Goal: Task Accomplishment & Management: Use online tool/utility

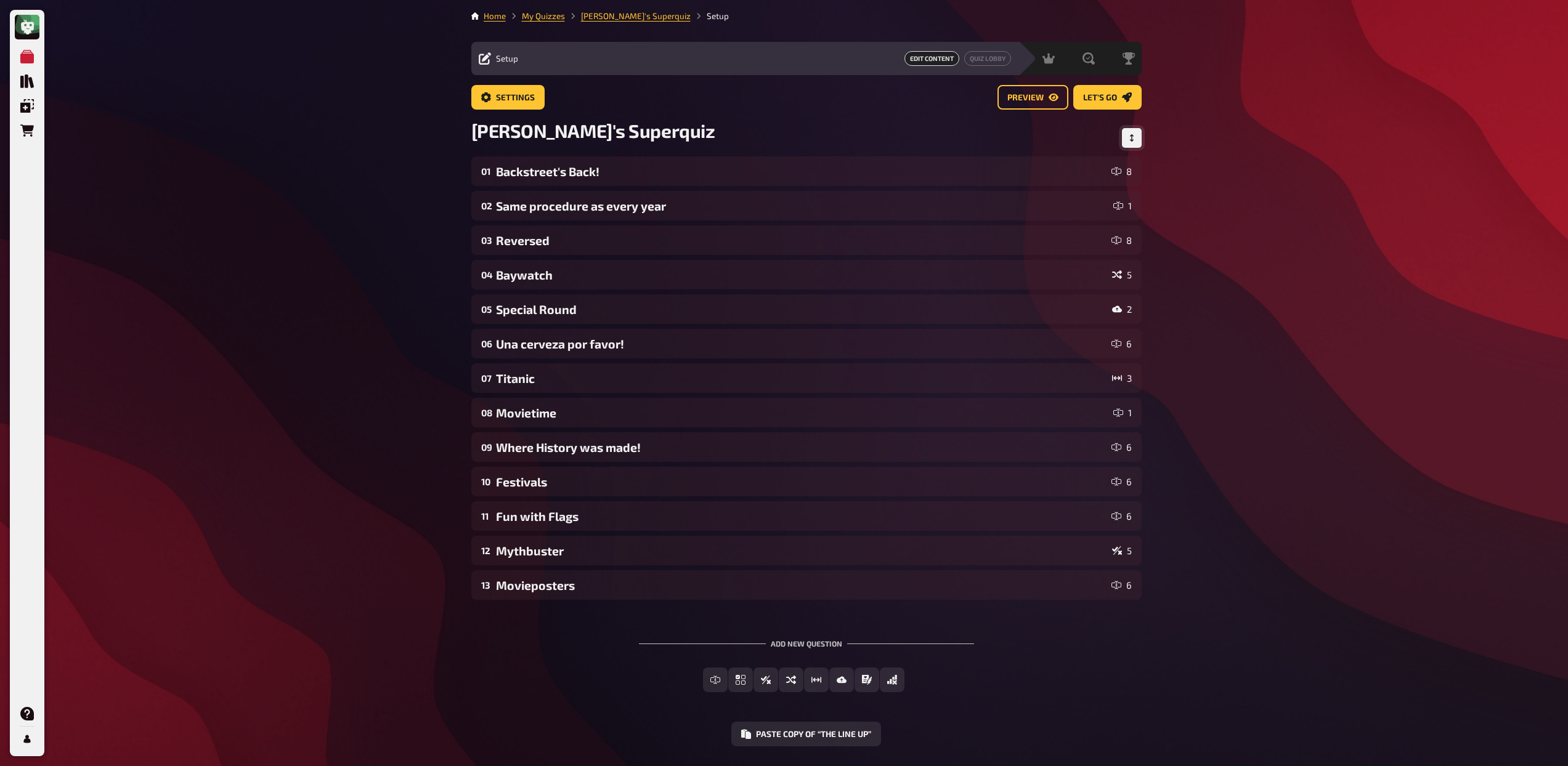
click at [1130, 139] on icon "Change Order" at bounding box center [1131, 137] width 7 height 7
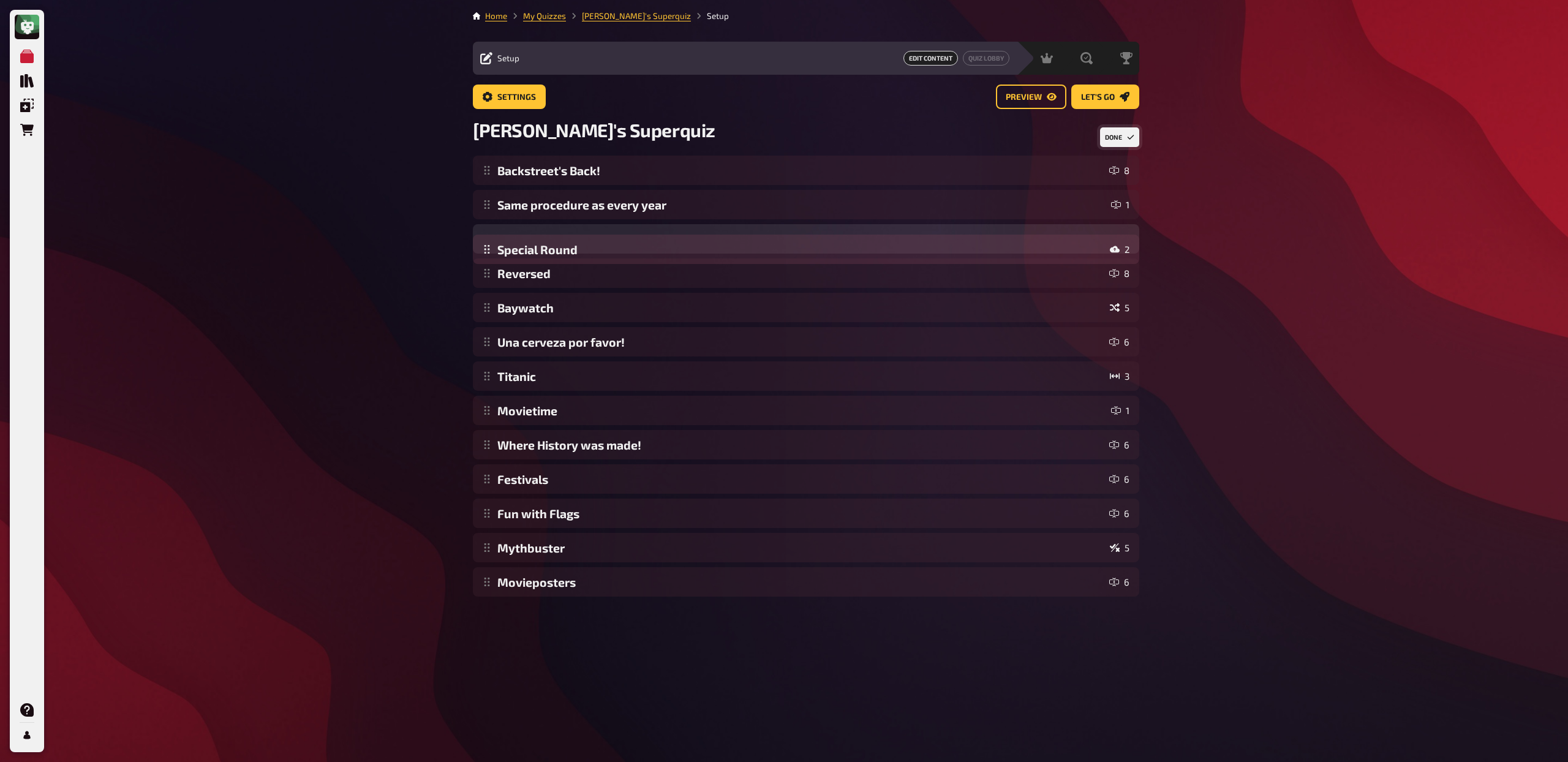
drag, startPoint x: 487, startPoint y: 317, endPoint x: 485, endPoint y: 258, distance: 59.0
click at [485, 258] on div "Backstreet's Back! 8 Same procedure as every year 1 Reversed 8 Baywatch 5 Speci…" at bounding box center [805, 375] width 666 height 441
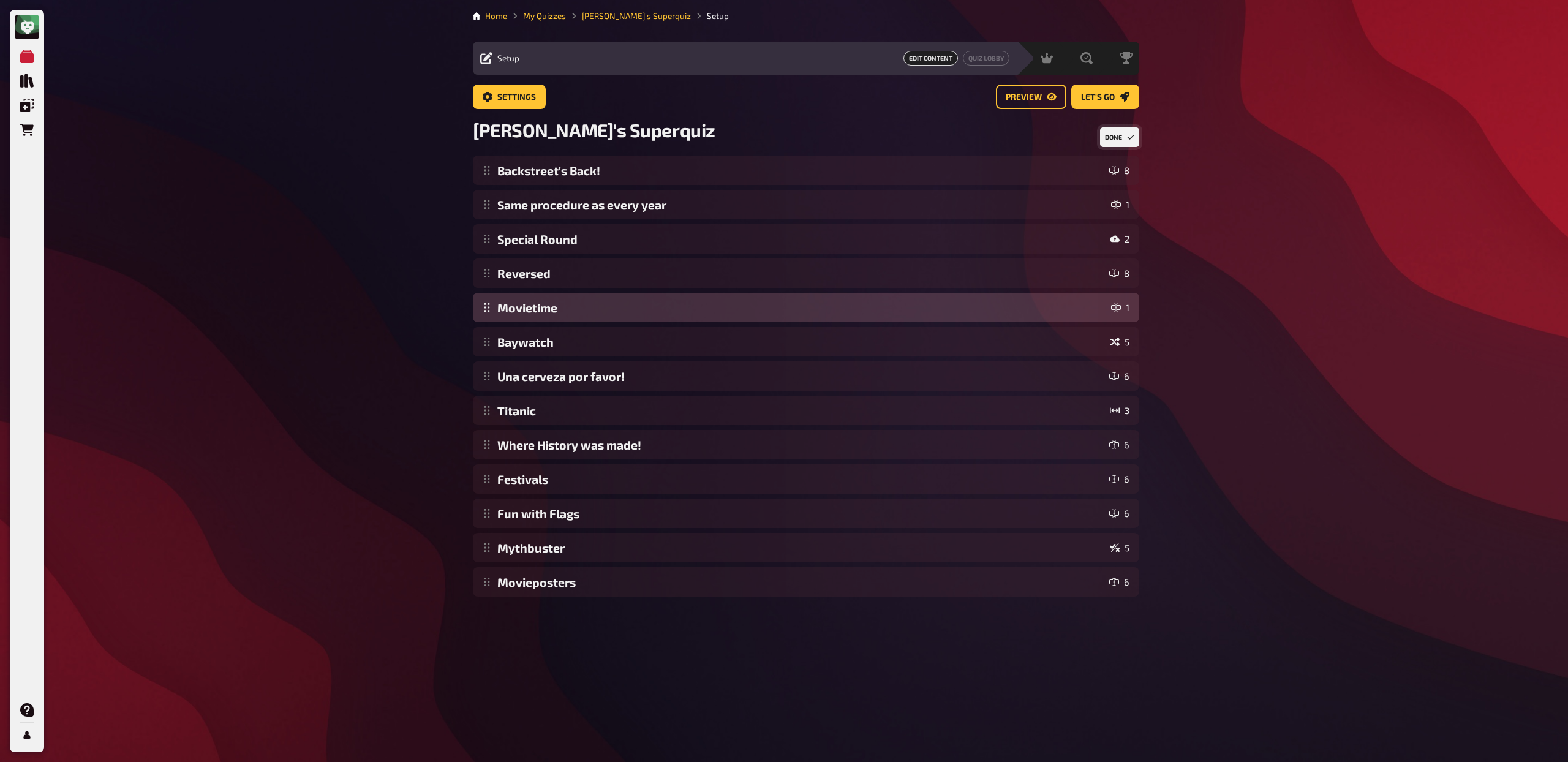
drag, startPoint x: 487, startPoint y: 414, endPoint x: 491, endPoint y: 308, distance: 106.1
click at [491, 308] on div "Backstreet's Back! 8 Same procedure as every year 1 Special Round 2 Reversed 8 …" at bounding box center [805, 375] width 666 height 441
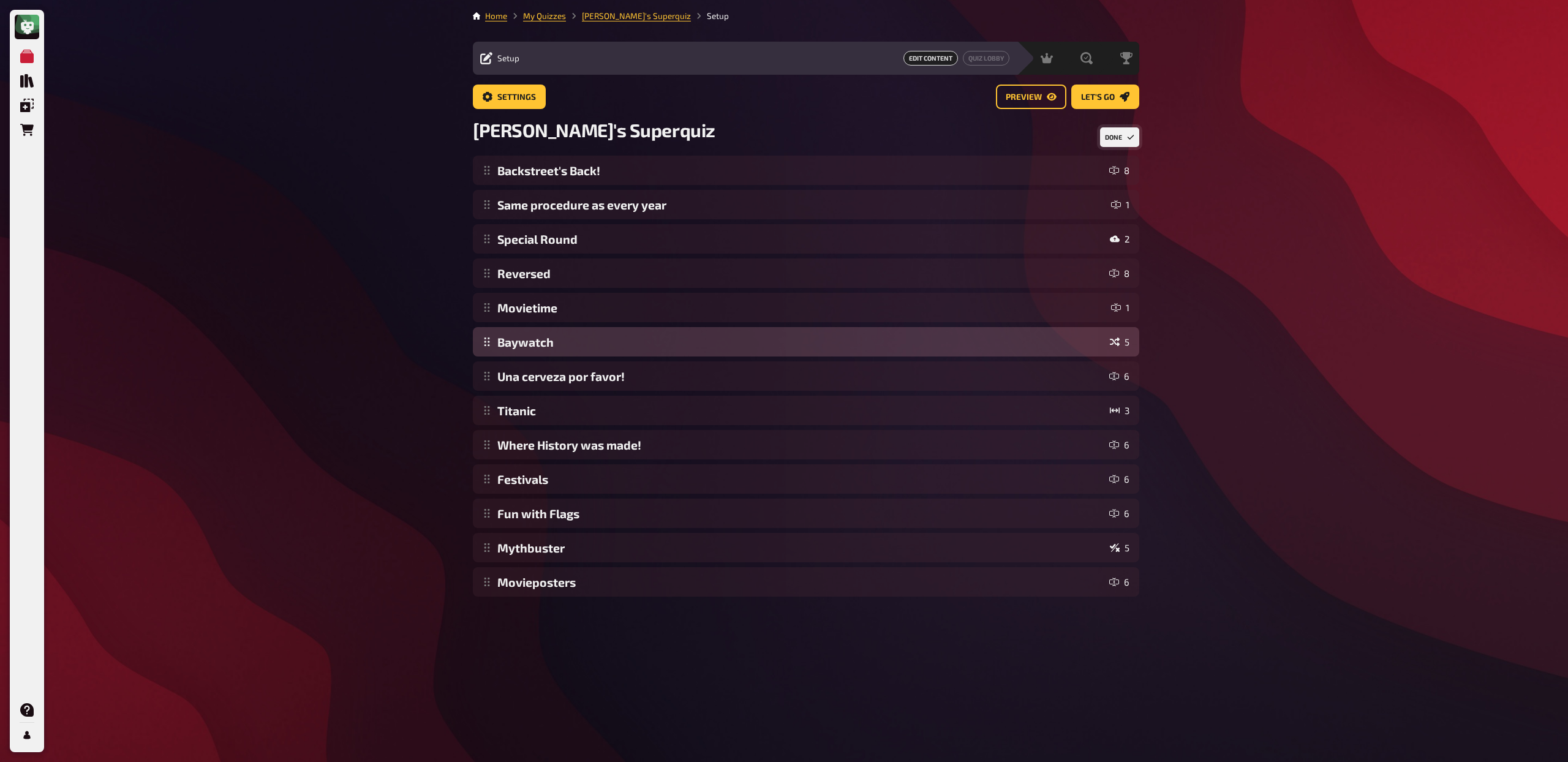
click at [491, 346] on div "Backstreet's Back! 8 Same procedure as every year 1 Special Round 2 Reversed 8 …" at bounding box center [805, 375] width 666 height 441
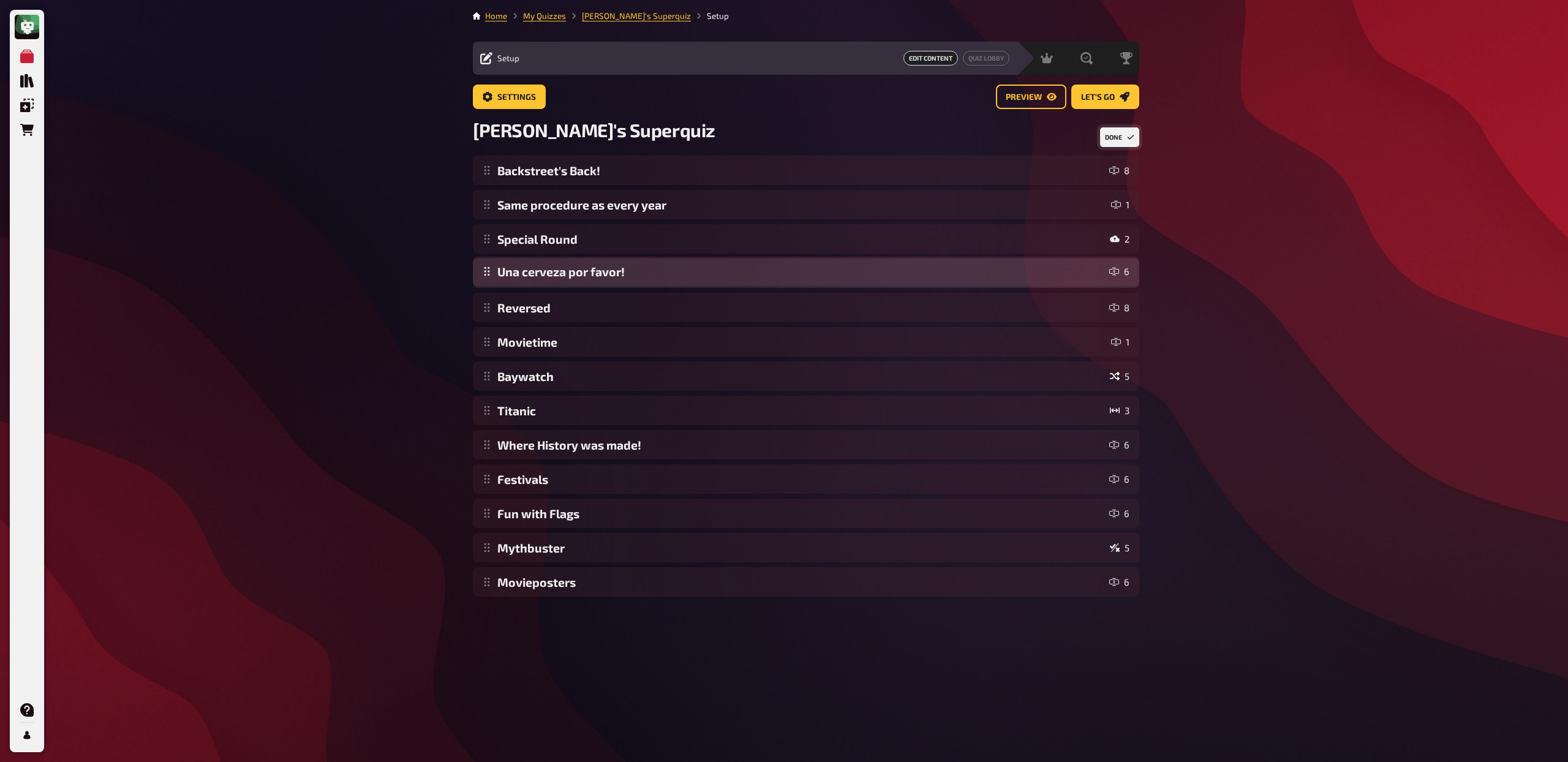
drag, startPoint x: 487, startPoint y: 380, endPoint x: 483, endPoint y: 276, distance: 104.1
click at [483, 276] on div "Backstreet's Back! 8 Same procedure as every year 1 Special Round 2 Reversed 8 …" at bounding box center [805, 375] width 666 height 441
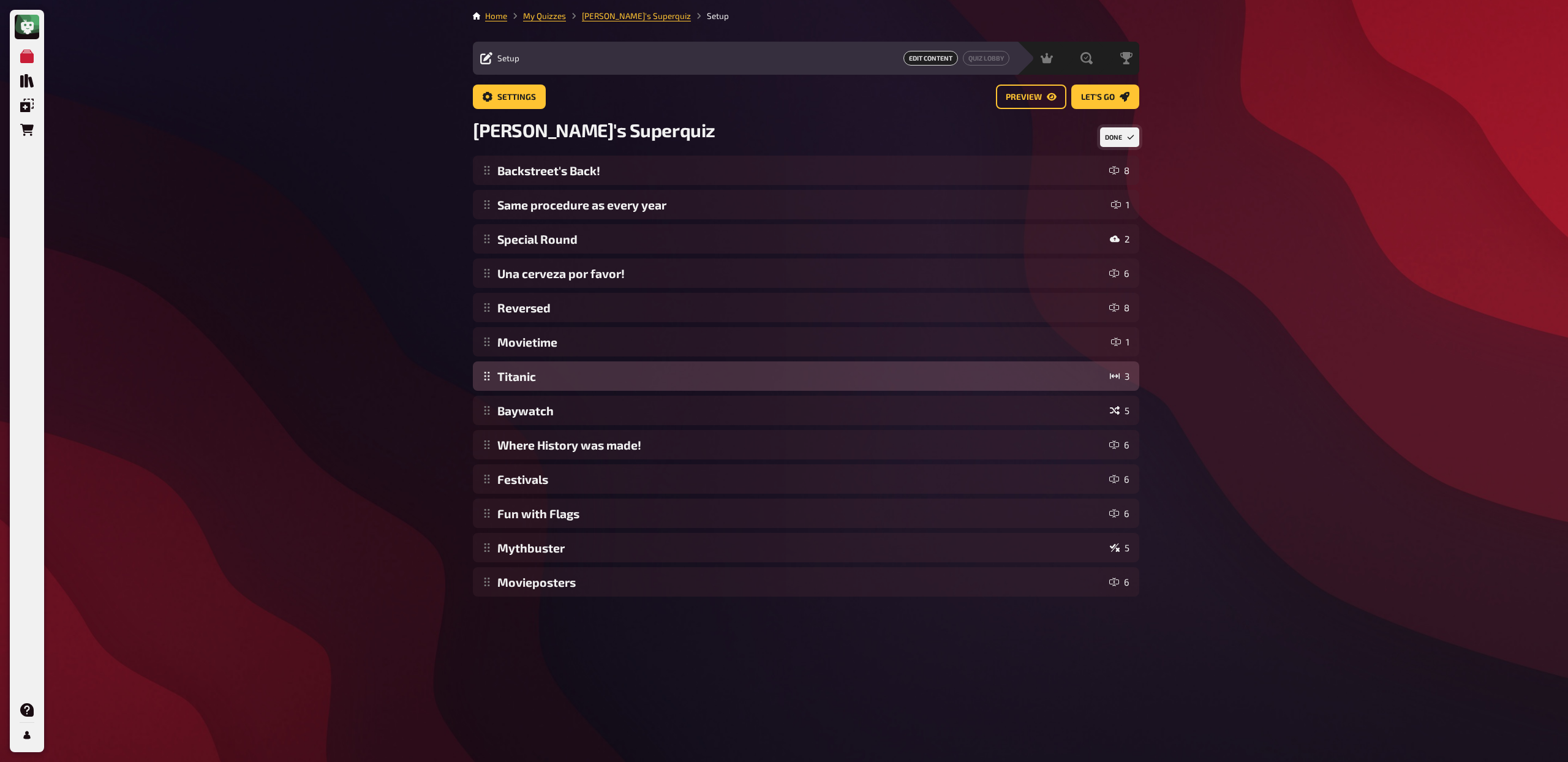
drag, startPoint x: 486, startPoint y: 417, endPoint x: 480, endPoint y: 383, distance: 34.5
click at [480, 383] on div "Backstreet's Back! 8 Same procedure as every year 1 Special Round 2 Una cerveza…" at bounding box center [805, 375] width 666 height 441
drag, startPoint x: 489, startPoint y: 513, endPoint x: 502, endPoint y: 370, distance: 143.6
click at [502, 370] on div "Backstreet's Back! 8 Same procedure as every year 1 Special Round 2 Una cerveza…" at bounding box center [805, 375] width 666 height 441
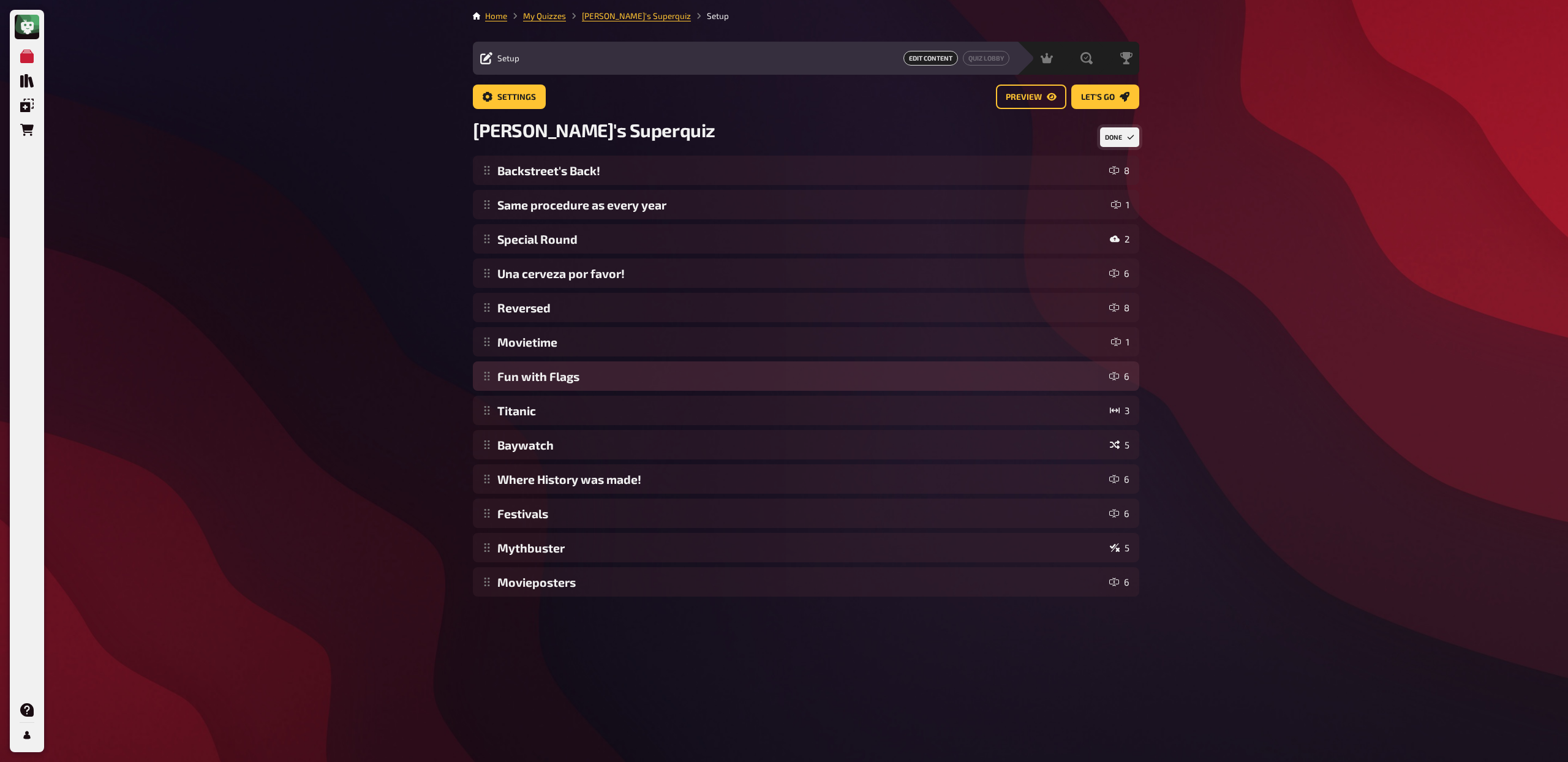
click at [493, 382] on div "Backstreet's Back! 8 Same procedure as every year 1 Special Round 2 Una cerveza…" at bounding box center [805, 375] width 666 height 441
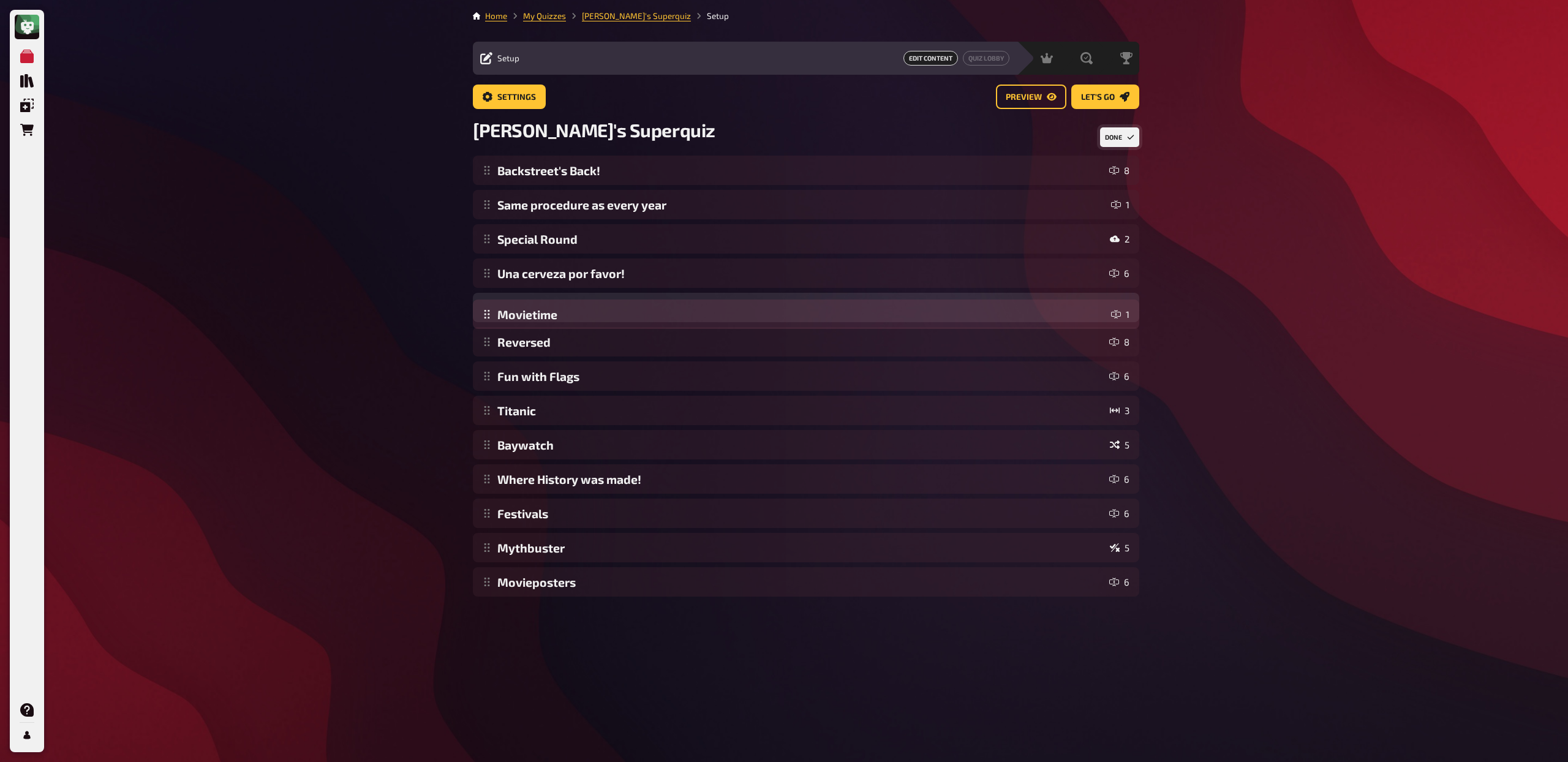
drag, startPoint x: 491, startPoint y: 345, endPoint x: 493, endPoint y: 317, distance: 28.1
click at [493, 317] on div "Backstreet's Back! 8 Same procedure as every year 1 Special Round 2 Una cerveza…" at bounding box center [805, 375] width 666 height 441
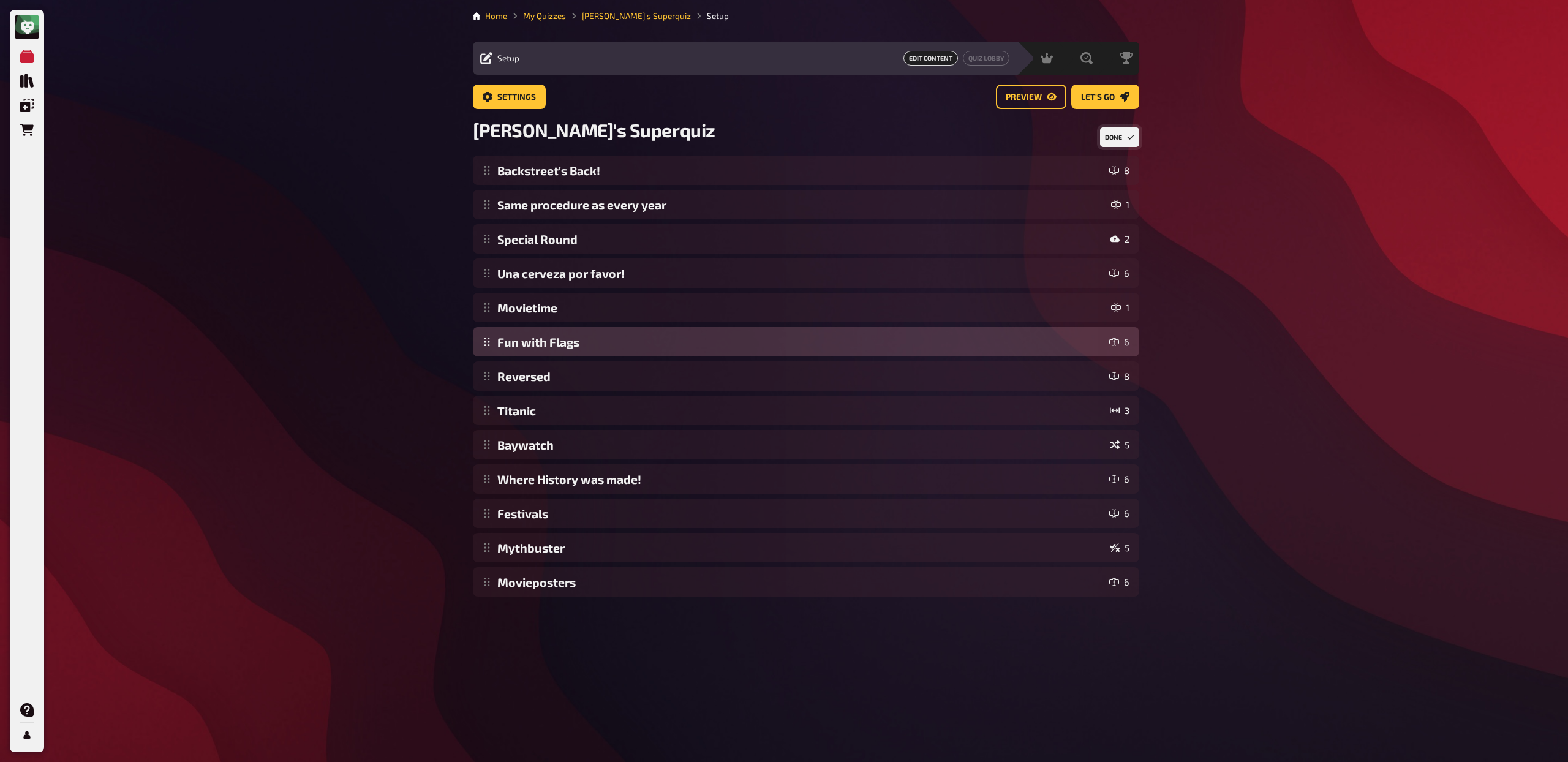
drag, startPoint x: 489, startPoint y: 374, endPoint x: 489, endPoint y: 329, distance: 45.0
click at [489, 329] on div "Backstreet's Back! 8 Same procedure as every year 1 Special Round 2 Una cerveza…" at bounding box center [805, 375] width 666 height 441
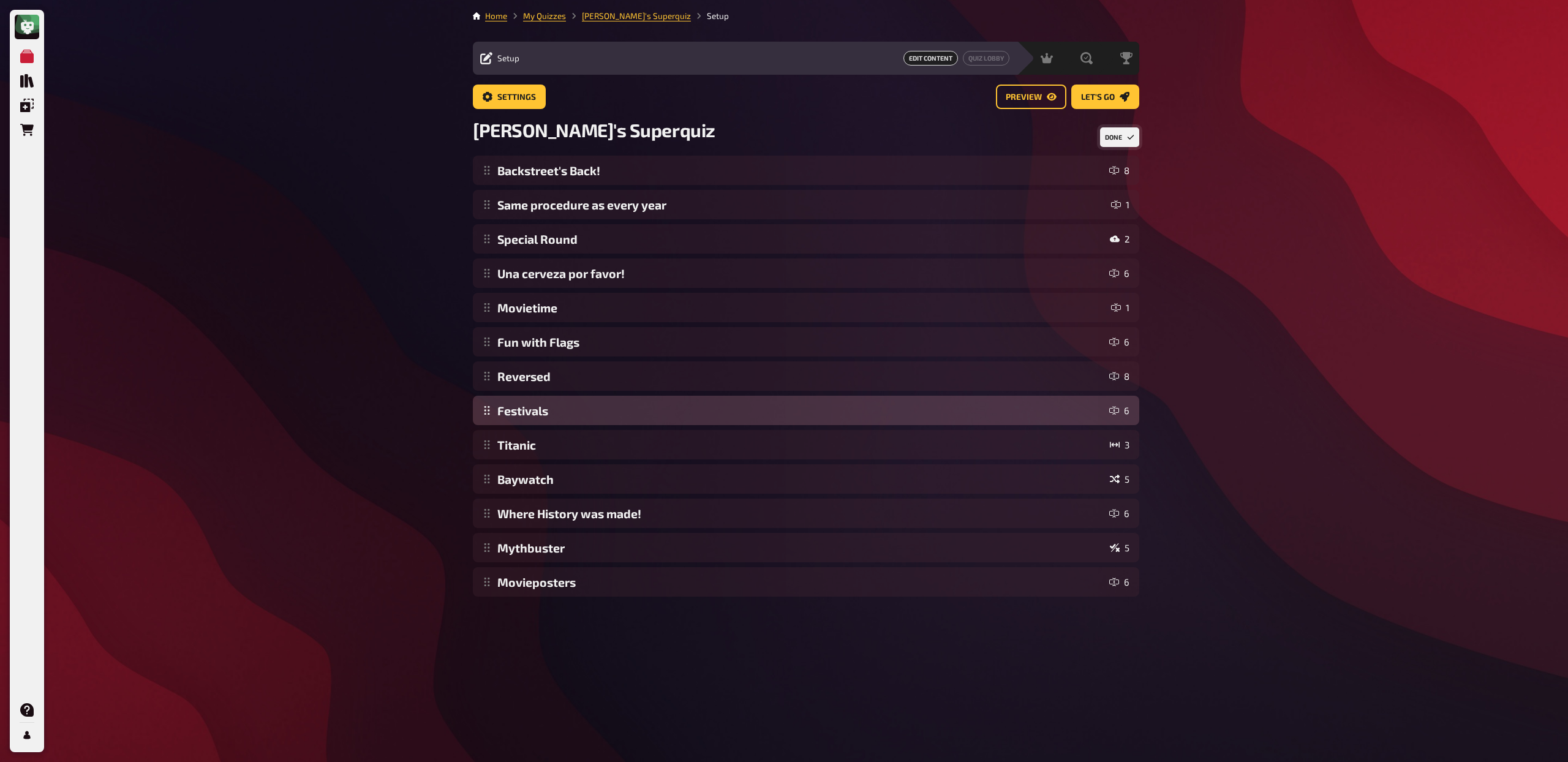
drag, startPoint x: 489, startPoint y: 514, endPoint x: 495, endPoint y: 408, distance: 106.2
click at [495, 408] on div "Backstreet's Back! 8 Same procedure as every year 1 Special Round 2 Una cerveza…" at bounding box center [805, 375] width 666 height 441
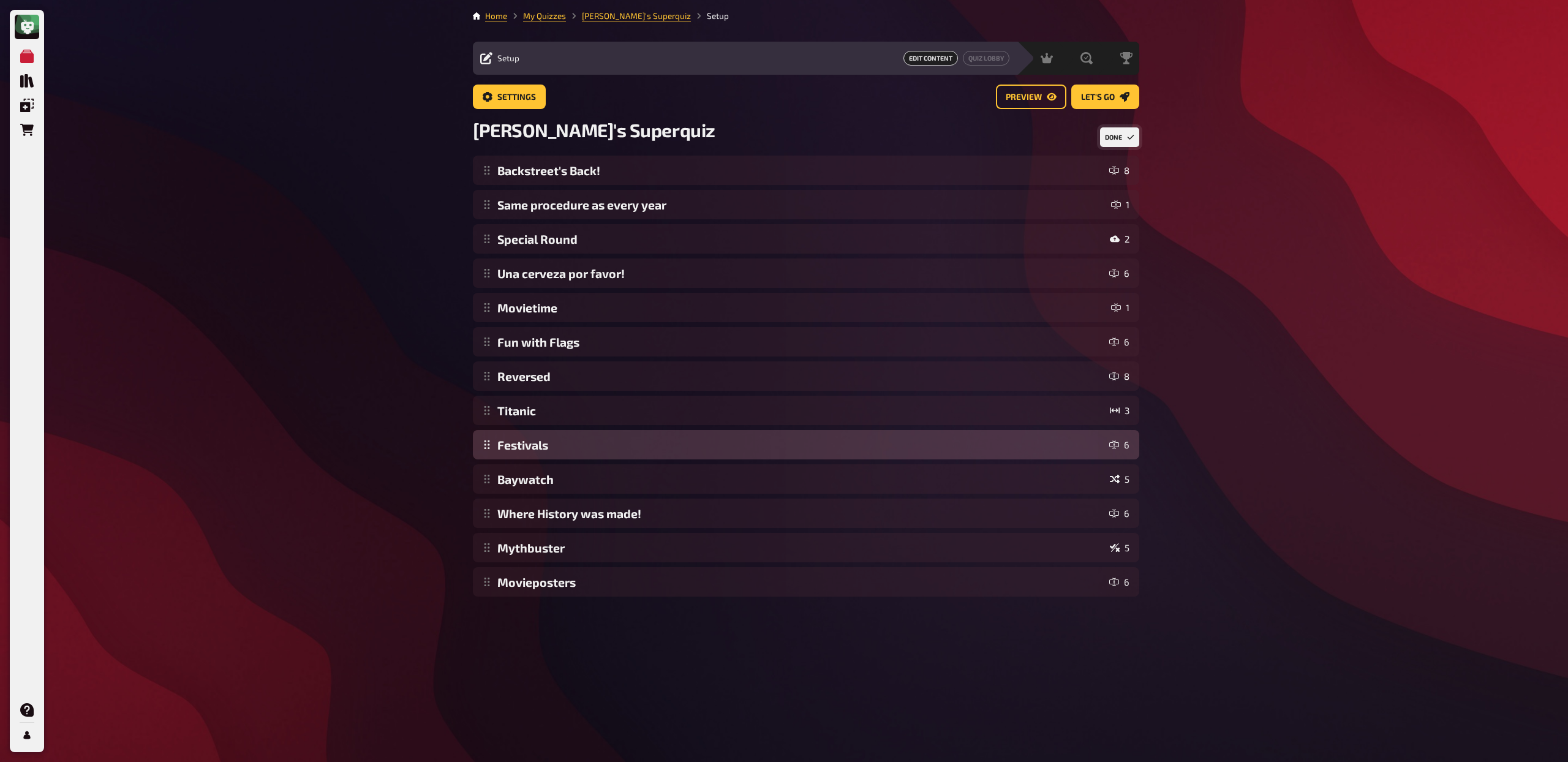
drag, startPoint x: 486, startPoint y: 407, endPoint x: 488, endPoint y: 439, distance: 32.1
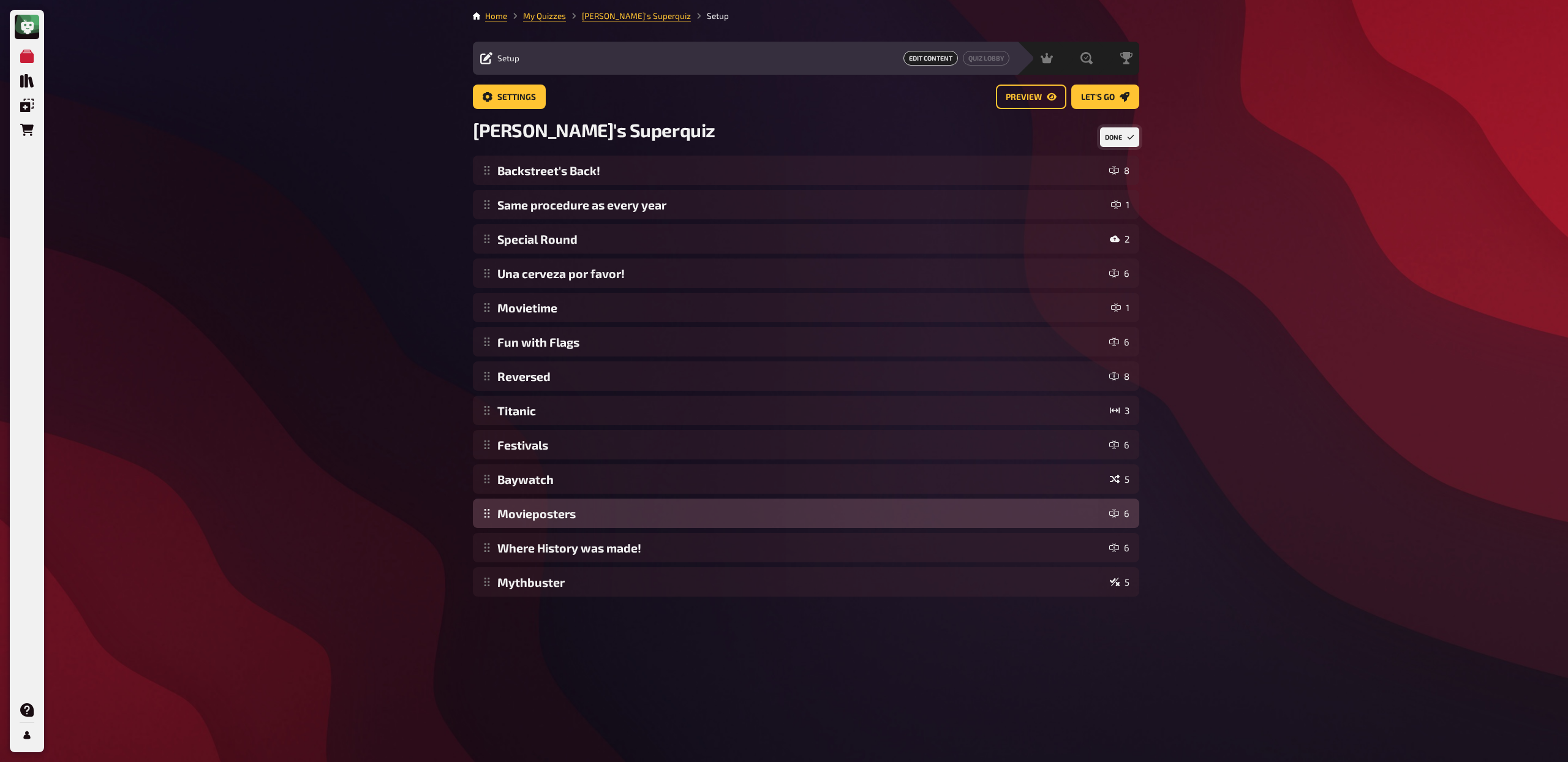
drag, startPoint x: 486, startPoint y: 583, endPoint x: 486, endPoint y: 513, distance: 70.0
click at [486, 513] on div "Backstreet's Back! 8 Same procedure as every year 1 Special Round 2 Una cerveza…" at bounding box center [805, 375] width 666 height 441
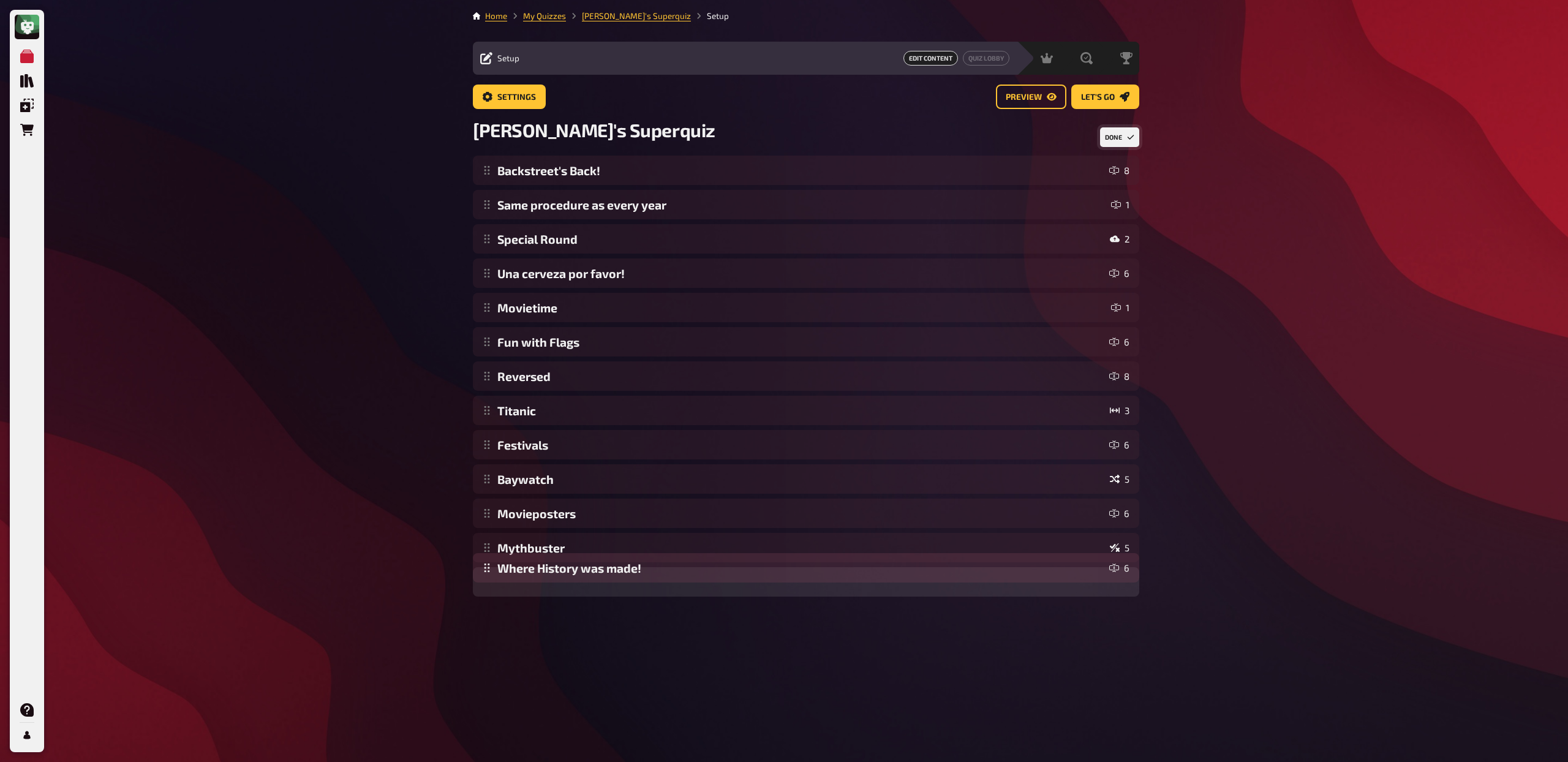
drag, startPoint x: 486, startPoint y: 548, endPoint x: 487, endPoint y: 569, distance: 21.0
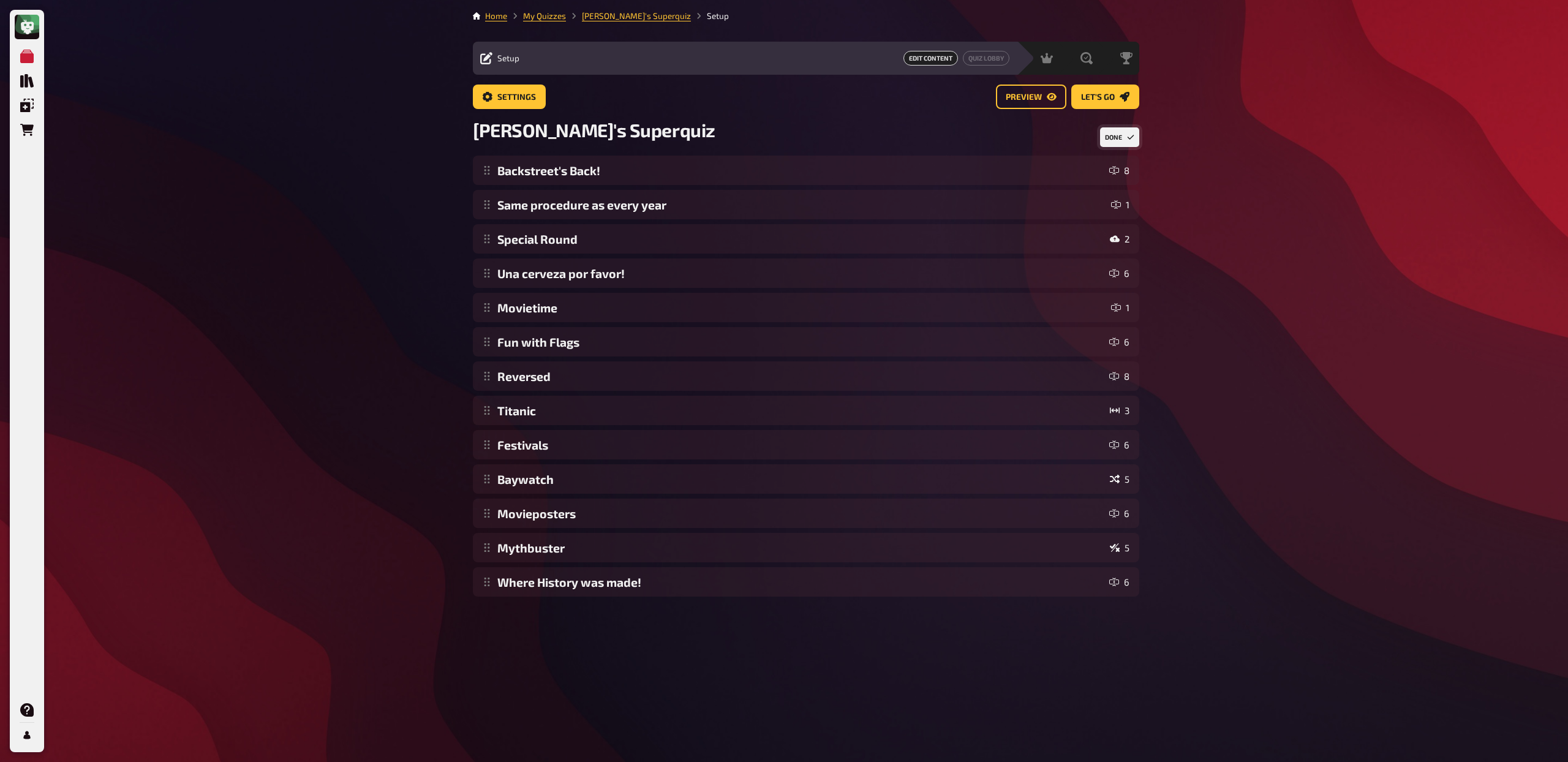
click at [1124, 135] on button "Done" at bounding box center [1119, 137] width 39 height 19
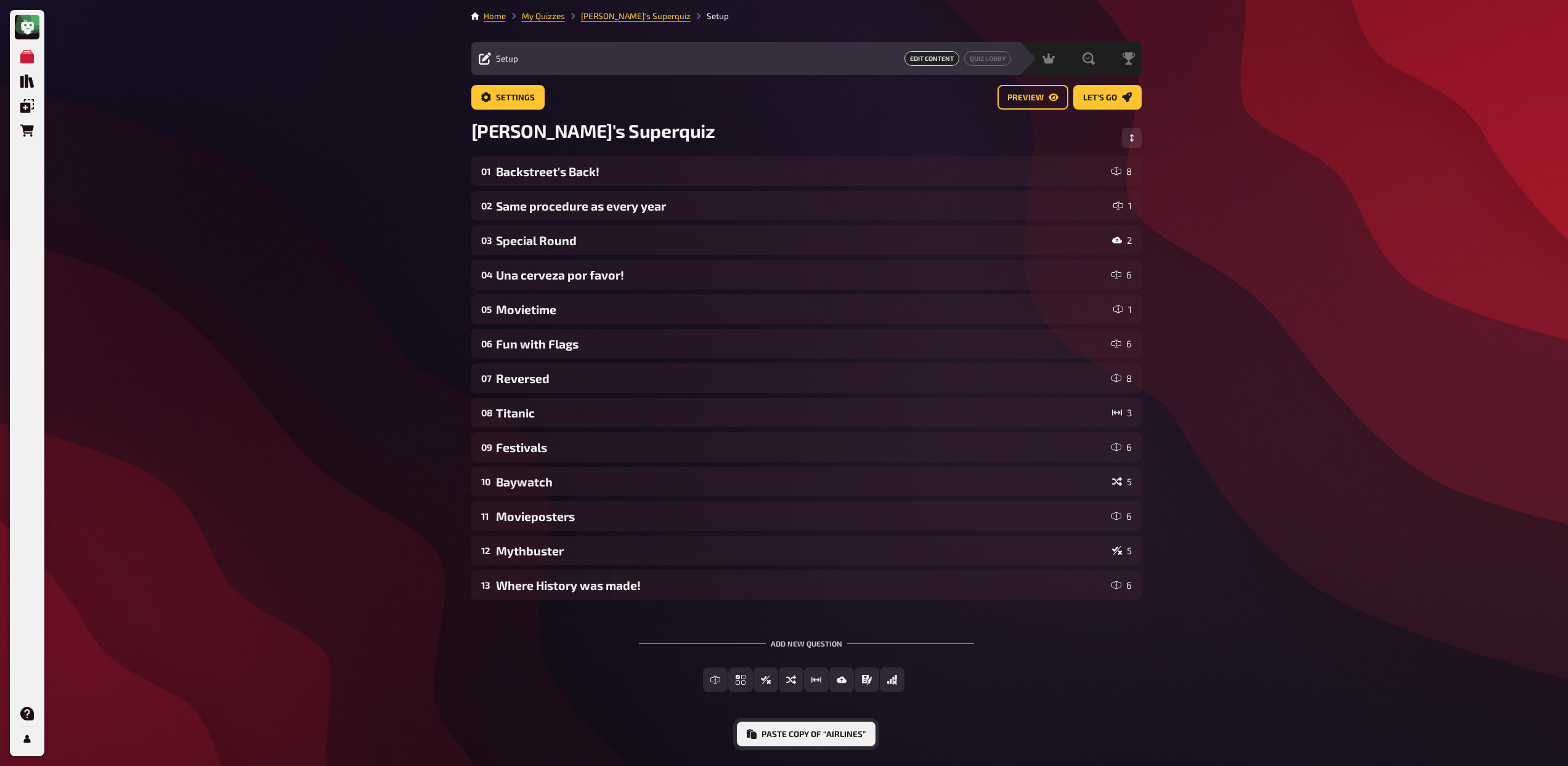
click at [854, 731] on button "Paste copy of “Airlines”" at bounding box center [805, 734] width 139 height 25
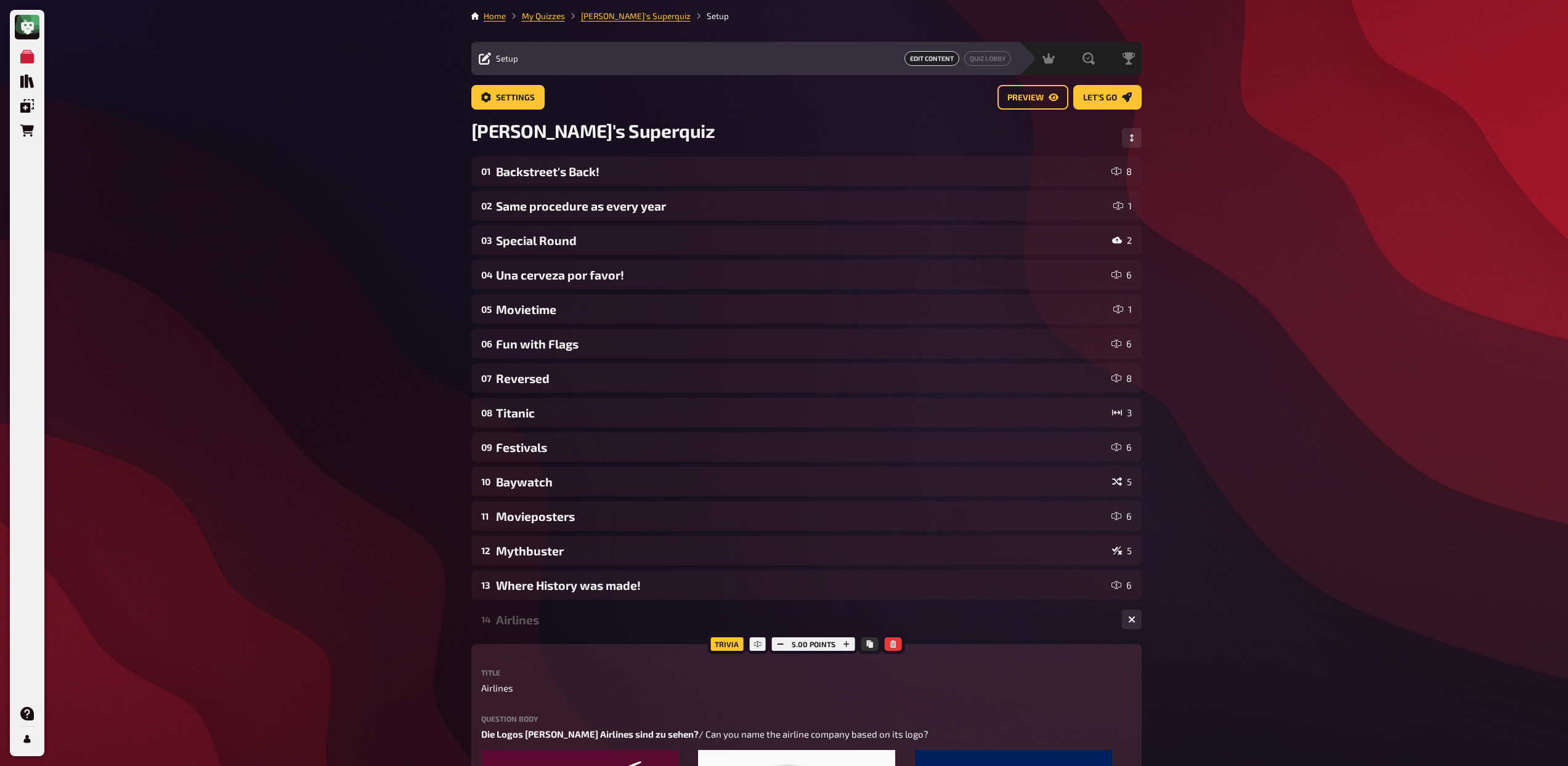
click at [565, 620] on div "Airlines" at bounding box center [804, 620] width 616 height 14
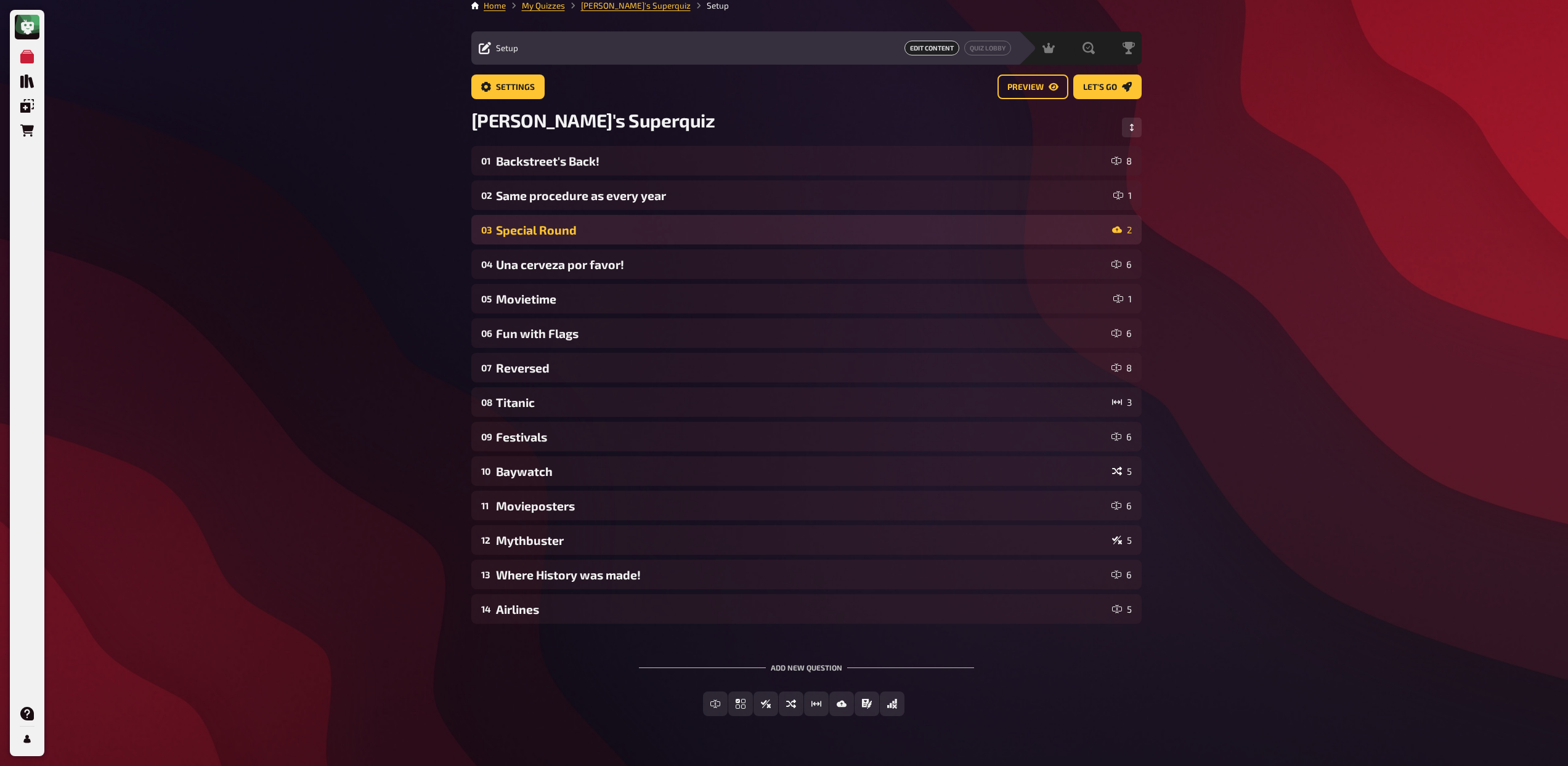
scroll to position [21, 0]
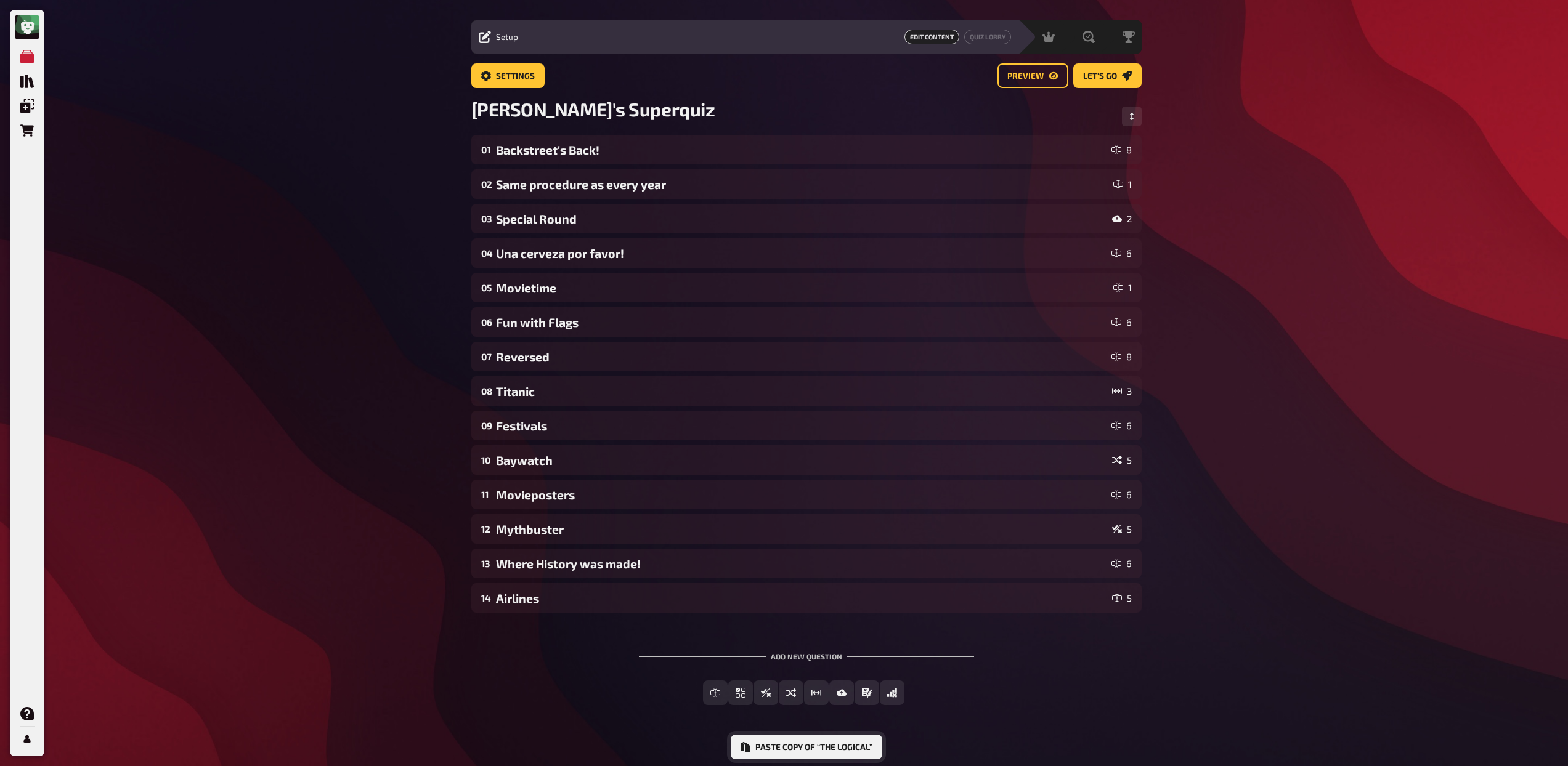
click at [812, 754] on button "Paste copy of “The Logical”" at bounding box center [806, 747] width 152 height 25
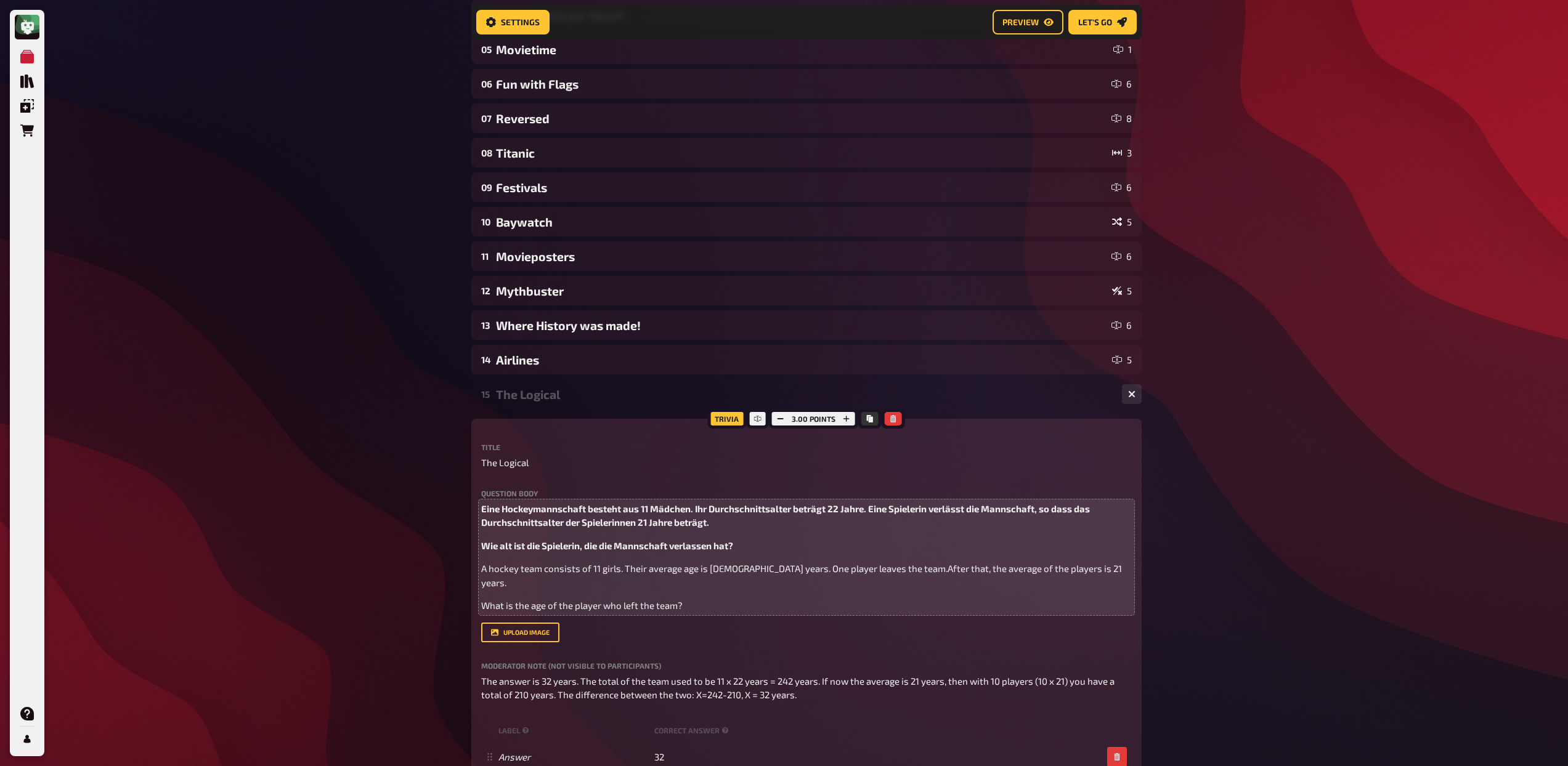
scroll to position [0, 0]
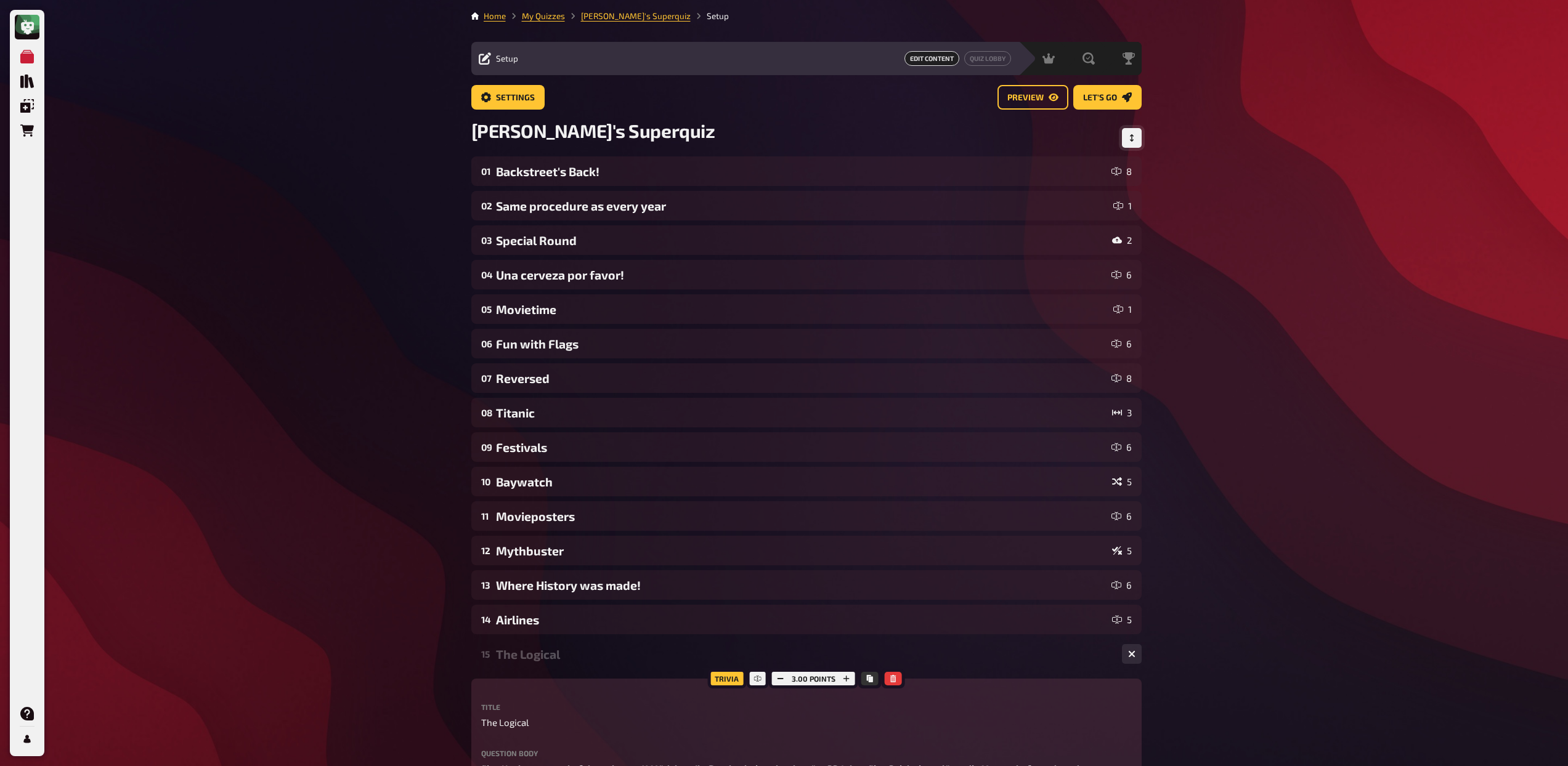
click at [1131, 134] on icon "Change Order" at bounding box center [1131, 137] width 7 height 7
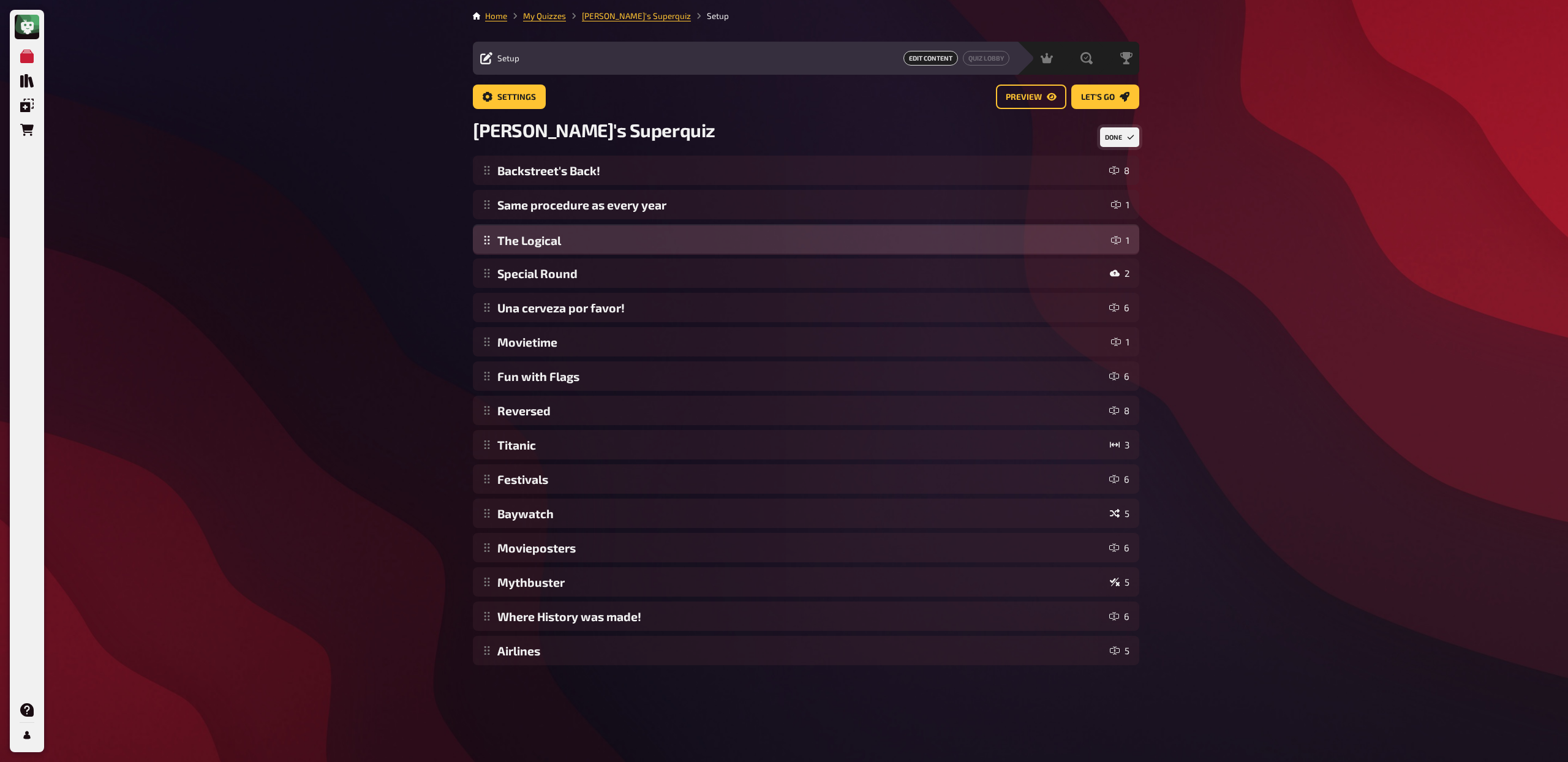
drag, startPoint x: 489, startPoint y: 653, endPoint x: 500, endPoint y: 242, distance: 411.1
click at [500, 242] on div "Backstreet's Back! 8 Same procedure as every year 1 Special Round 2 Una cerveza…" at bounding box center [805, 410] width 666 height 510
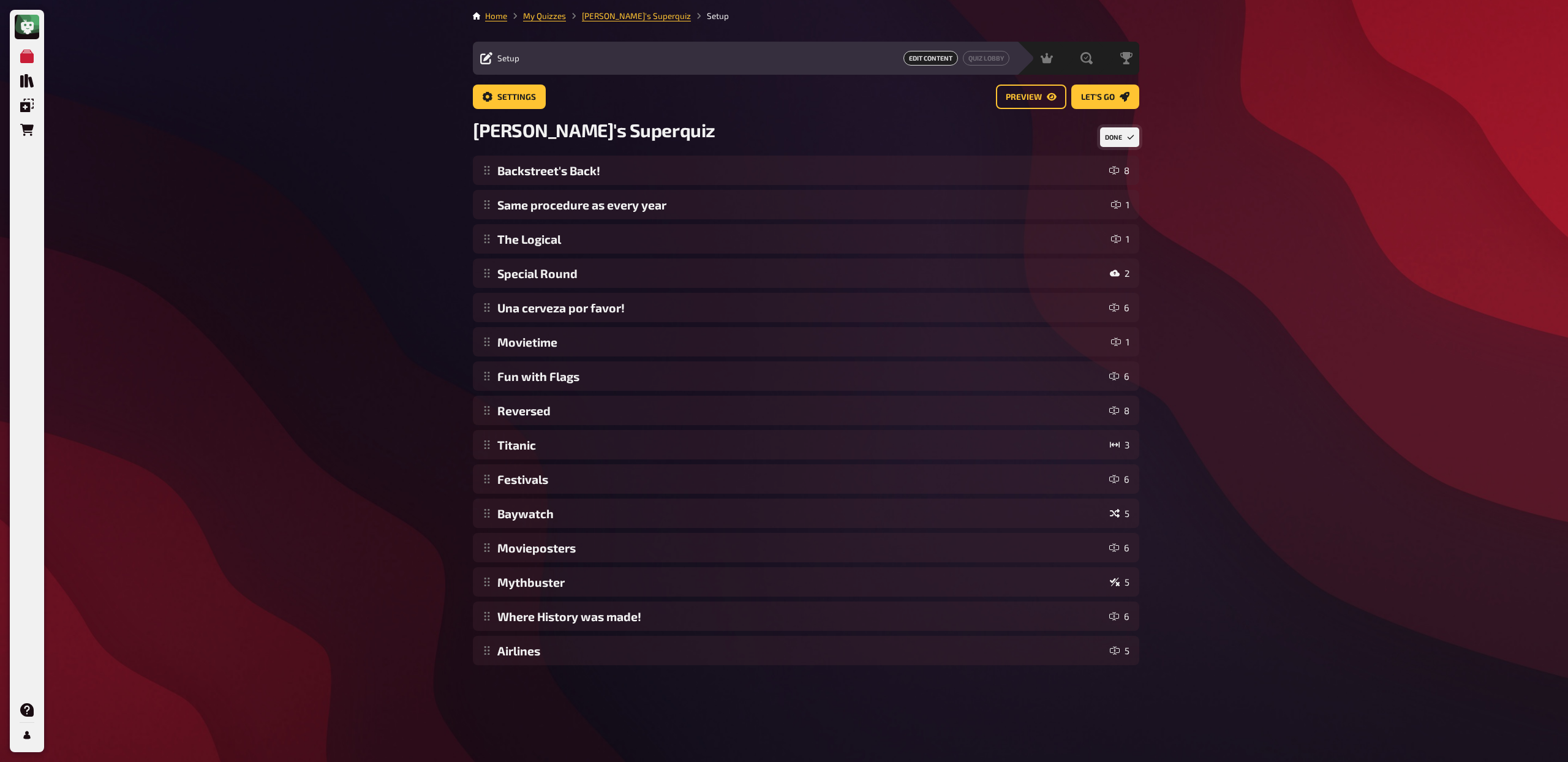
click at [1115, 142] on button "Done" at bounding box center [1119, 137] width 39 height 19
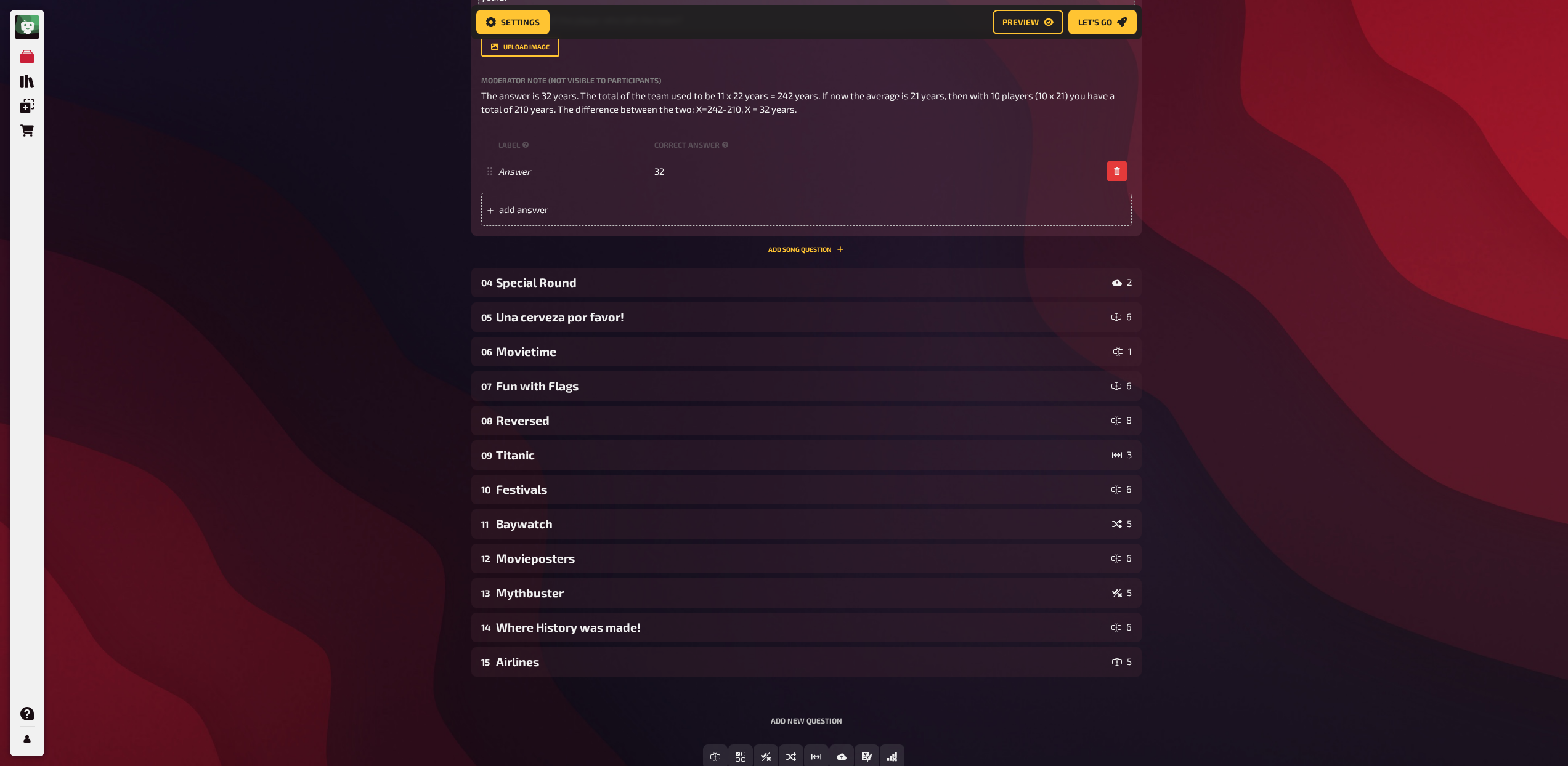
scroll to position [543, 0]
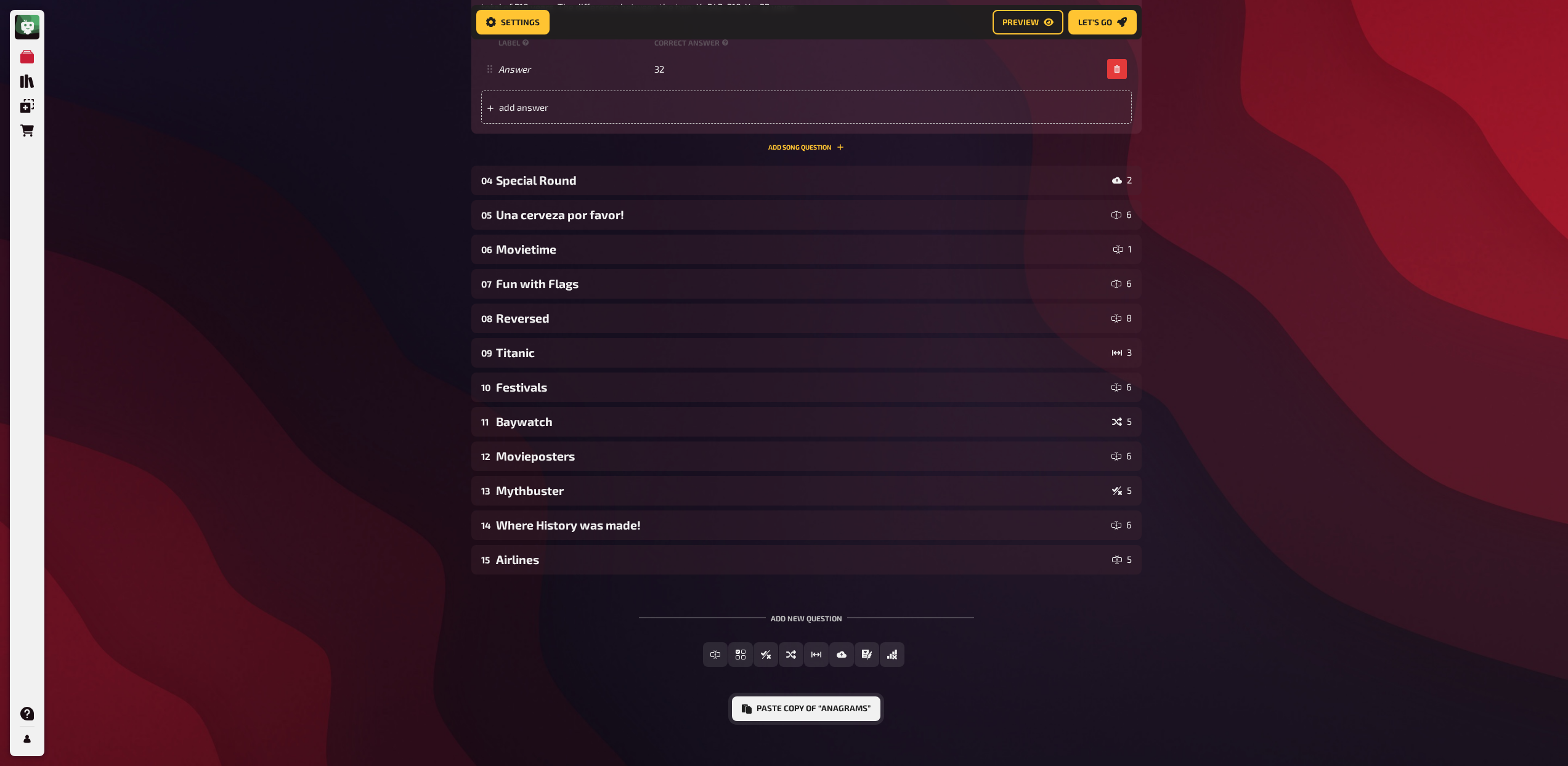
click at [852, 696] on button "Paste copy of “Anagrams”" at bounding box center [806, 709] width 148 height 25
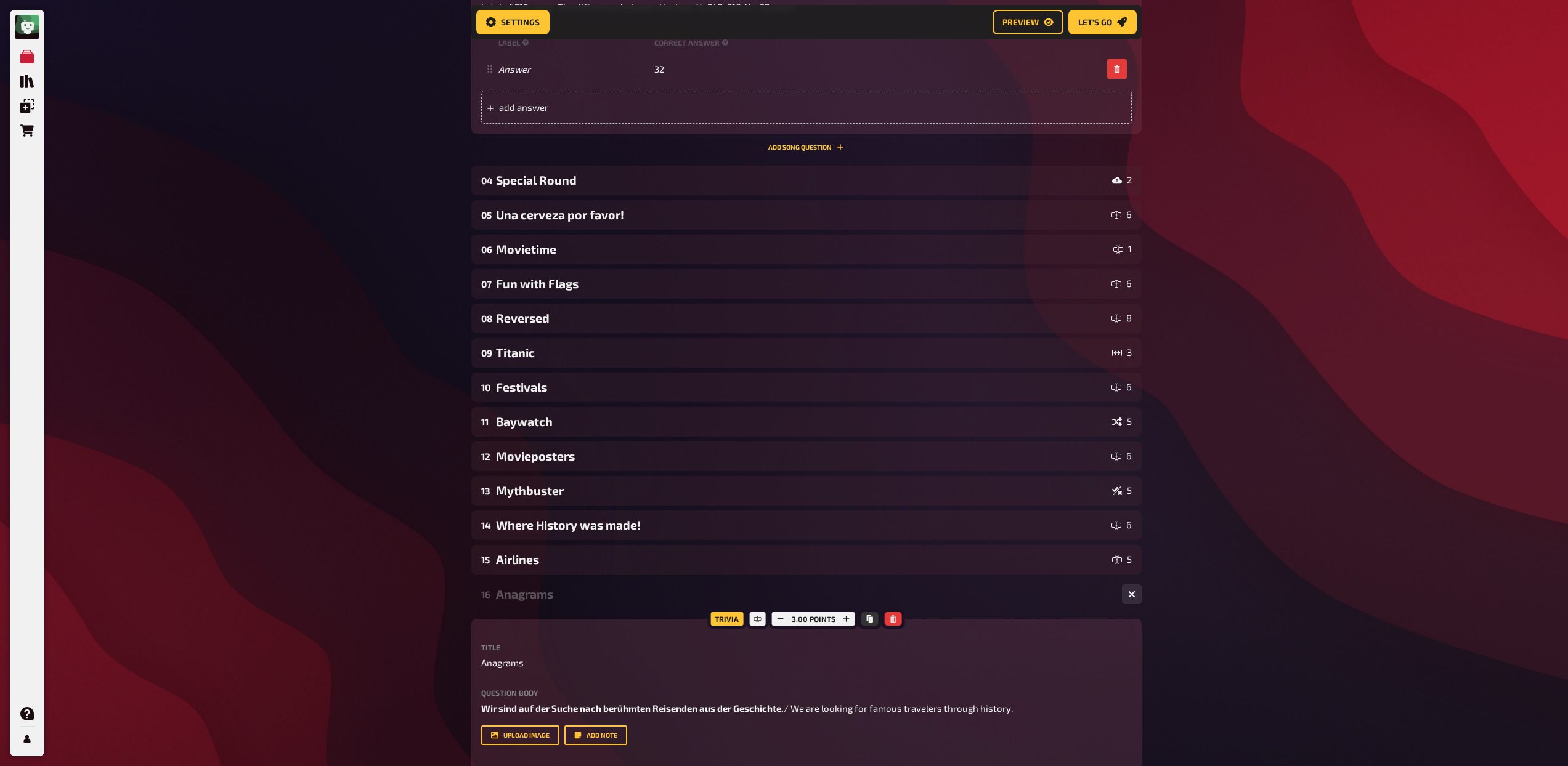
click at [592, 587] on div "Anagrams" at bounding box center [804, 594] width 616 height 14
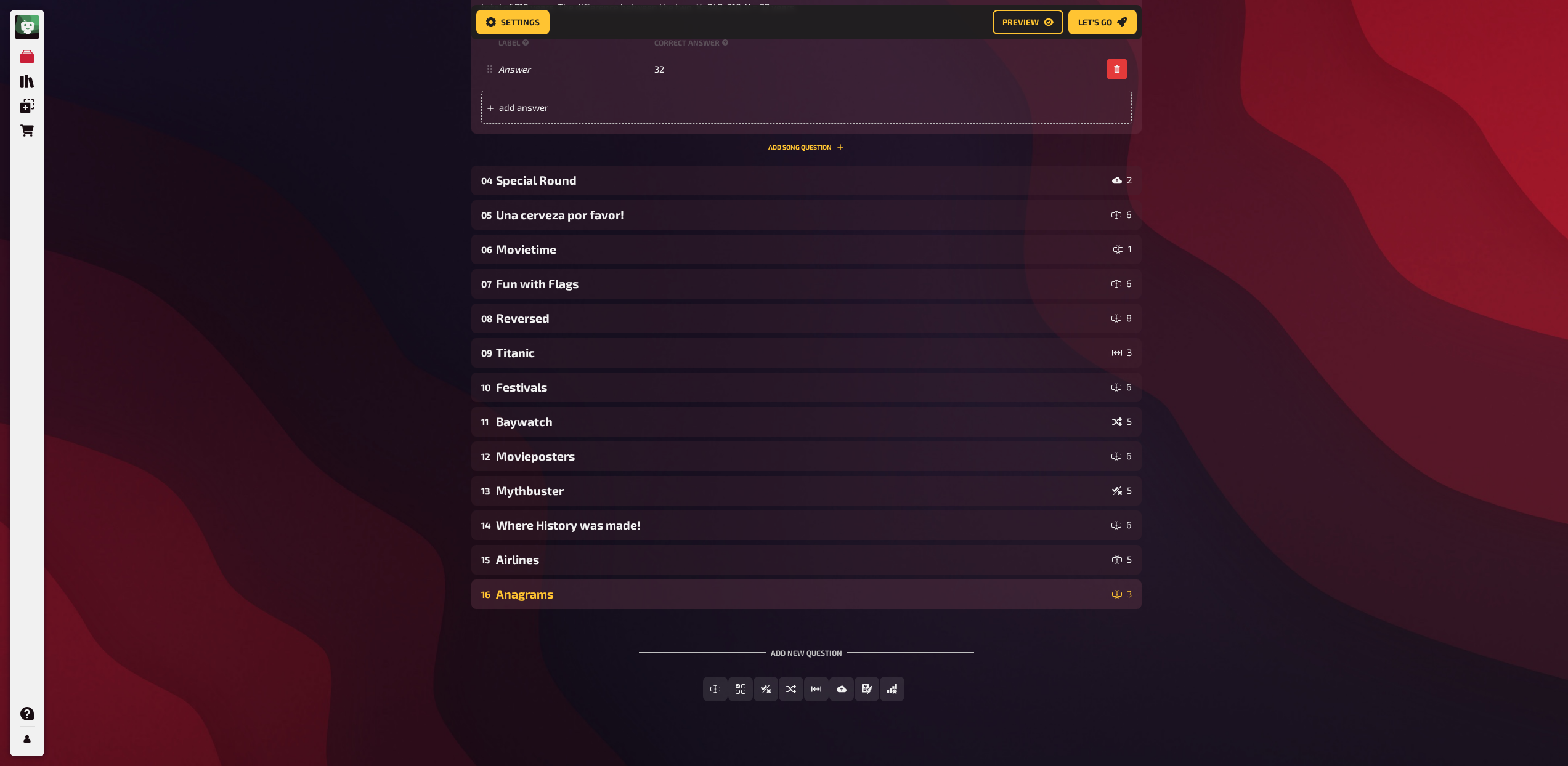
click at [533, 587] on div "Anagrams" at bounding box center [802, 594] width 611 height 14
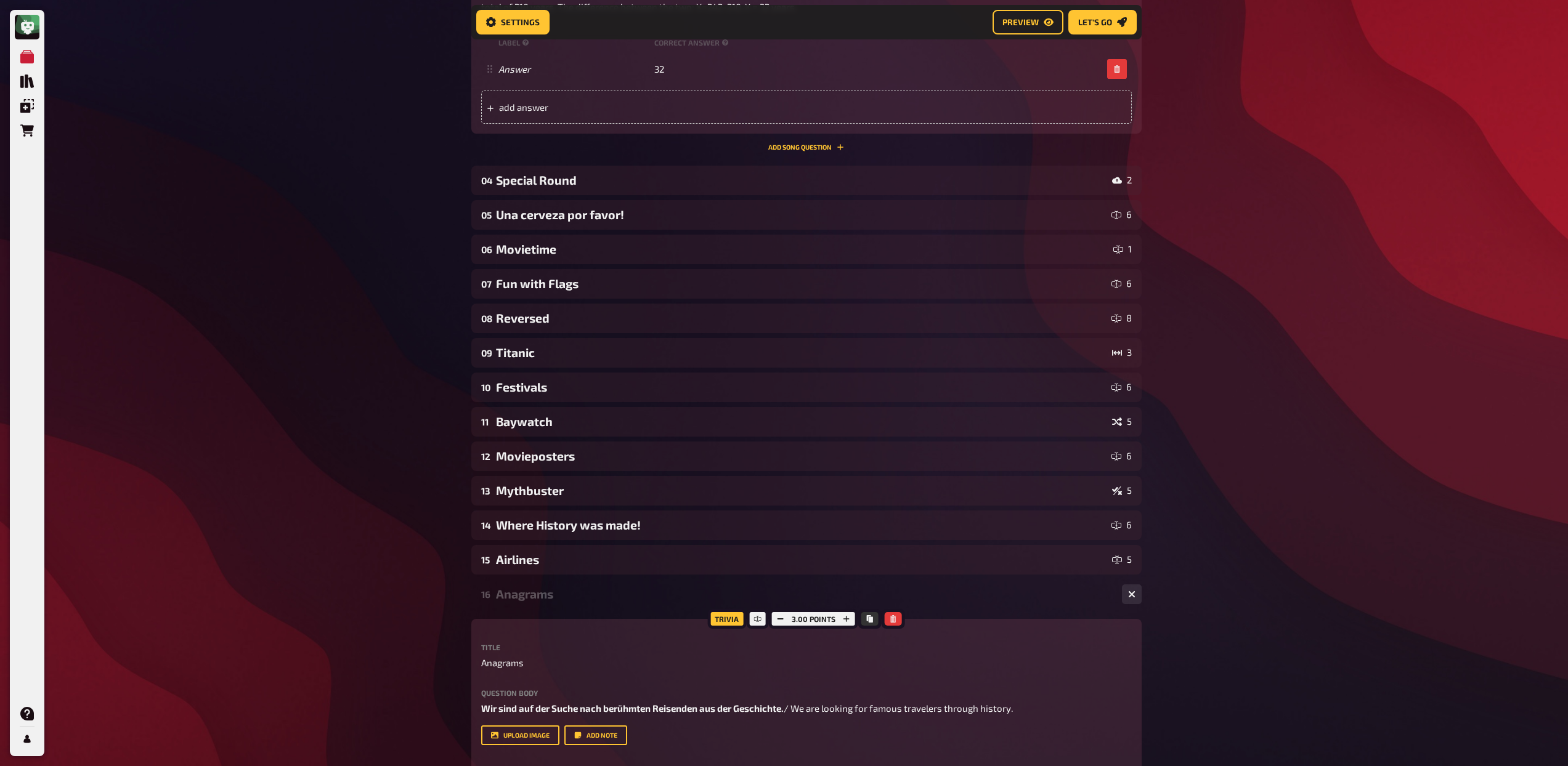
click at [533, 587] on div "Anagrams" at bounding box center [804, 594] width 616 height 14
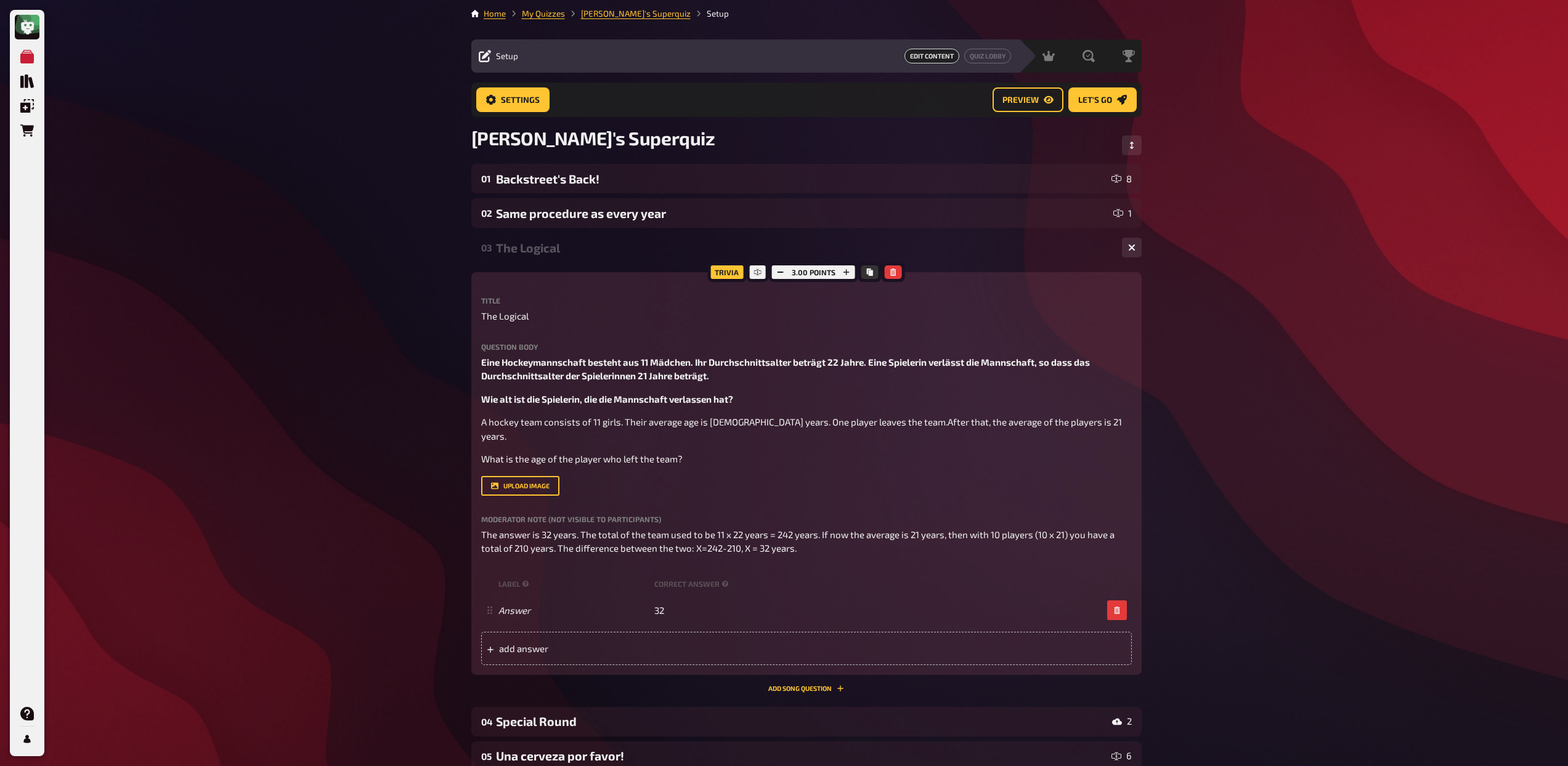
scroll to position [0, 0]
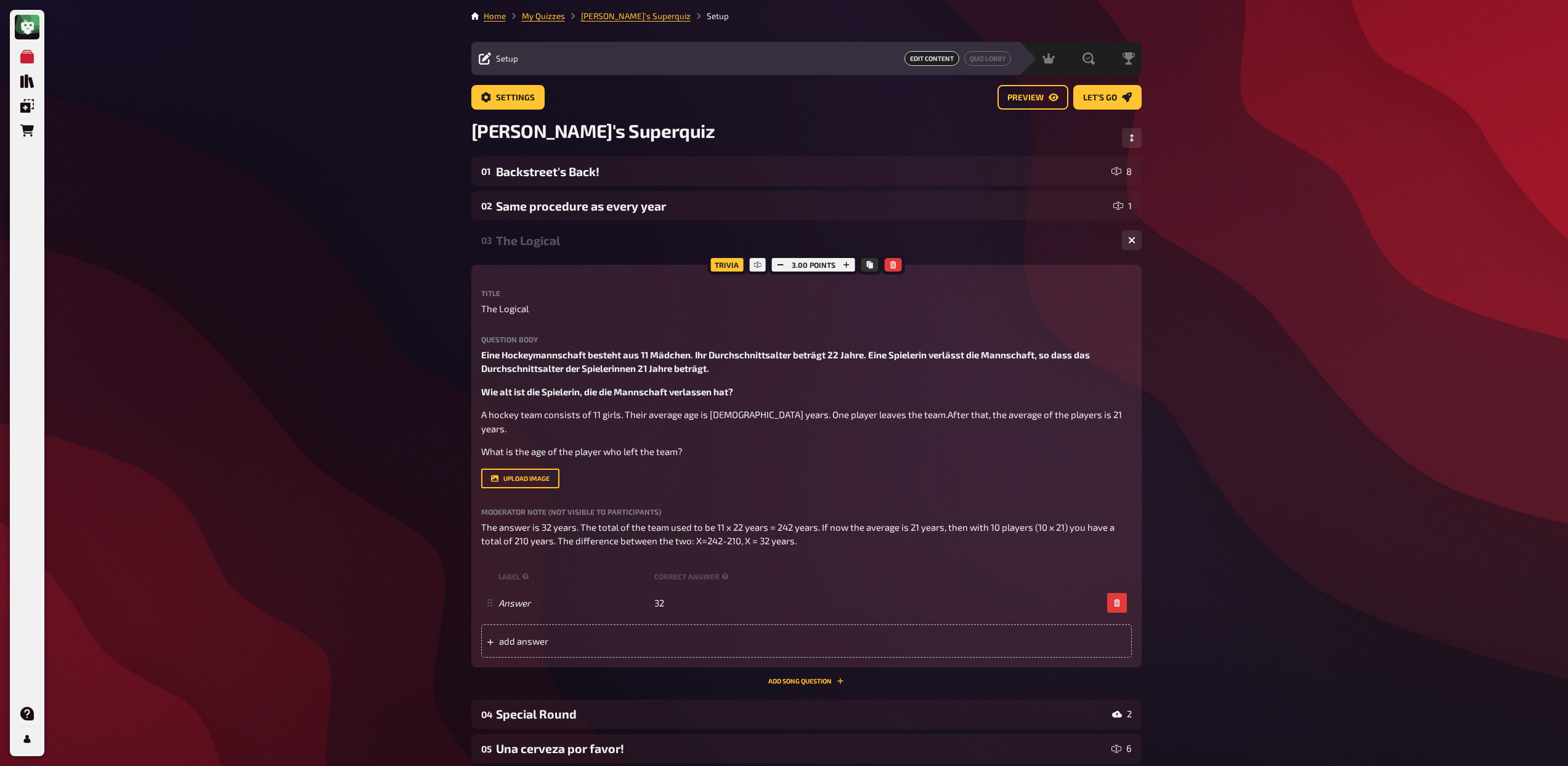
click at [637, 245] on div "The Logical" at bounding box center [804, 241] width 616 height 14
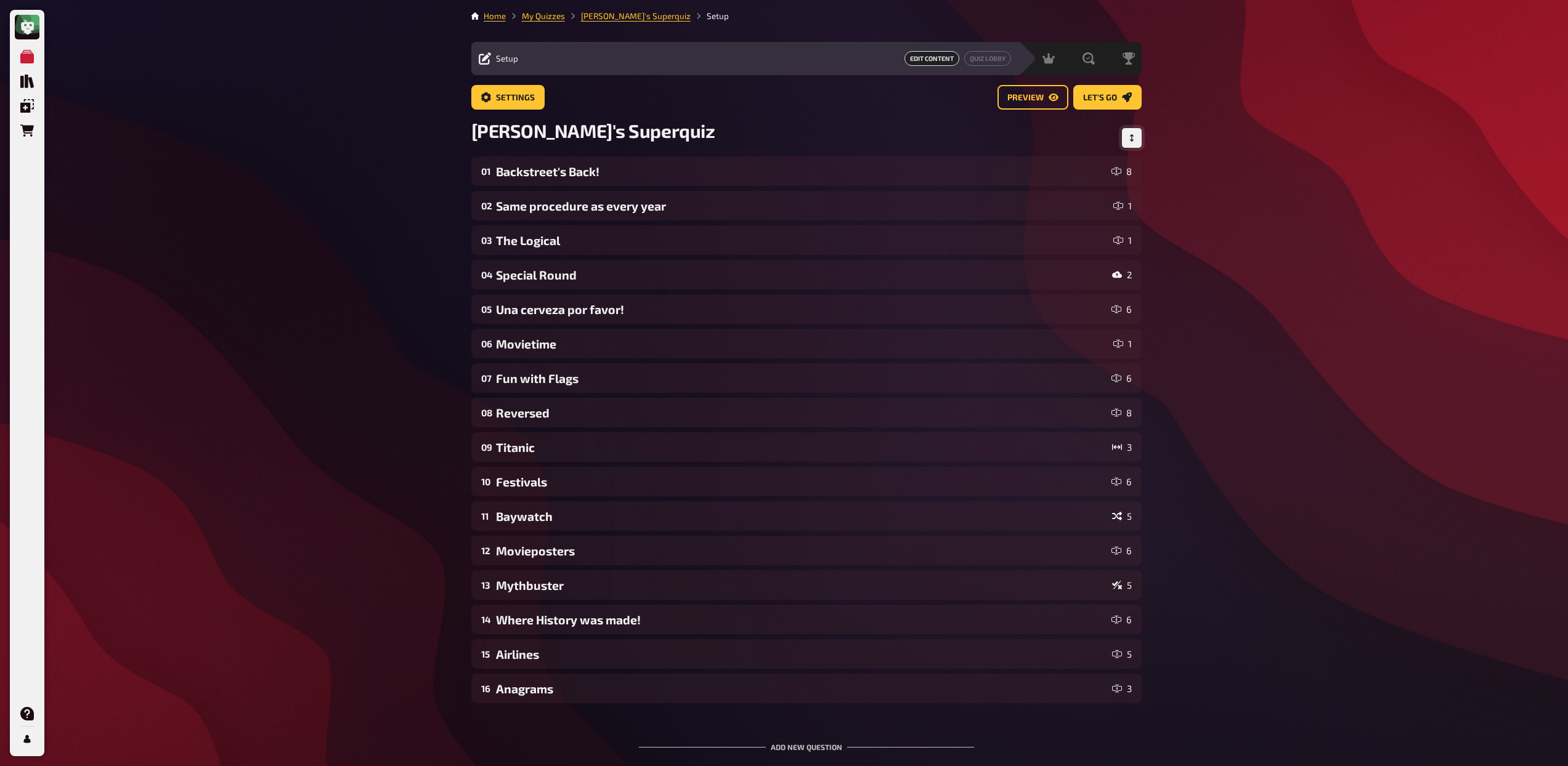
drag, startPoint x: 1135, startPoint y: 131, endPoint x: 1126, endPoint y: 143, distance: 15.0
click at [1135, 131] on button "Change Order" at bounding box center [1132, 138] width 20 height 20
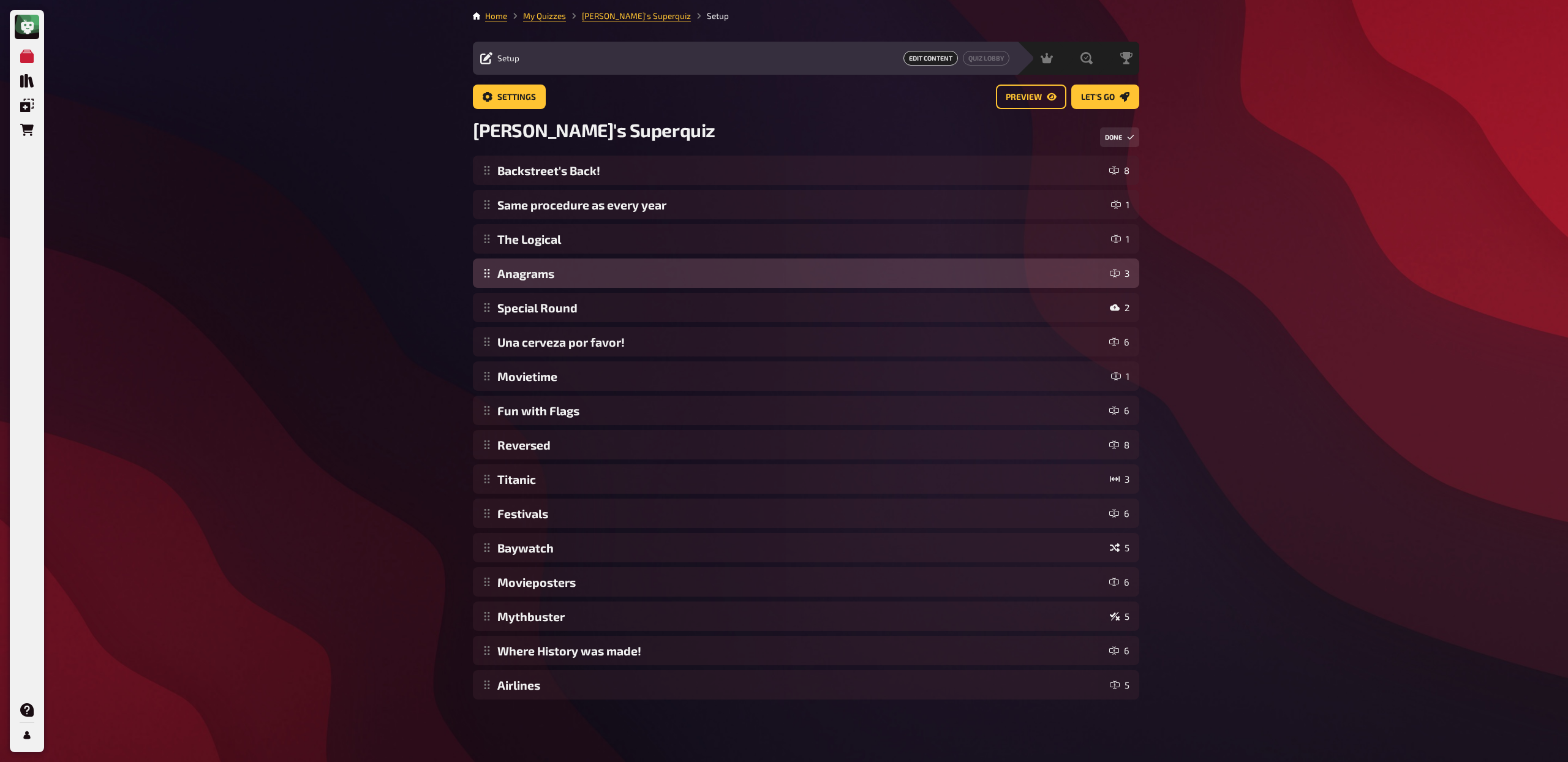
drag, startPoint x: 488, startPoint y: 686, endPoint x: 515, endPoint y: 282, distance: 404.9
click at [515, 282] on div "Backstreet's Back! 8 Same procedure as every year 1 The Logical 1 Special Round…" at bounding box center [805, 427] width 666 height 544
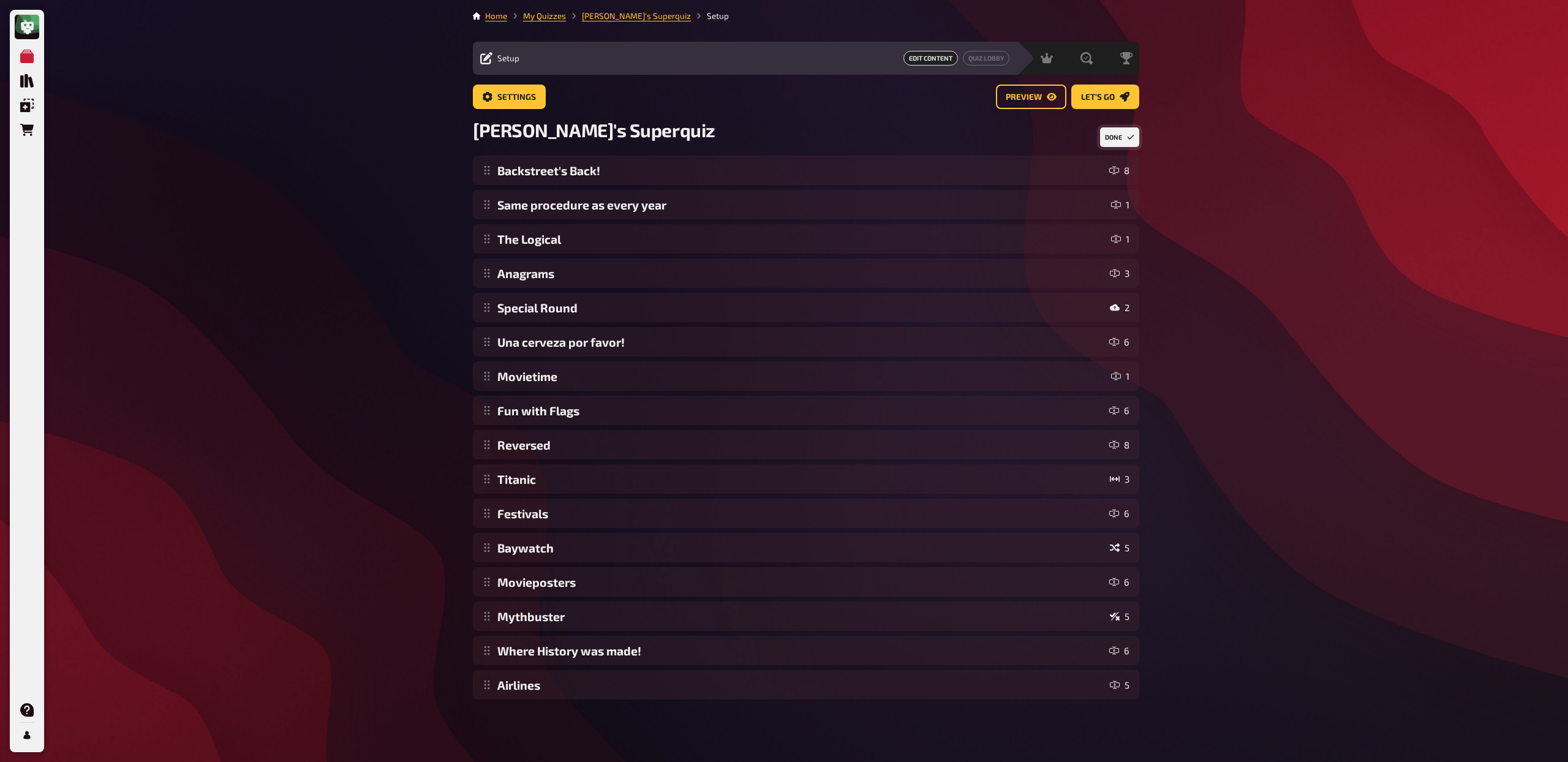
click at [1108, 133] on button "Done" at bounding box center [1119, 137] width 39 height 19
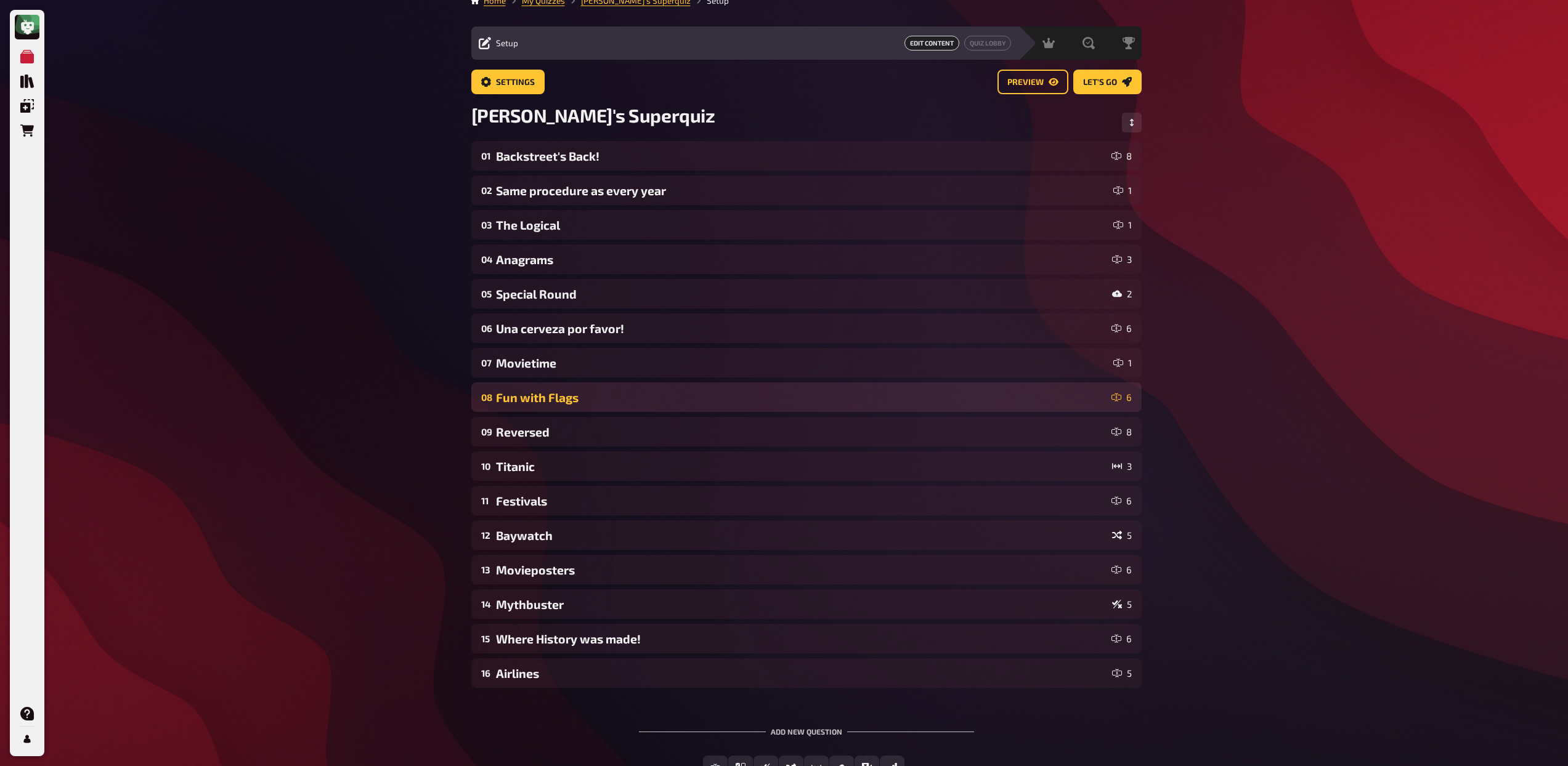
scroll to position [17, 0]
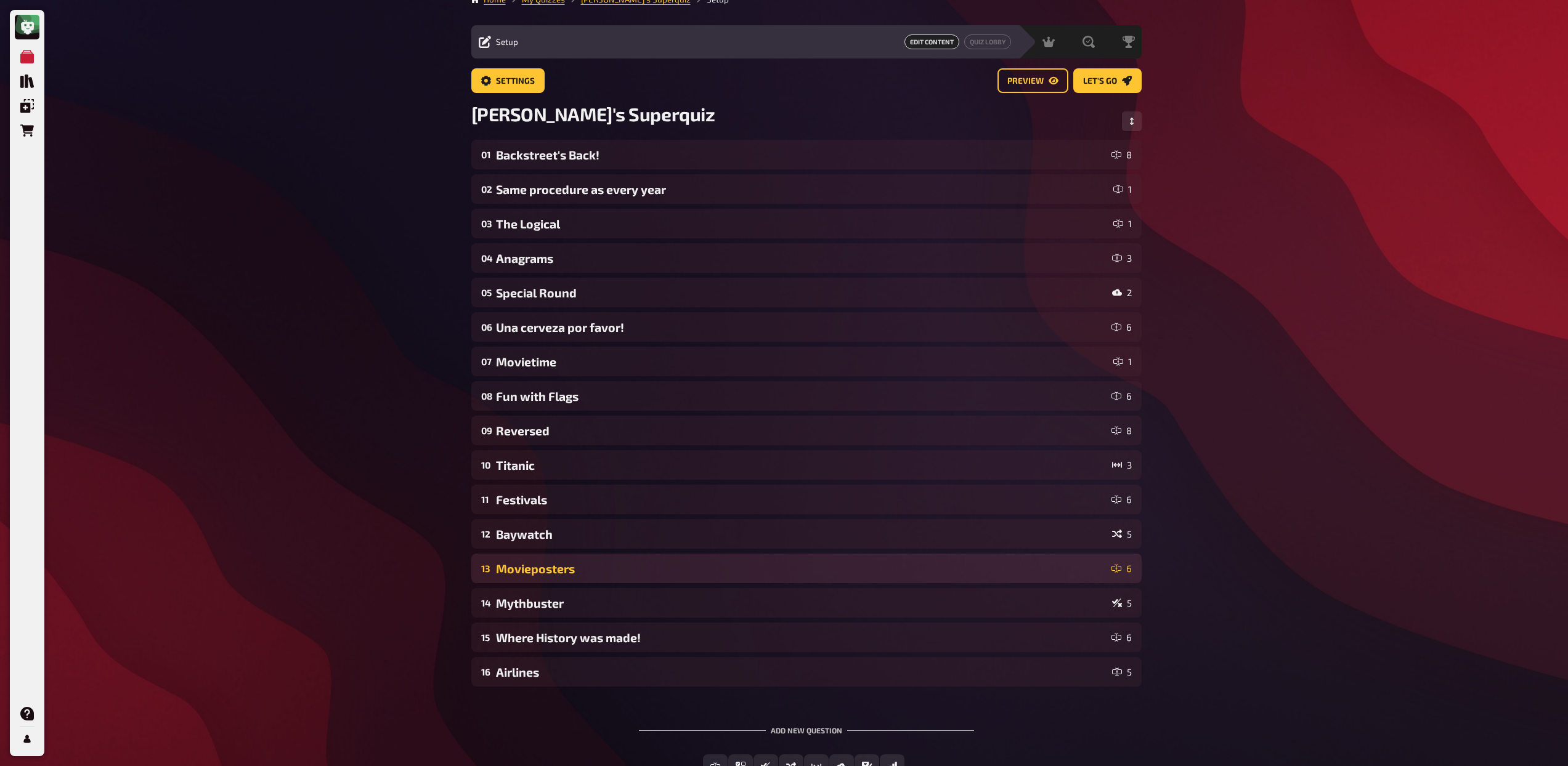
click at [759, 568] on div "Movieposters" at bounding box center [802, 569] width 611 height 14
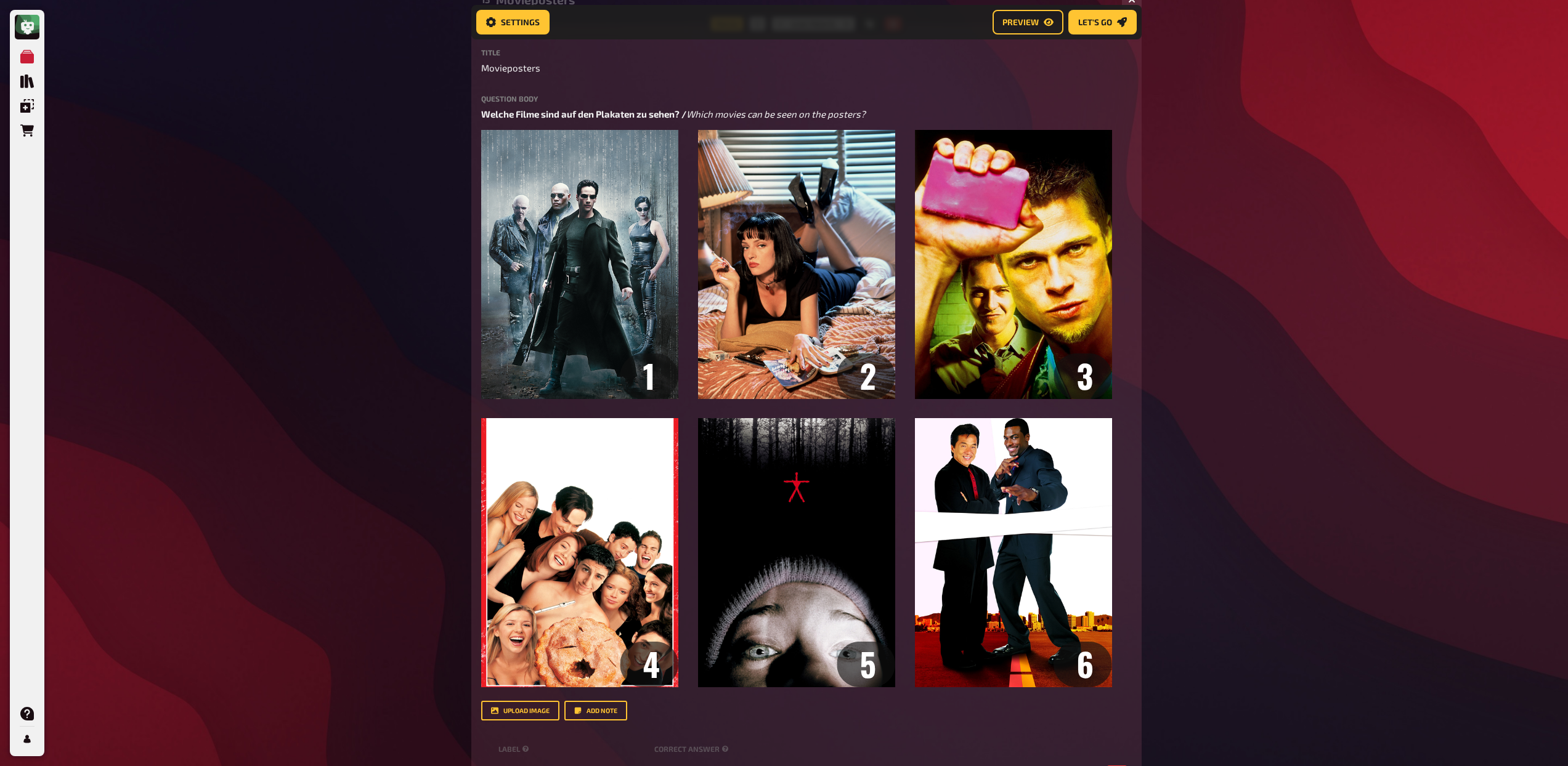
scroll to position [597, 0]
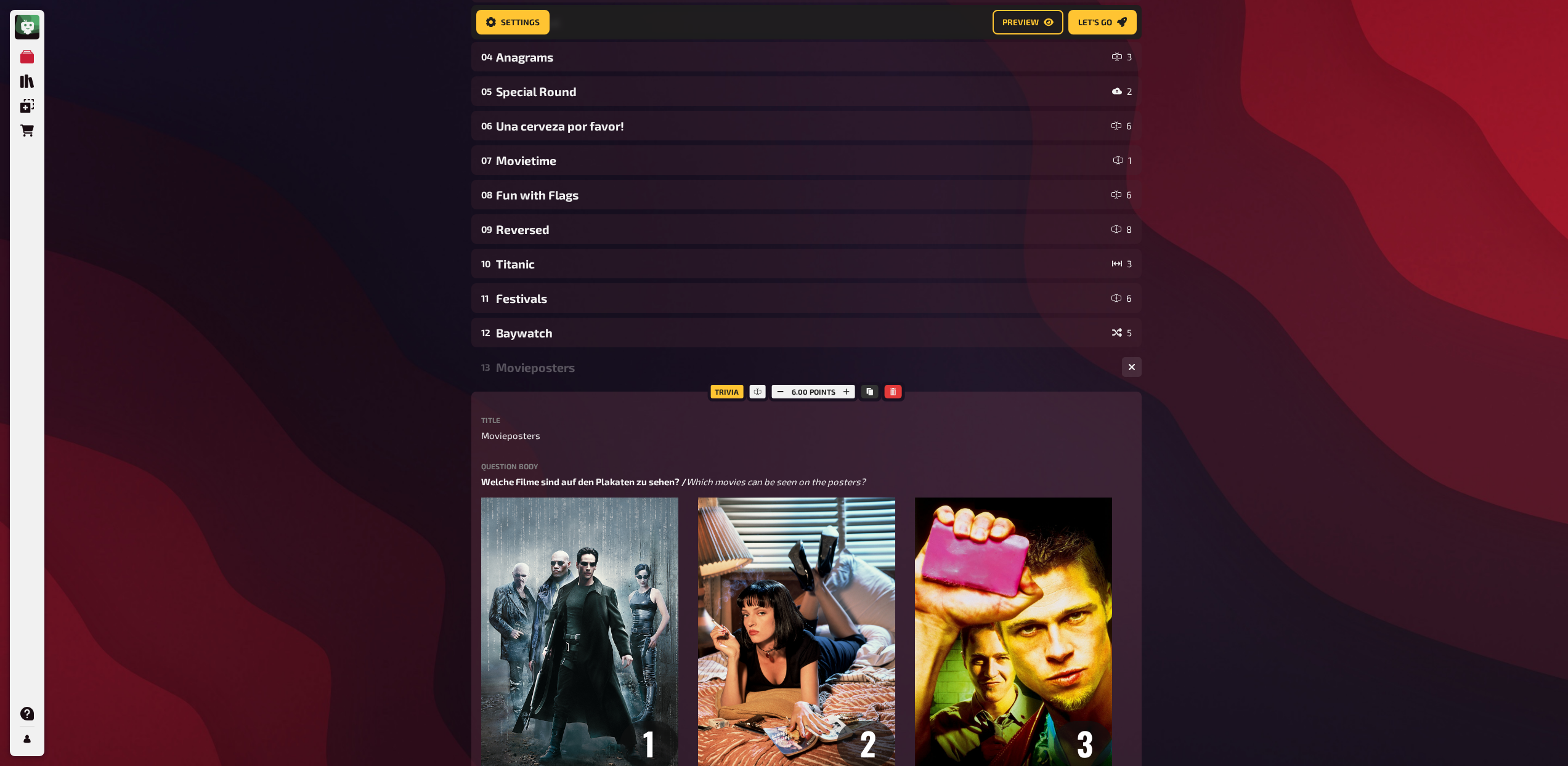
click at [580, 366] on div "Movieposters" at bounding box center [804, 367] width 616 height 14
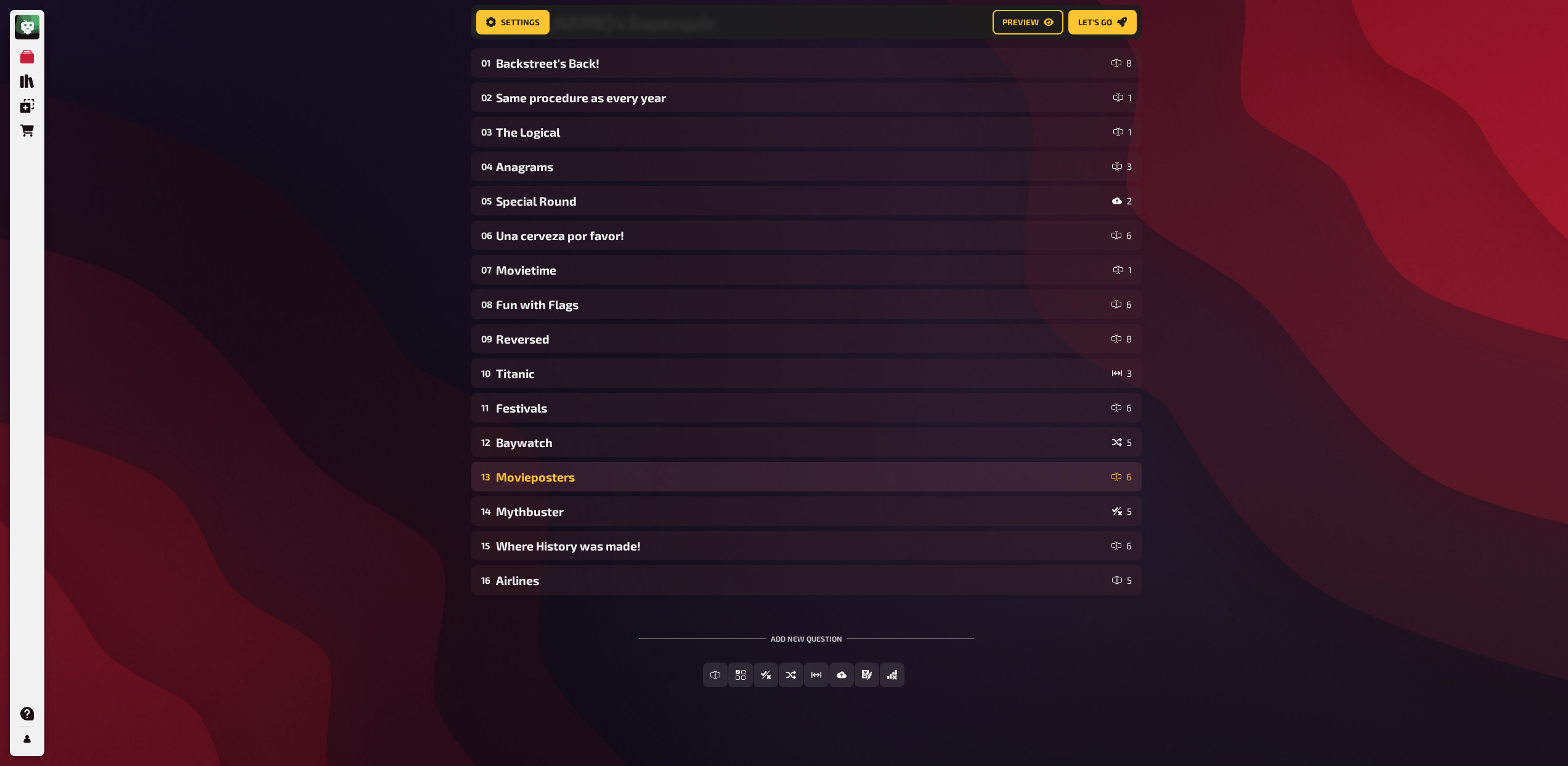
scroll to position [118, 0]
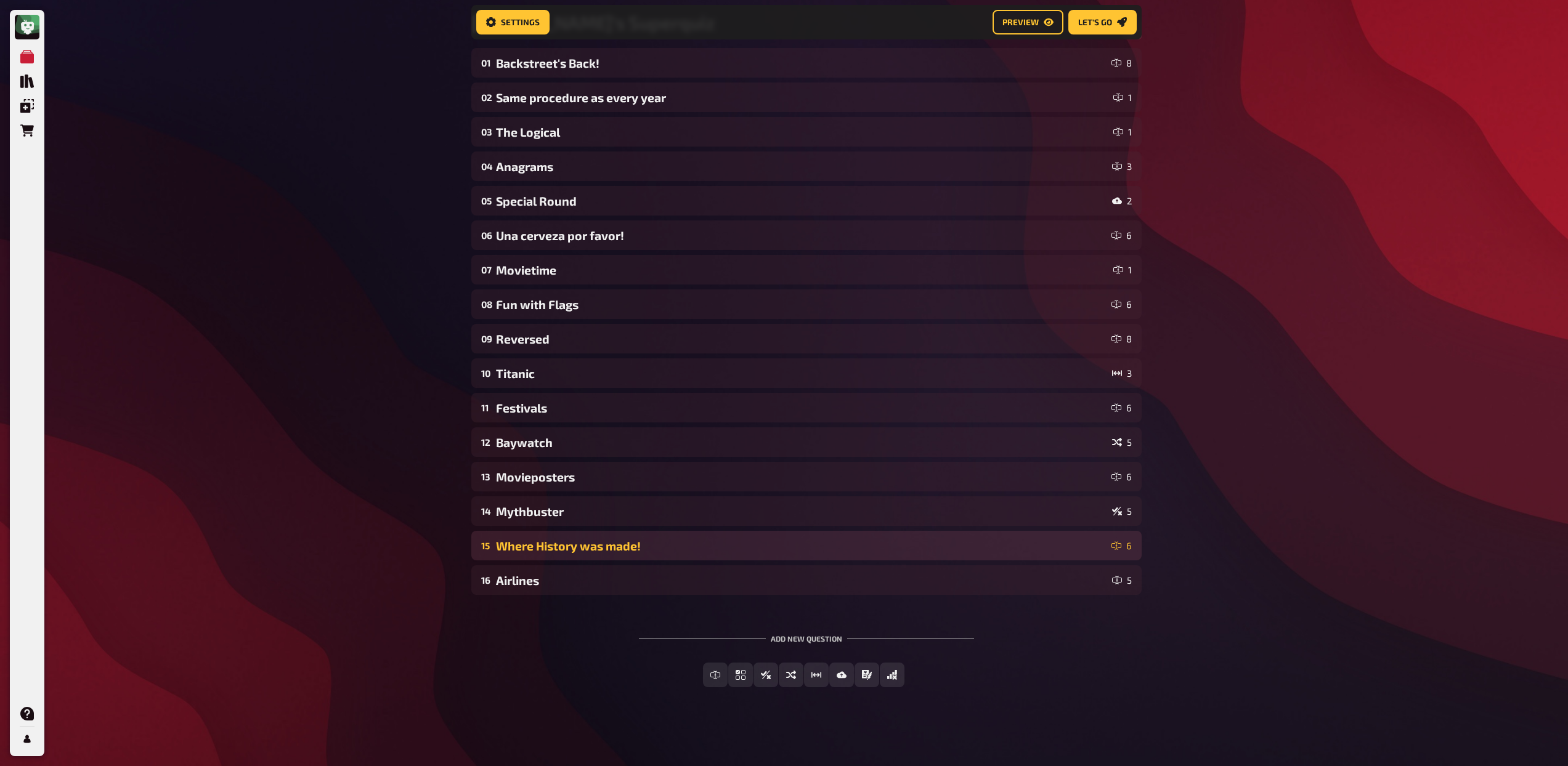
click at [619, 545] on div "Where History was made!" at bounding box center [802, 546] width 611 height 14
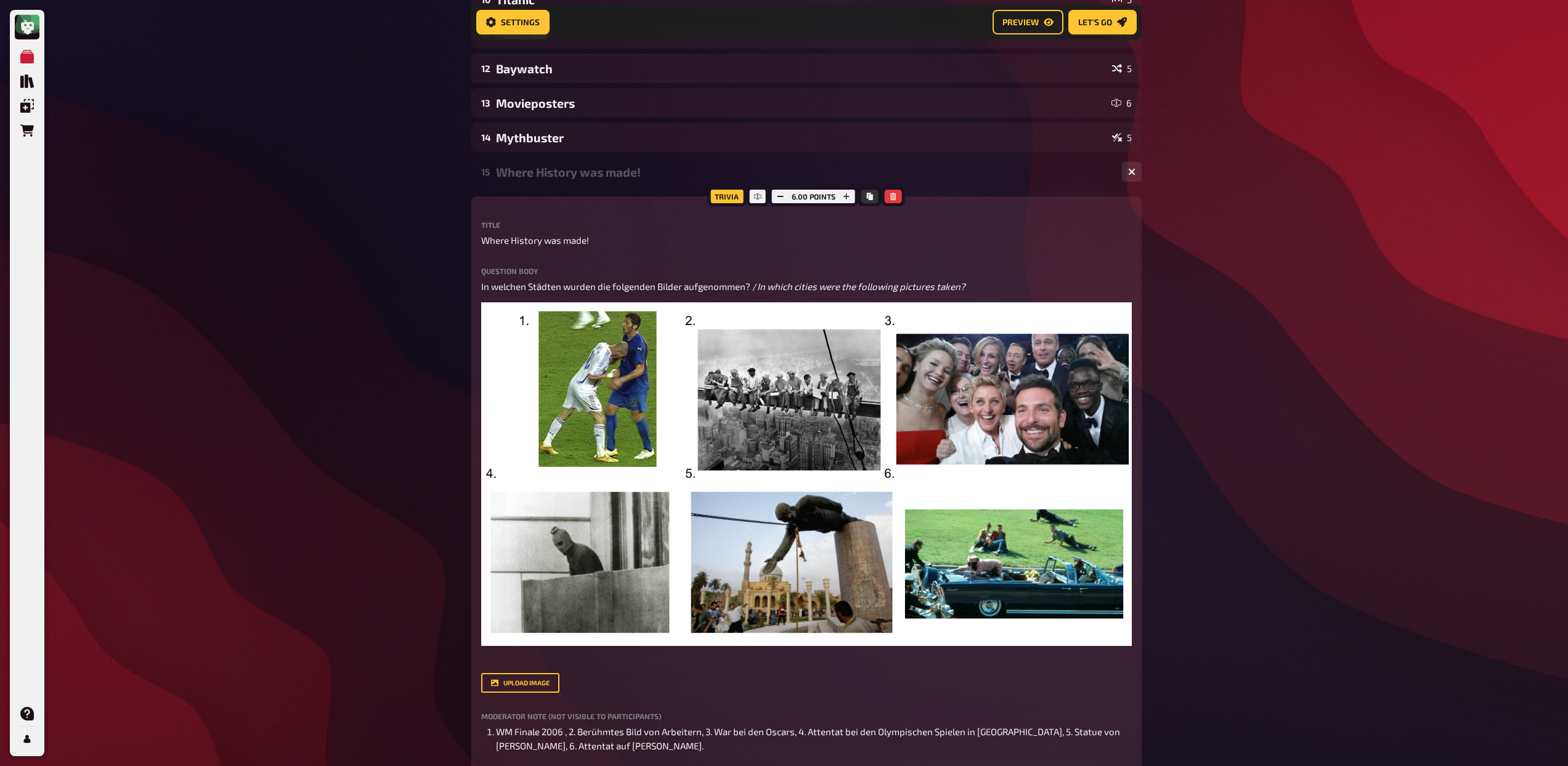
scroll to position [491, 0]
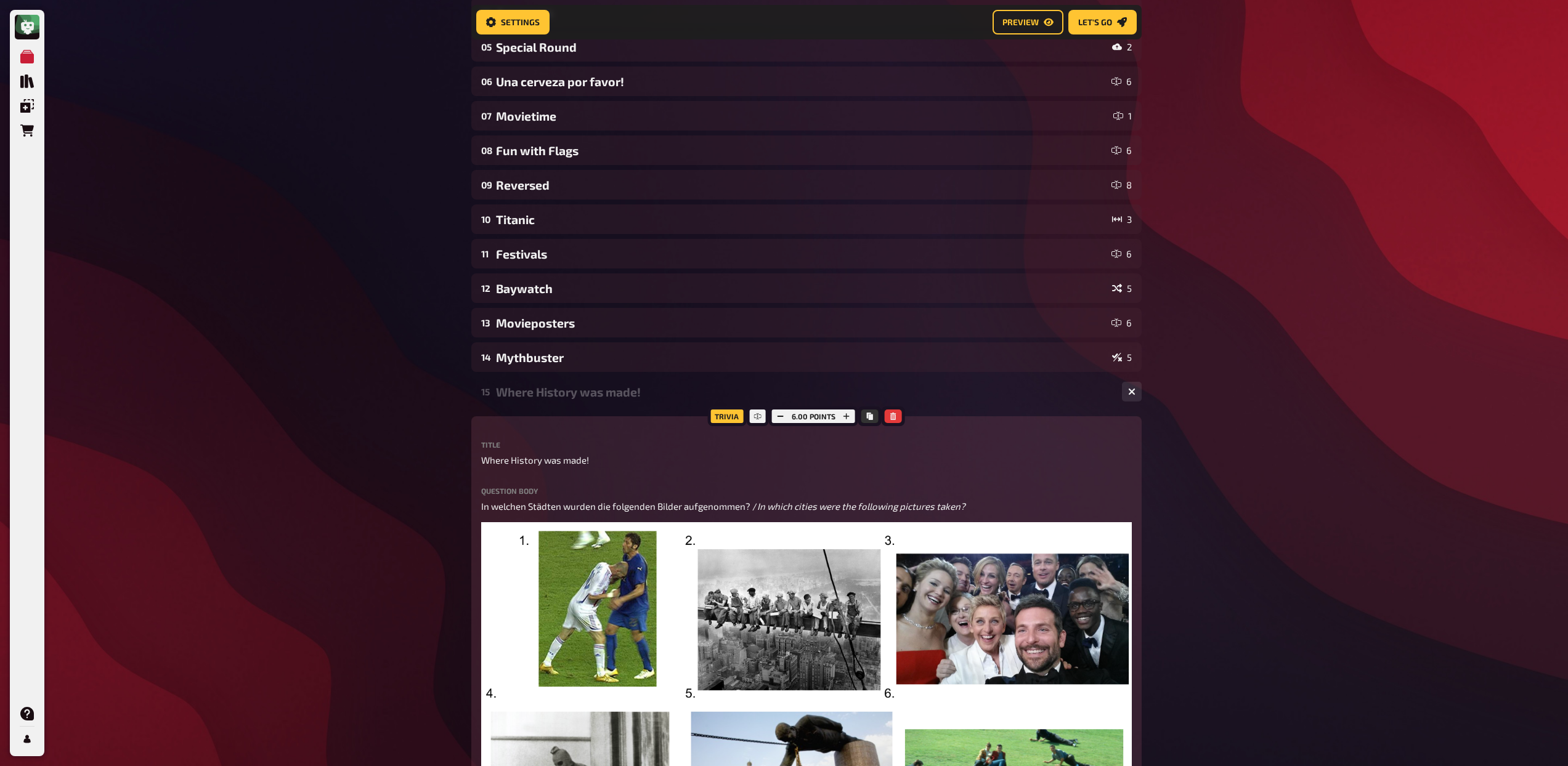
click at [571, 394] on div "Where History was made!" at bounding box center [804, 392] width 616 height 14
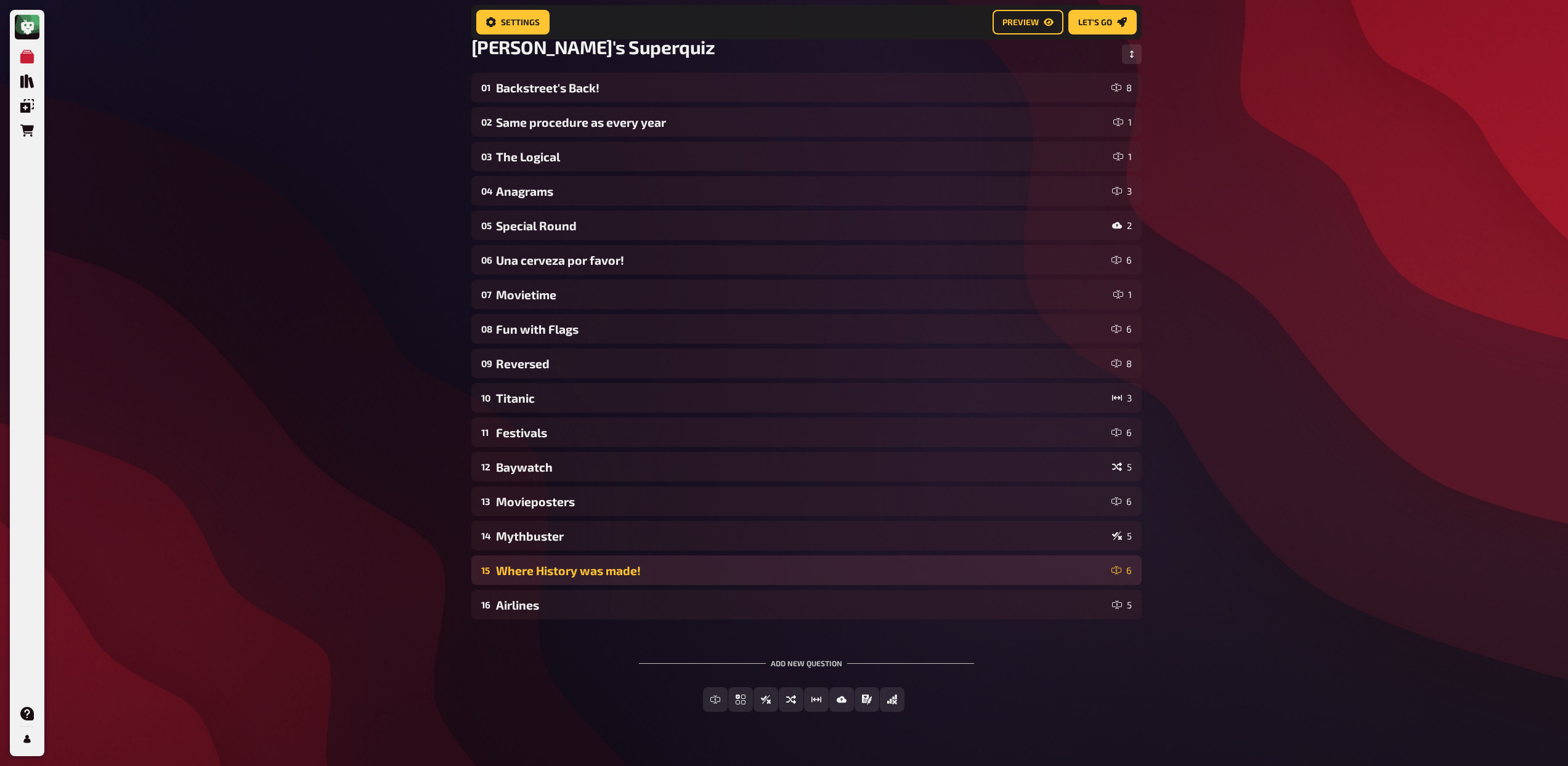
scroll to position [93, 0]
click at [708, 578] on div "15 Where History was made! 6" at bounding box center [806, 570] width 670 height 29
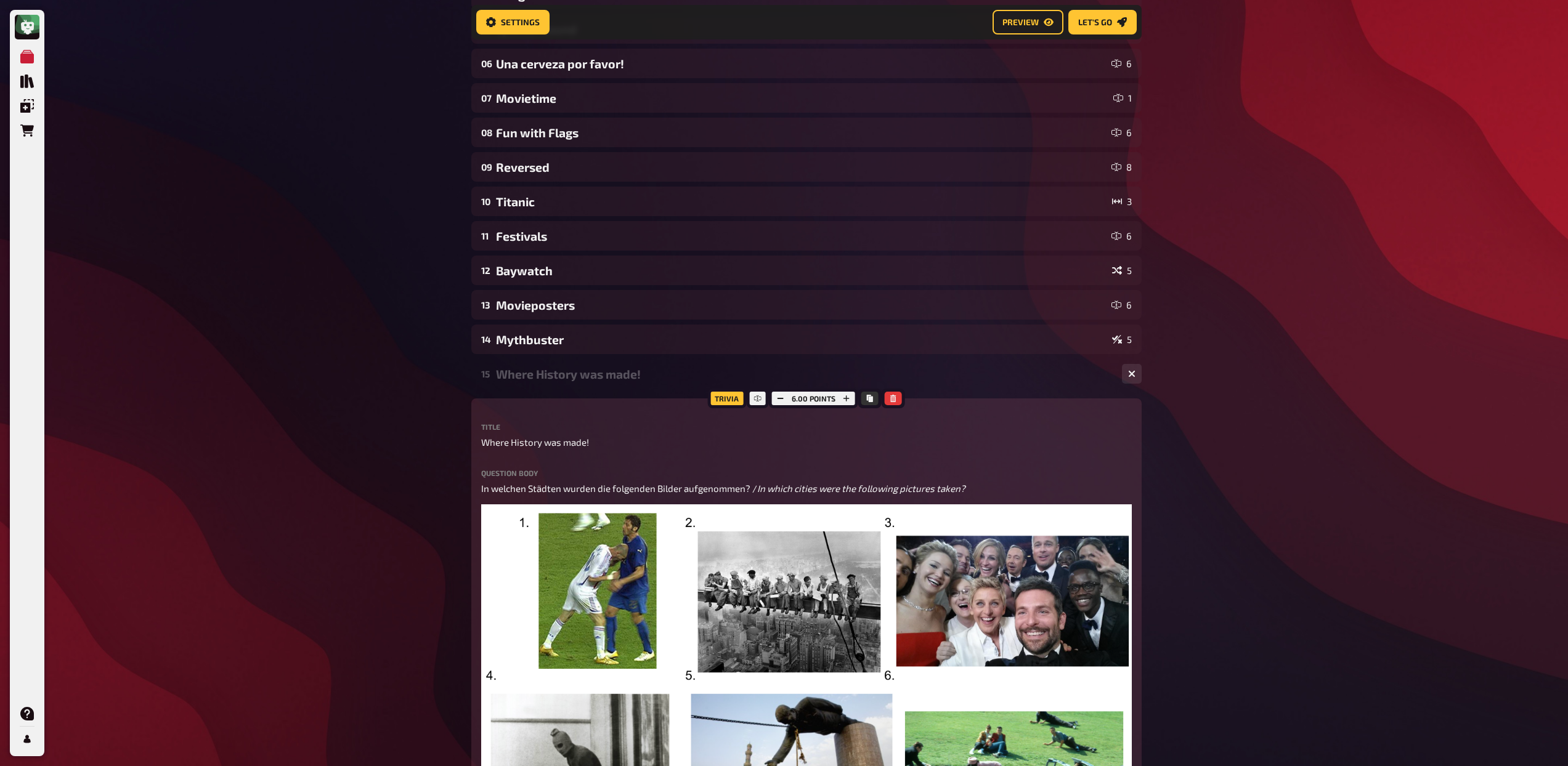
scroll to position [522, 0]
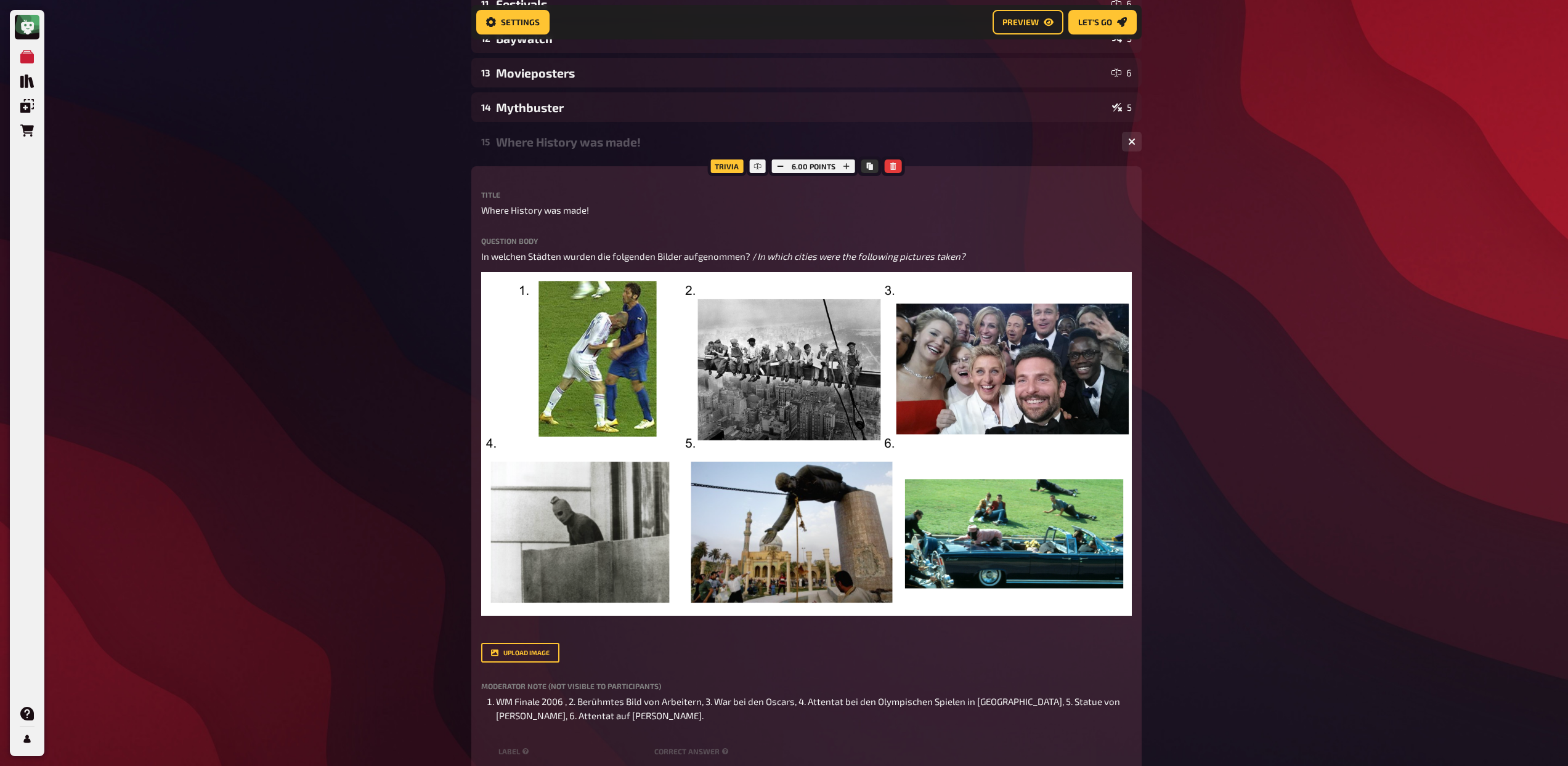
click at [517, 154] on div "15 Where History was made! 6" at bounding box center [806, 141] width 670 height 29
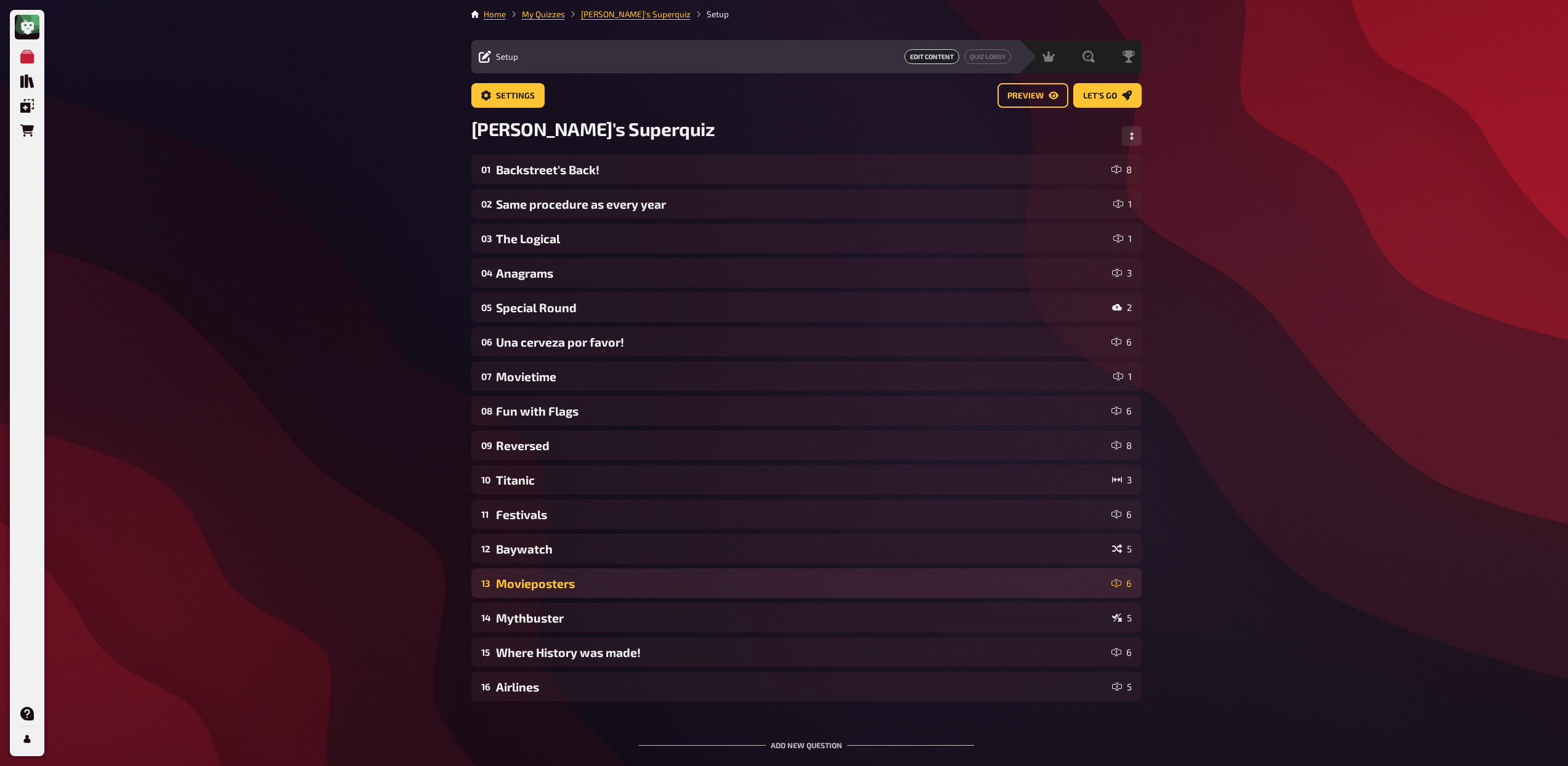
scroll to position [0, 0]
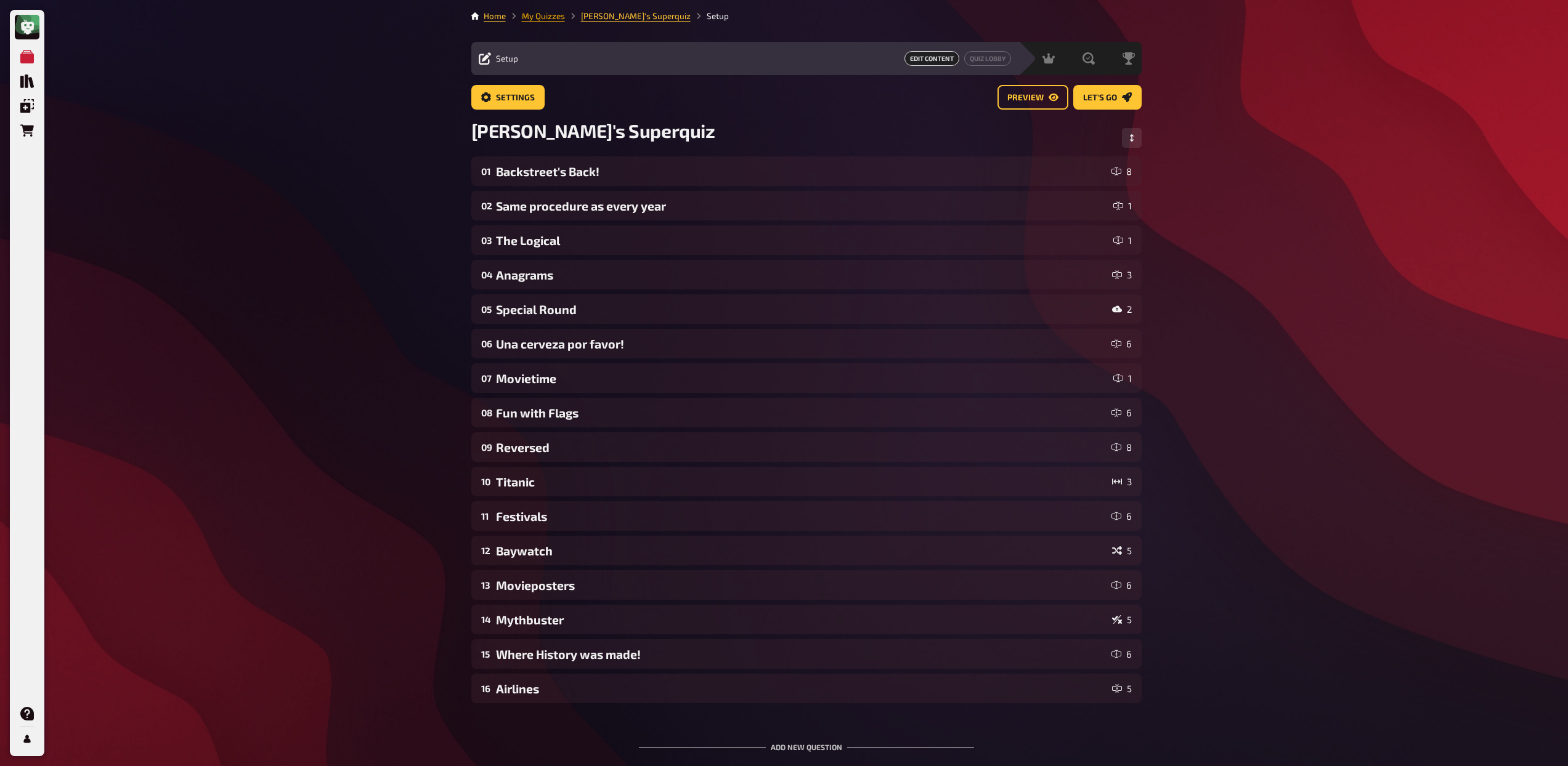
click at [549, 17] on link "My Quizzes" at bounding box center [543, 16] width 43 height 10
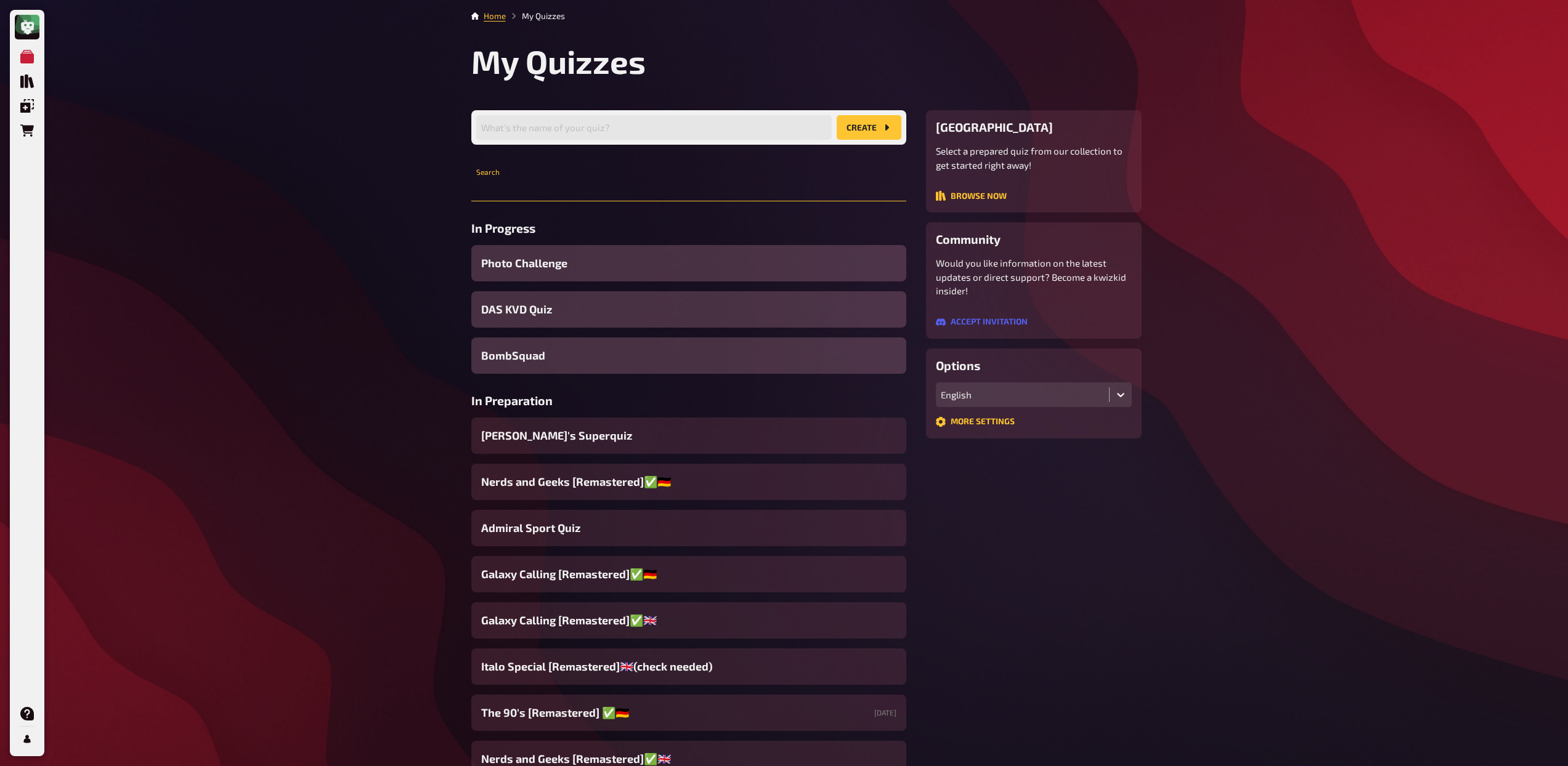
click at [552, 196] on input "text" at bounding box center [689, 189] width 435 height 25
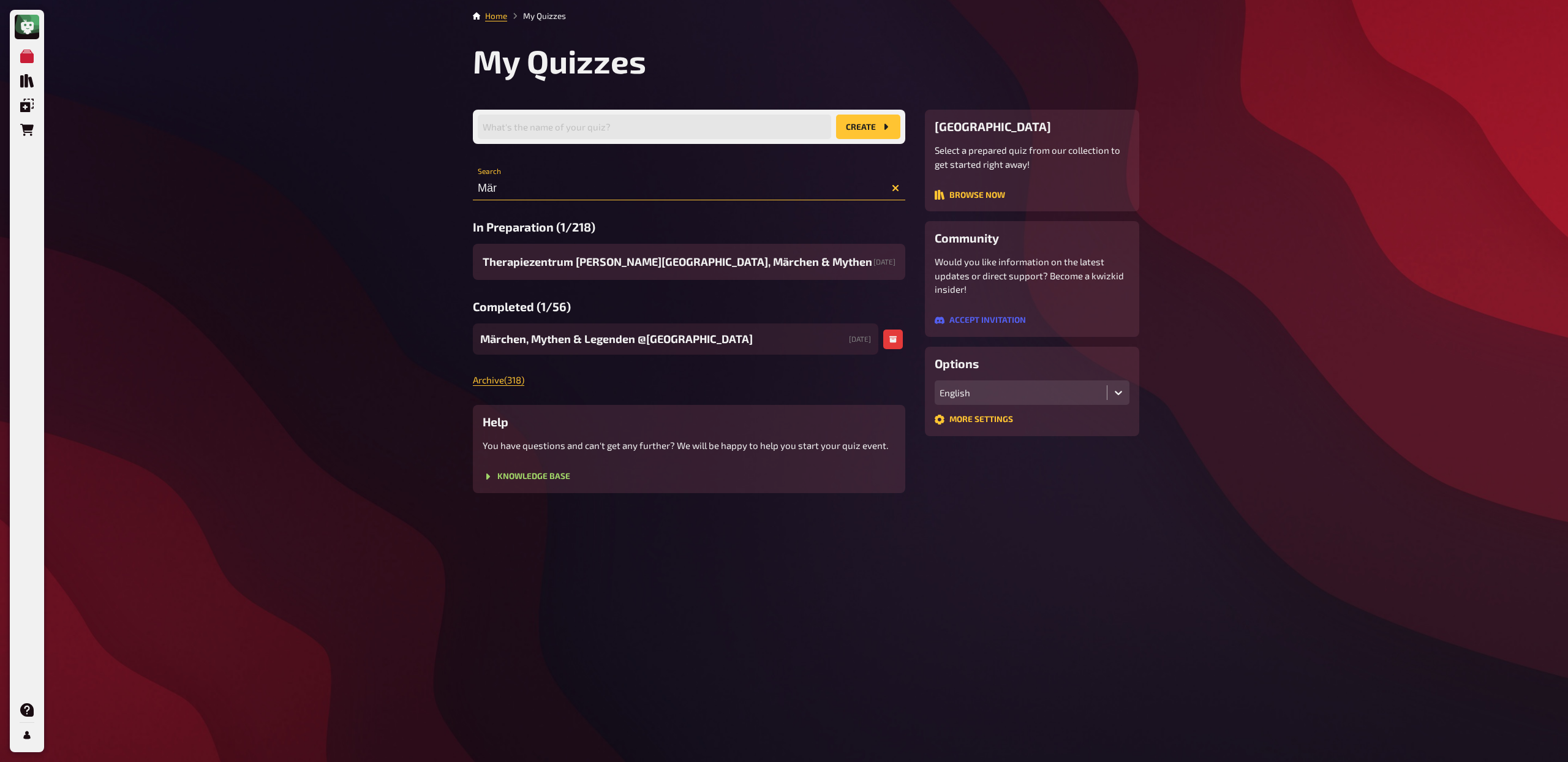
type input "Mär"
click at [568, 334] on span "Märchen, Mythen & Legenden @[GEOGRAPHIC_DATA]" at bounding box center [616, 339] width 273 height 17
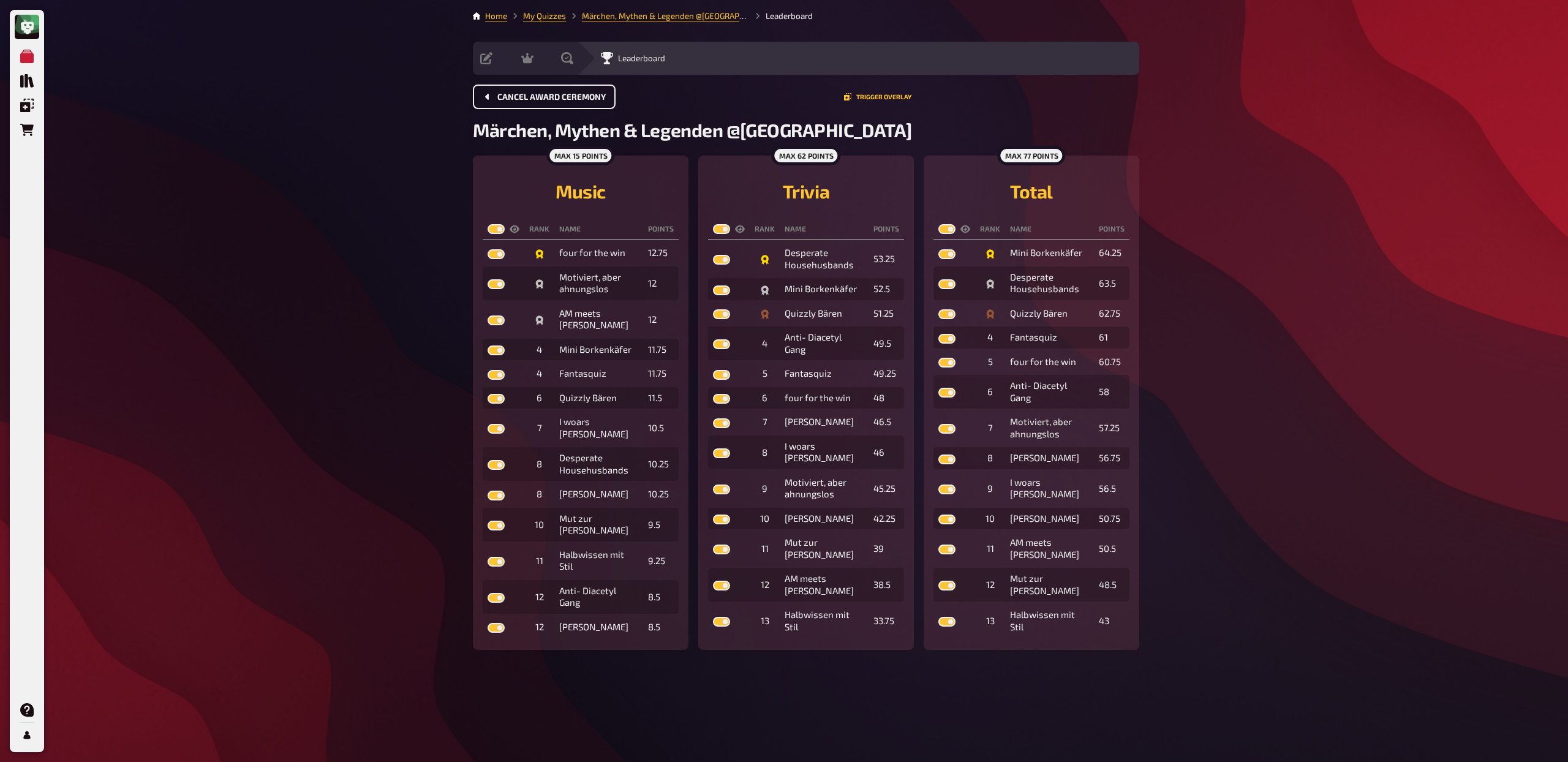
click at [528, 96] on span "Cancel award ceremony" at bounding box center [551, 97] width 108 height 8
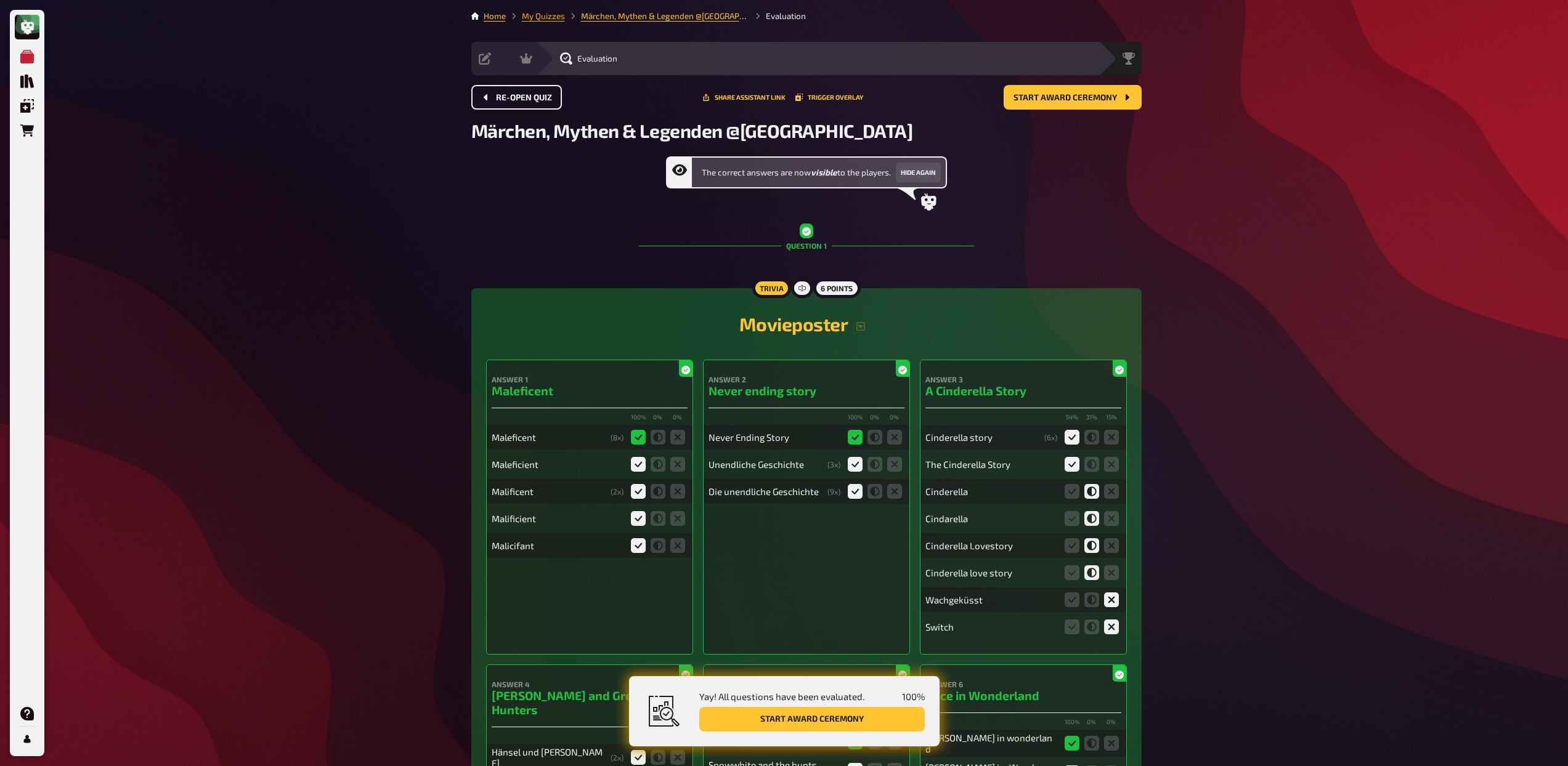
click at [530, 14] on link "My Quizzes" at bounding box center [543, 16] width 43 height 10
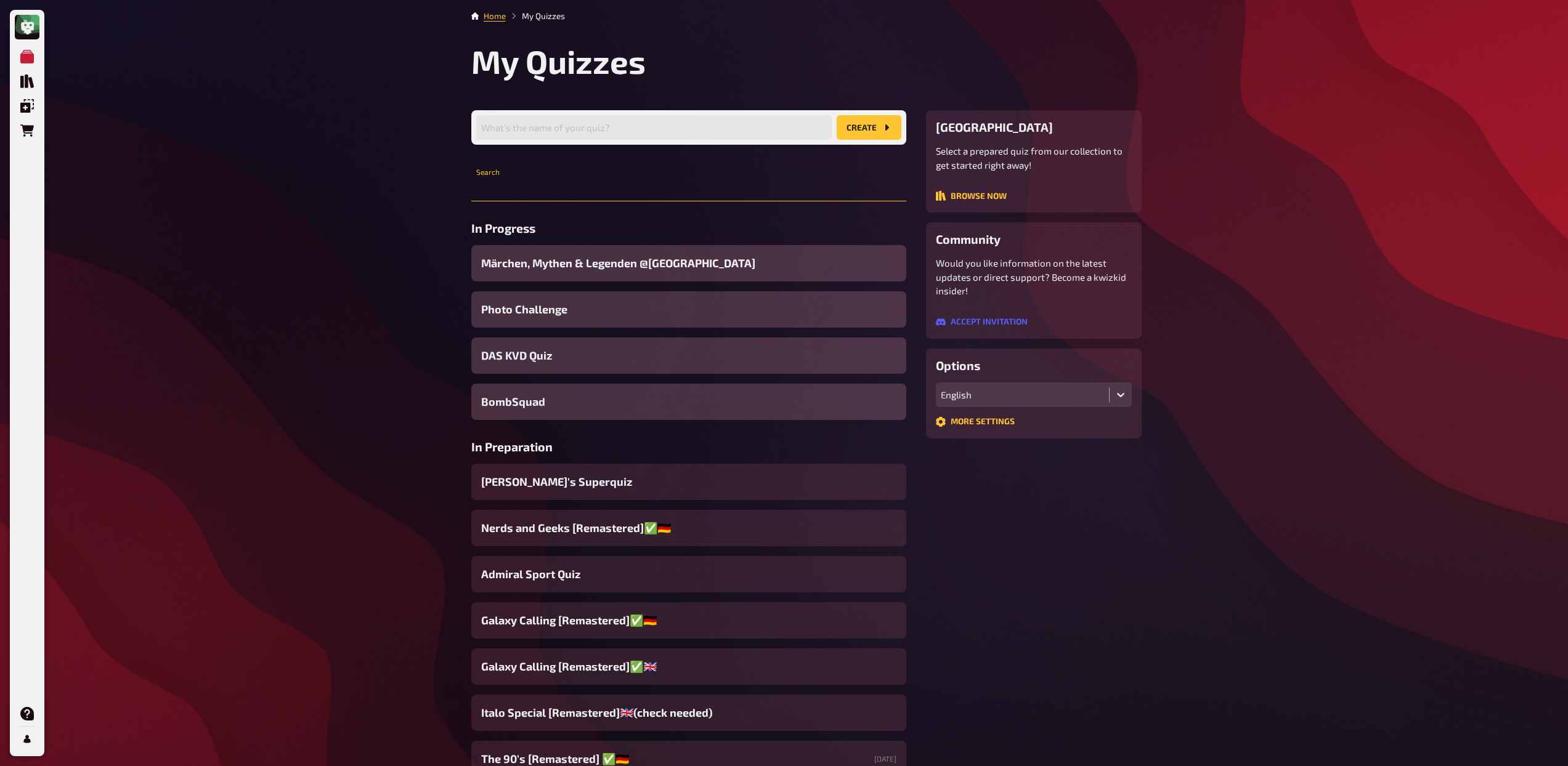
click at [583, 193] on input "text" at bounding box center [689, 189] width 435 height 25
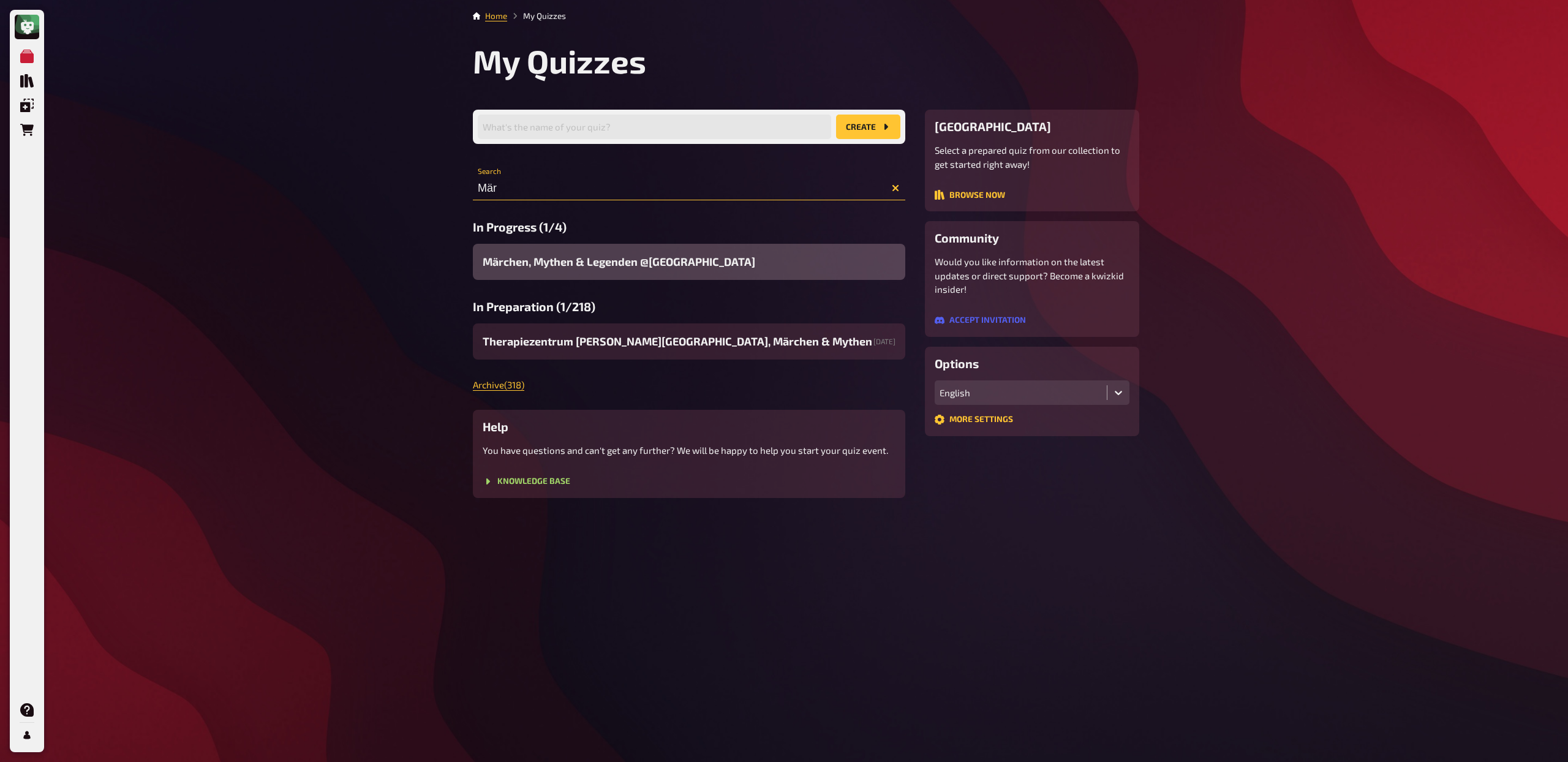
type input "Mär"
click at [612, 260] on span "Märchen, Mythen & Legenden @[GEOGRAPHIC_DATA]" at bounding box center [618, 262] width 273 height 17
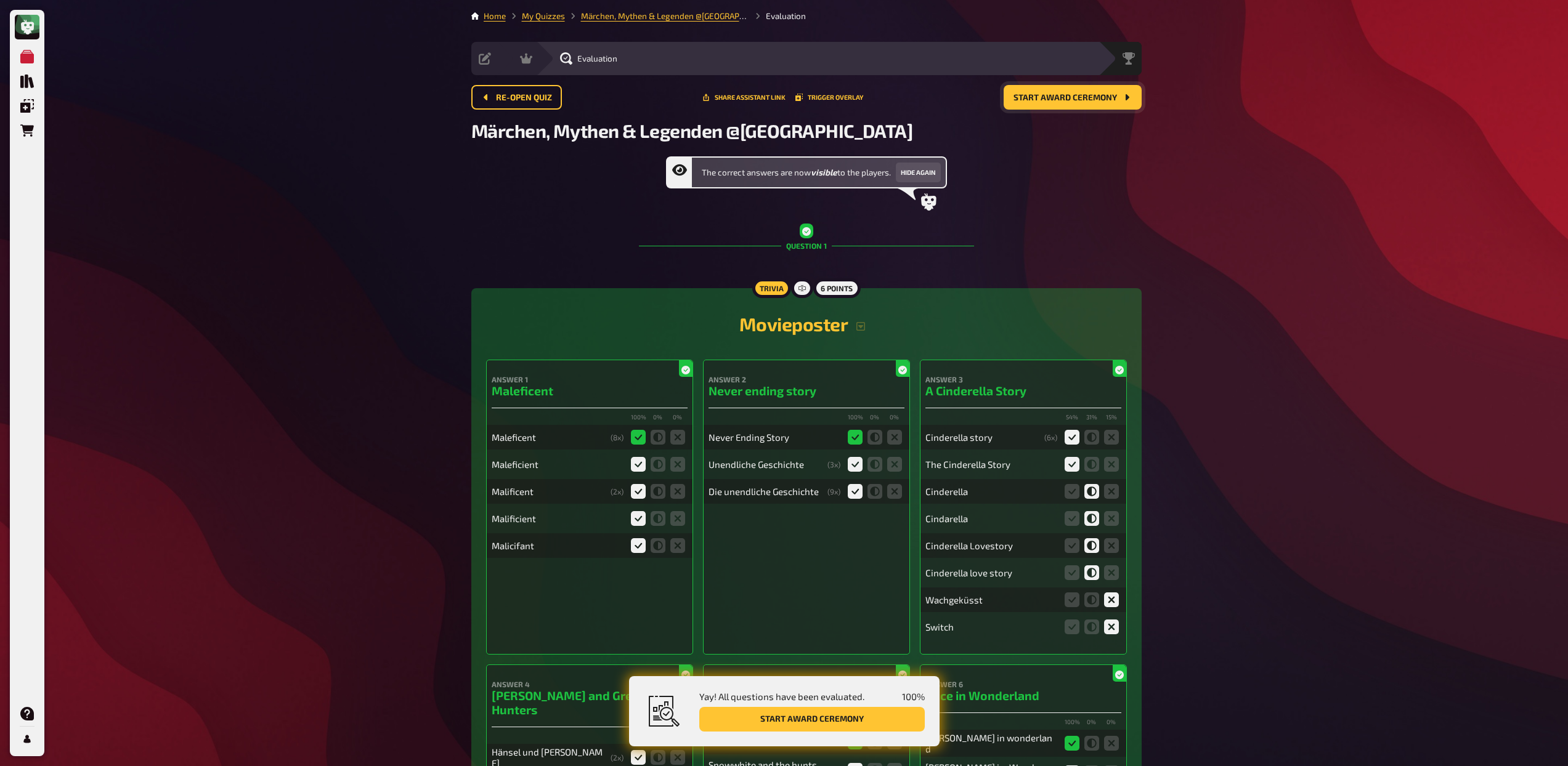
click at [1056, 105] on button "Start award ceremony" at bounding box center [1072, 98] width 138 height 25
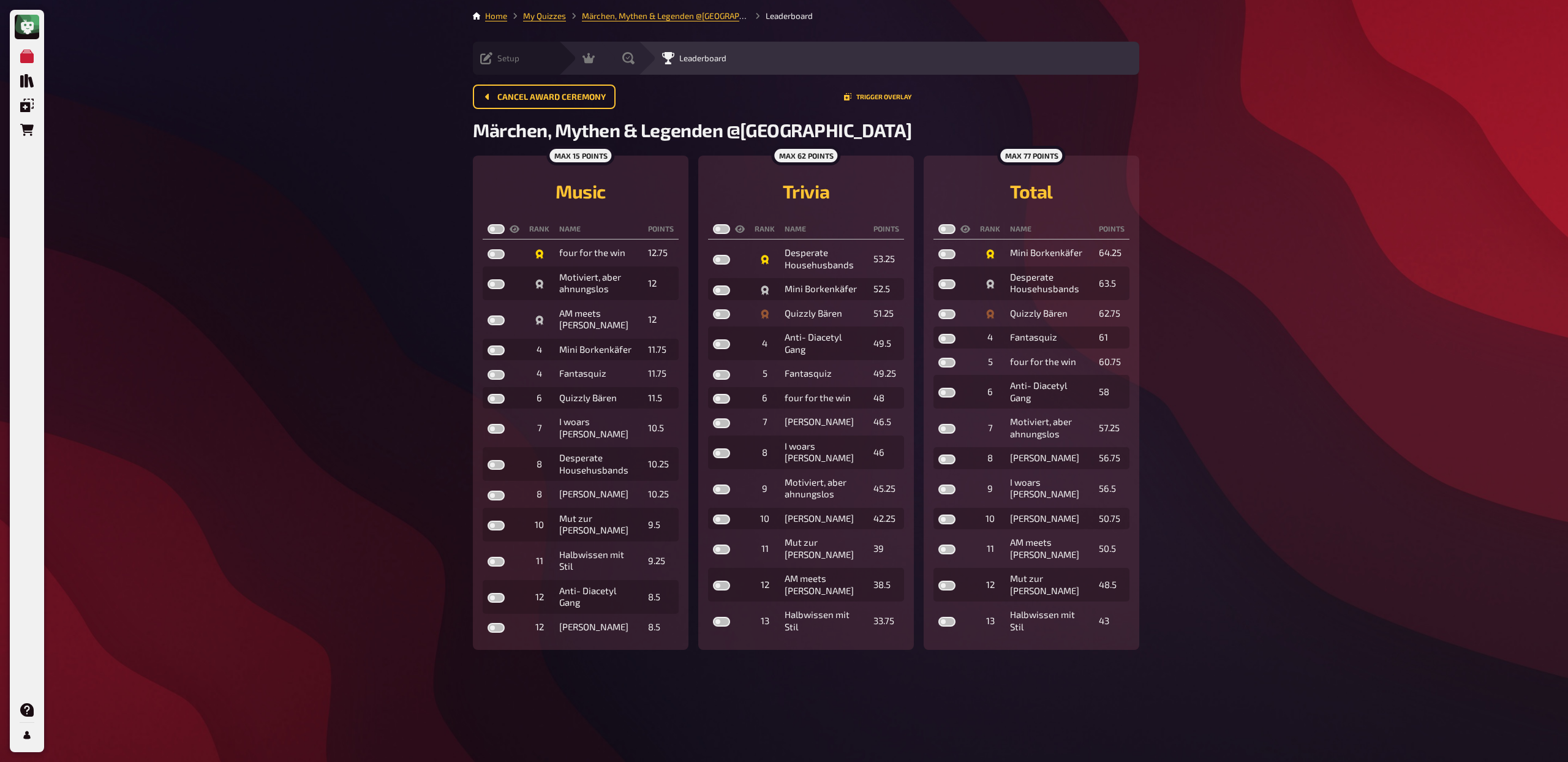
click at [507, 61] on span "Setup" at bounding box center [508, 58] width 22 height 10
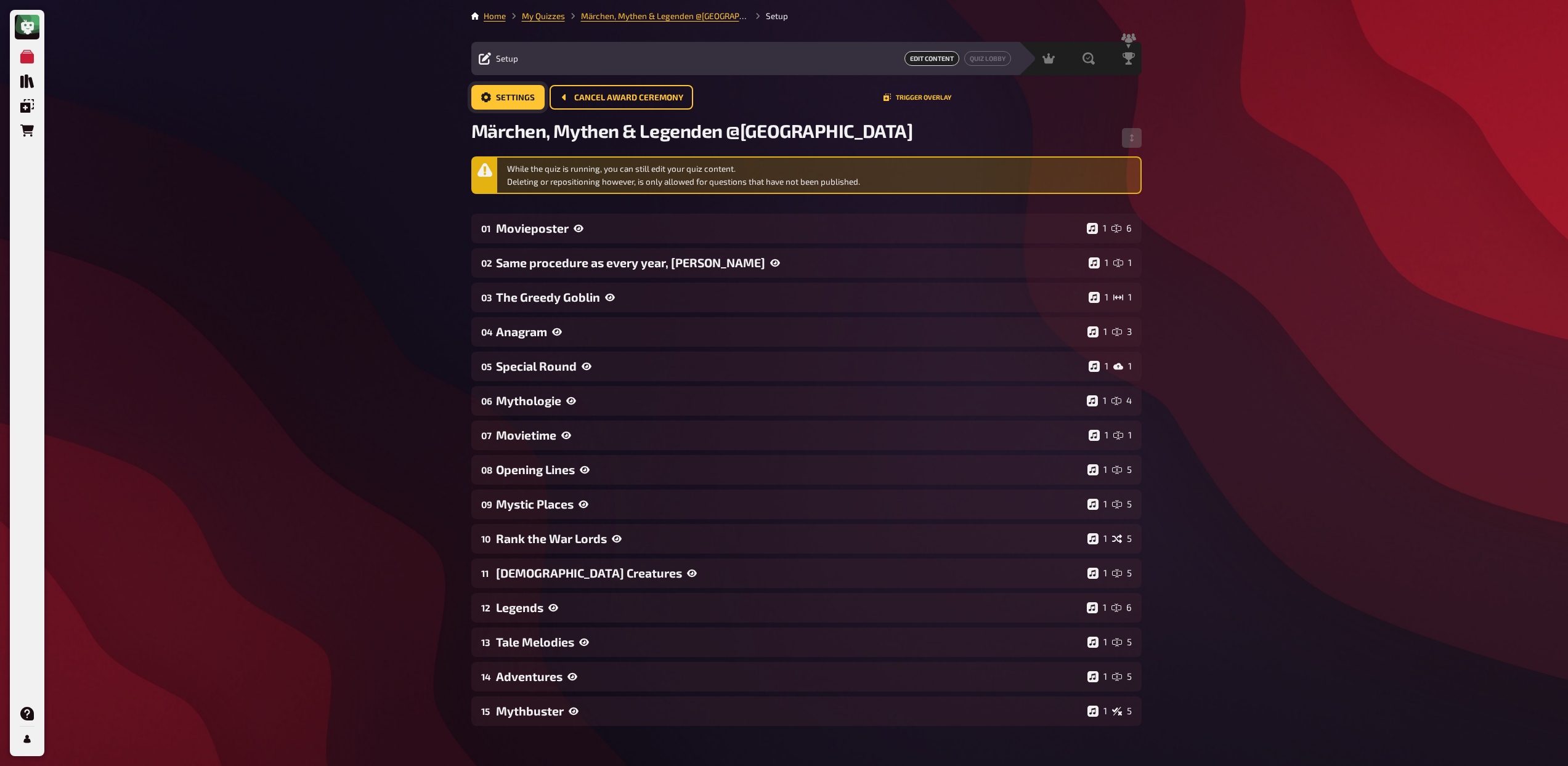
click at [529, 97] on span "Settings" at bounding box center [516, 98] width 39 height 8
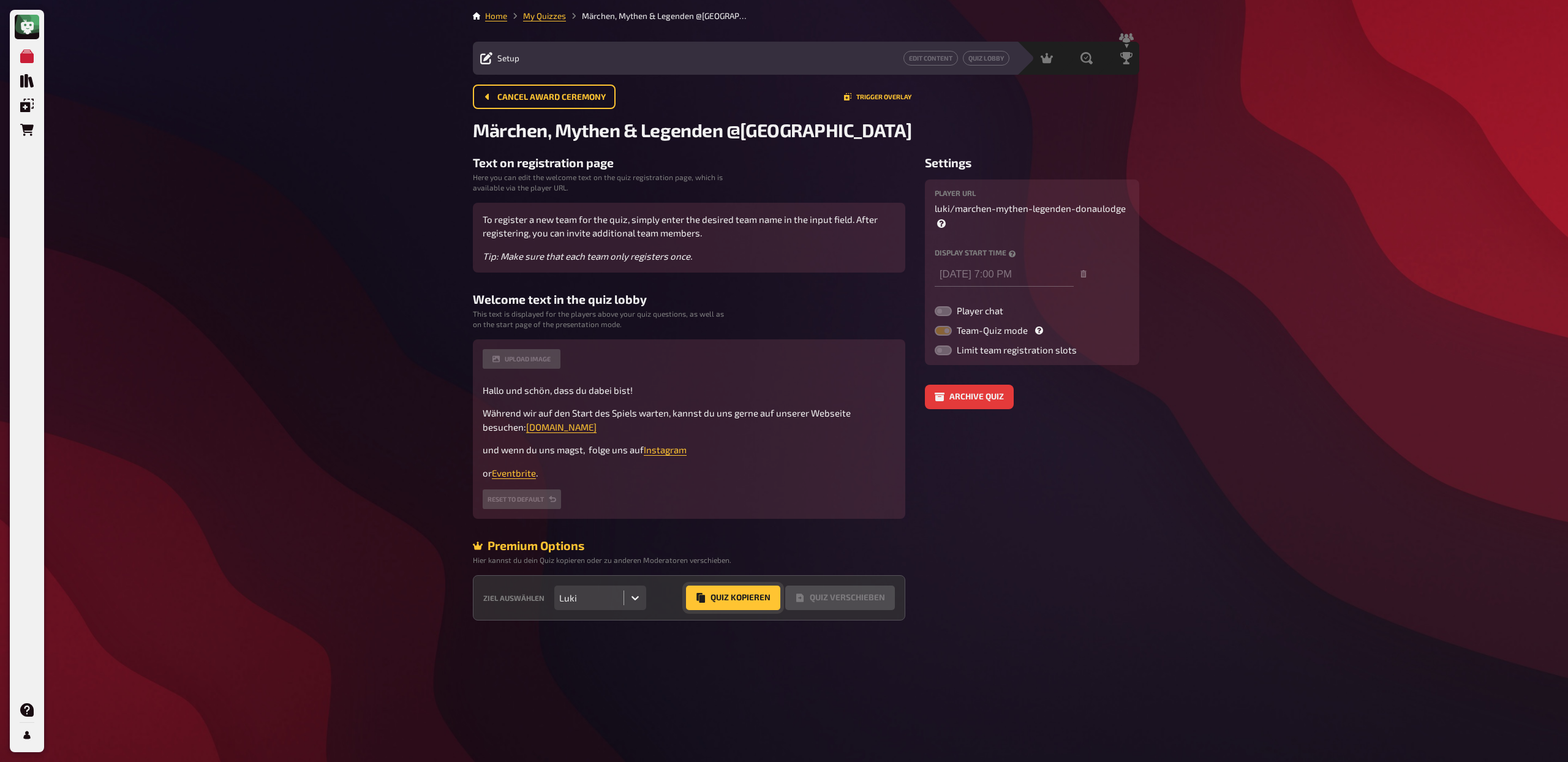
click at [725, 602] on button "Quiz Kopieren" at bounding box center [734, 598] width 95 height 25
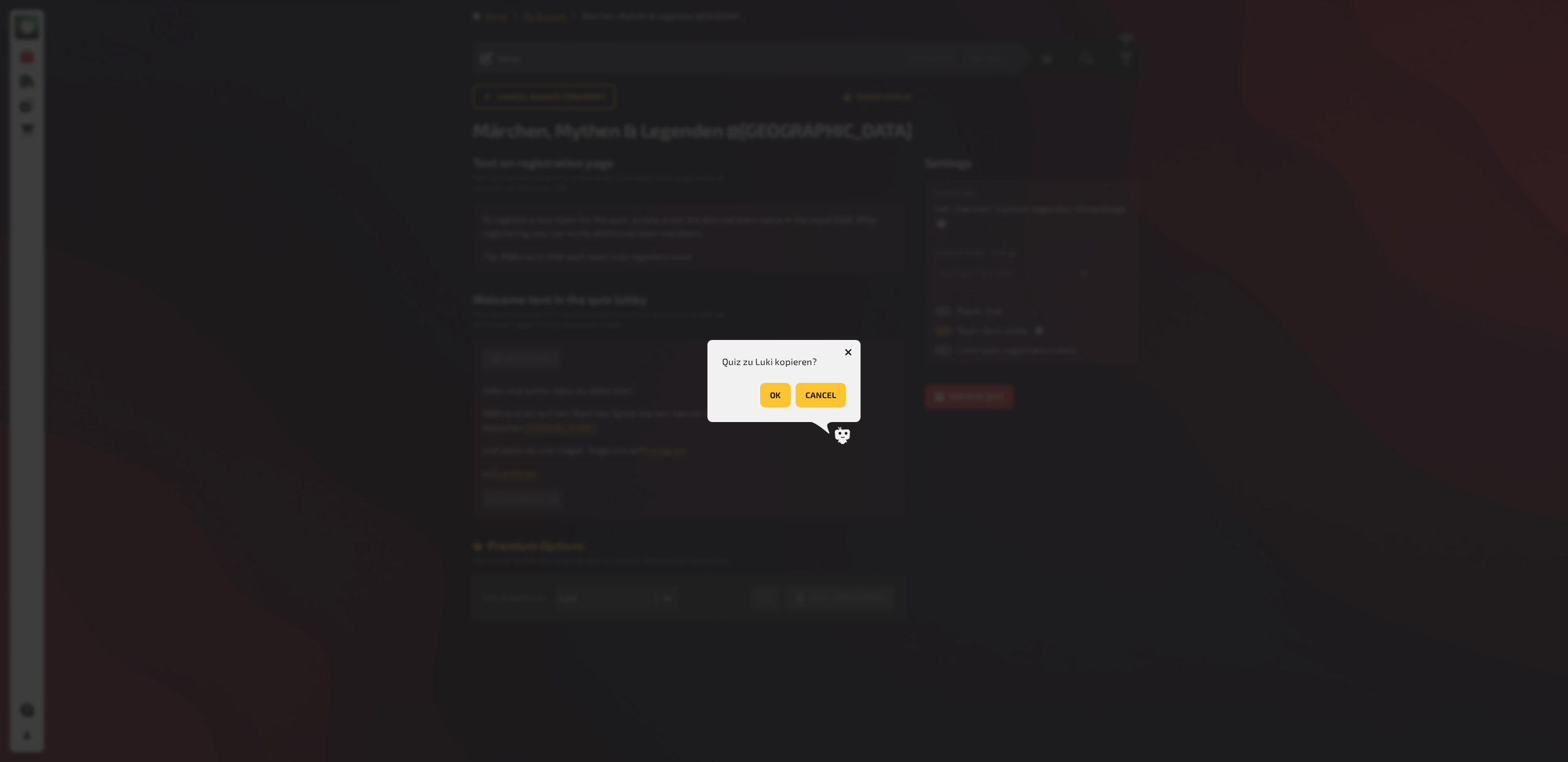
click at [772, 394] on button "OK" at bounding box center [775, 395] width 30 height 25
click at [826, 392] on button "OK" at bounding box center [830, 395] width 30 height 25
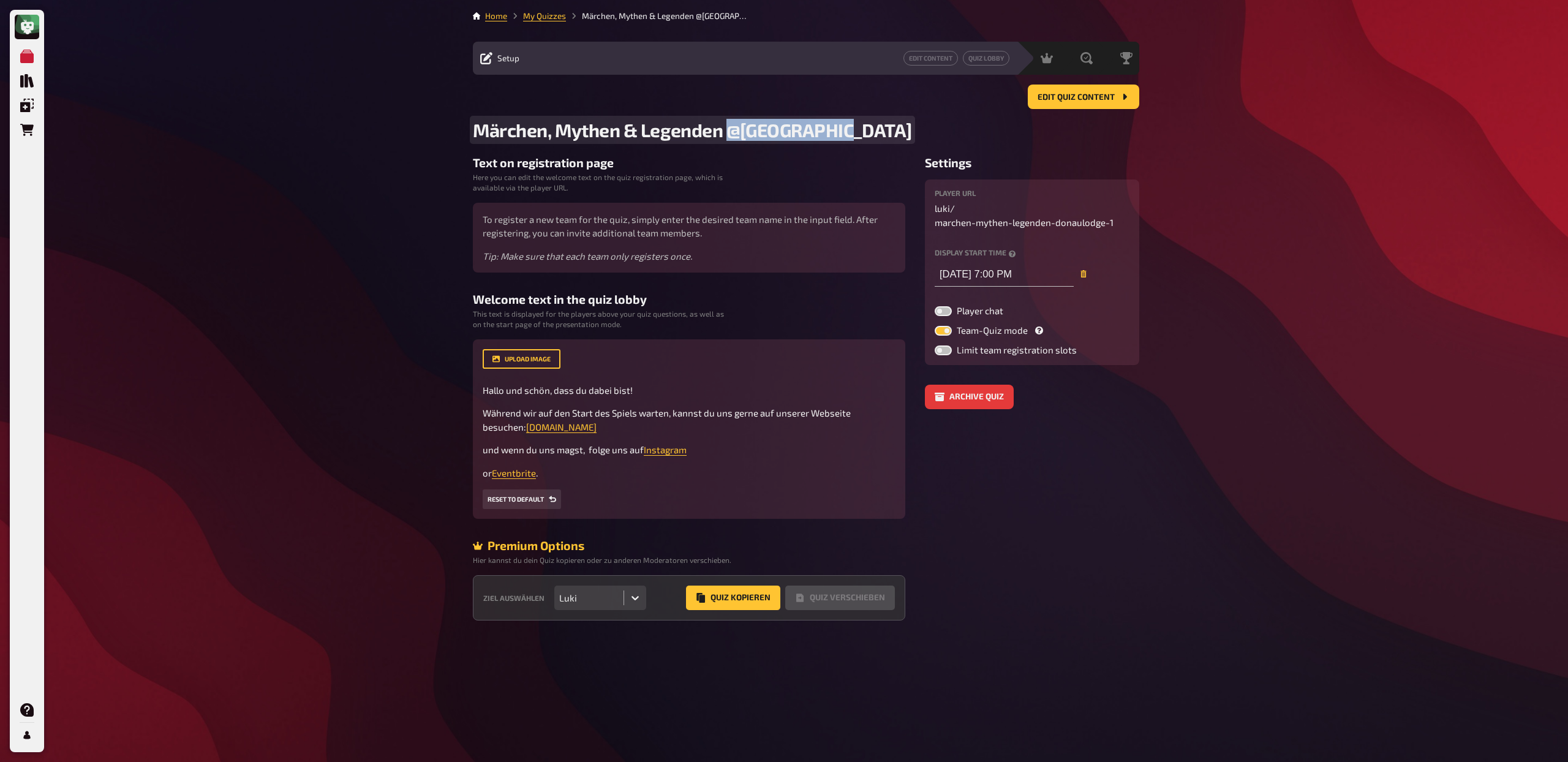
drag, startPoint x: 728, startPoint y: 131, endPoint x: 878, endPoint y: 131, distance: 150.0
click at [870, 129] on h2 "Märchen, Mythen & Legenden @[GEOGRAPHIC_DATA]" at bounding box center [805, 130] width 666 height 22
drag, startPoint x: 1052, startPoint y: 222, endPoint x: 1099, endPoint y: 221, distance: 47.0
click at [1099, 221] on span "marchen-mythen-legenden-donaulodge-1" at bounding box center [1024, 223] width 179 height 14
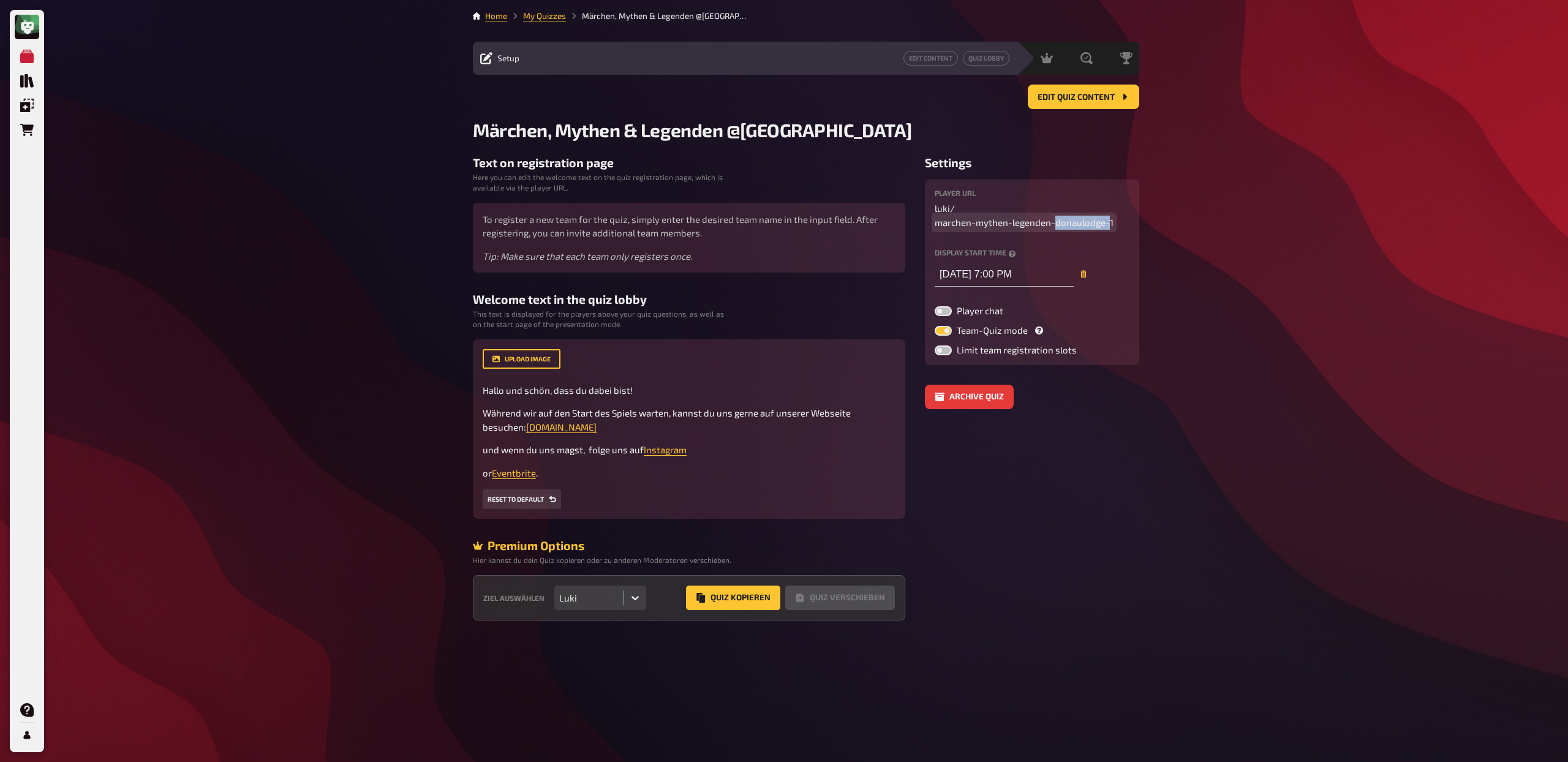
drag, startPoint x: 1109, startPoint y: 222, endPoint x: 1055, endPoint y: 223, distance: 54.0
click at [1055, 223] on span "marchen-mythen-legenden-donaulodge-1" at bounding box center [1024, 223] width 179 height 14
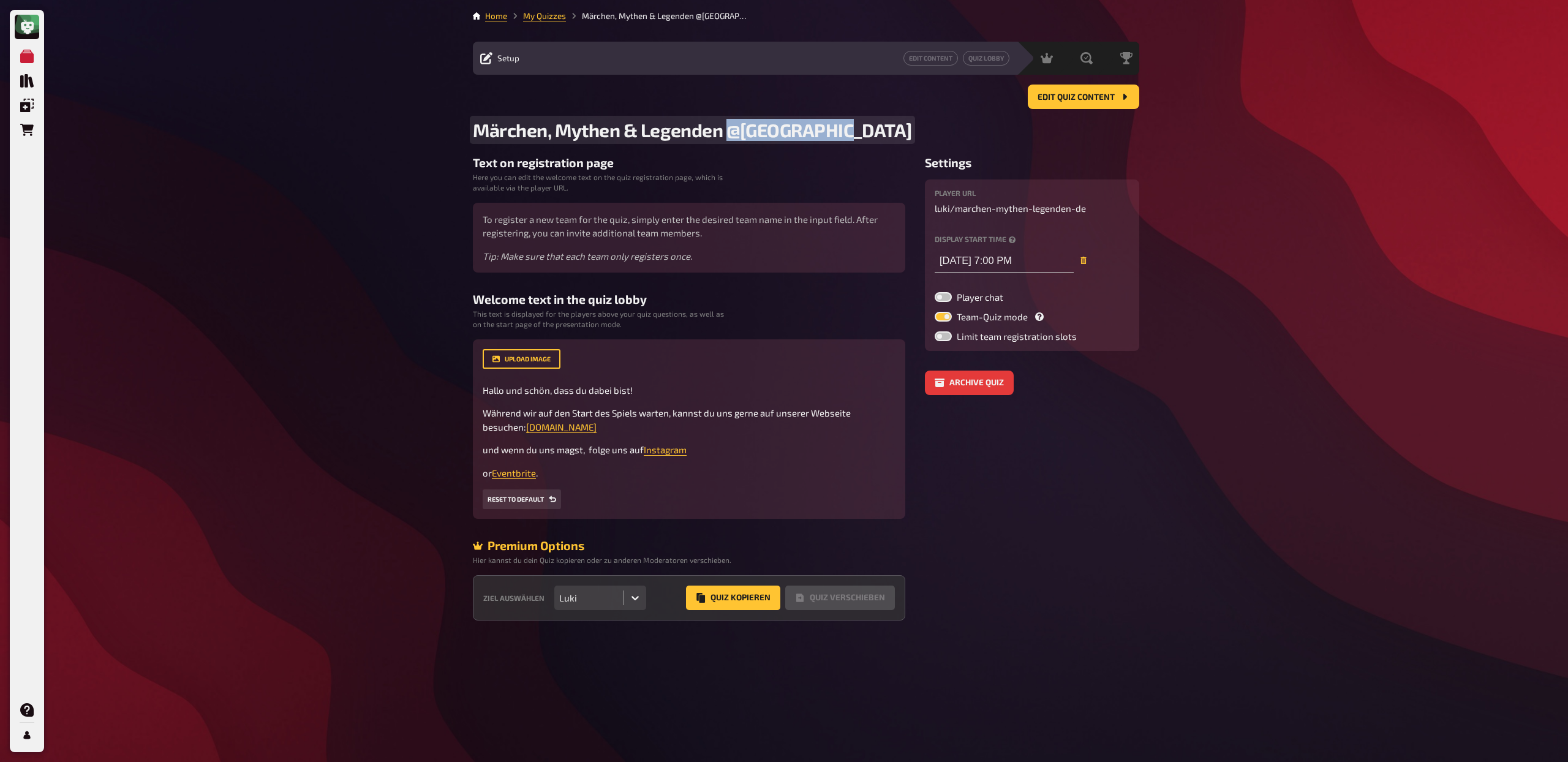
drag, startPoint x: 732, startPoint y: 131, endPoint x: 861, endPoint y: 129, distance: 129.0
click at [861, 129] on h2 "Märchen, Mythen & Legenden @[GEOGRAPHIC_DATA]" at bounding box center [805, 130] width 666 height 22
paste span
click at [1014, 596] on aside "Settings player URL luki / marchen-mythen-legenden-de Display start time [DATE]…" at bounding box center [1032, 388] width 214 height 465
click at [722, 601] on button "Quiz Kopieren" at bounding box center [734, 598] width 95 height 25
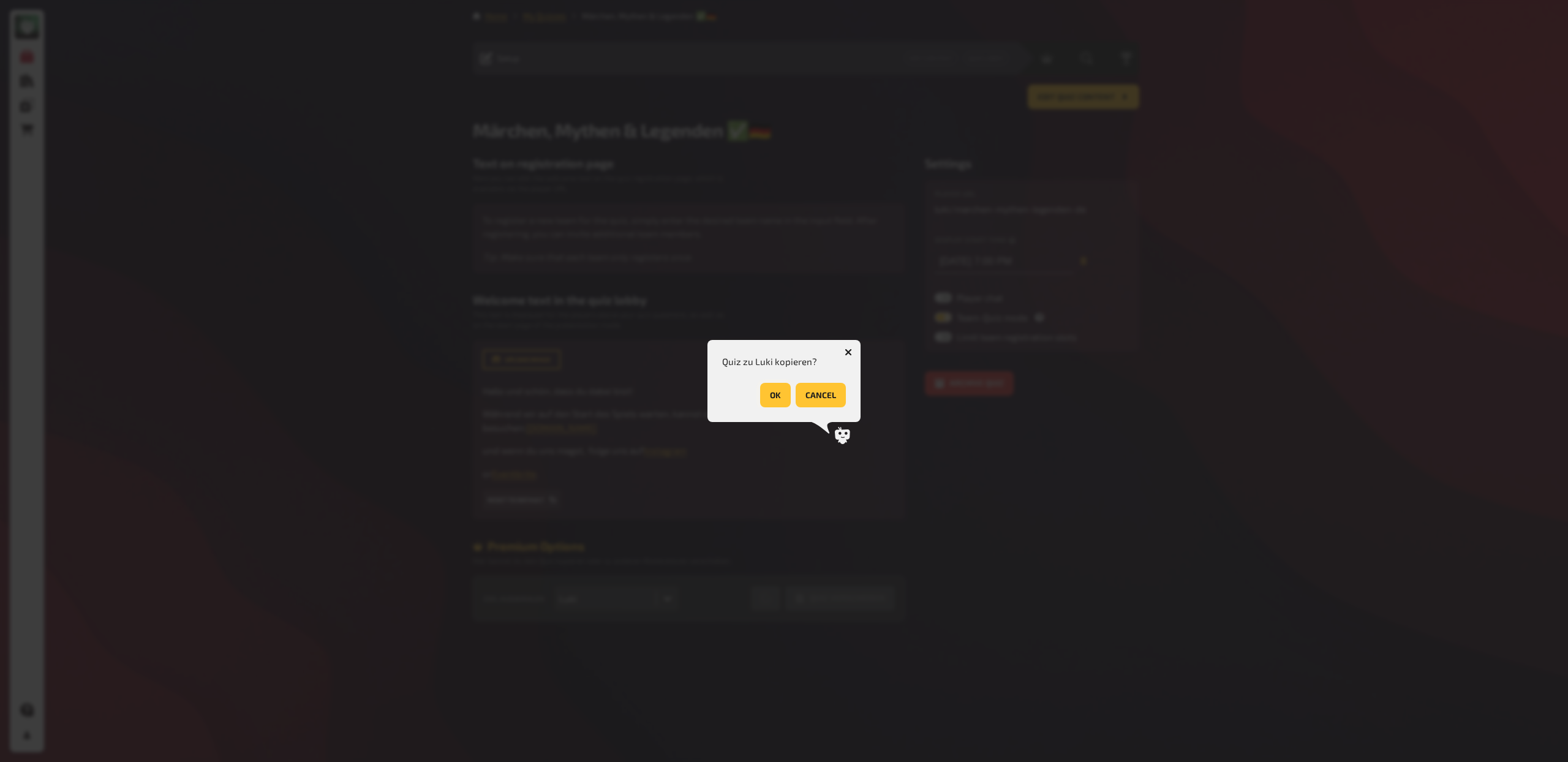
click at [774, 391] on button "OK" at bounding box center [775, 395] width 30 height 25
click at [831, 399] on button "OK" at bounding box center [830, 395] width 30 height 25
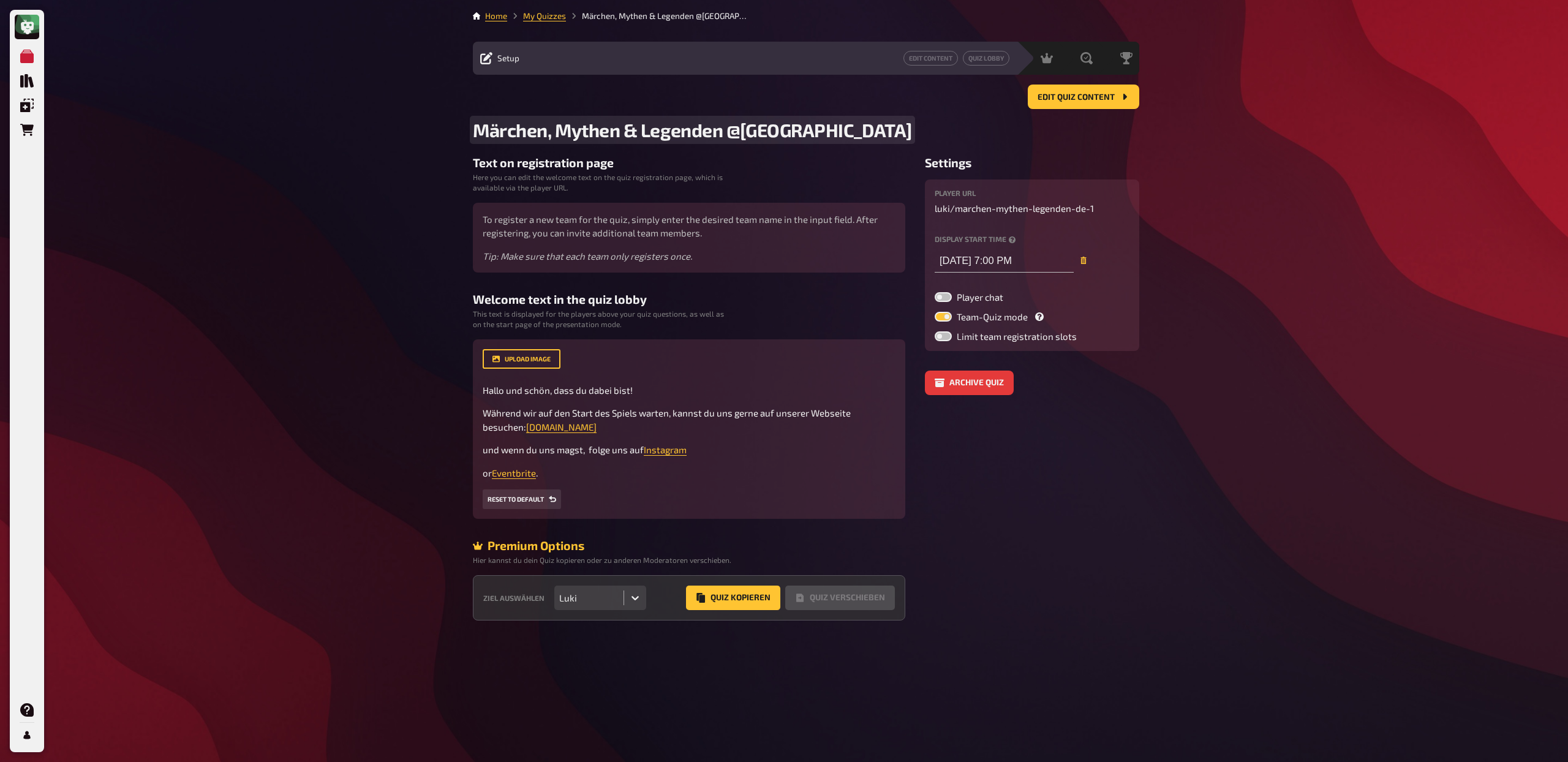
click at [729, 129] on span "Märchen, Mythen & Legenden @[GEOGRAPHIC_DATA]" at bounding box center [692, 130] width 439 height 22
drag, startPoint x: 746, startPoint y: 128, endPoint x: 897, endPoint y: 132, distance: 151.1
click at [897, 132] on h2 "Märchen, Mythen & Legenden @[GEOGRAPHIC_DATA]" at bounding box center [805, 130] width 666 height 22
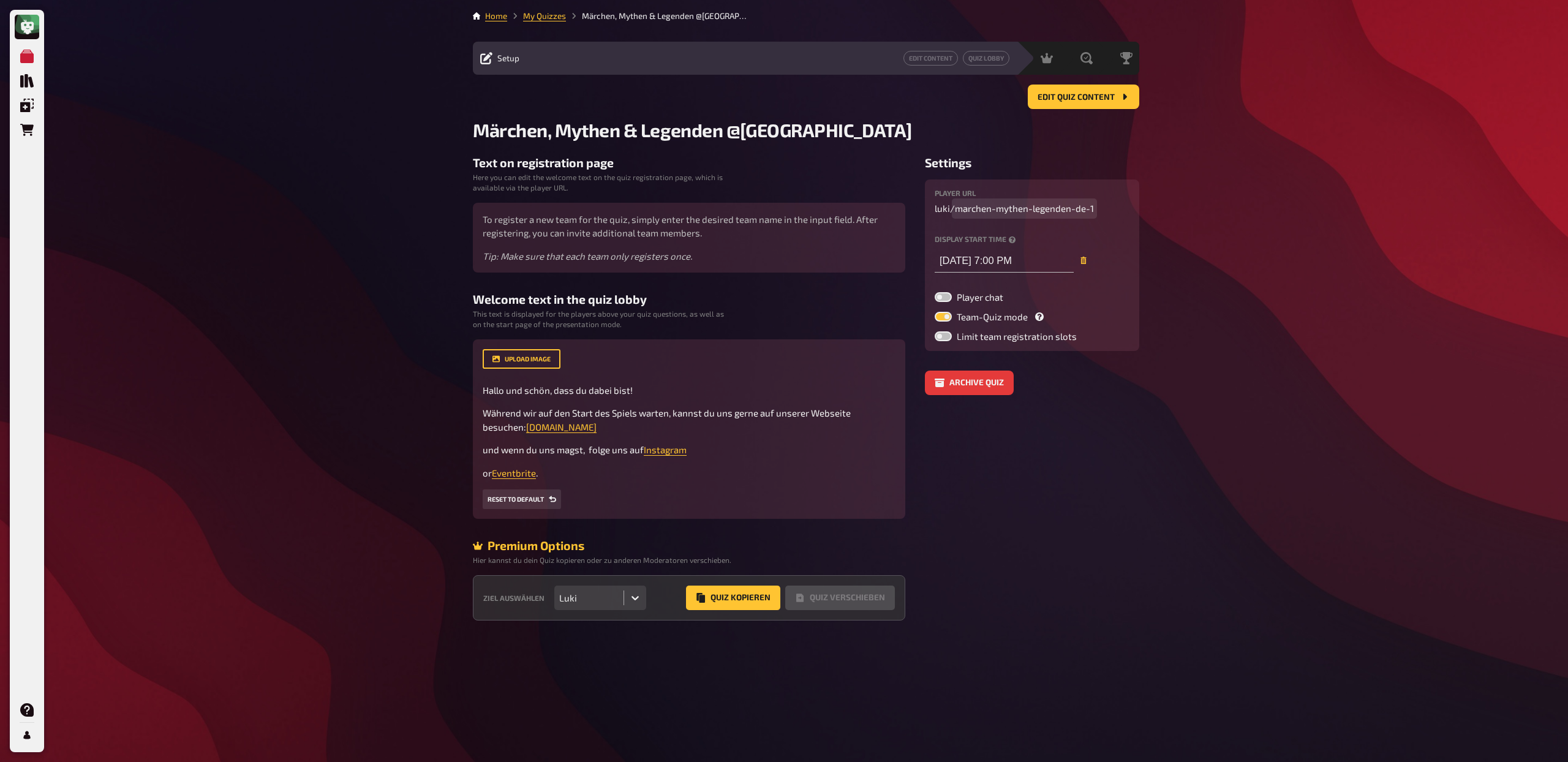
click at [1075, 210] on span "marchen-mythen-legenden-de-1" at bounding box center [1024, 208] width 139 height 14
drag, startPoint x: 1075, startPoint y: 210, endPoint x: 1110, endPoint y: 210, distance: 35.0
click at [1110, 210] on p "luki / marchen-mythen-legenden-de-1" at bounding box center [1032, 208] width 195 height 14
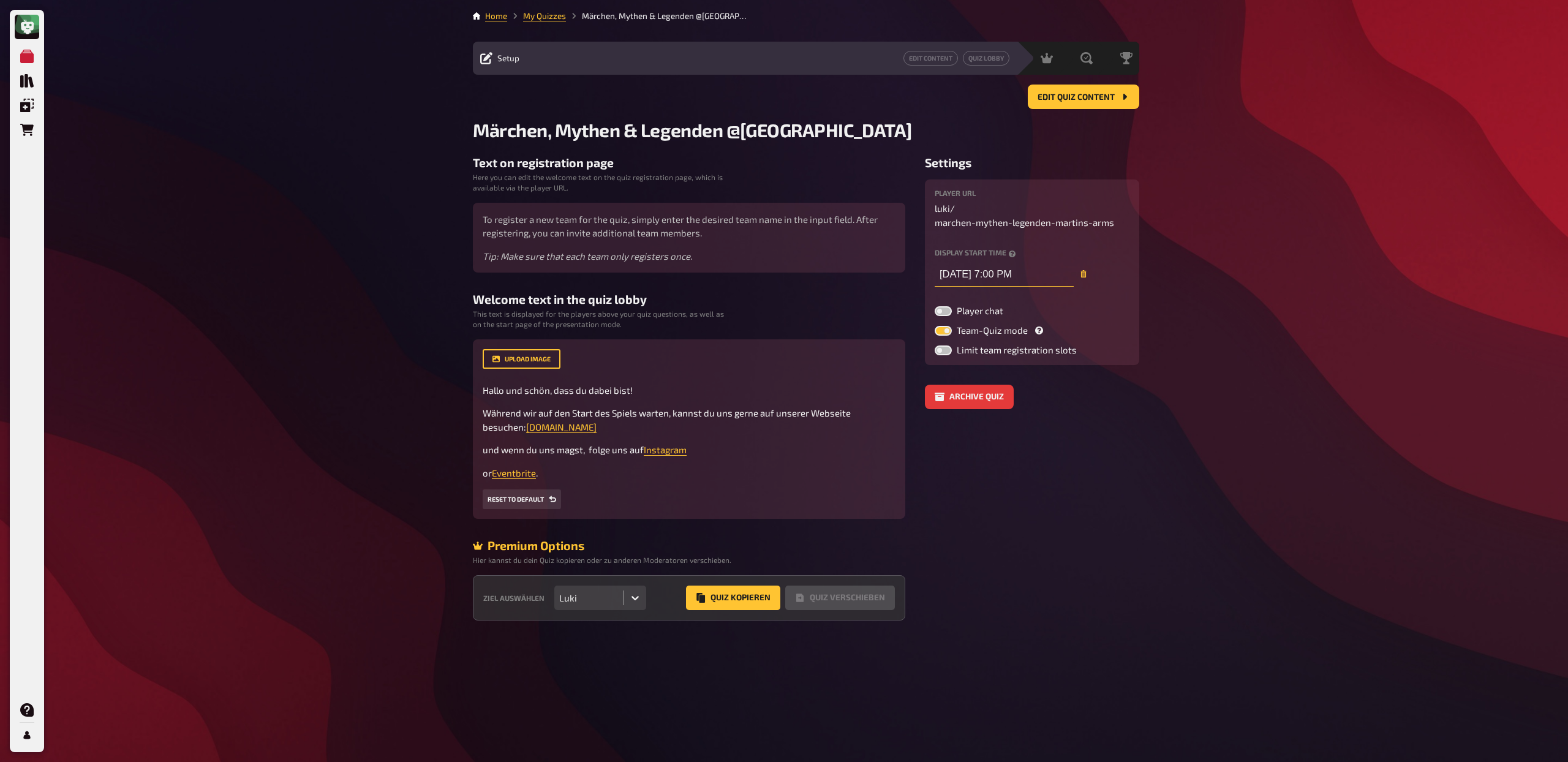
click at [982, 272] on input "[DATE] 7:00 PM" at bounding box center [1004, 275] width 139 height 25
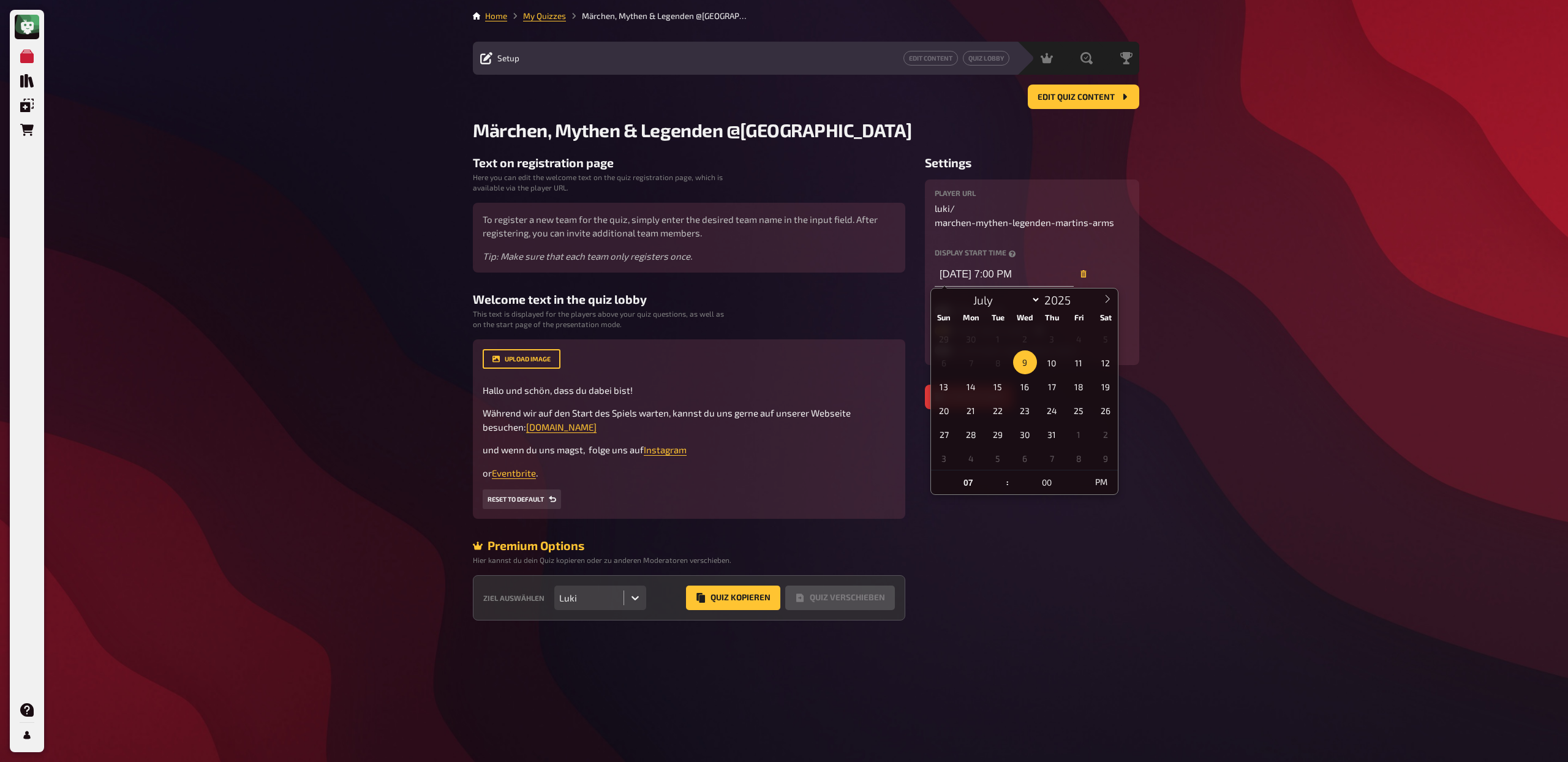
click at [1029, 301] on select "July August September October November December" at bounding box center [1005, 300] width 74 height 16
select select "7"
click at [1031, 384] on span "13" at bounding box center [1025, 386] width 24 height 24
type input "[DATE] 7:00 PM"
click at [830, 332] on div "Welcome text in the quiz lobby This text is displayed for the players above you…" at bounding box center [689, 405] width 432 height 227
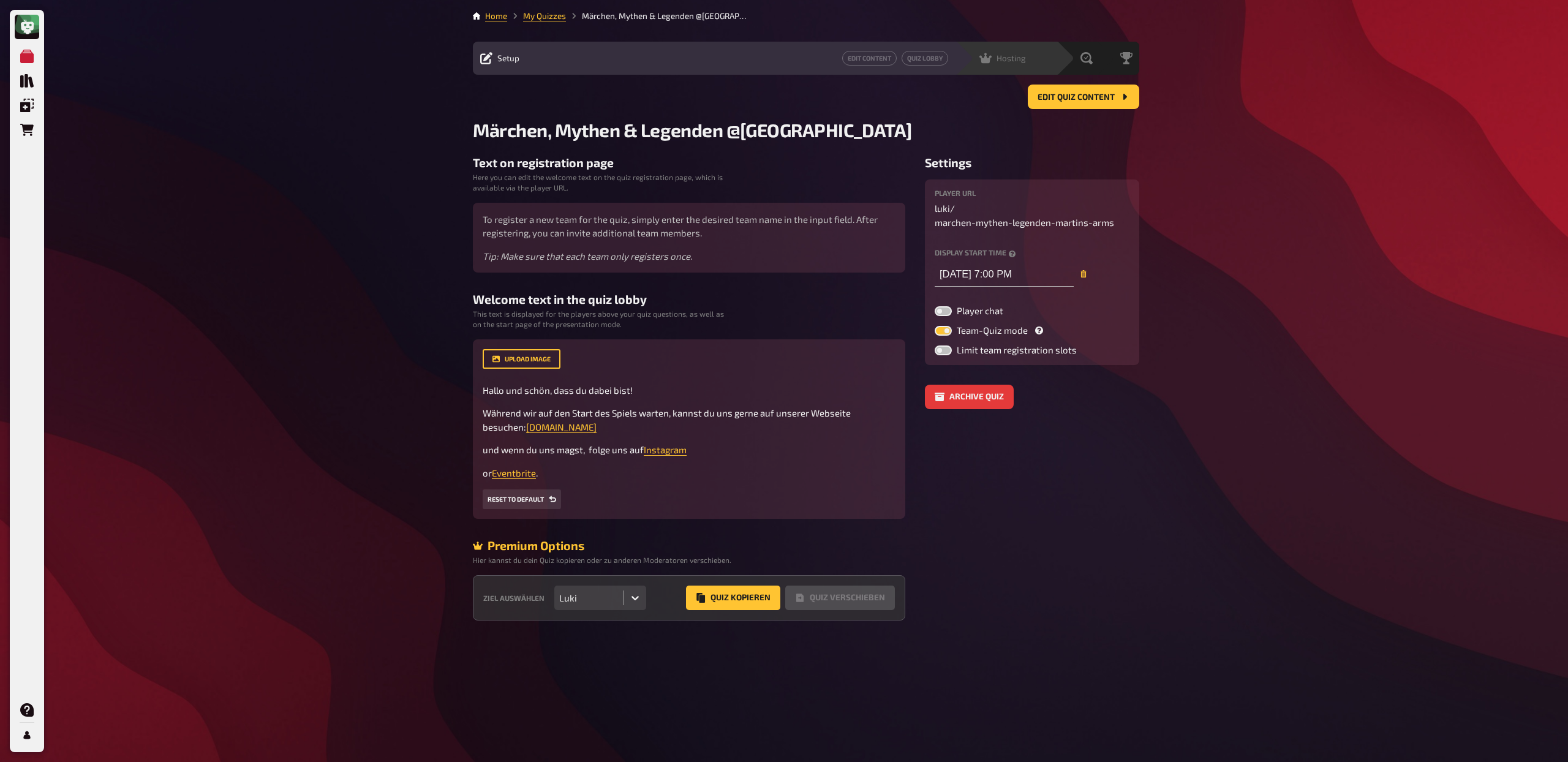
click at [1029, 73] on div "Hosting undefined" at bounding box center [1006, 58] width 101 height 33
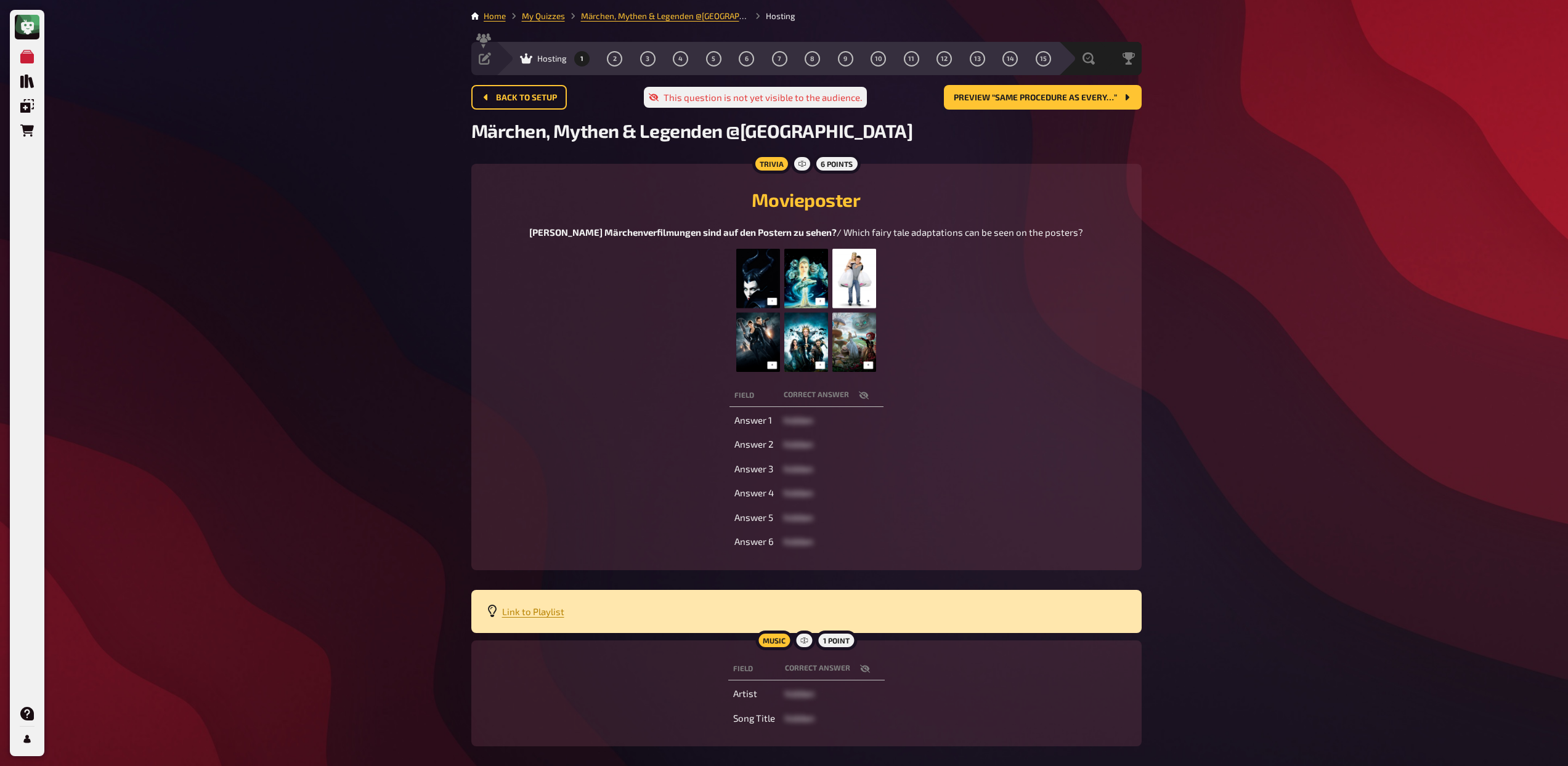
click at [823, 332] on img at bounding box center [806, 310] width 140 height 123
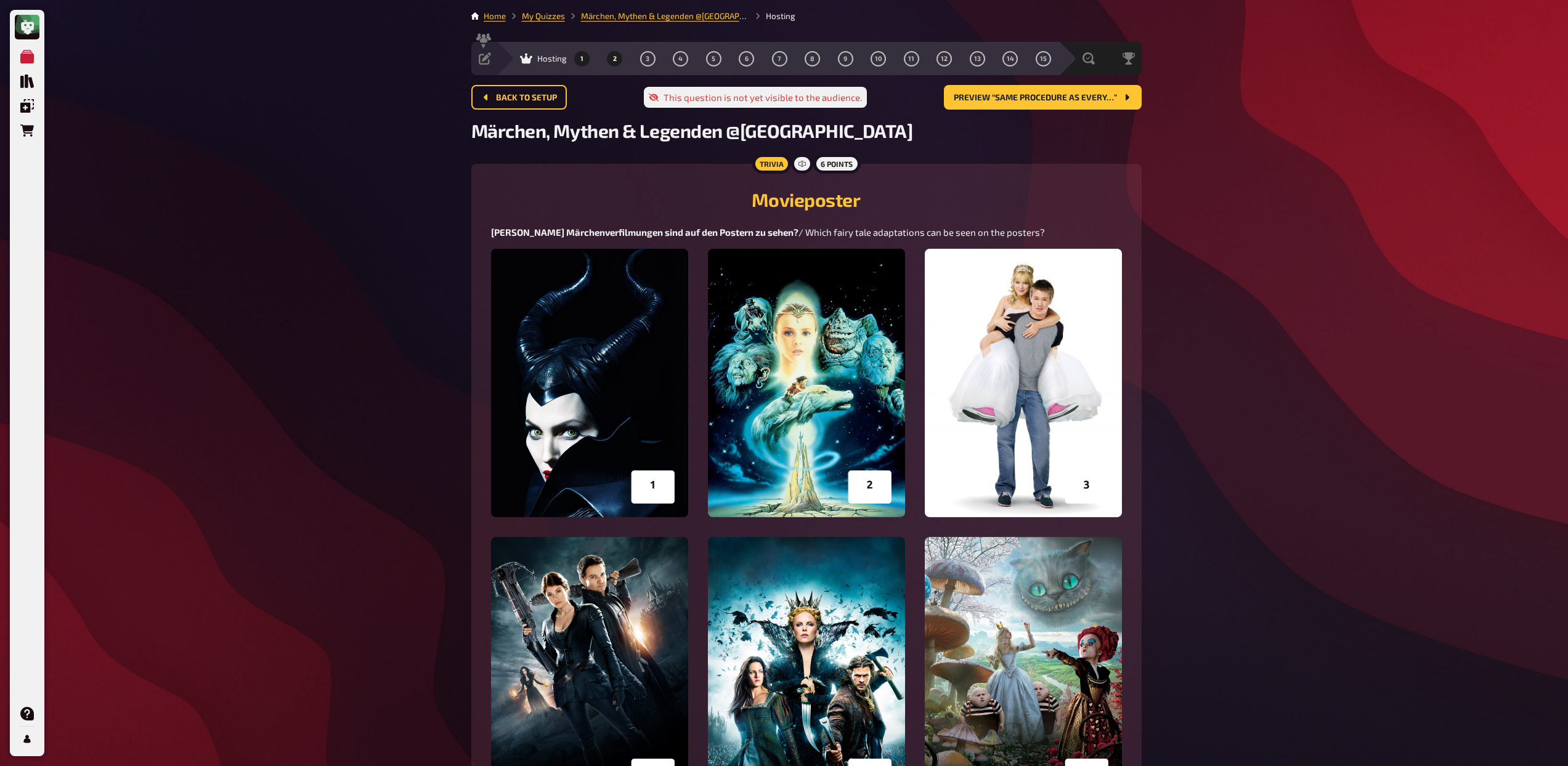
click at [610, 56] on button "2" at bounding box center [615, 59] width 20 height 20
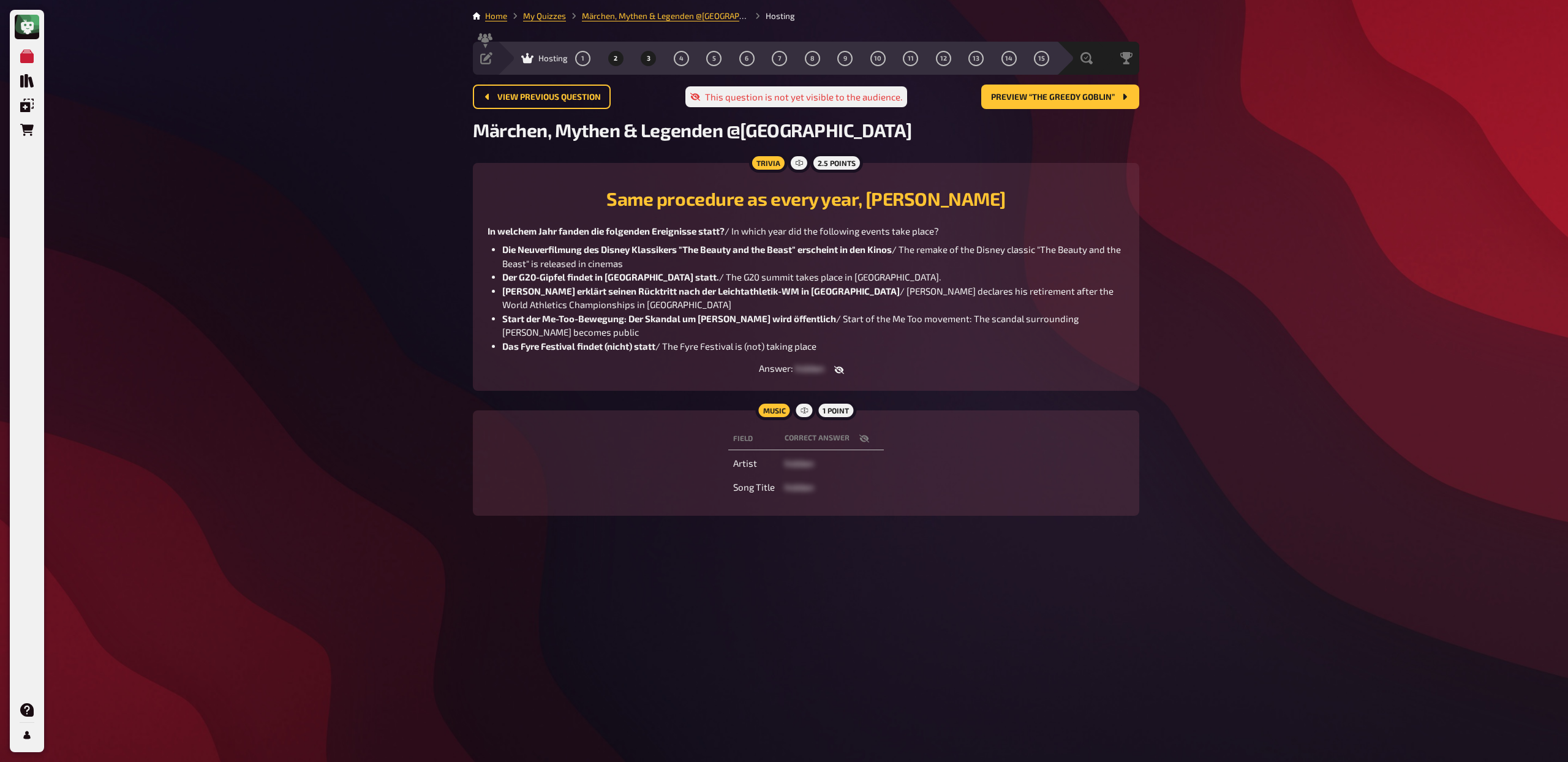
click at [646, 63] on button "3" at bounding box center [649, 58] width 19 height 19
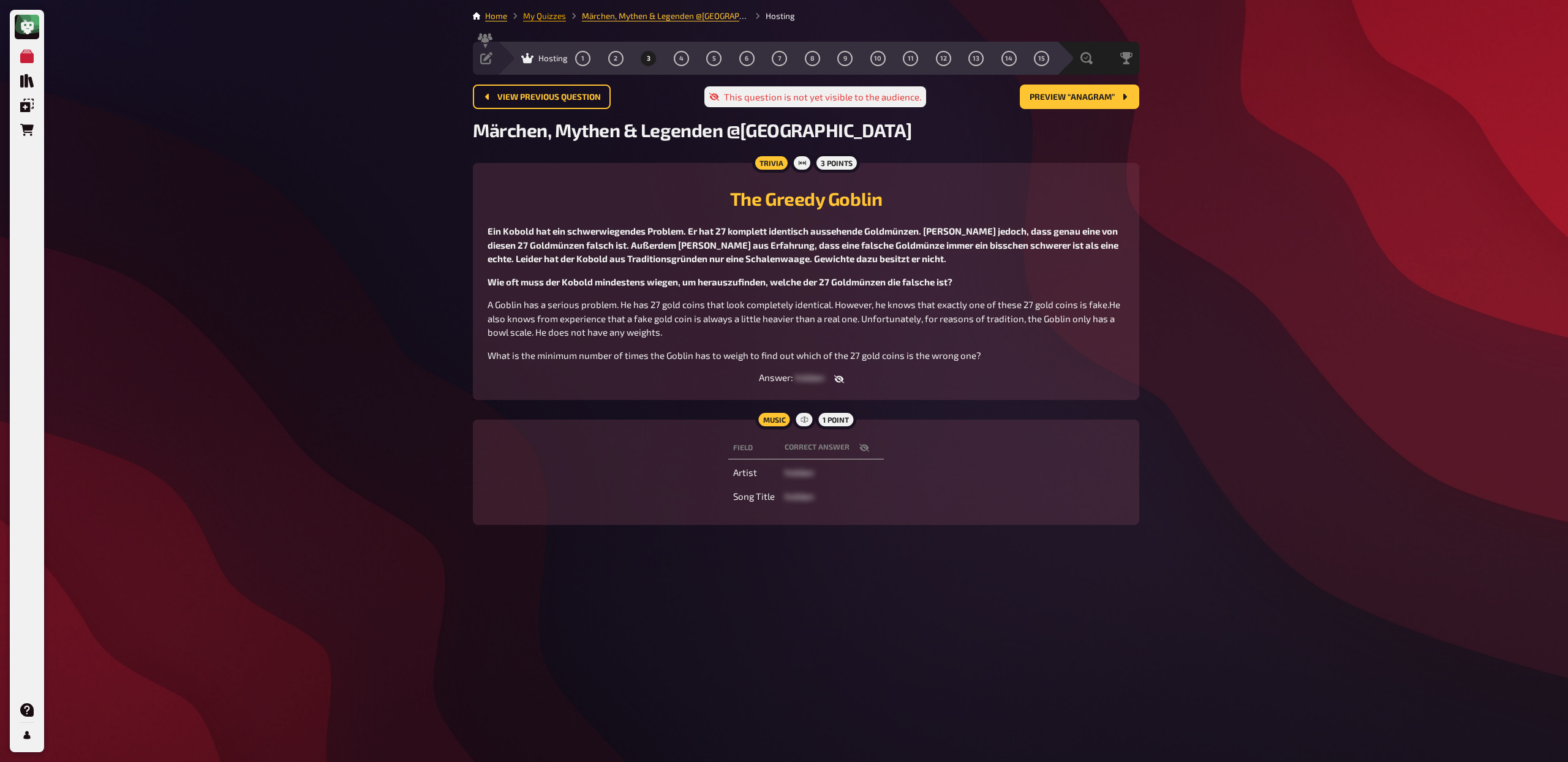
click at [544, 17] on link "My Quizzes" at bounding box center [544, 16] width 43 height 10
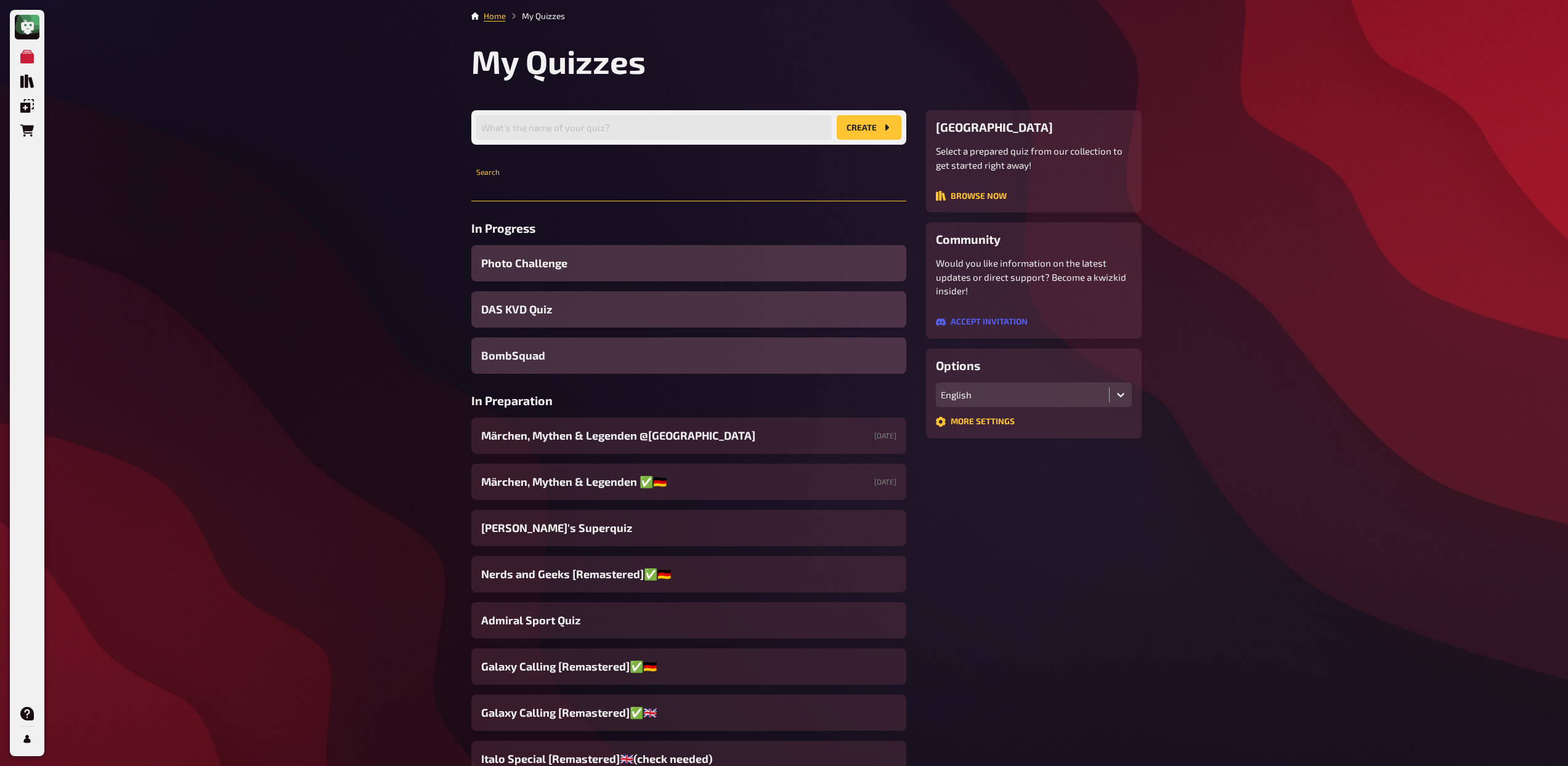
click at [553, 184] on input "text" at bounding box center [689, 189] width 435 height 25
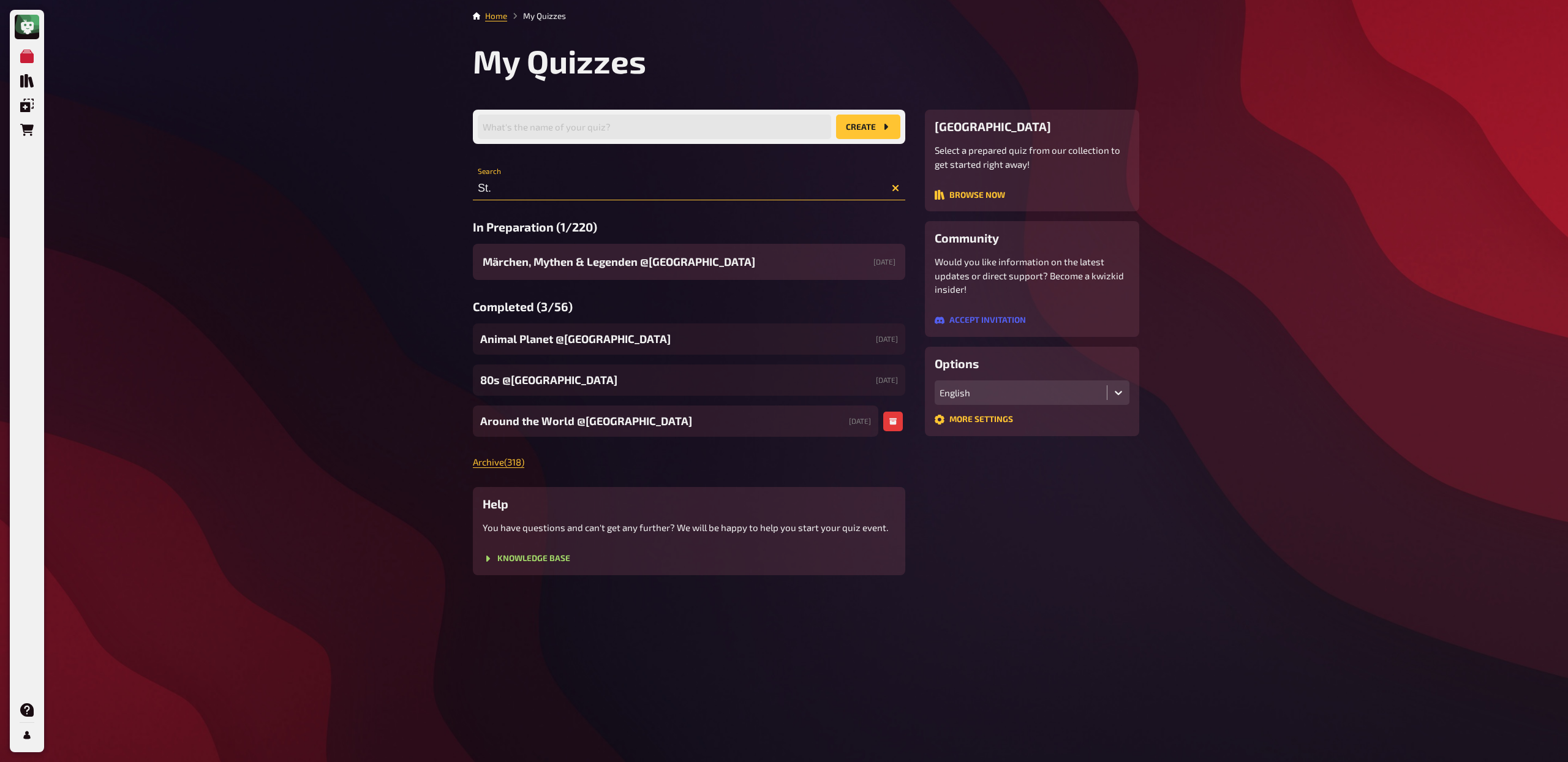
type input "St."
click at [566, 421] on span "Around the World @[GEOGRAPHIC_DATA]" at bounding box center [586, 421] width 212 height 17
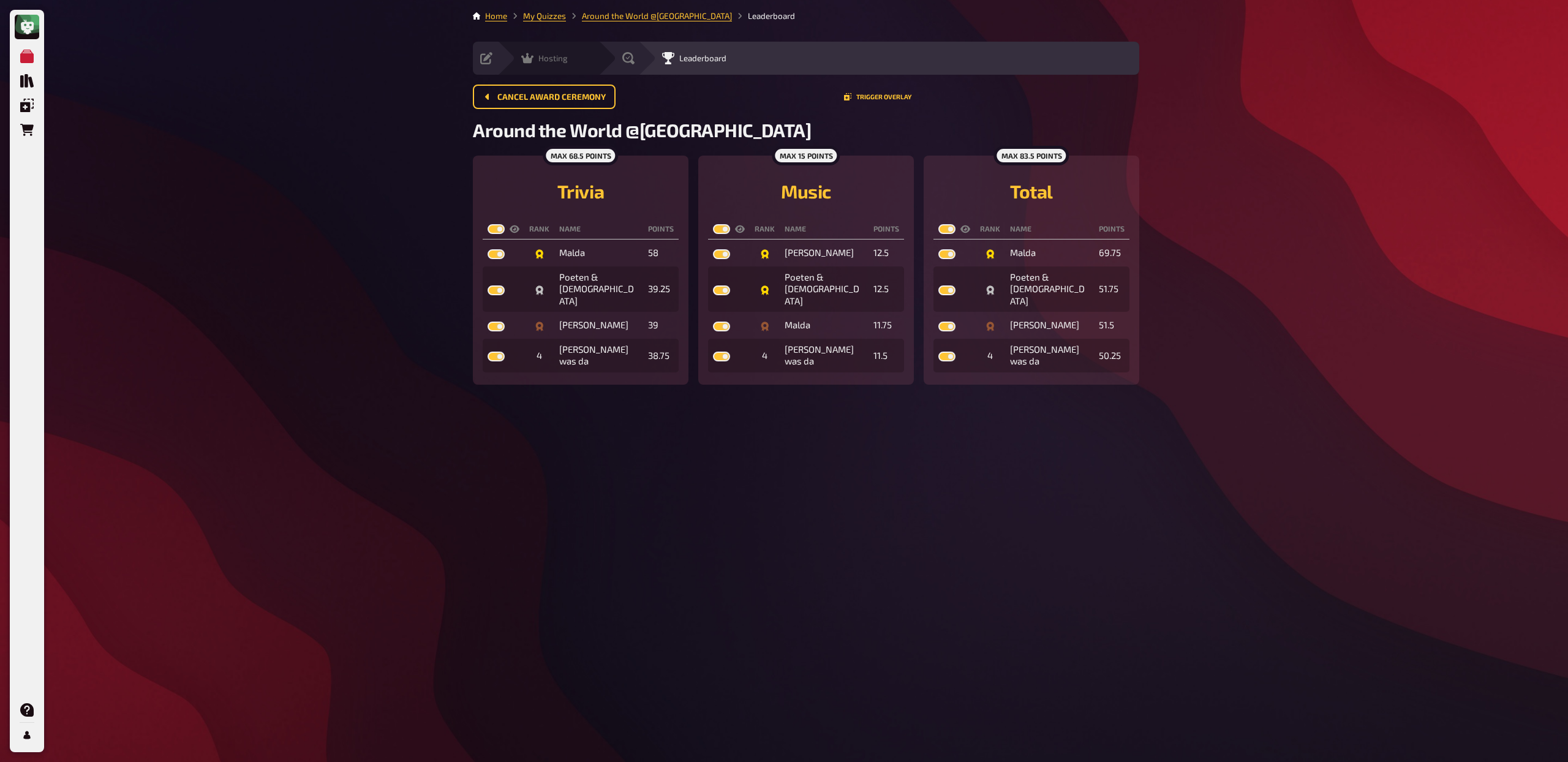
click at [529, 56] on icon at bounding box center [527, 58] width 12 height 12
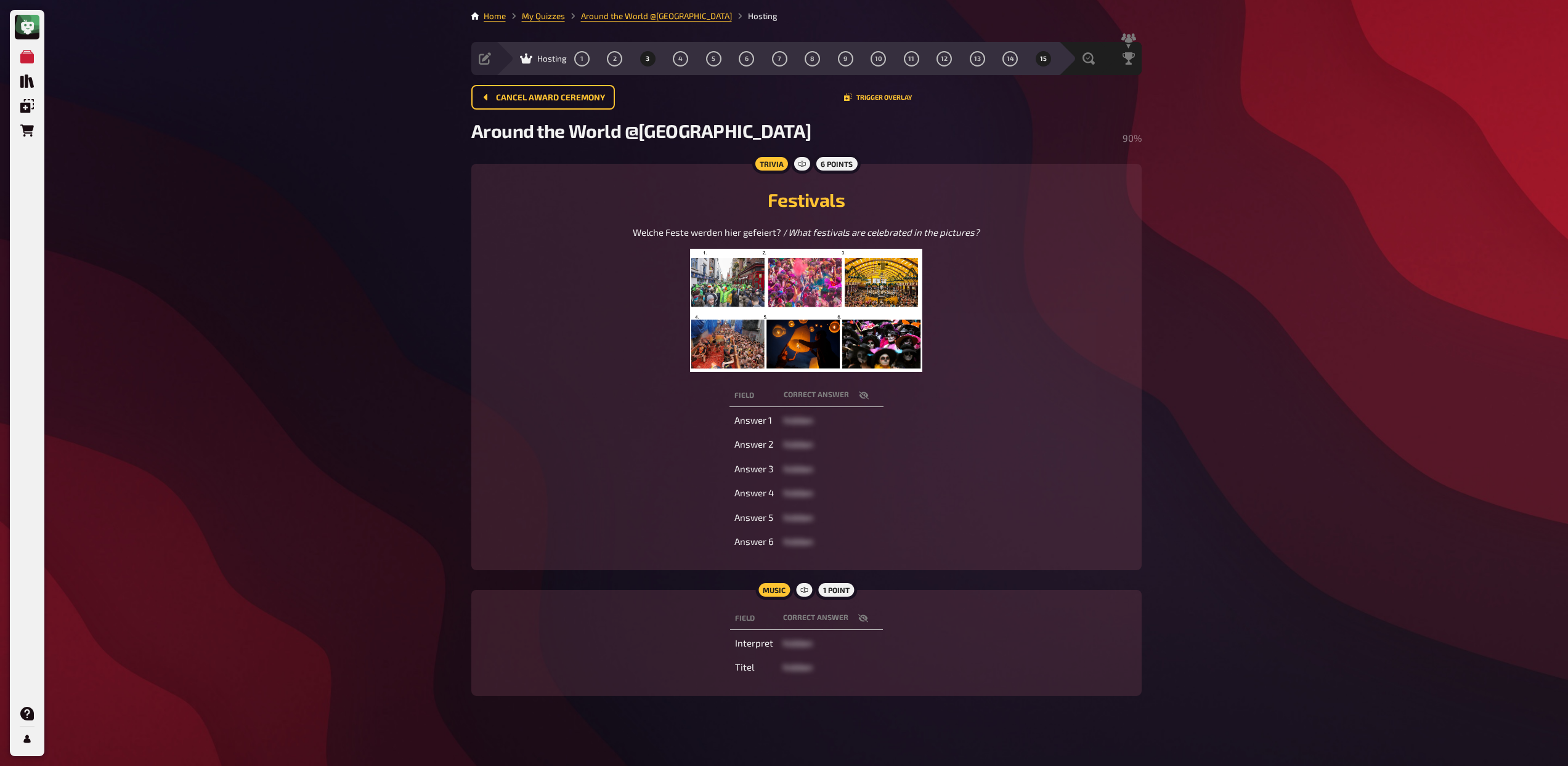
click at [642, 58] on button "3" at bounding box center [647, 59] width 20 height 20
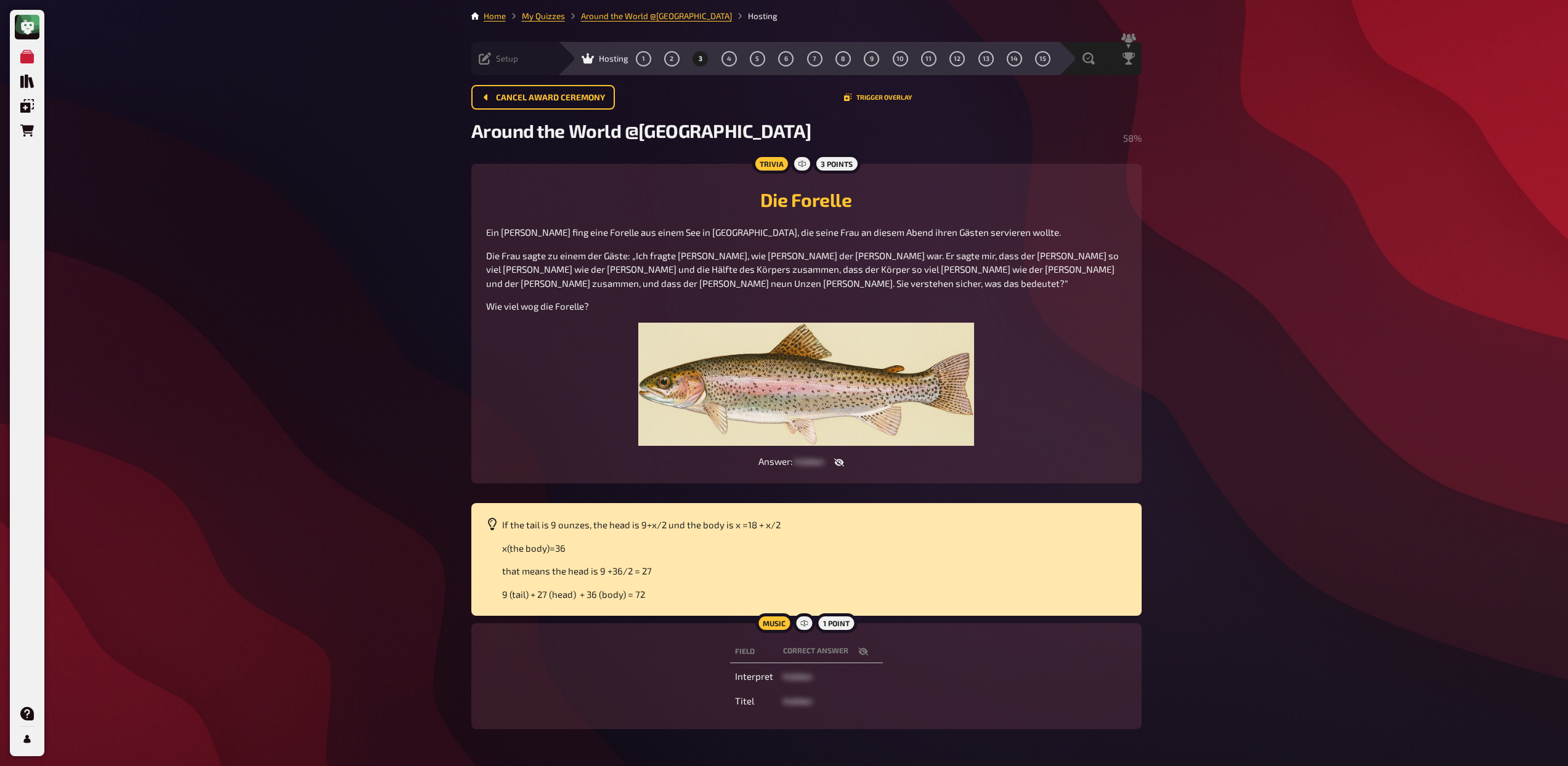
click at [491, 58] on div "Setup" at bounding box center [498, 58] width 40 height 12
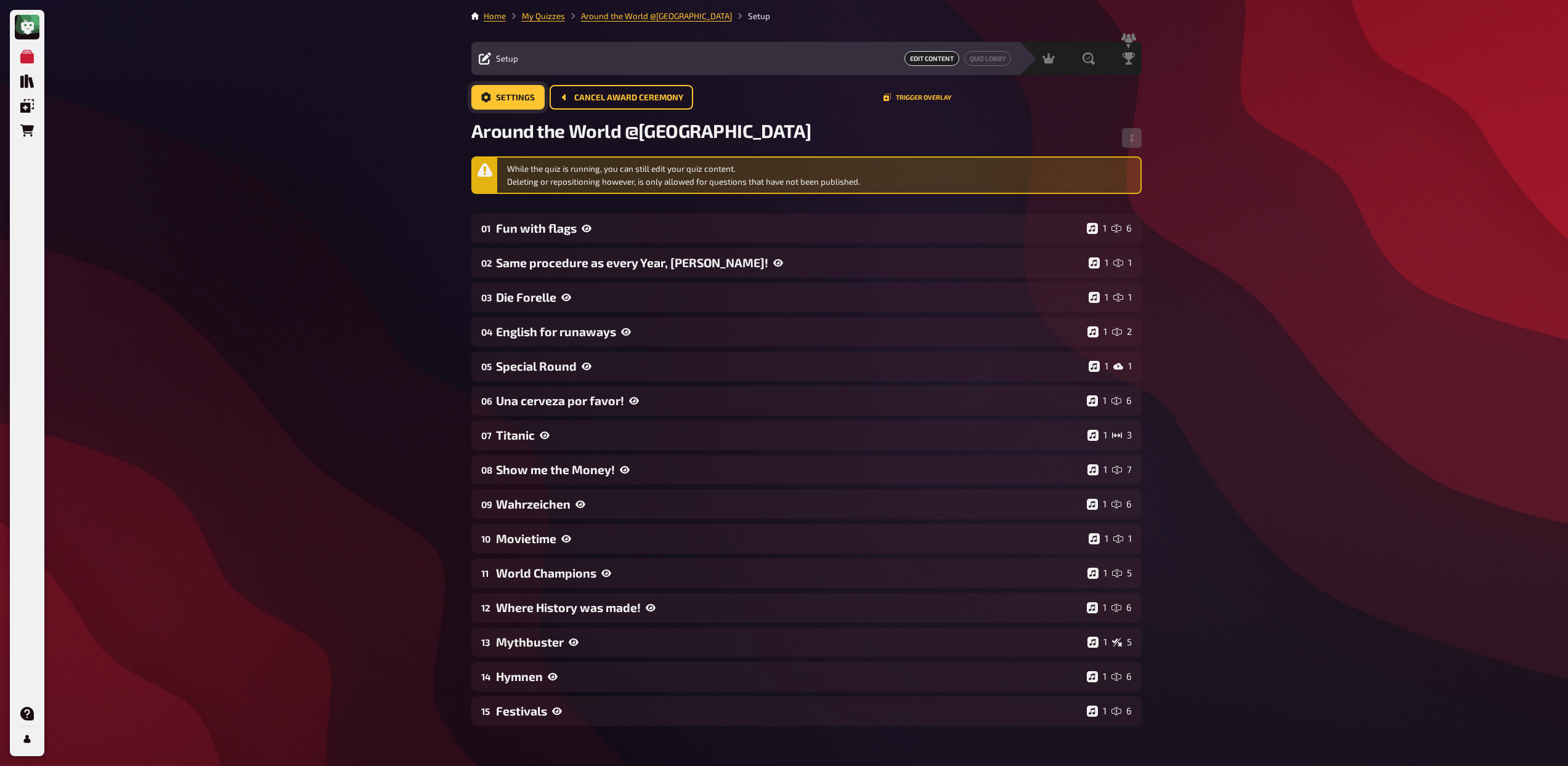
click at [490, 90] on button "Settings" at bounding box center [508, 98] width 74 height 25
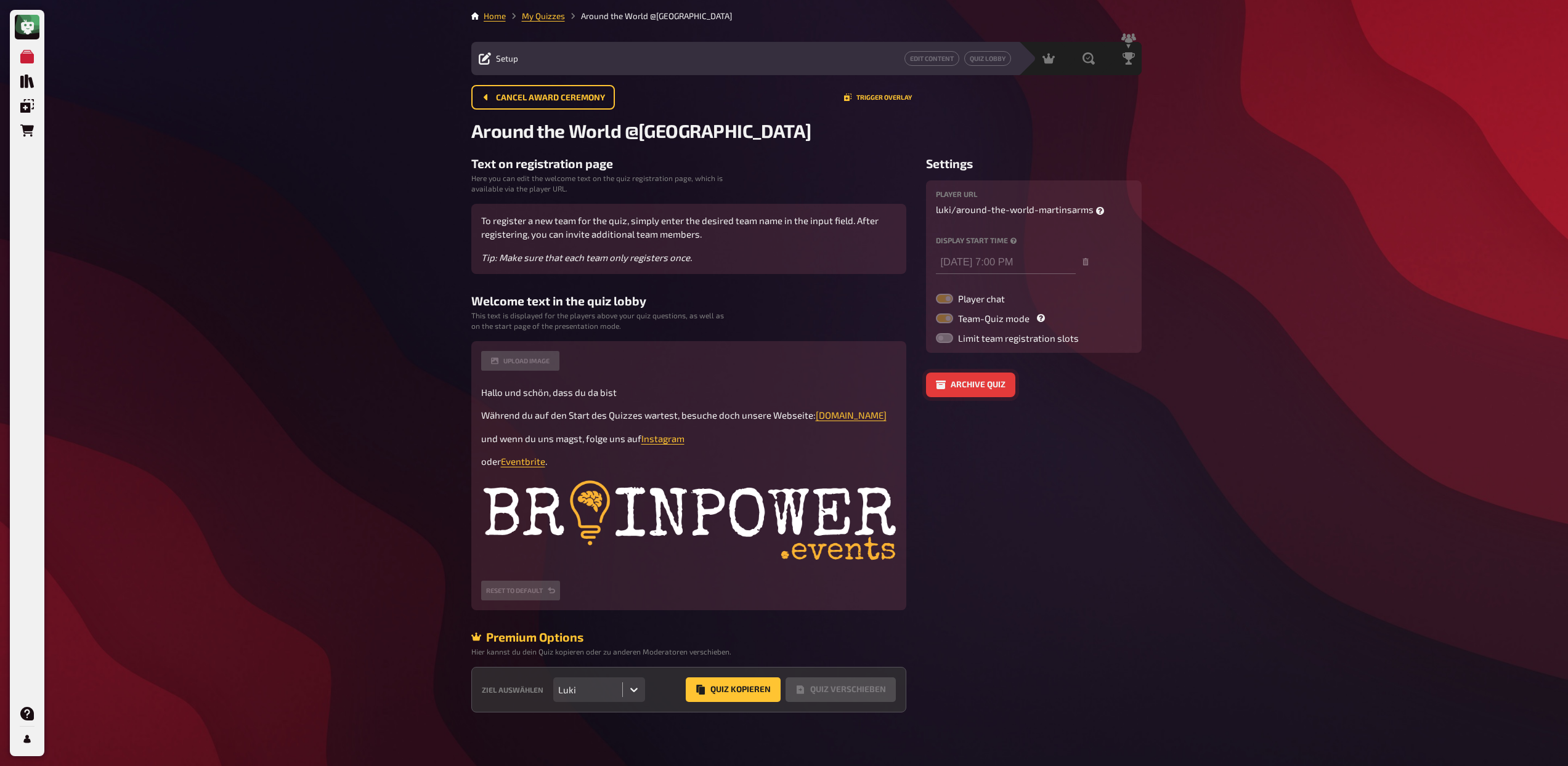
click at [994, 379] on button "Archive quiz" at bounding box center [970, 385] width 89 height 25
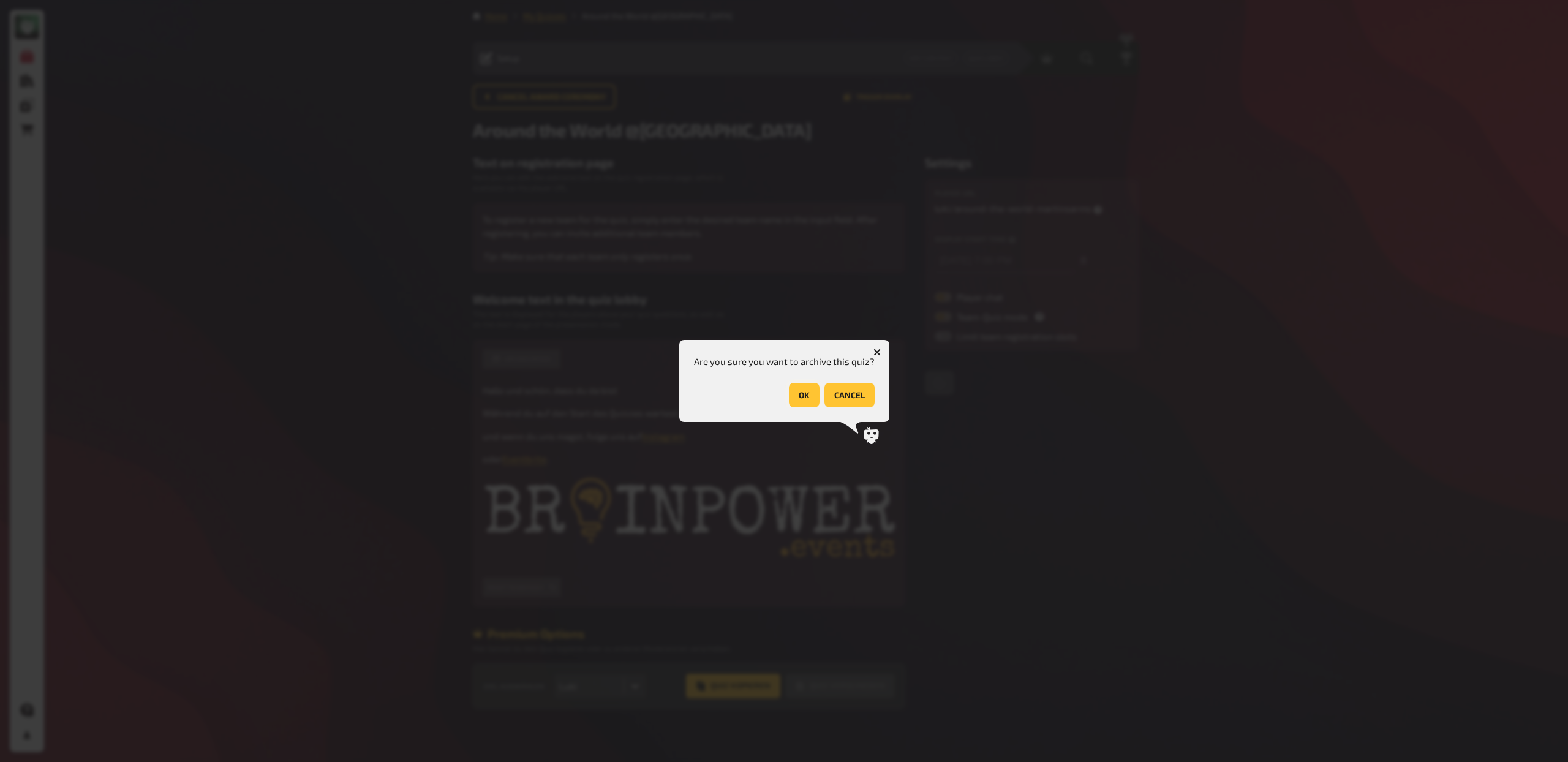
click at [803, 393] on button "OK" at bounding box center [804, 395] width 30 height 25
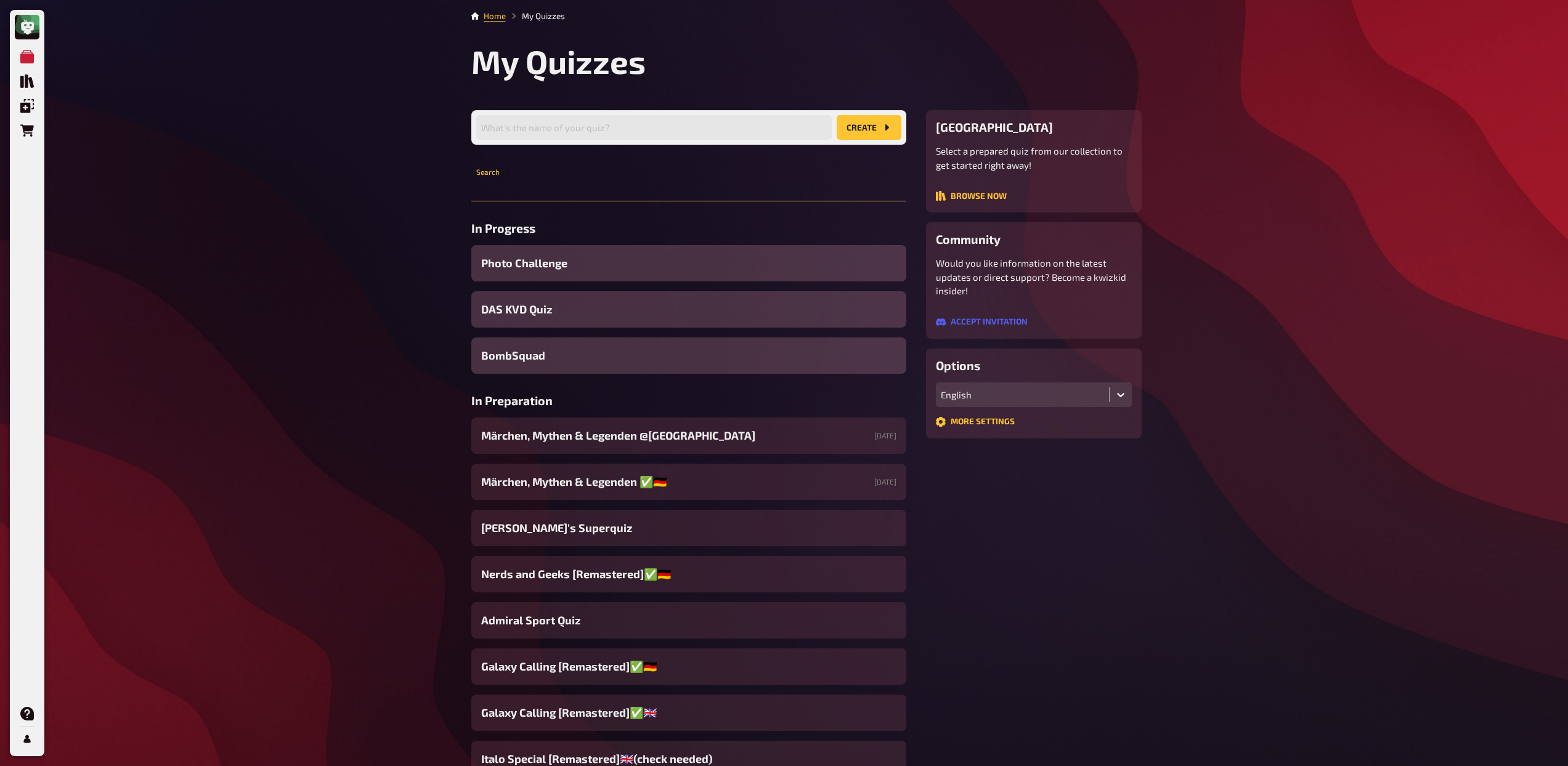
click at [573, 190] on input "text" at bounding box center [689, 189] width 435 height 25
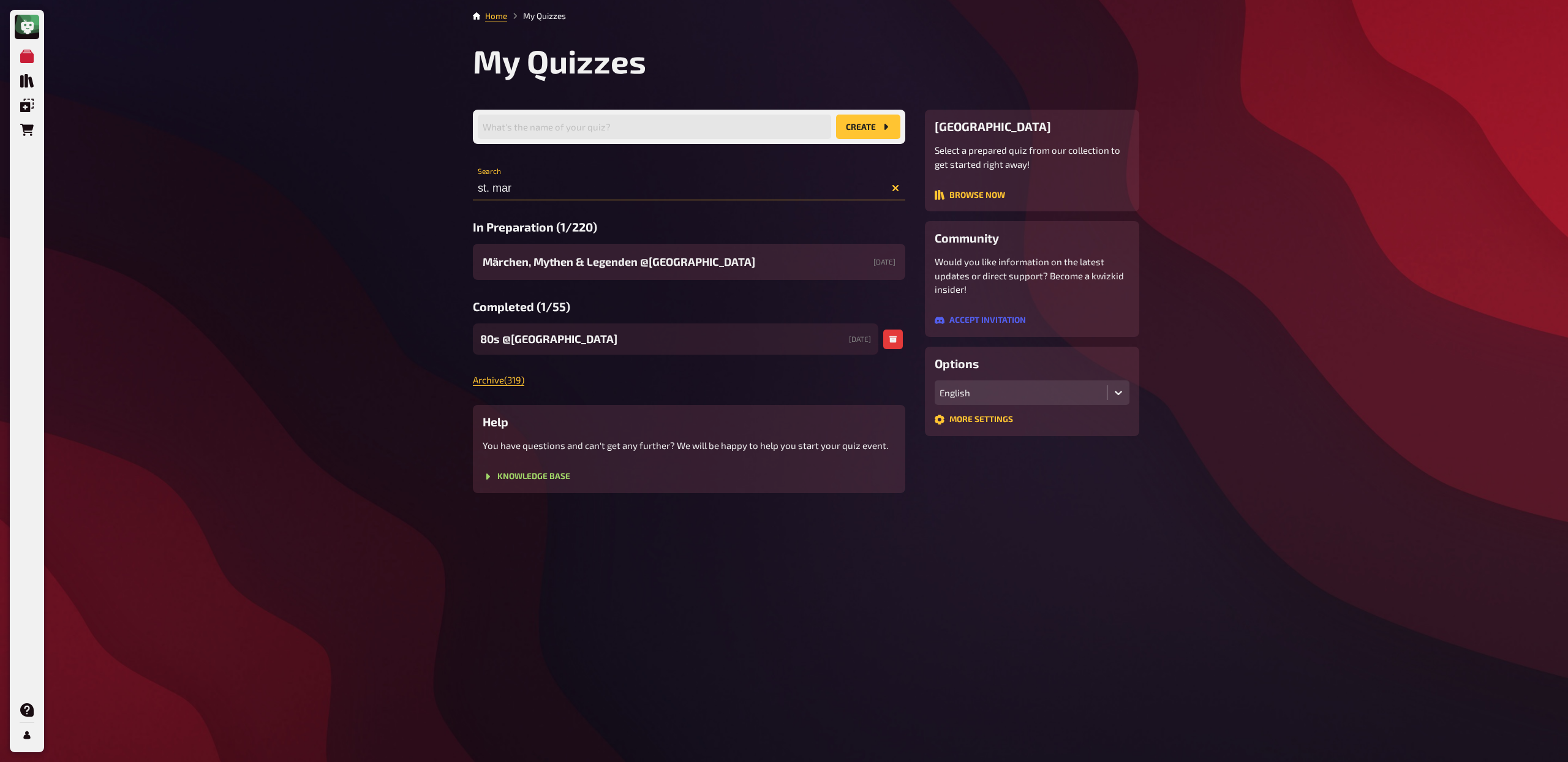
type input "st. mar"
click at [558, 343] on span "80s @[GEOGRAPHIC_DATA]" at bounding box center [549, 339] width 137 height 17
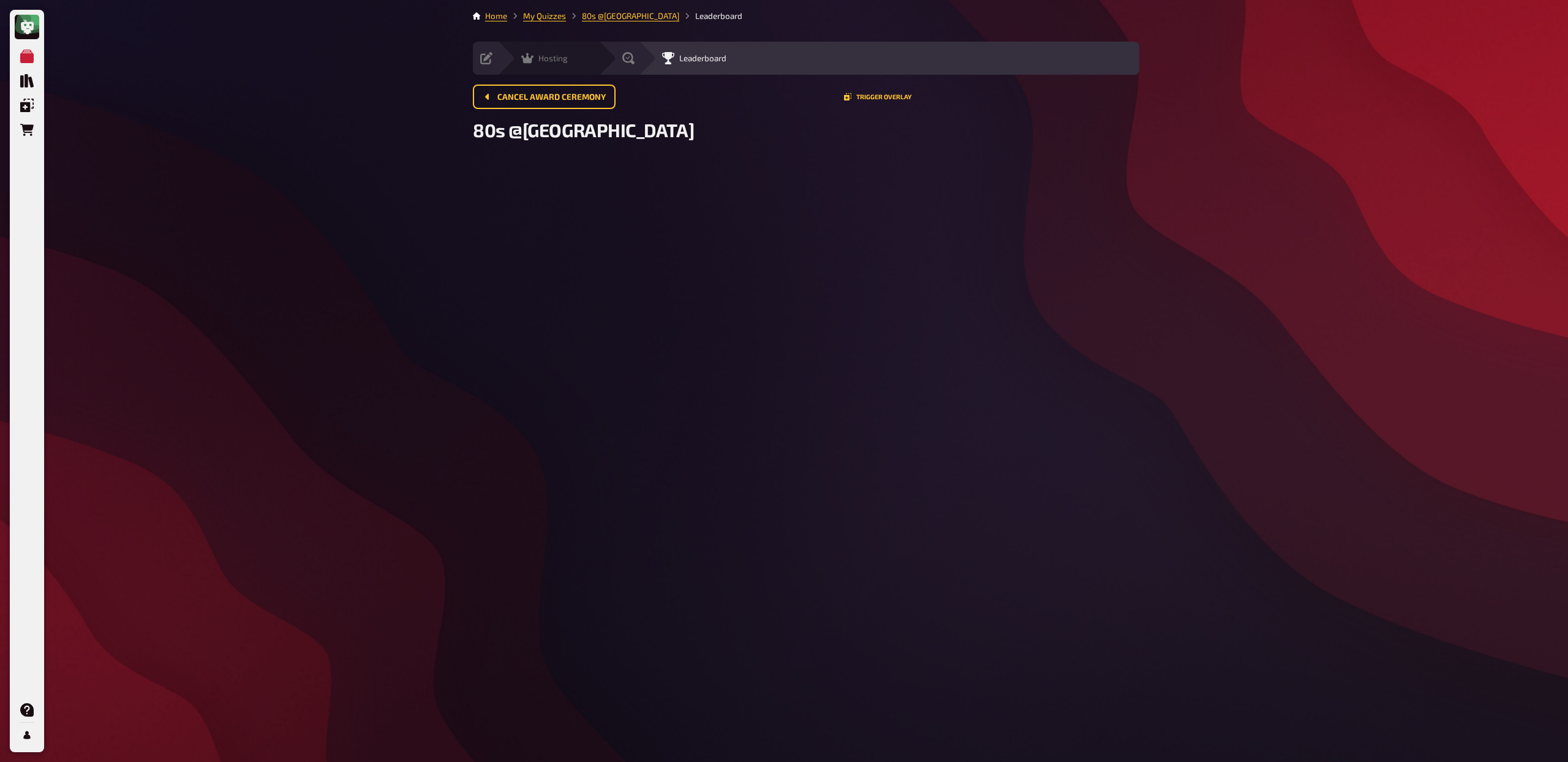
click at [530, 68] on div "Hosting undefined" at bounding box center [548, 58] width 101 height 33
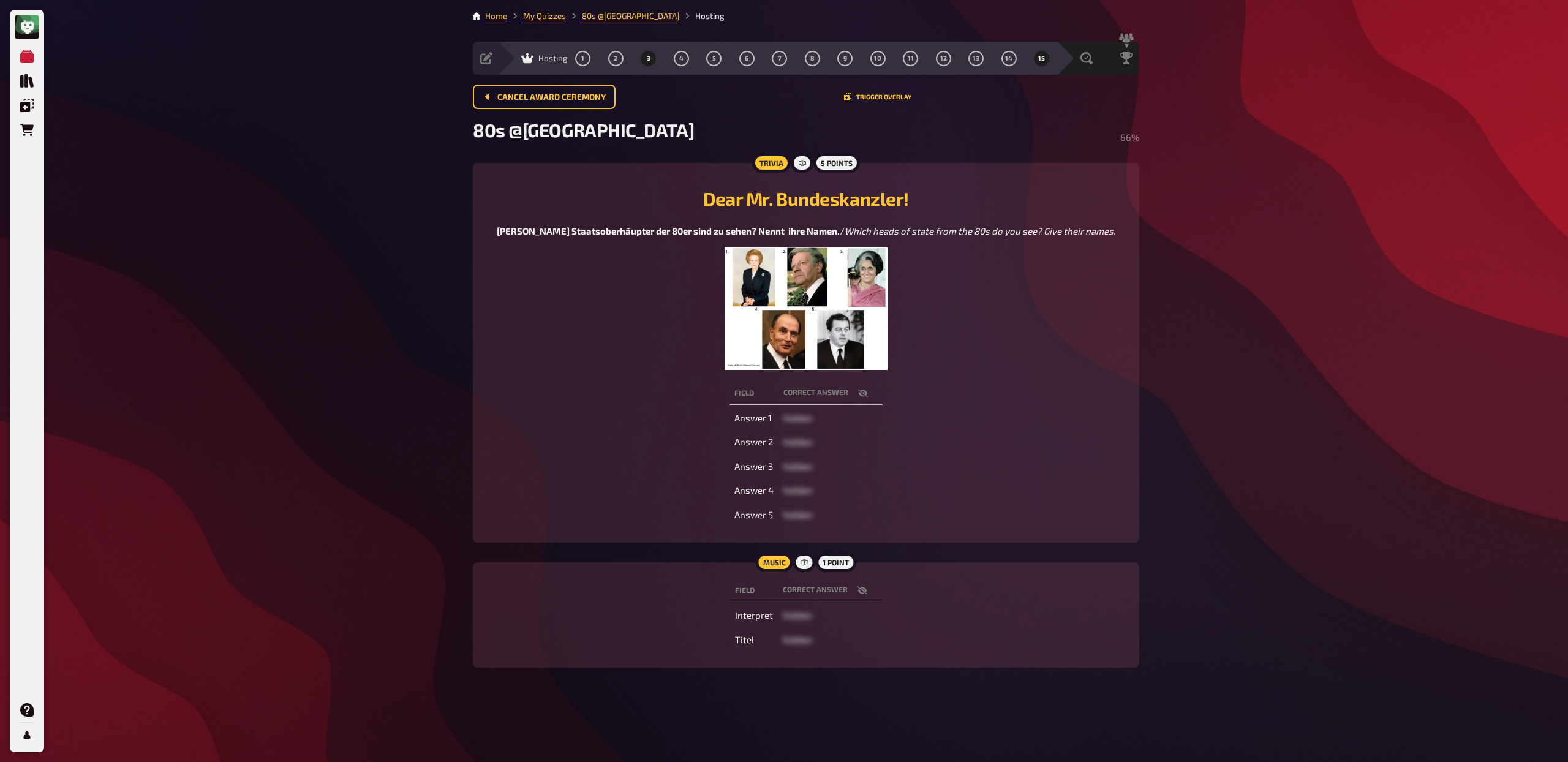
click at [645, 56] on button "3" at bounding box center [649, 58] width 19 height 19
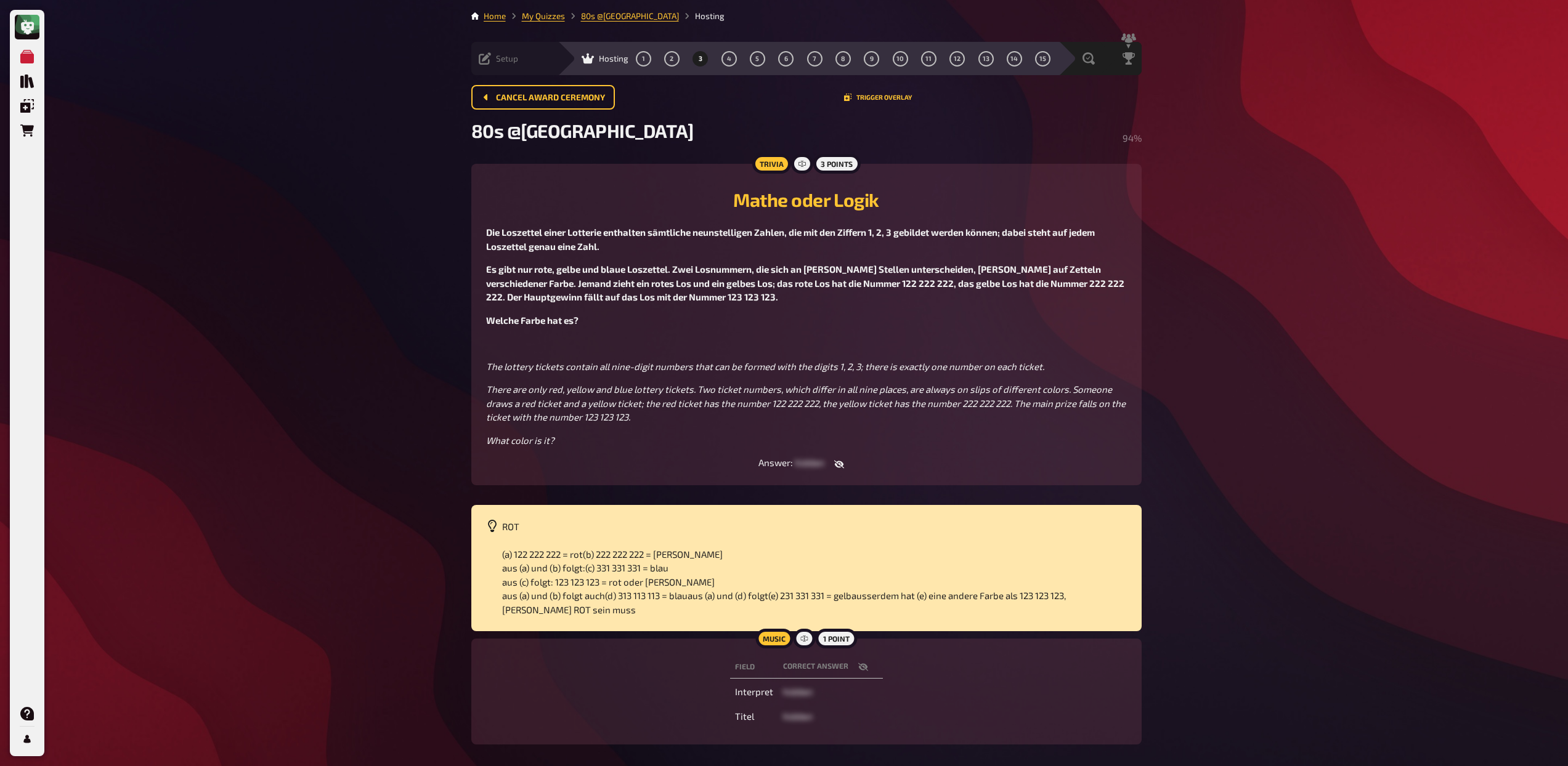
click at [493, 62] on div "Setup" at bounding box center [498, 58] width 40 height 12
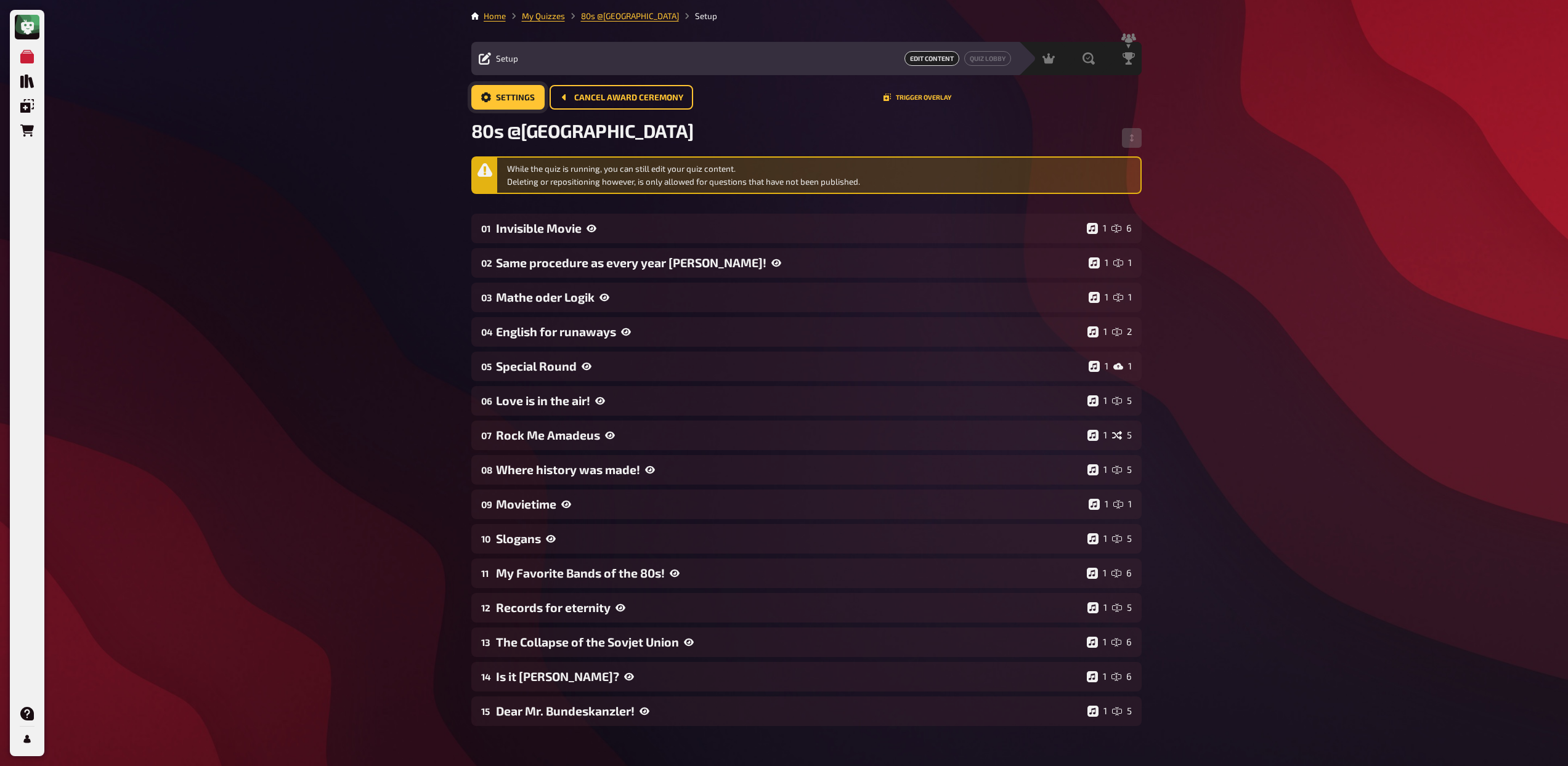
click at [500, 94] on span "Settings" at bounding box center [516, 98] width 39 height 8
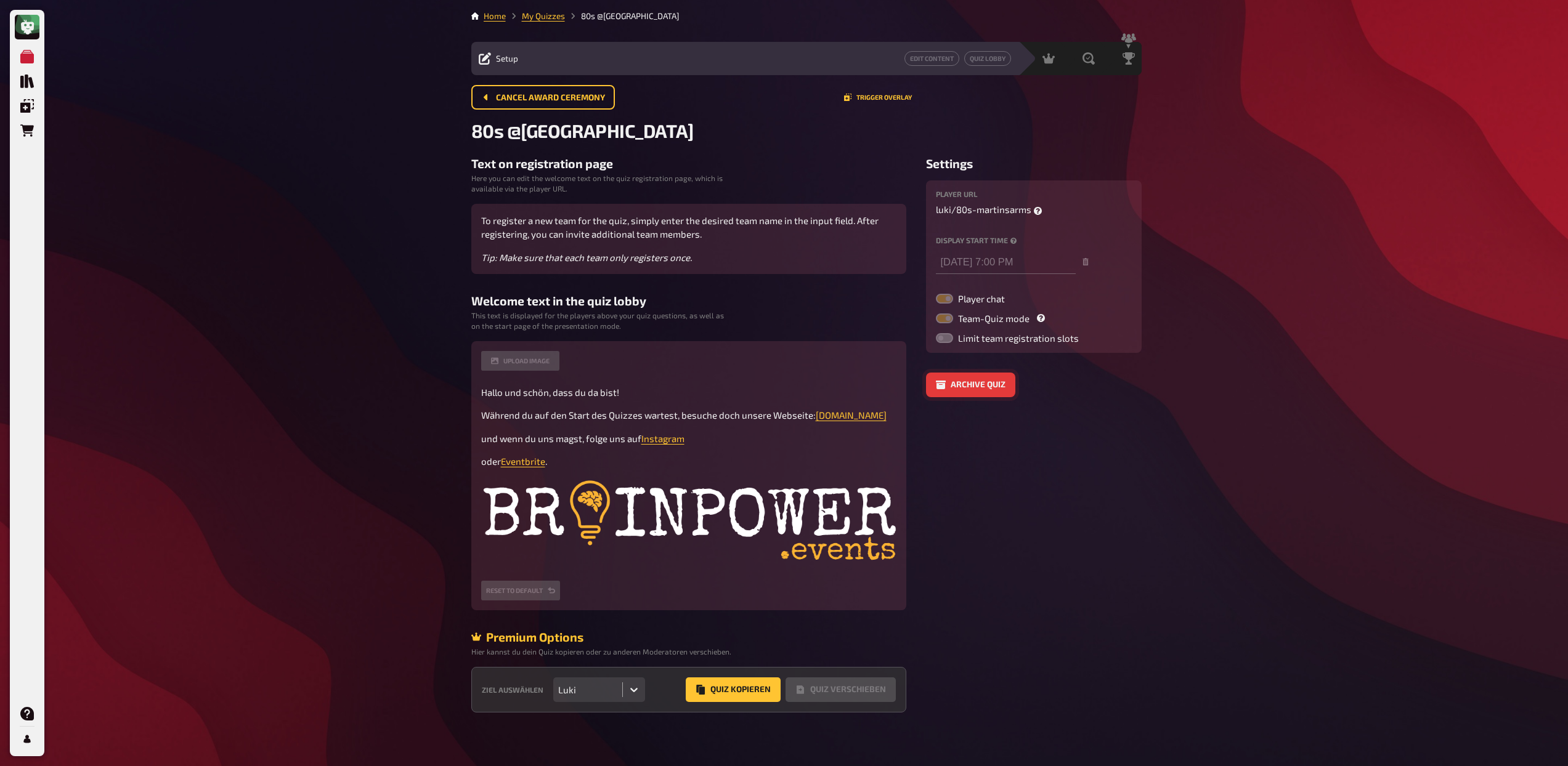
click at [977, 383] on button "Archive quiz" at bounding box center [970, 385] width 89 height 25
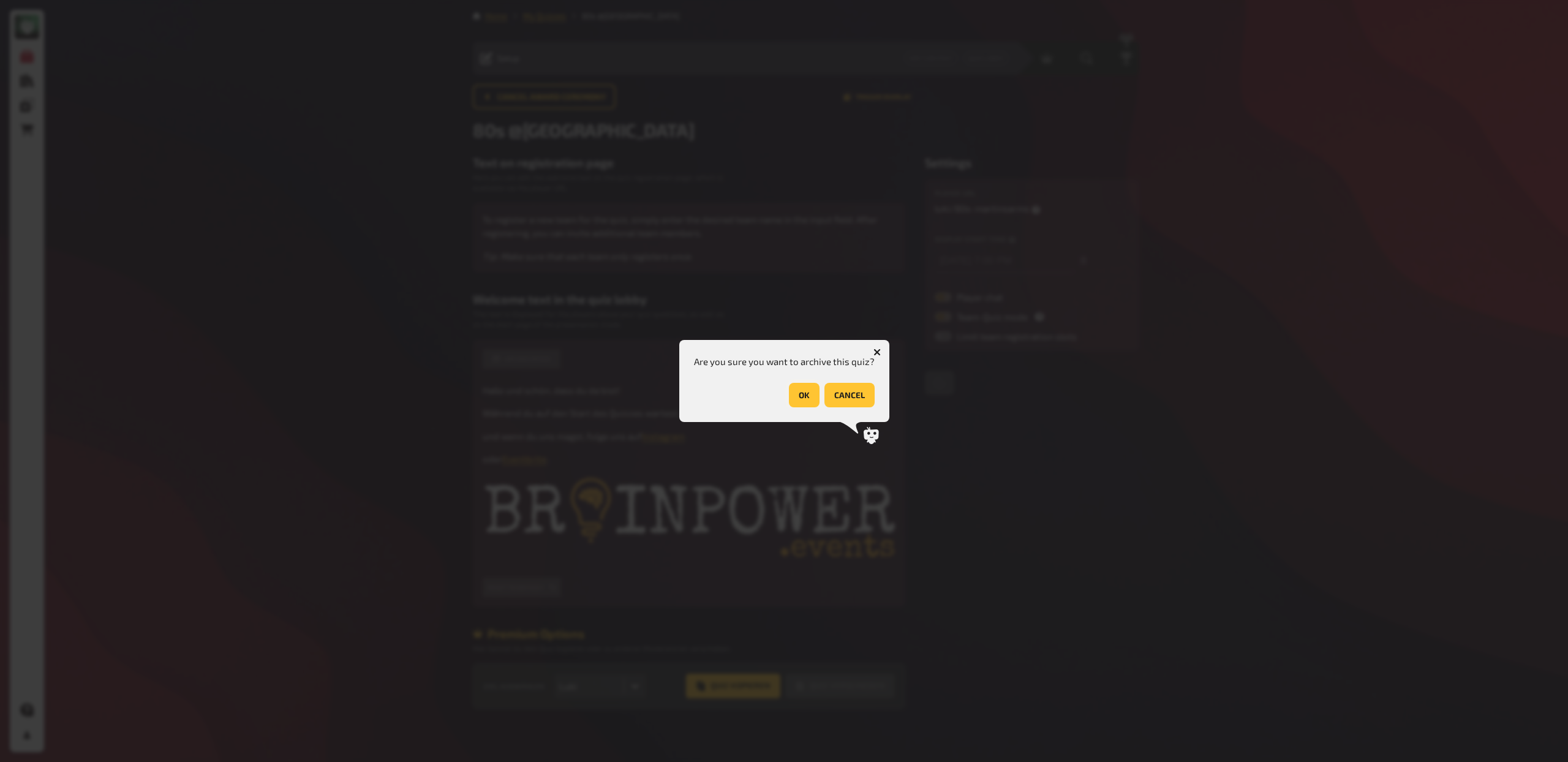
click at [812, 396] on button "OK" at bounding box center [804, 395] width 30 height 25
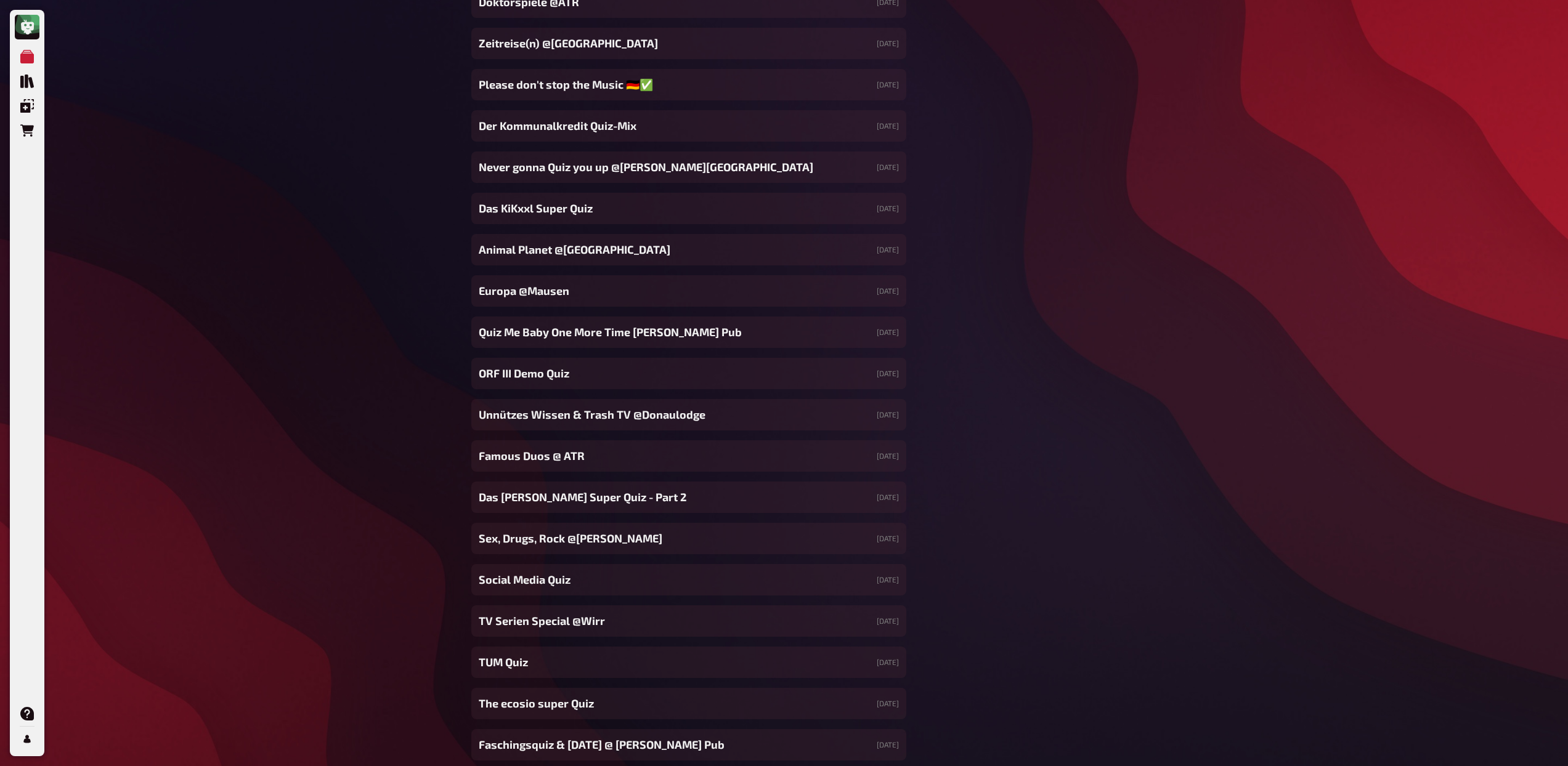
scroll to position [11198, 0]
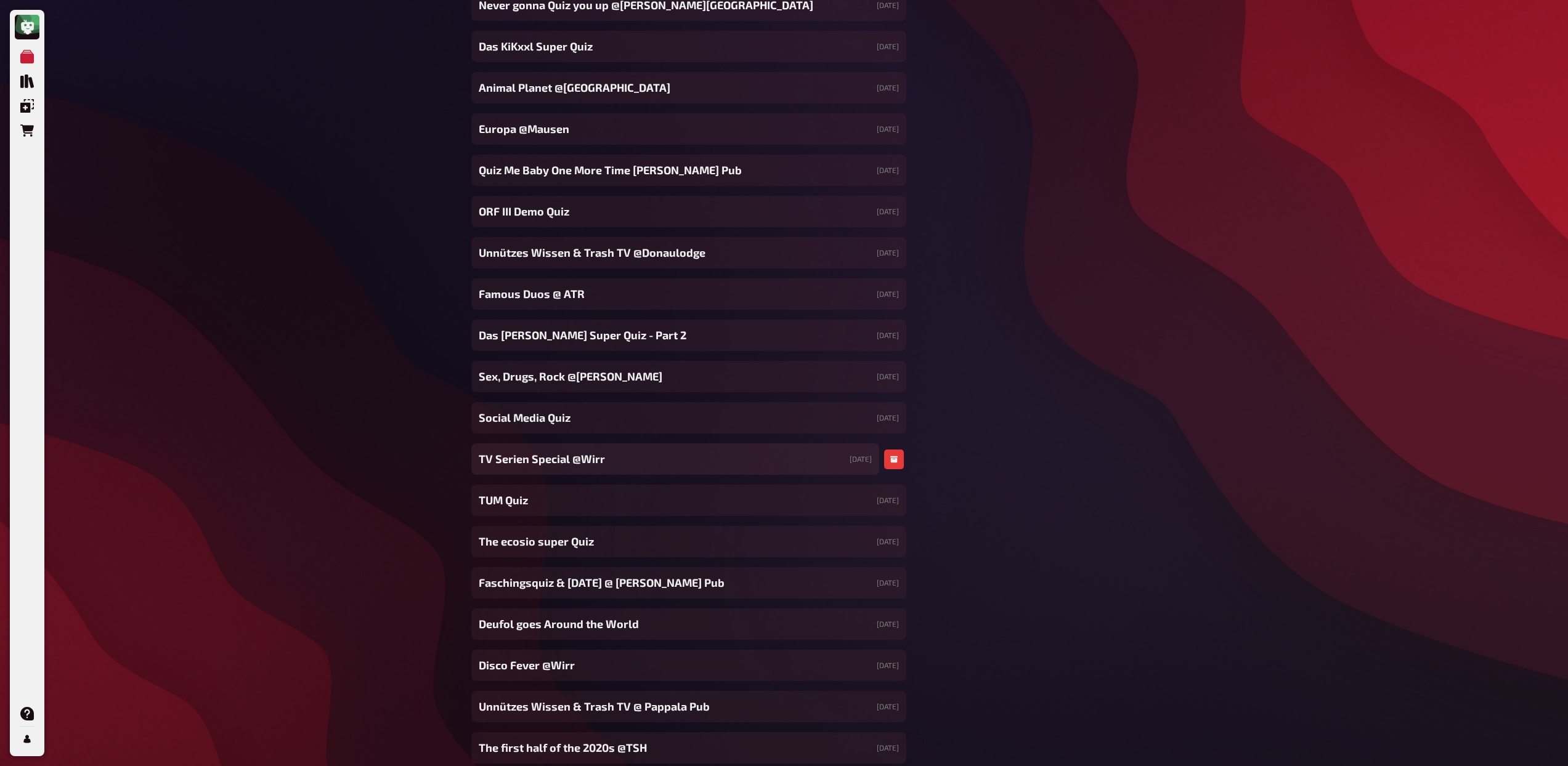
click at [647, 466] on div "TV Serien Special @Wirr [DATE]" at bounding box center [675, 459] width 408 height 31
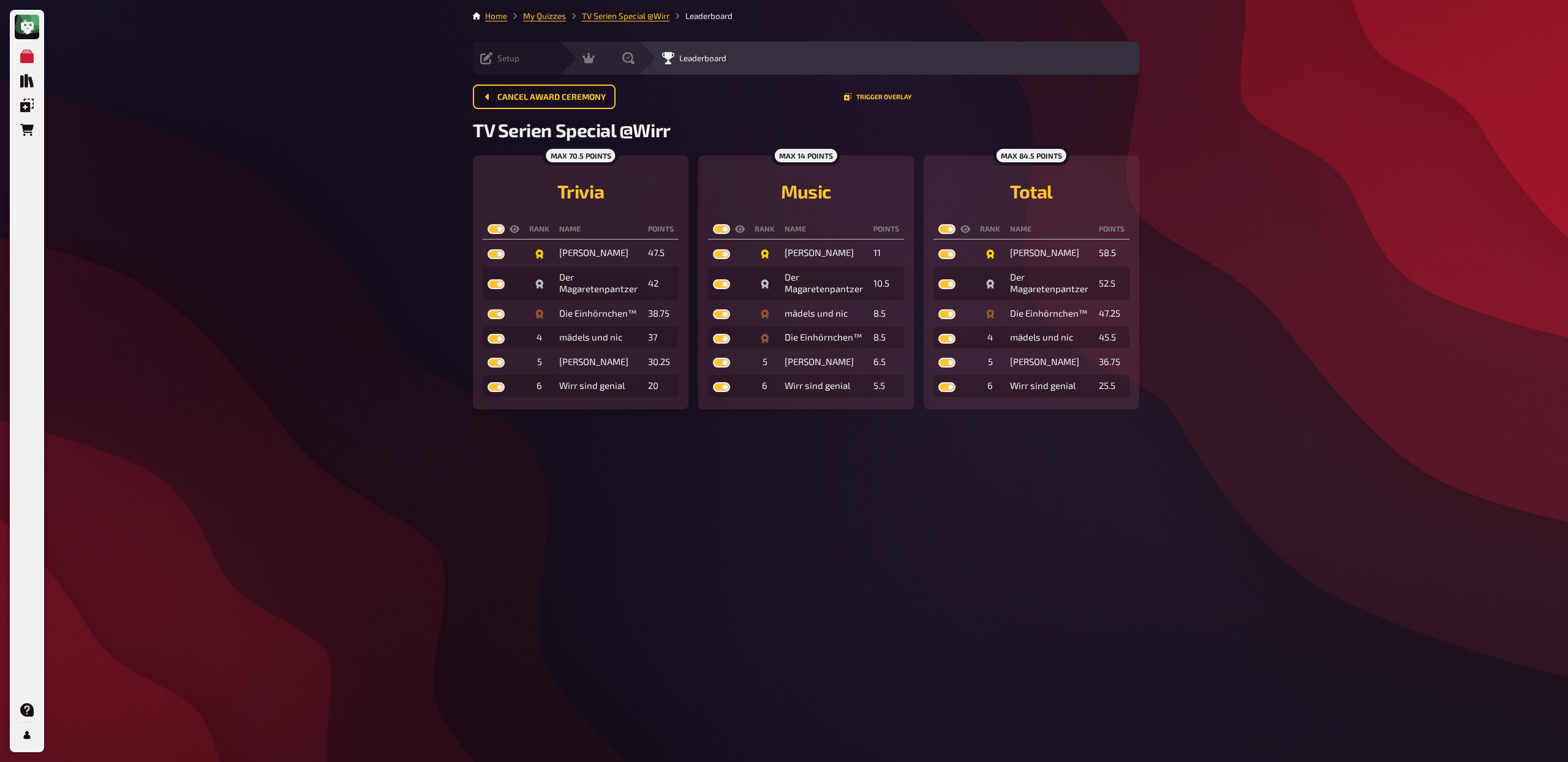
click at [500, 58] on span "Setup" at bounding box center [508, 58] width 22 height 10
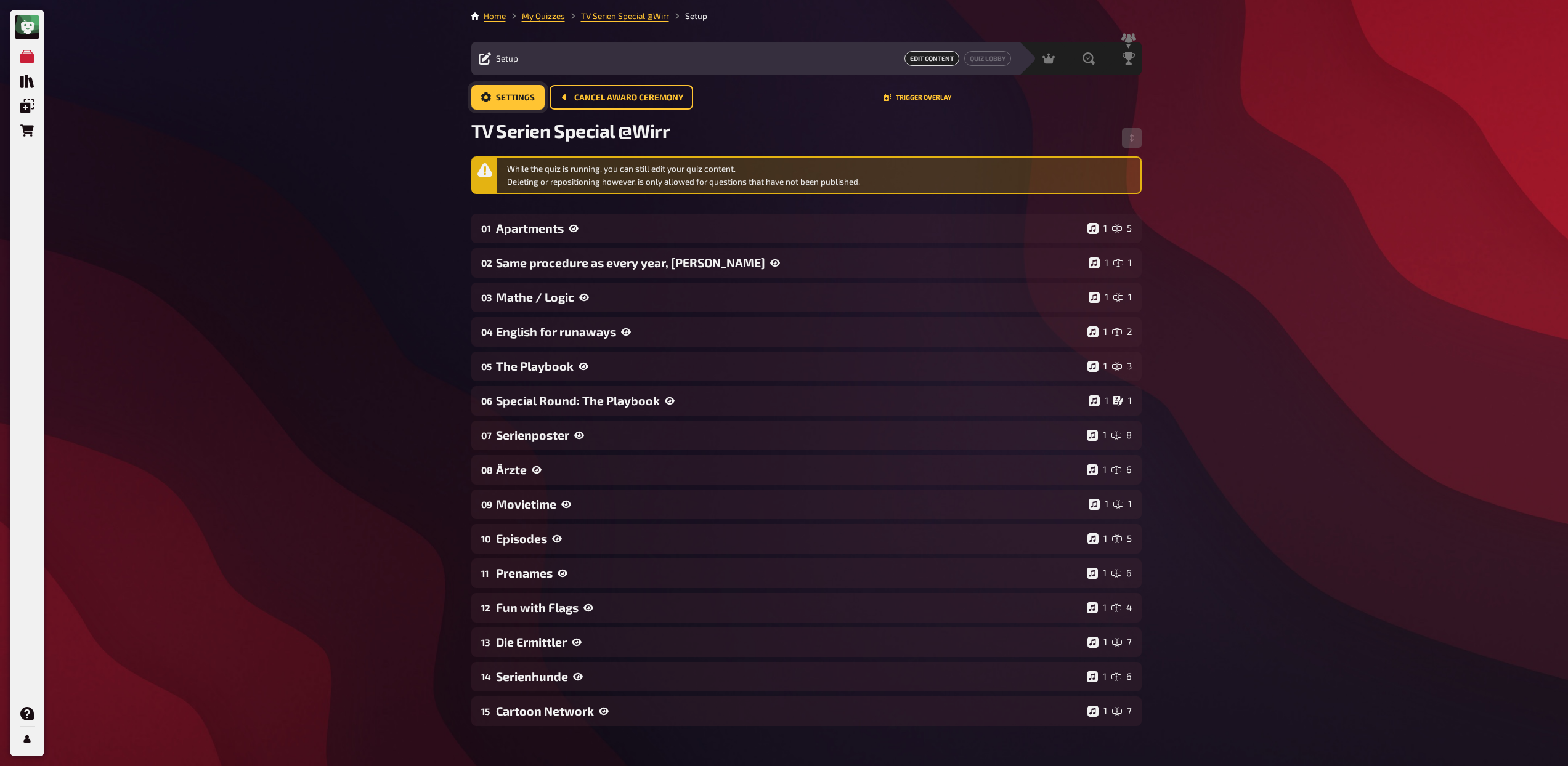
click at [514, 94] on span "Settings" at bounding box center [516, 98] width 39 height 8
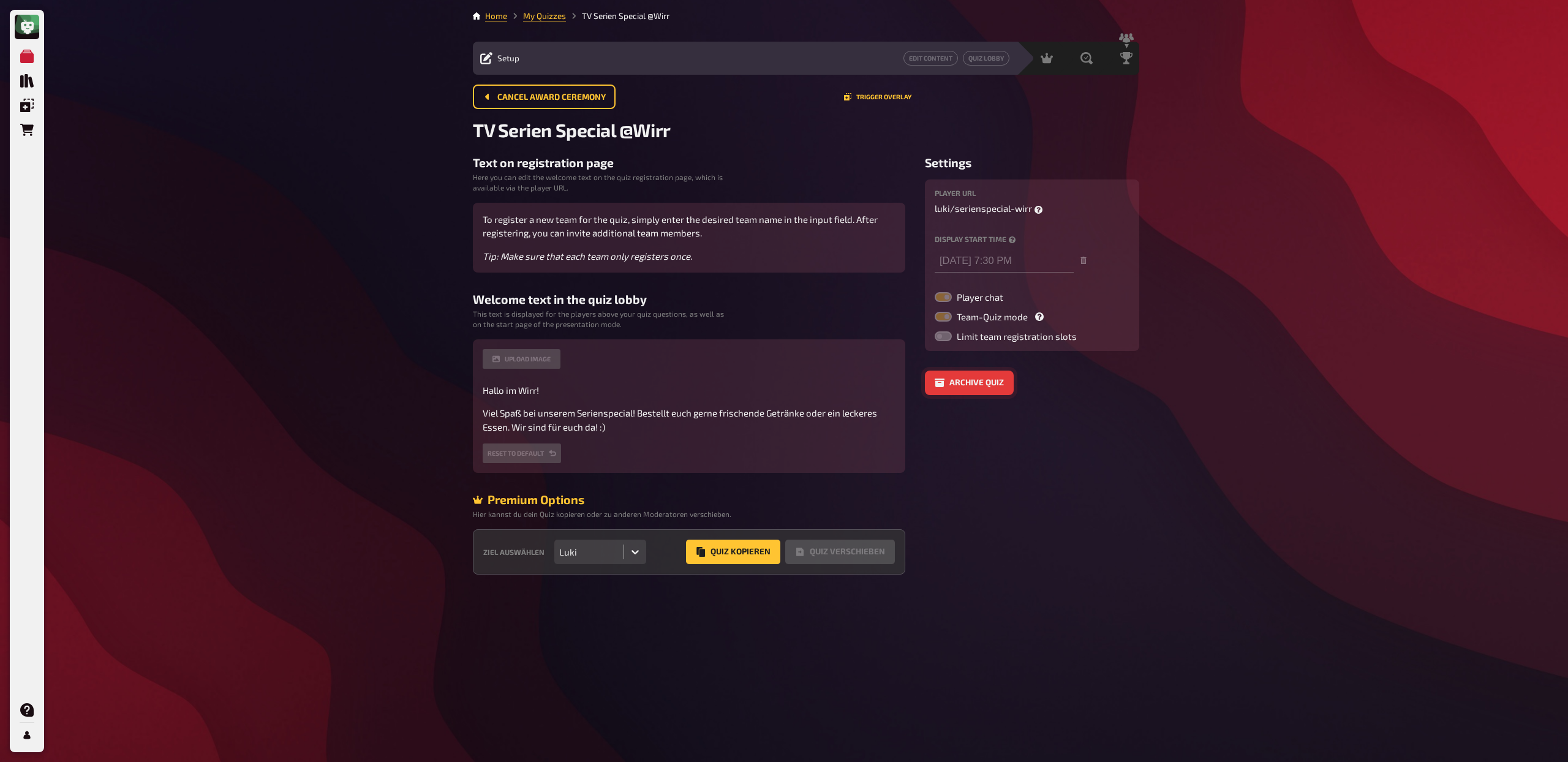
click at [990, 387] on button "Archive quiz" at bounding box center [969, 383] width 89 height 25
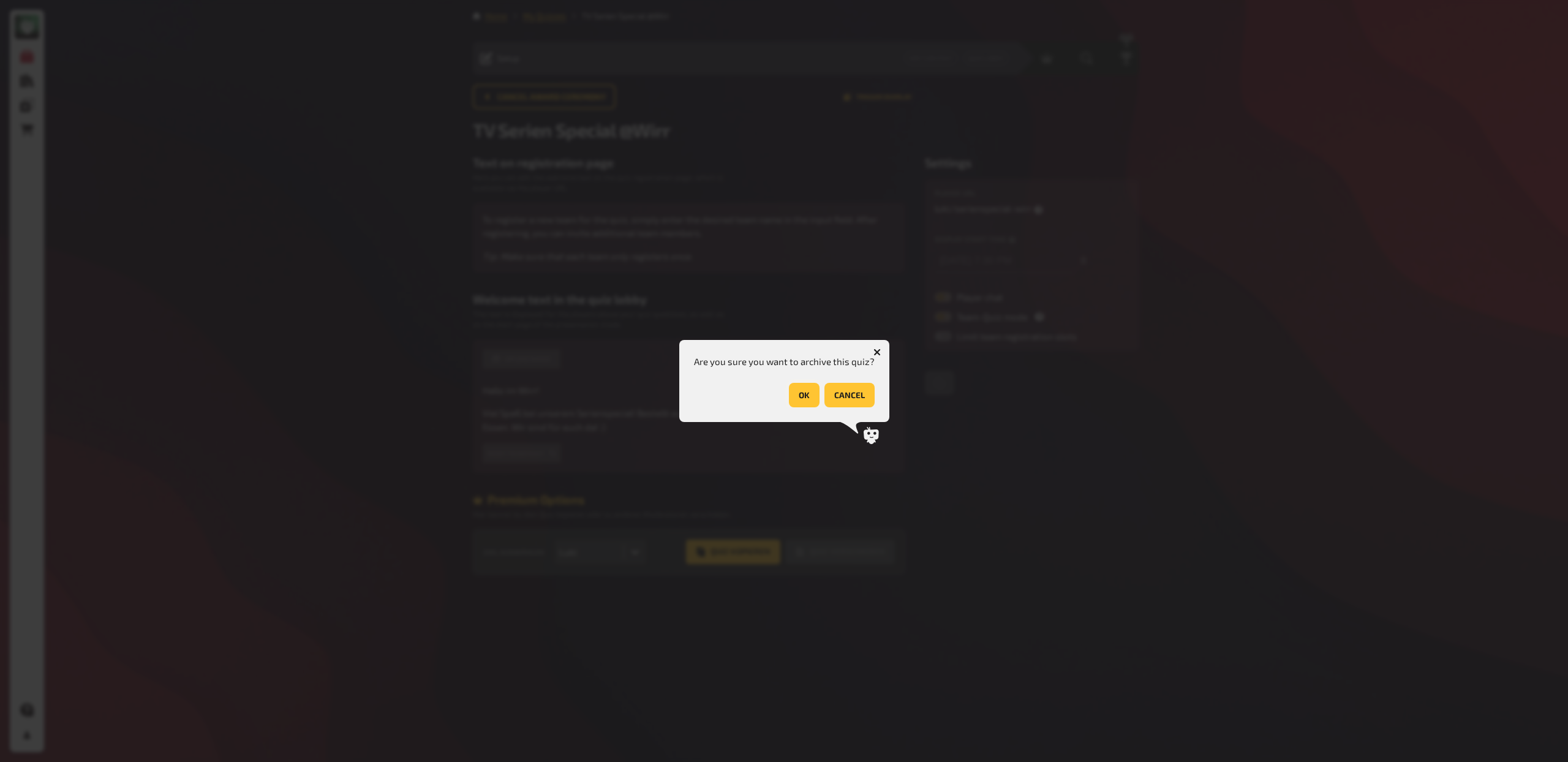
click at [800, 394] on button "OK" at bounding box center [804, 395] width 30 height 25
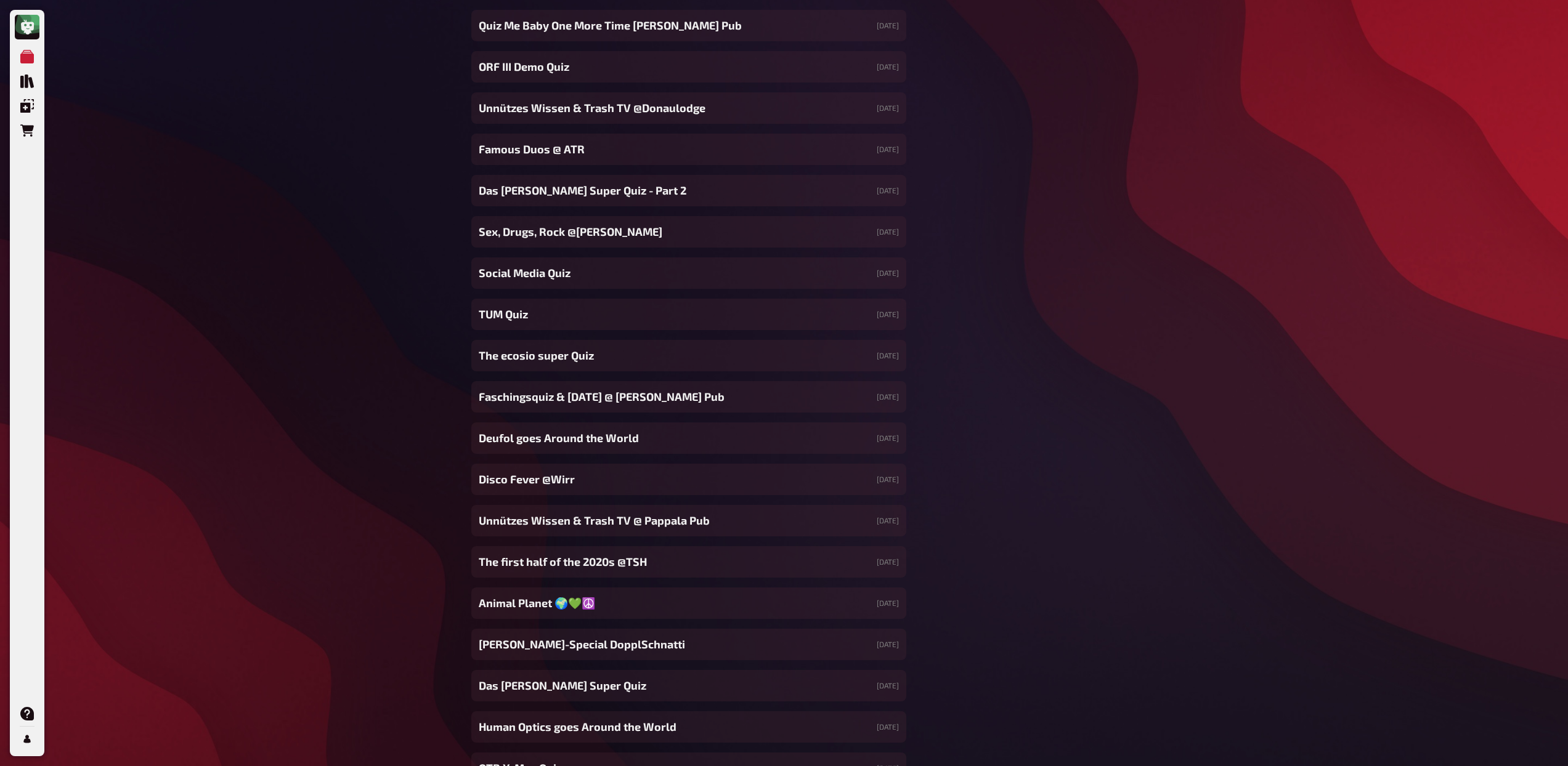
scroll to position [11591, 0]
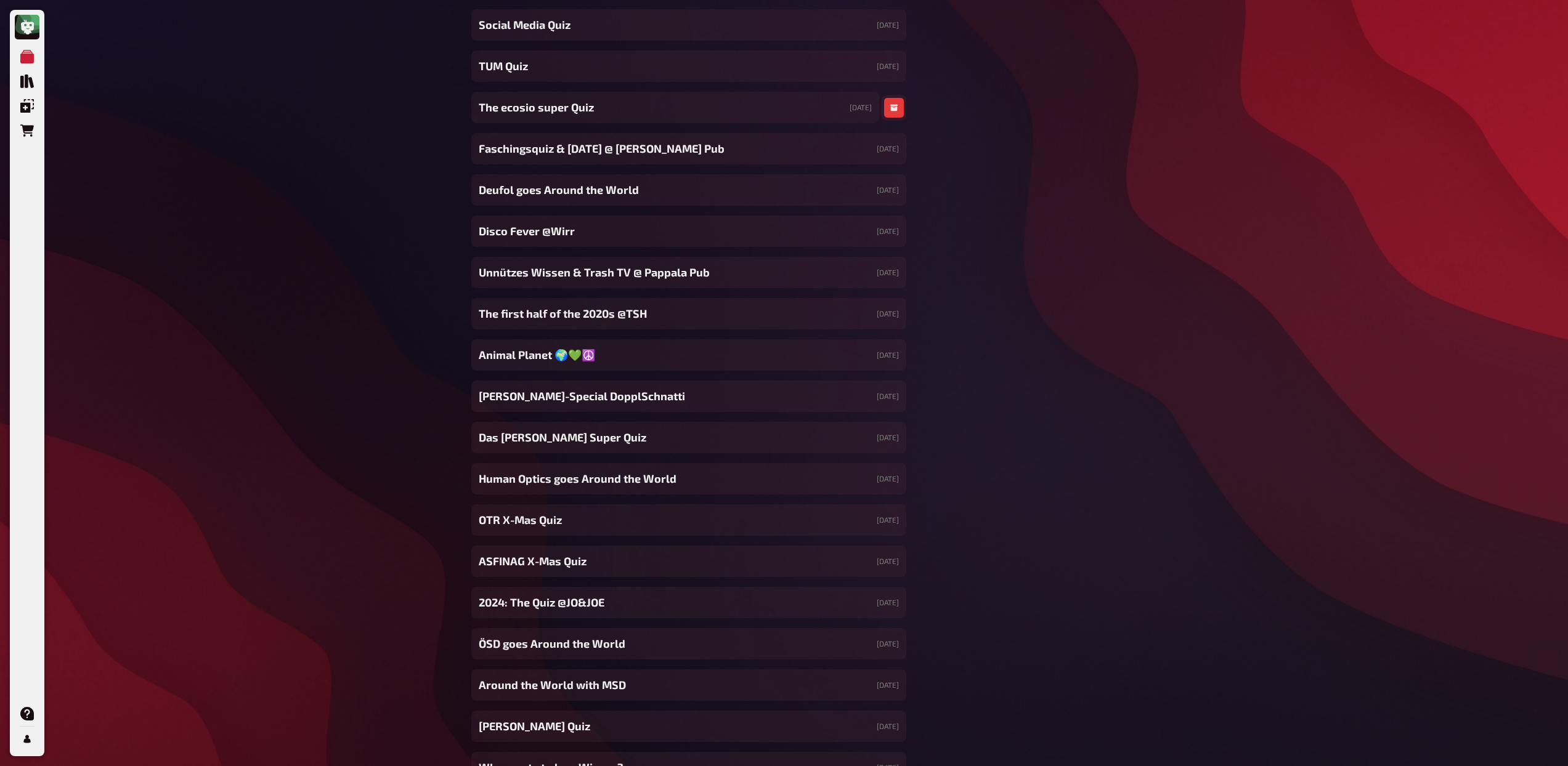
click at [893, 107] on icon "button" at bounding box center [893, 107] width 7 height 7
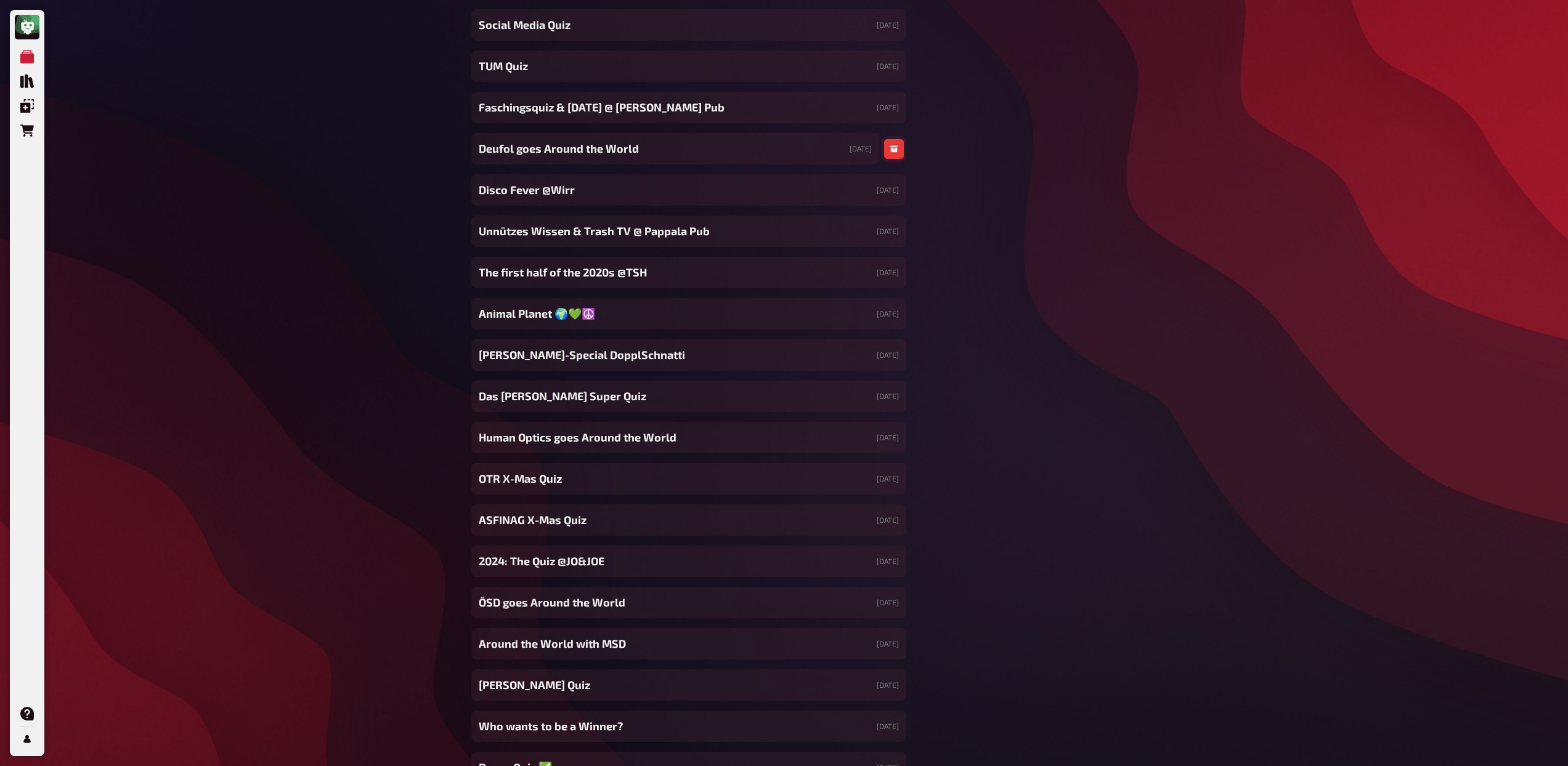
click at [890, 146] on icon "button" at bounding box center [893, 149] width 7 height 7
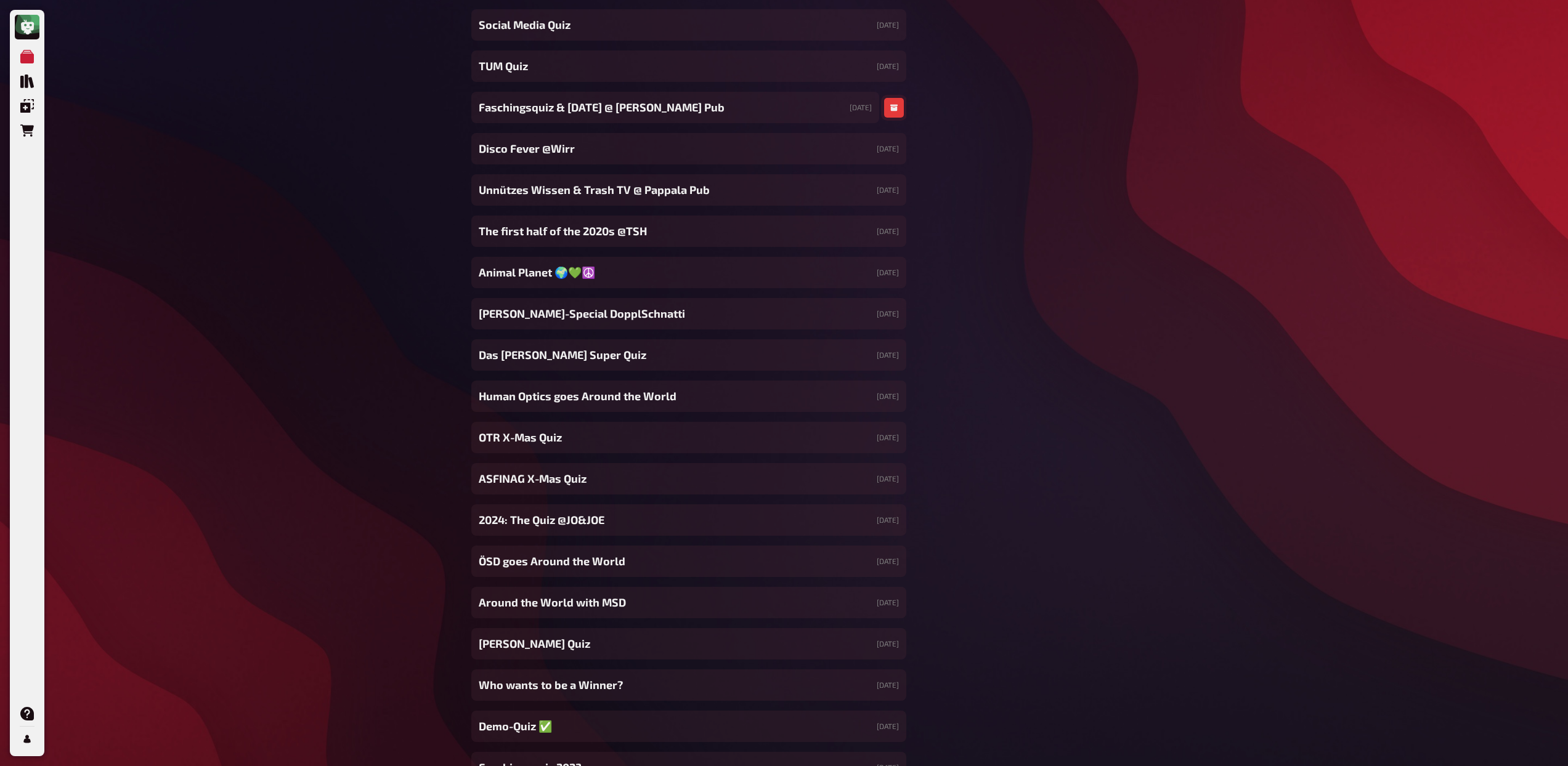
click at [892, 115] on button "button" at bounding box center [894, 107] width 20 height 20
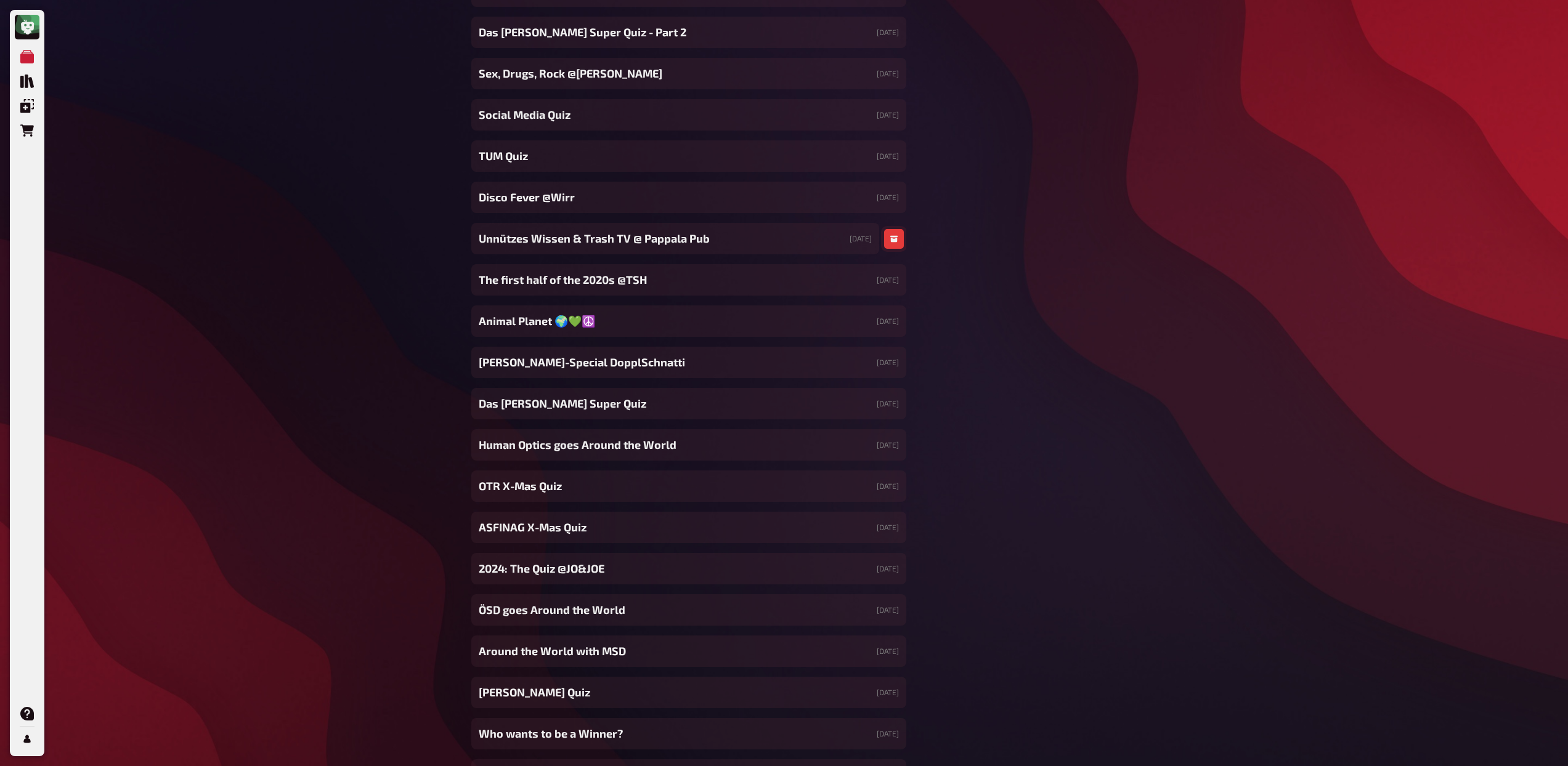
scroll to position [11477, 0]
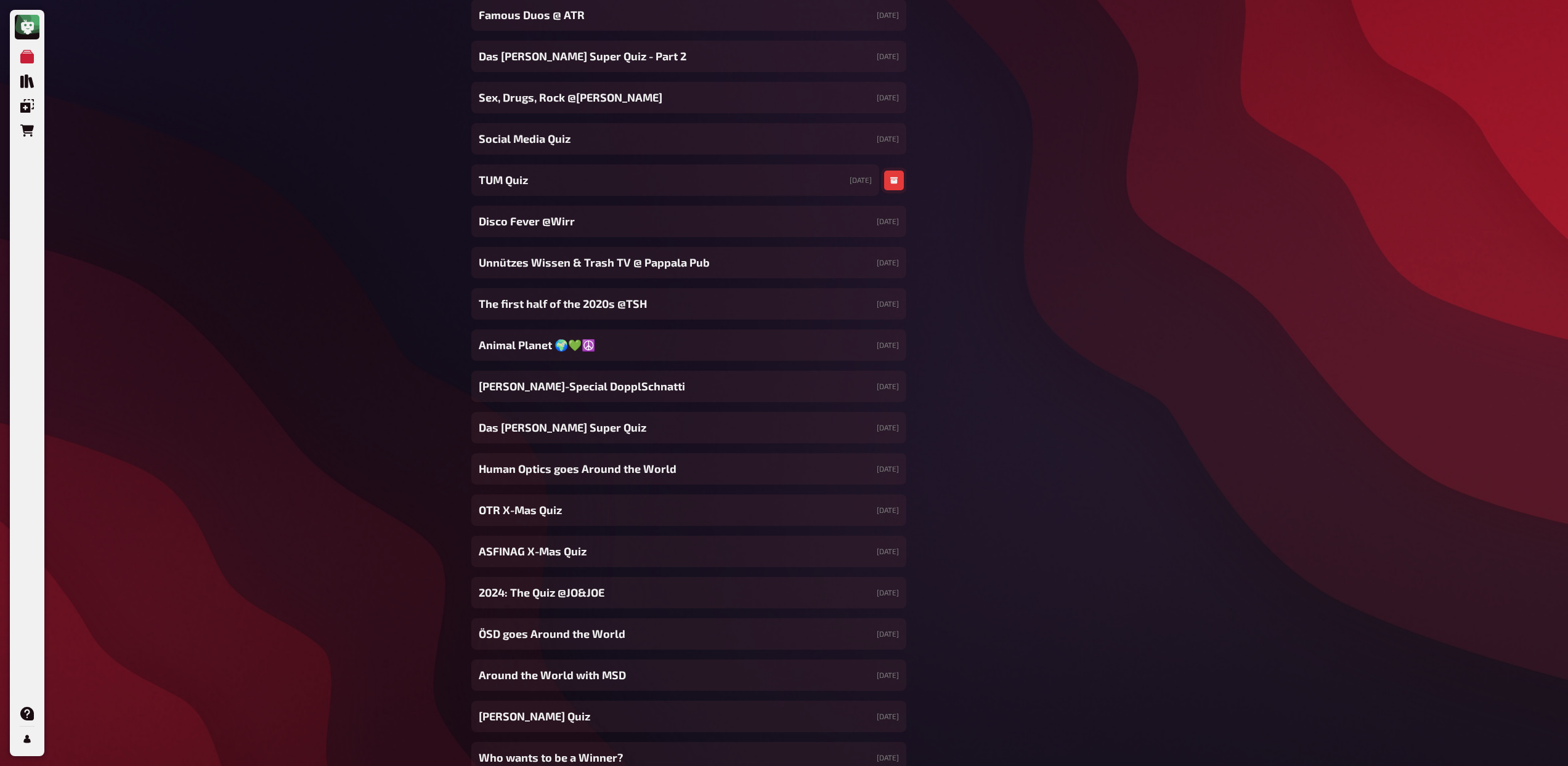
click at [894, 177] on icon "button" at bounding box center [893, 180] width 7 height 7
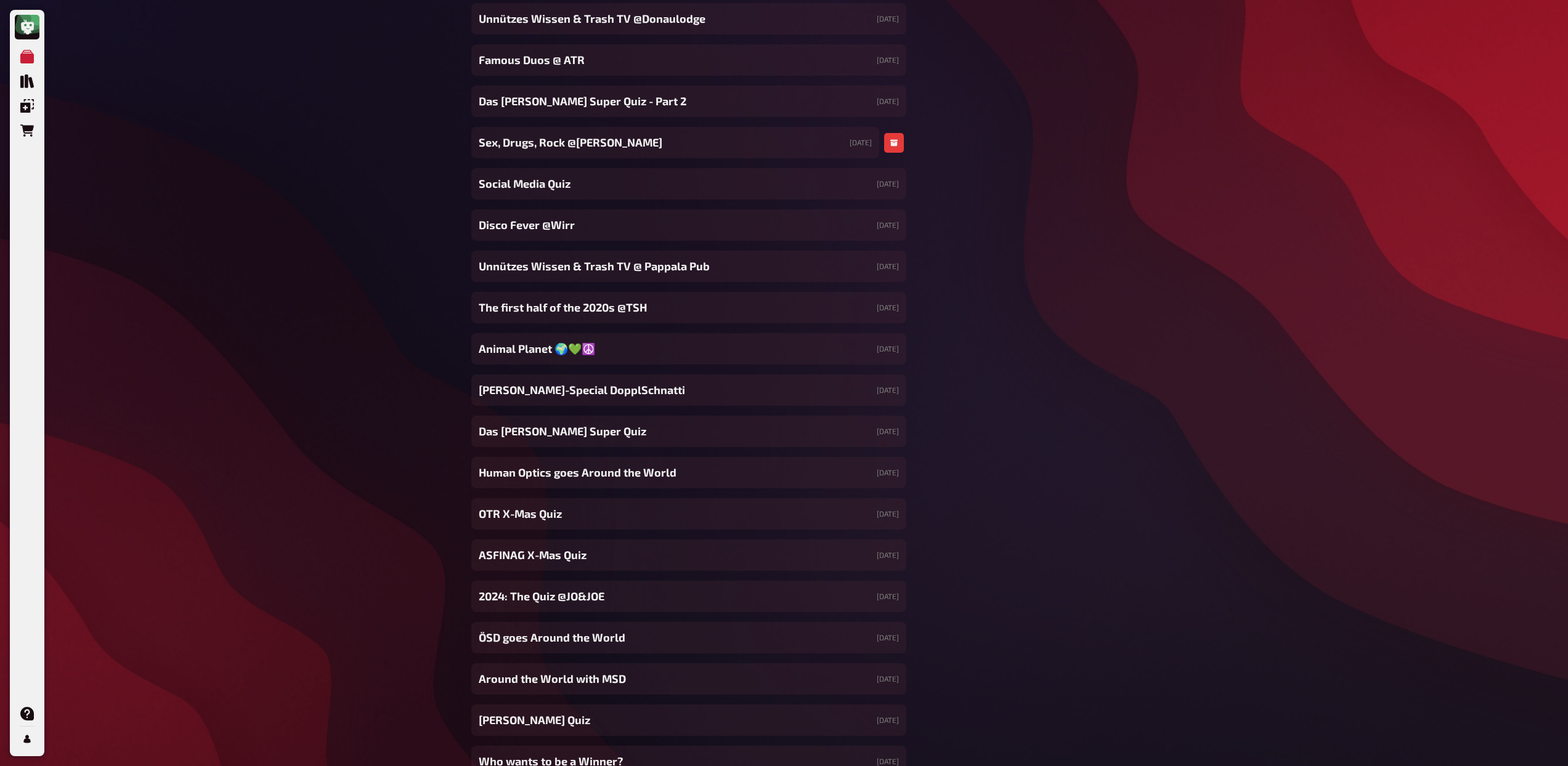
scroll to position [11429, 0]
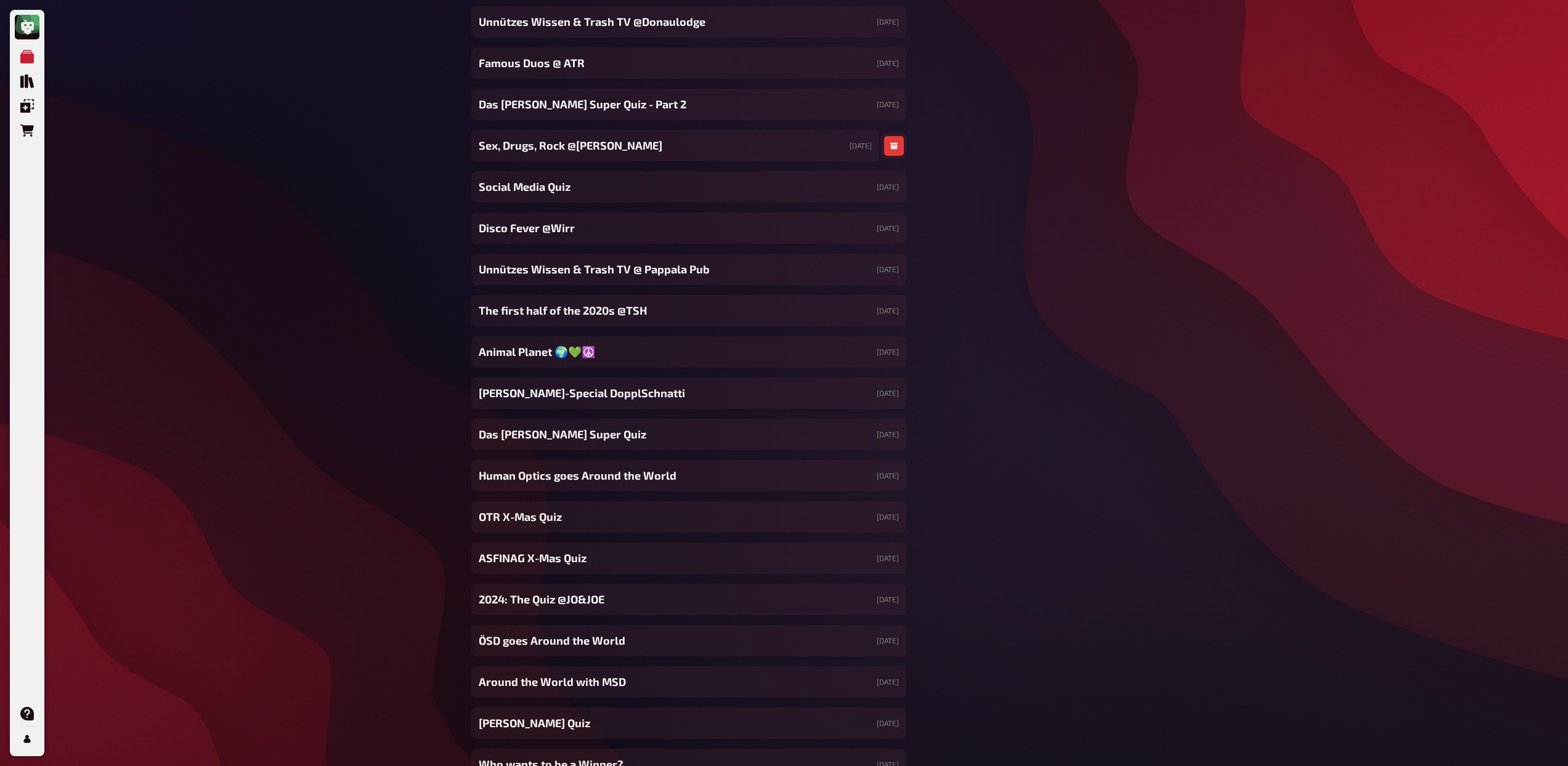
click at [889, 151] on button "button" at bounding box center [894, 146] width 20 height 20
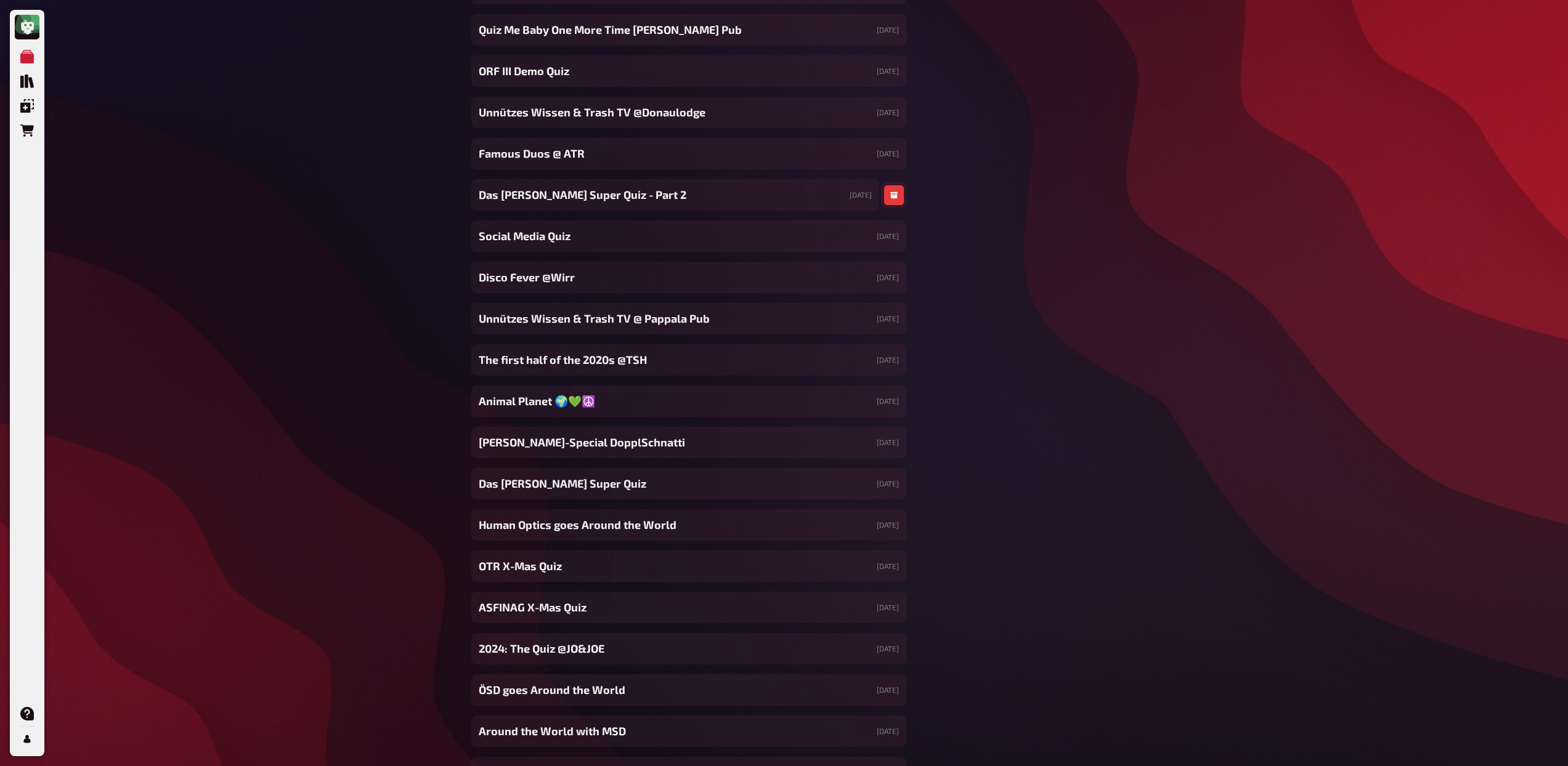
scroll to position [11319, 0]
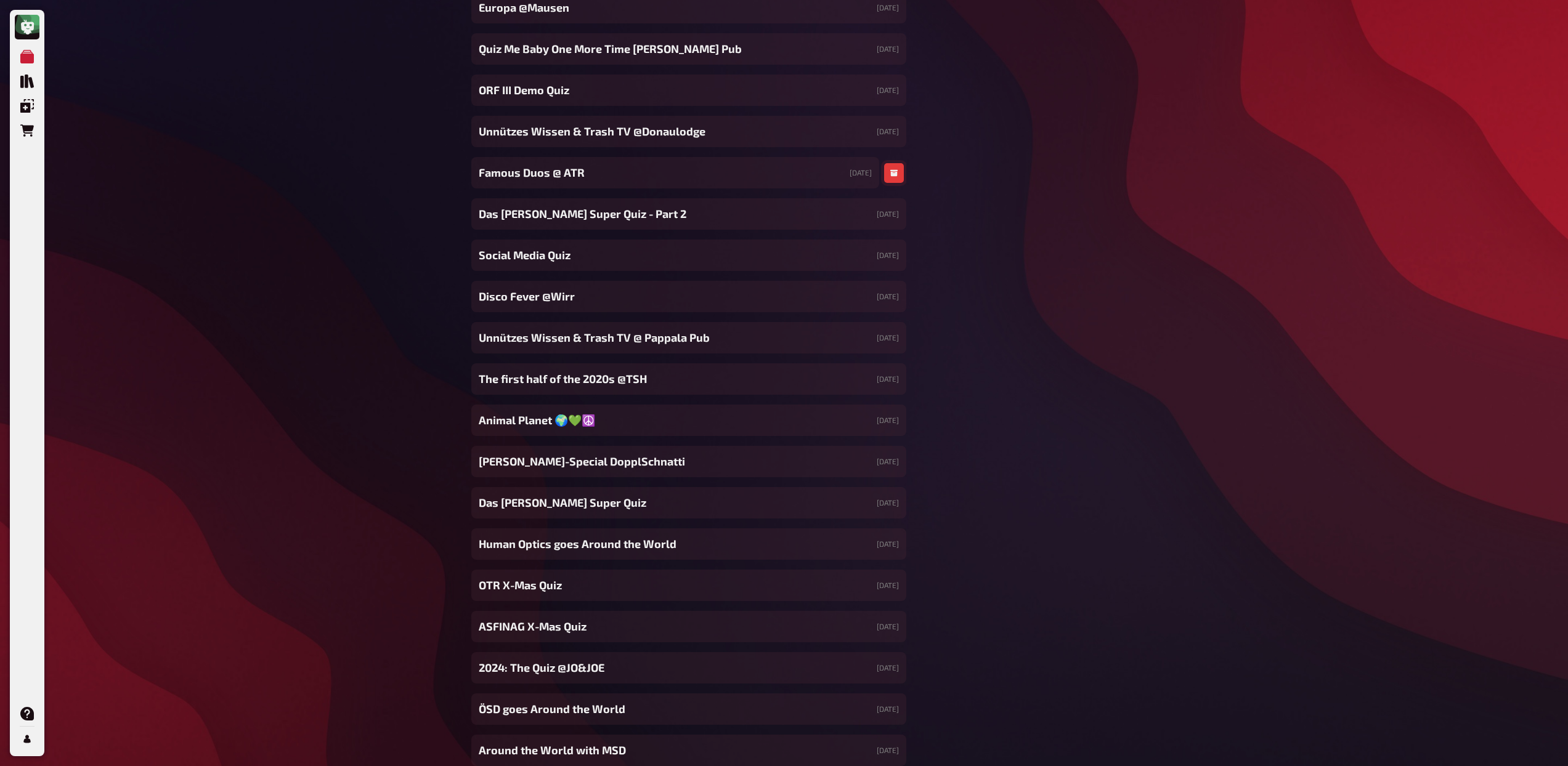
click at [894, 174] on icon "button" at bounding box center [893, 173] width 7 height 7
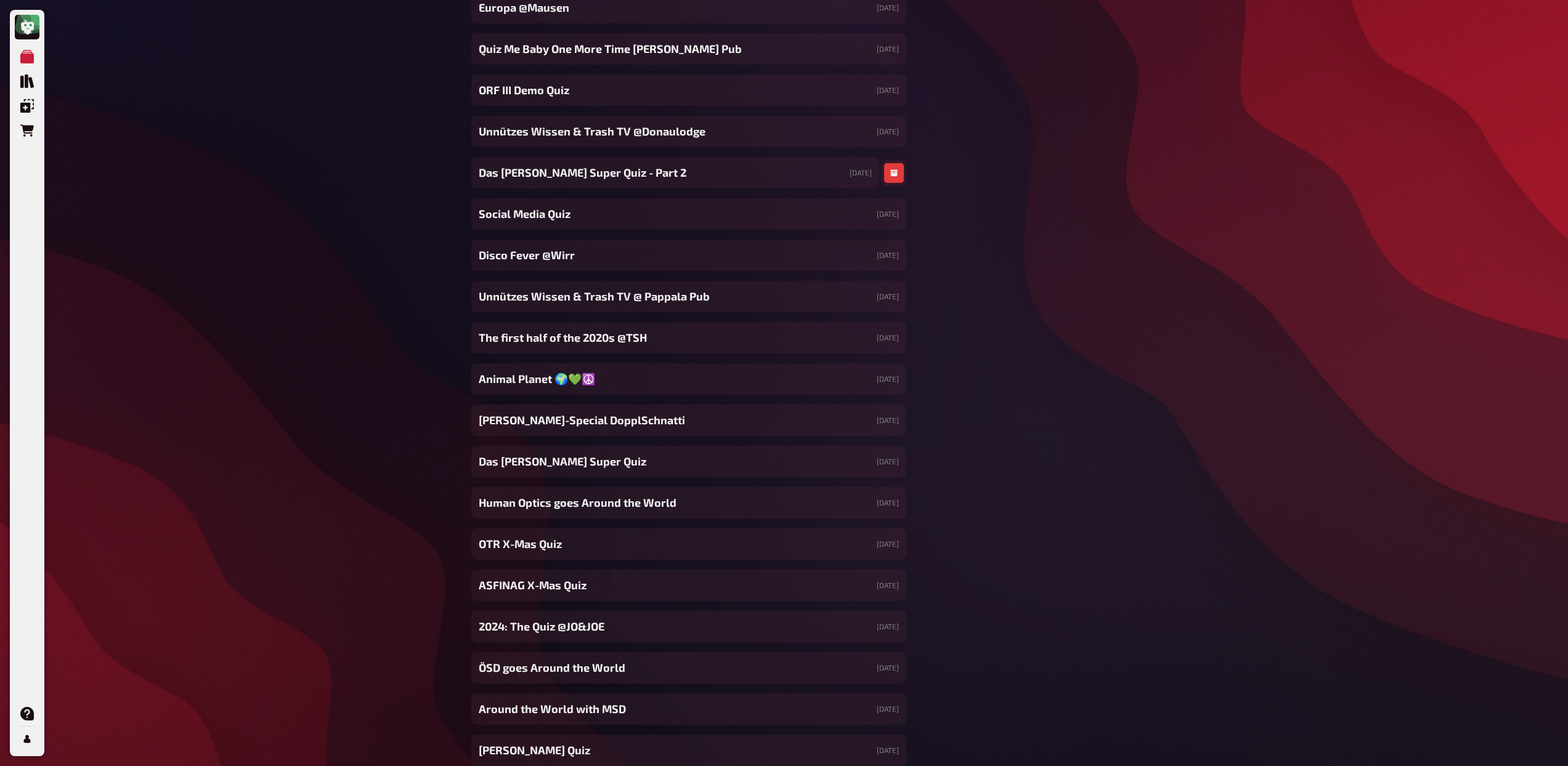
click at [894, 174] on icon "button" at bounding box center [893, 173] width 7 height 7
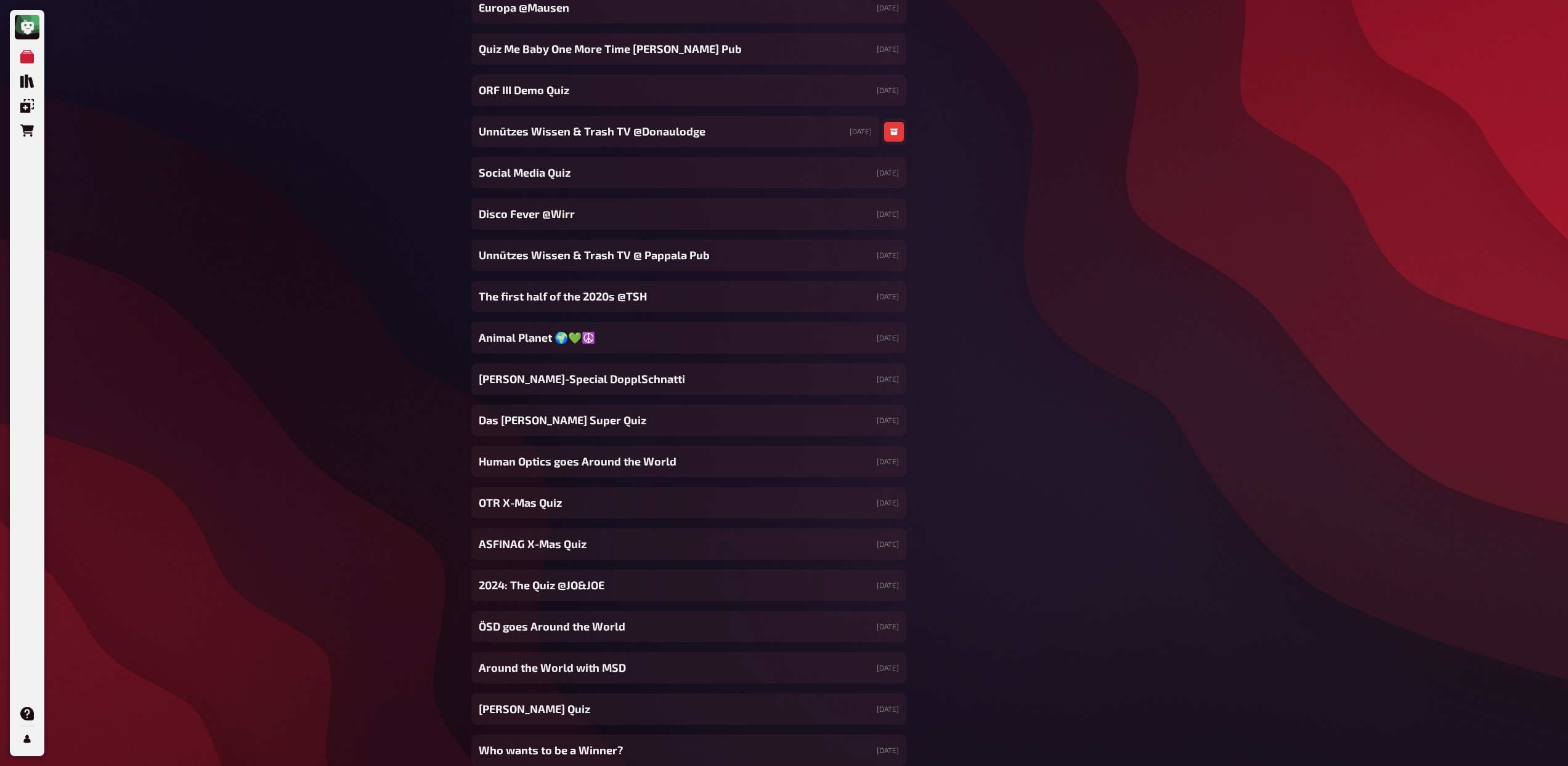
click at [895, 134] on icon "button" at bounding box center [893, 132] width 7 height 7
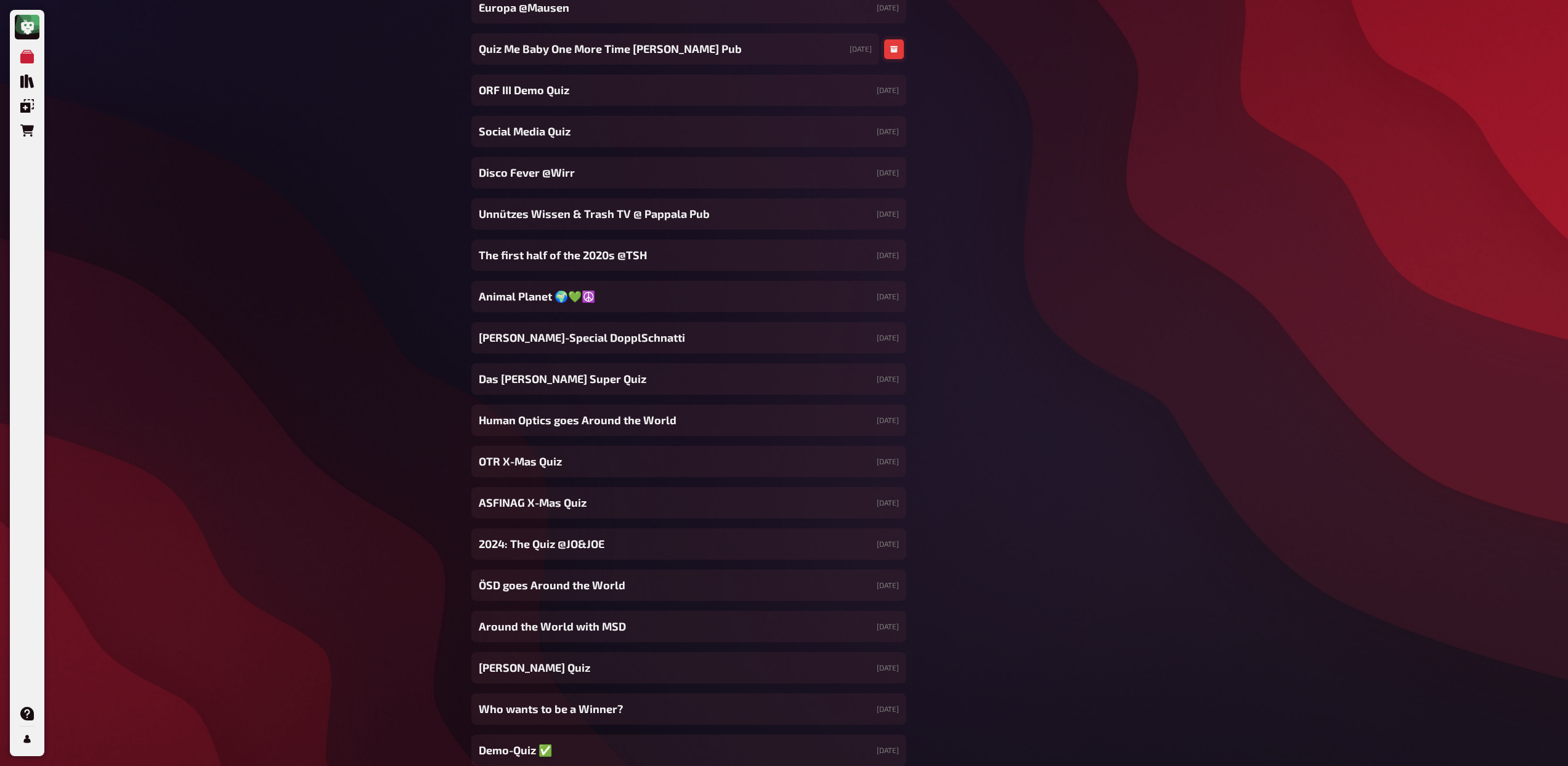
click at [888, 46] on button "button" at bounding box center [894, 49] width 20 height 20
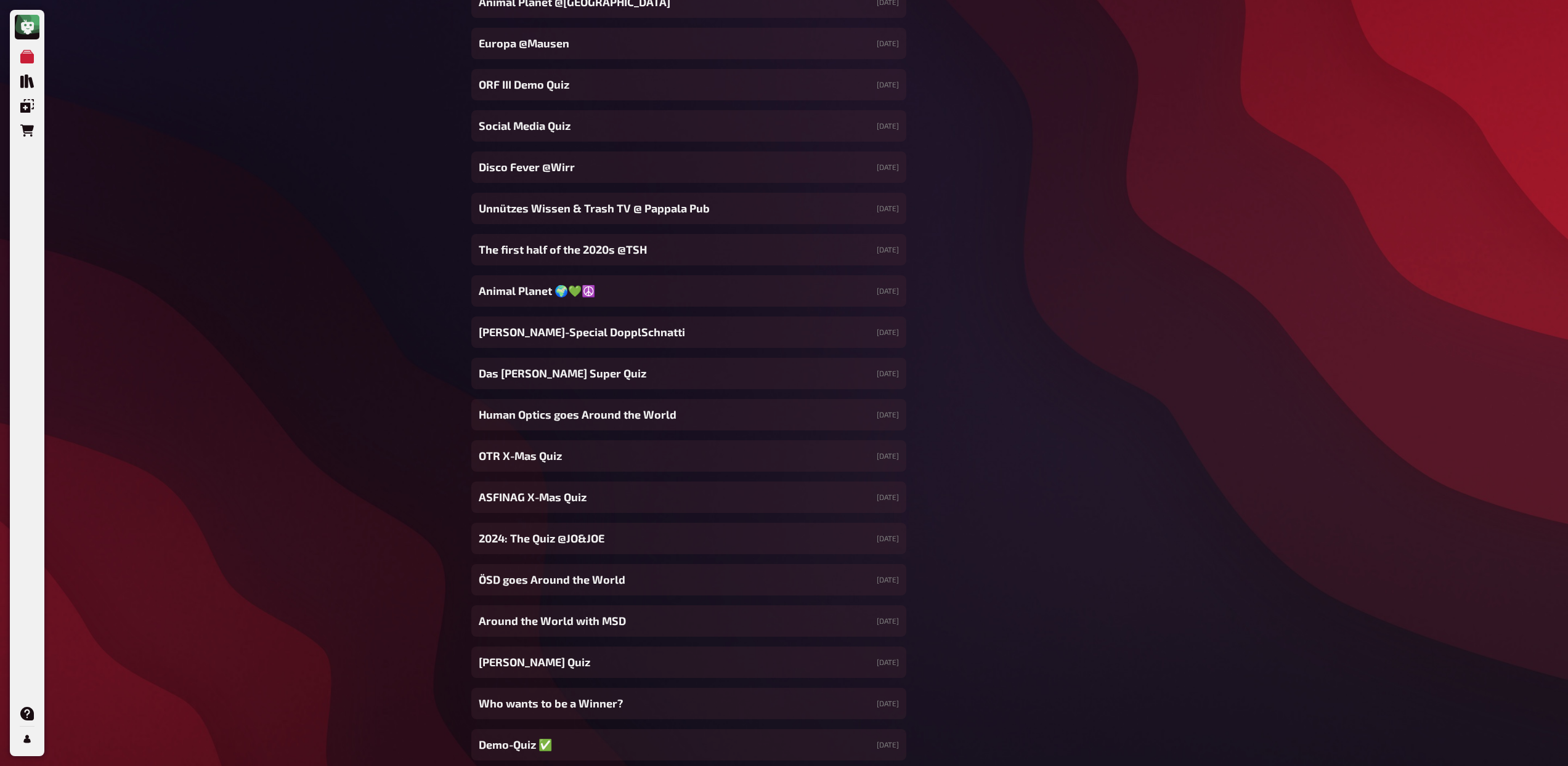
scroll to position [11157, 0]
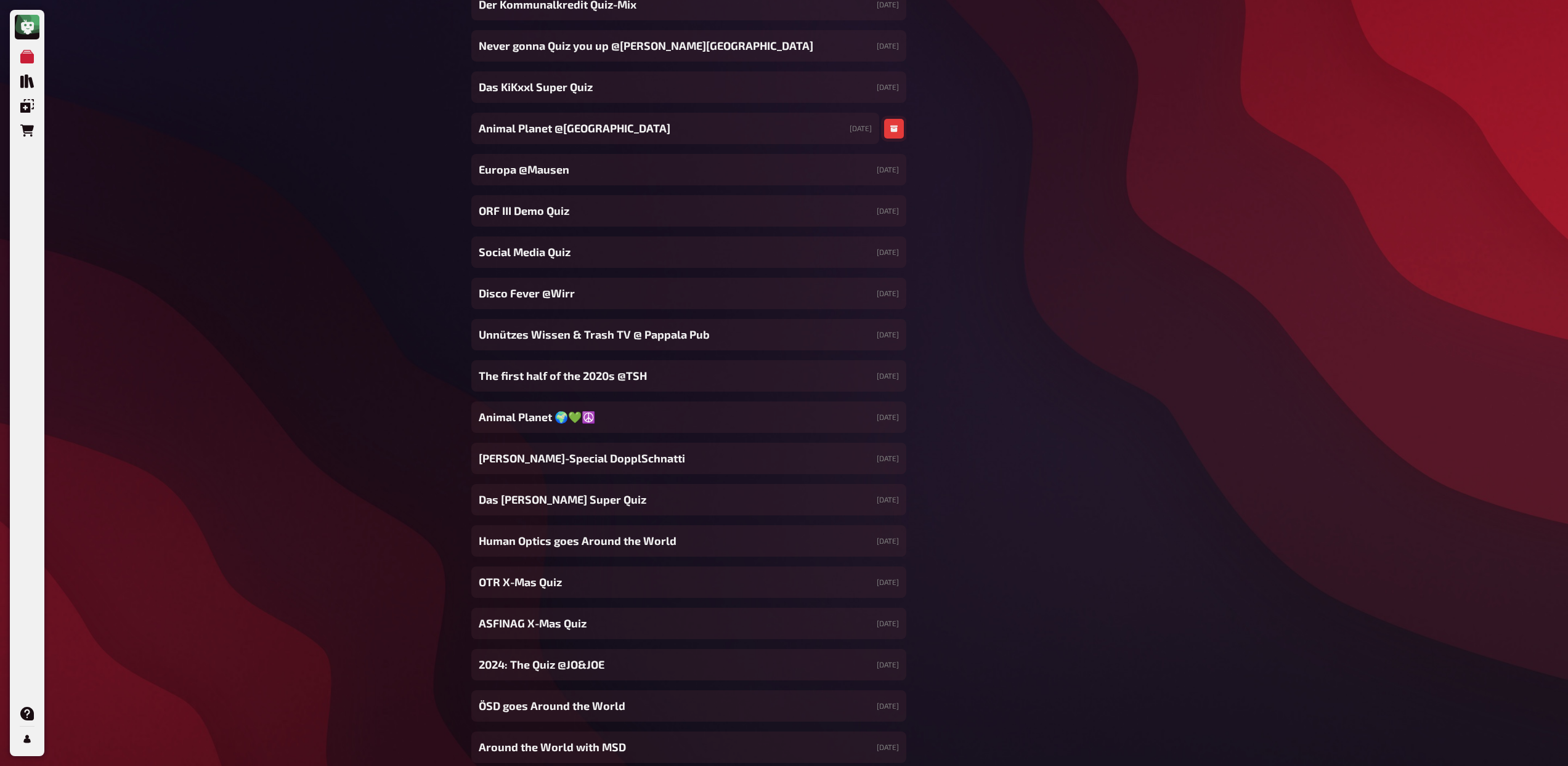
click at [890, 128] on icon "button" at bounding box center [893, 129] width 7 height 7
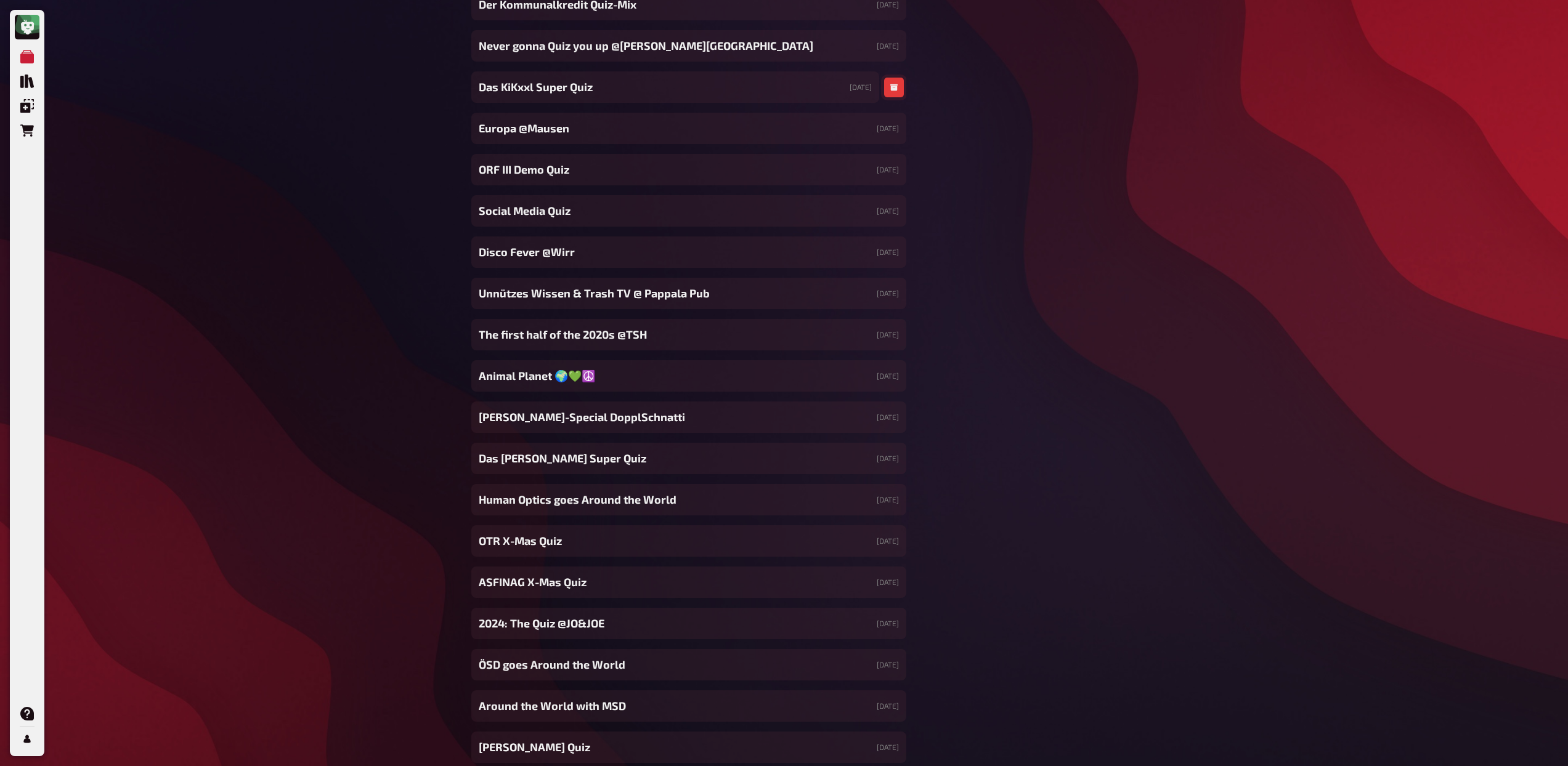
click at [891, 87] on icon "button" at bounding box center [893, 88] width 7 height 7
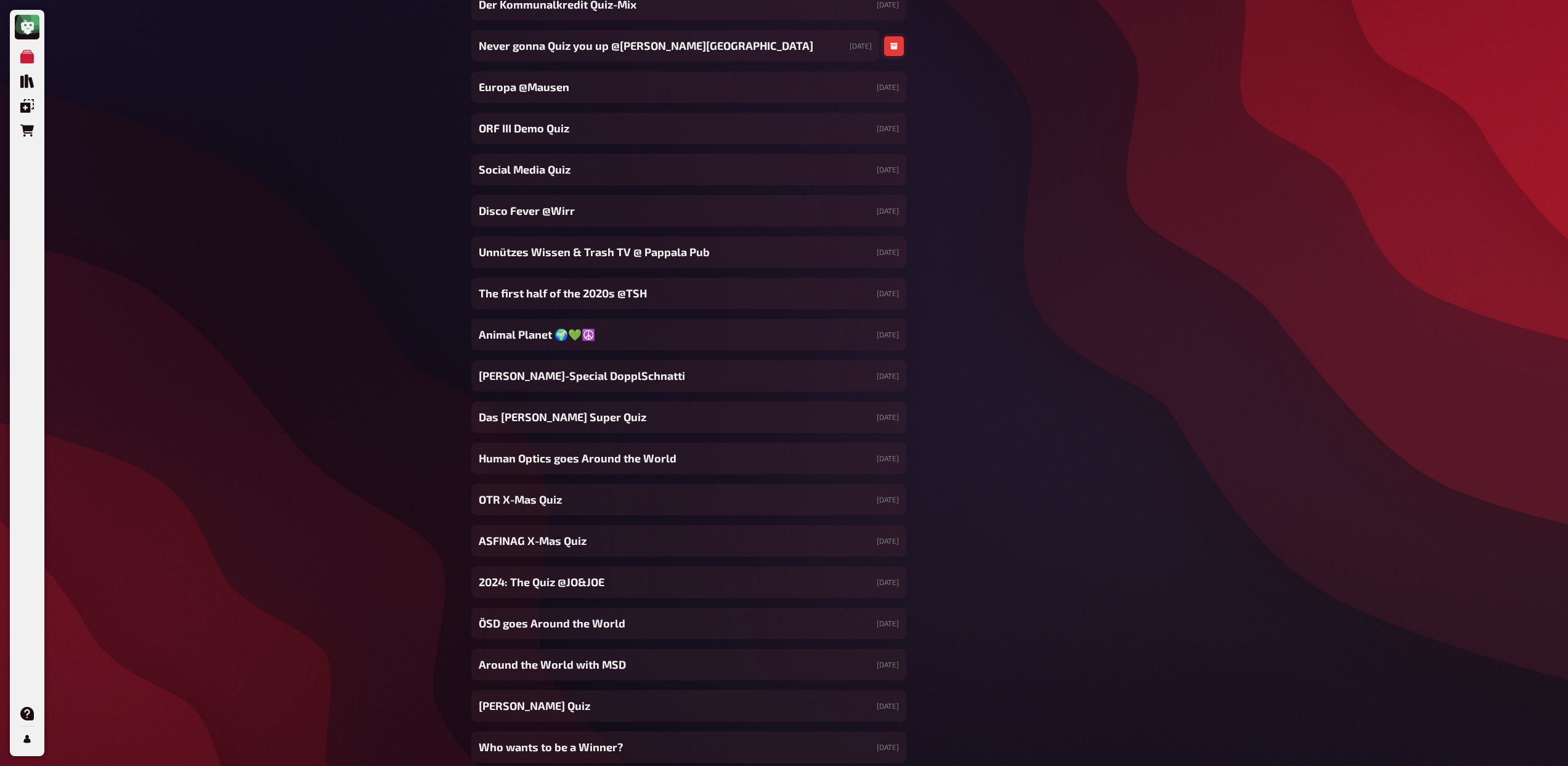
click at [897, 48] on icon "button" at bounding box center [893, 46] width 7 height 7
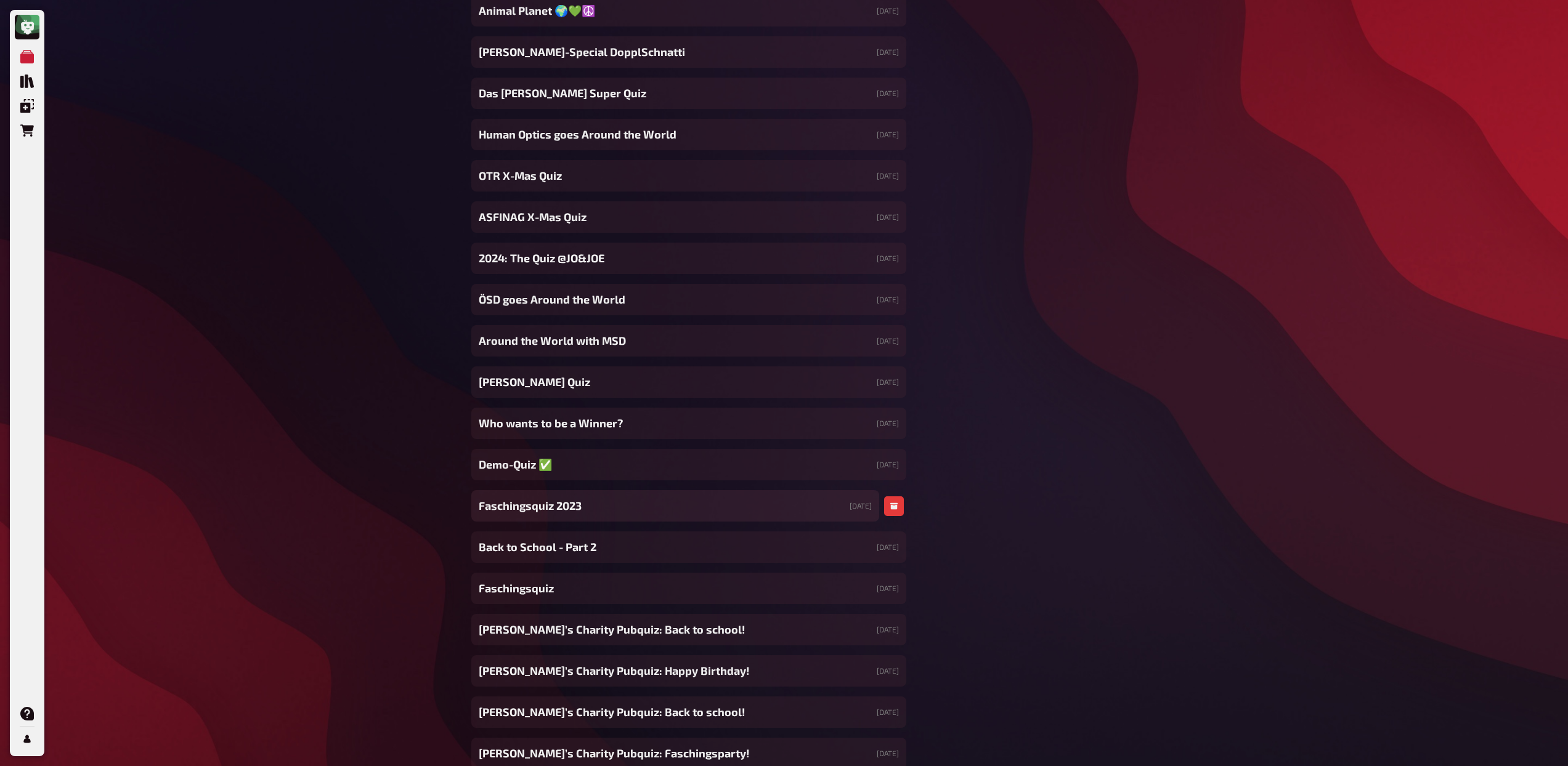
scroll to position [11422, 0]
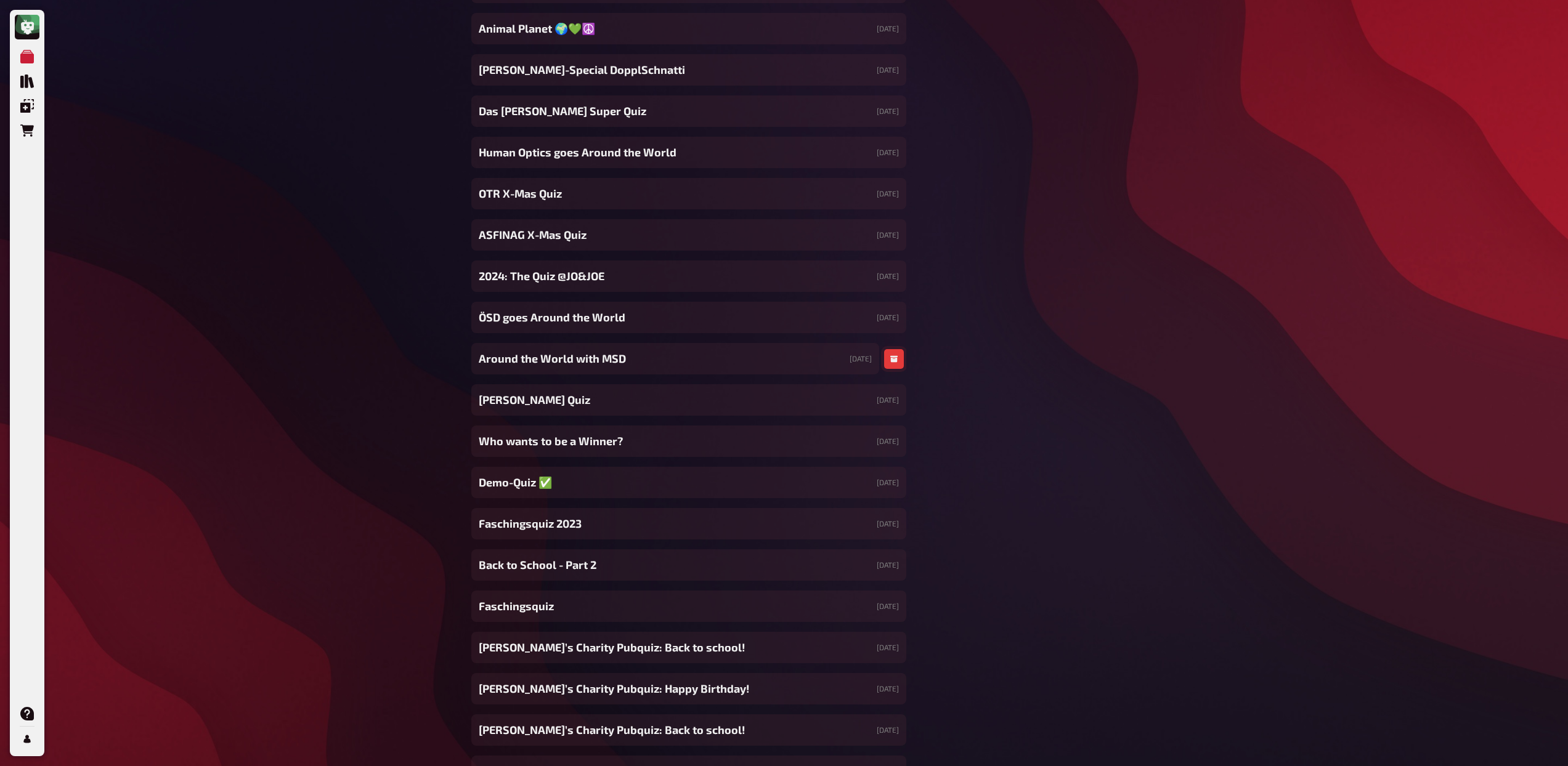
click at [891, 362] on button "button" at bounding box center [894, 359] width 20 height 20
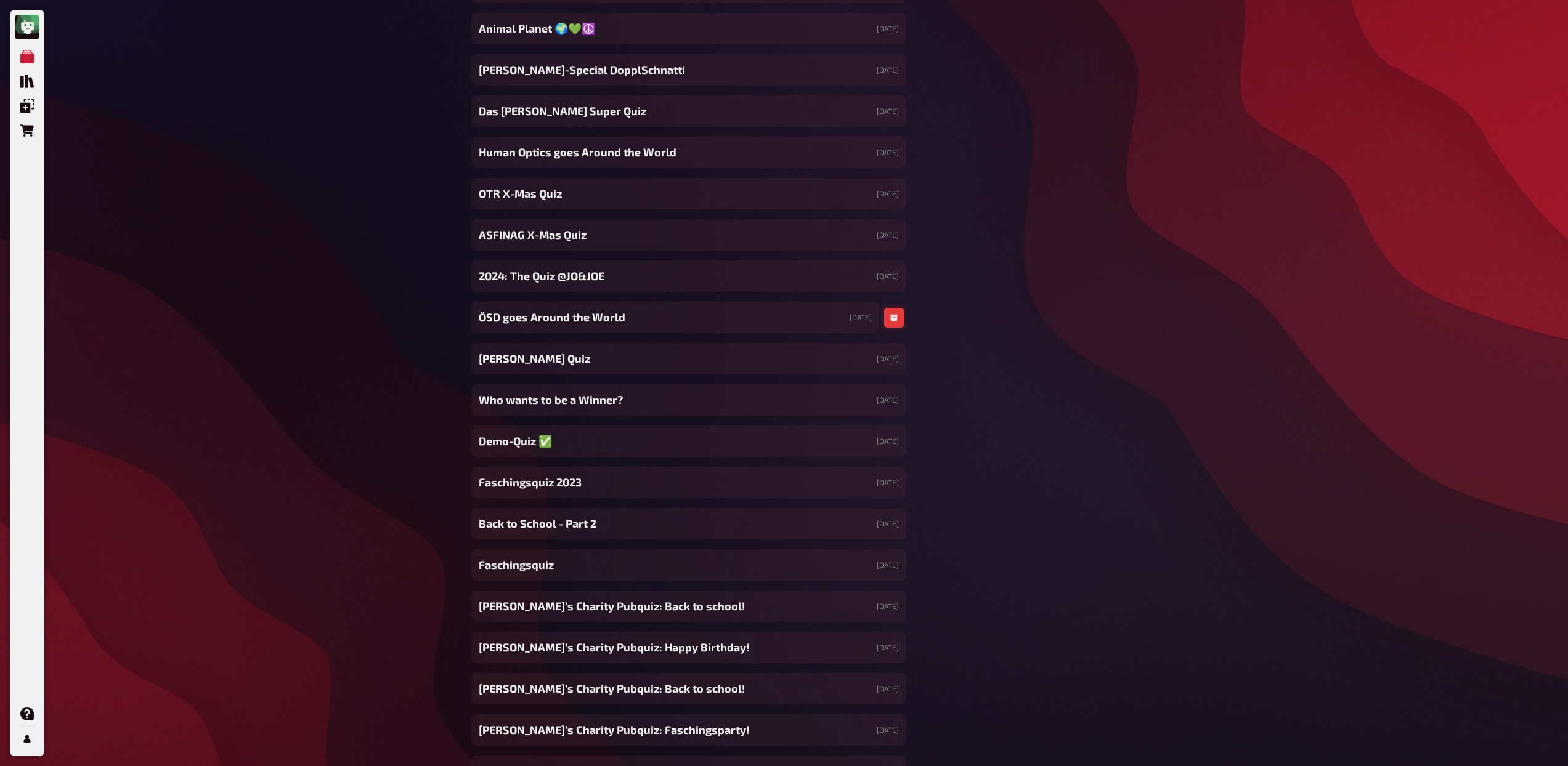
click at [895, 321] on button "button" at bounding box center [894, 318] width 20 height 20
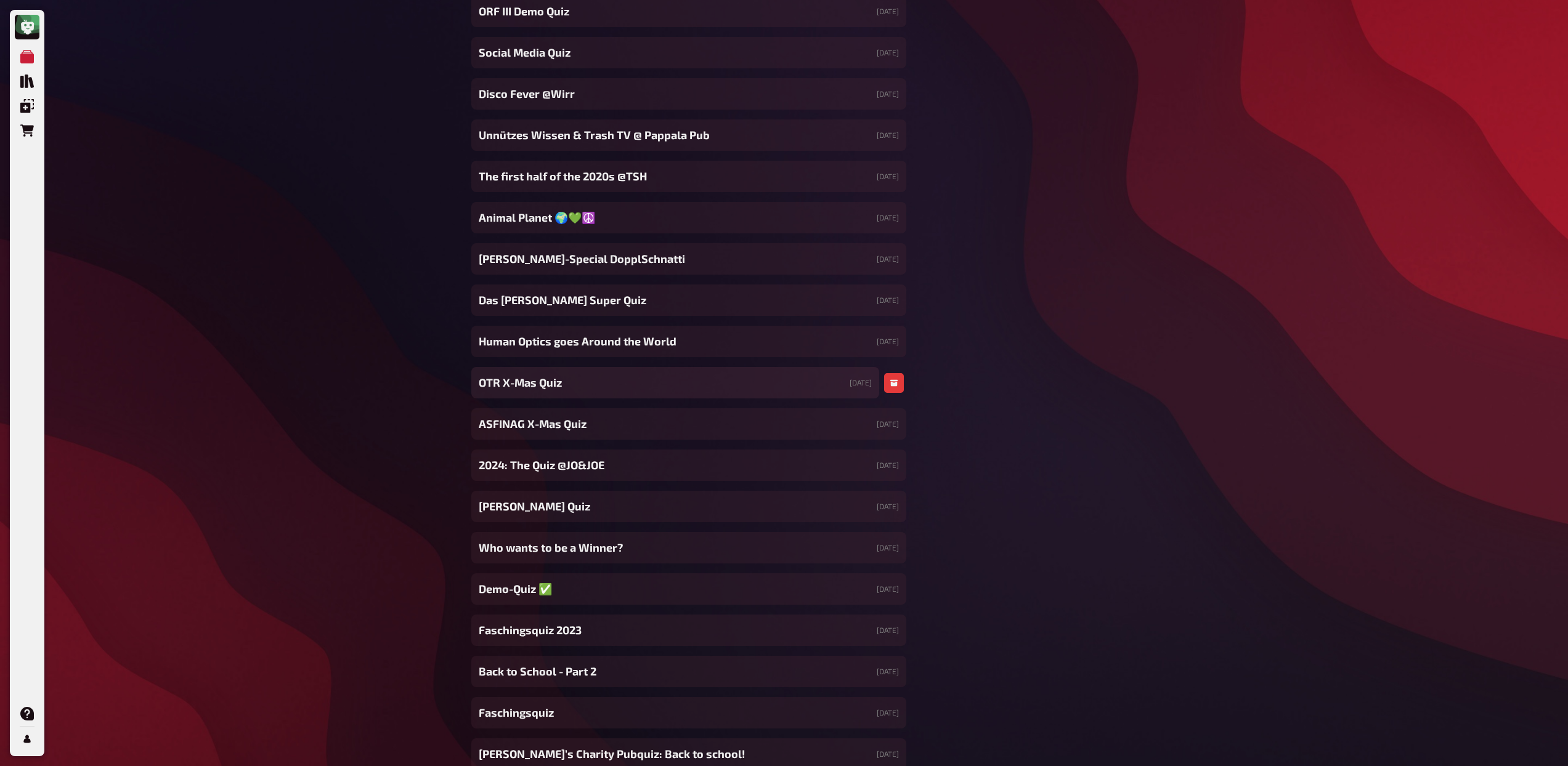
scroll to position [11231, 0]
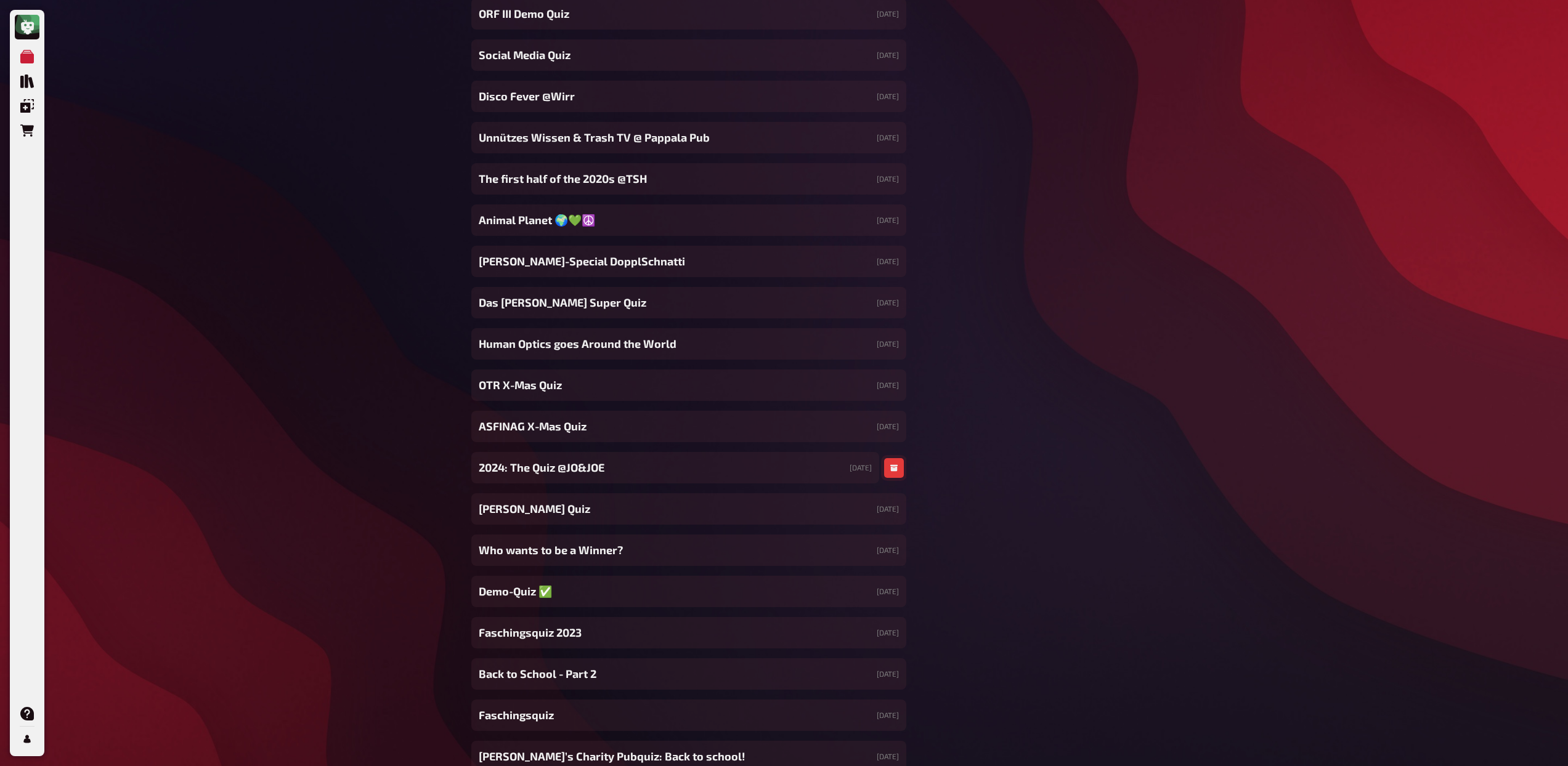
click at [891, 467] on icon "button" at bounding box center [893, 468] width 7 height 7
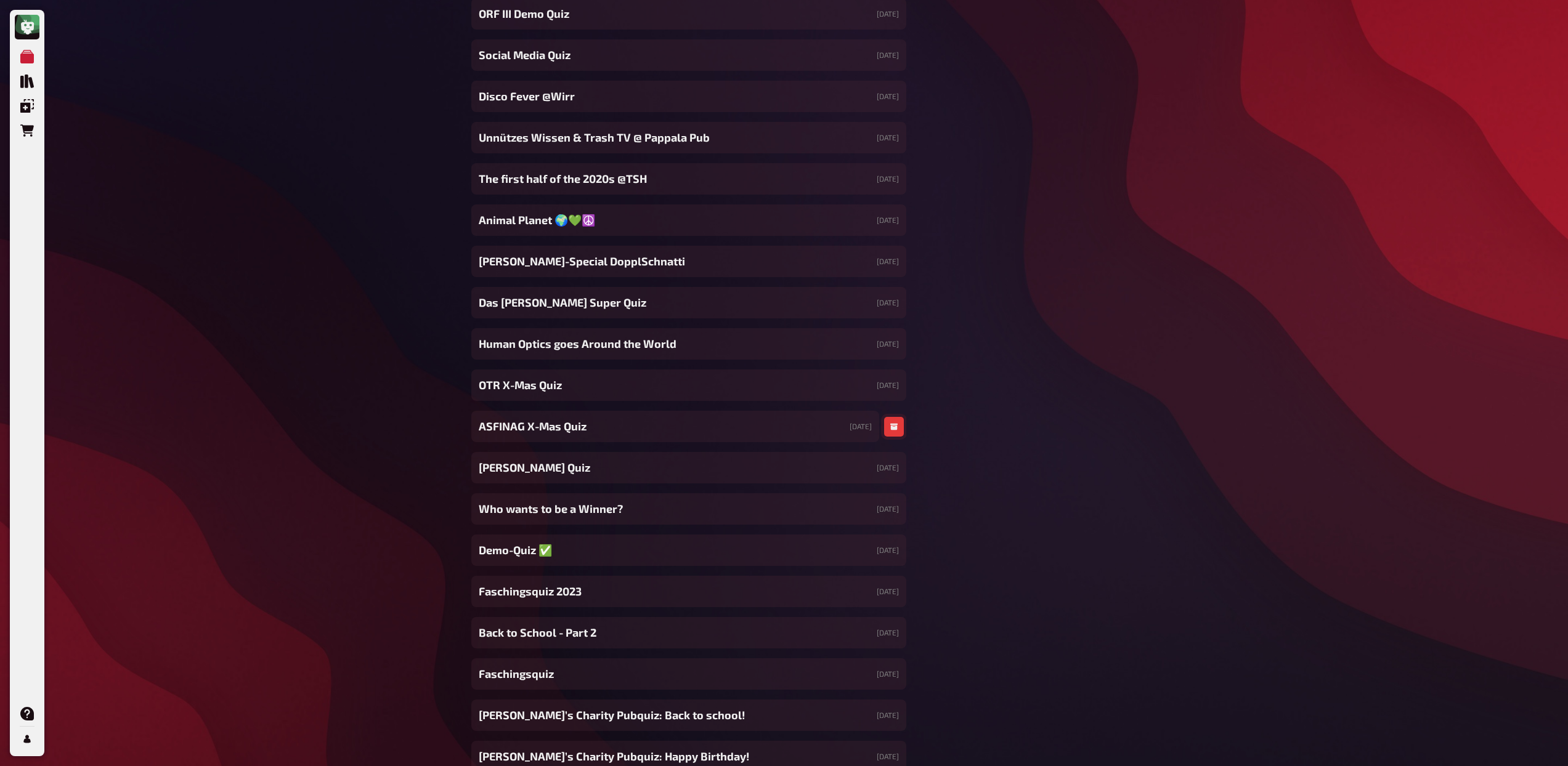
click at [891, 425] on icon "button" at bounding box center [893, 427] width 7 height 7
click at [890, 385] on icon "button" at bounding box center [893, 385] width 7 height 7
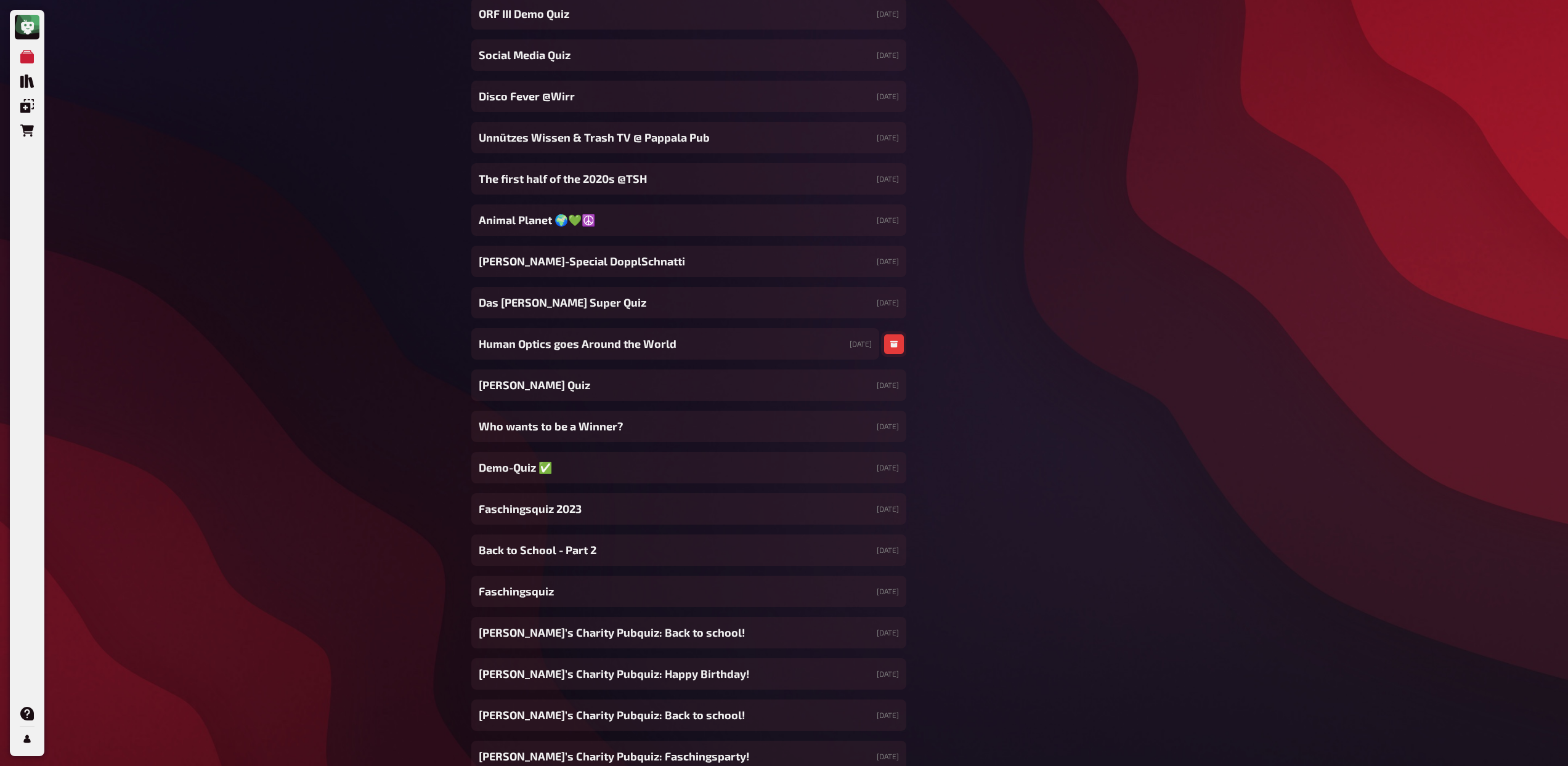
click at [891, 340] on icon "button" at bounding box center [893, 344] width 7 height 7
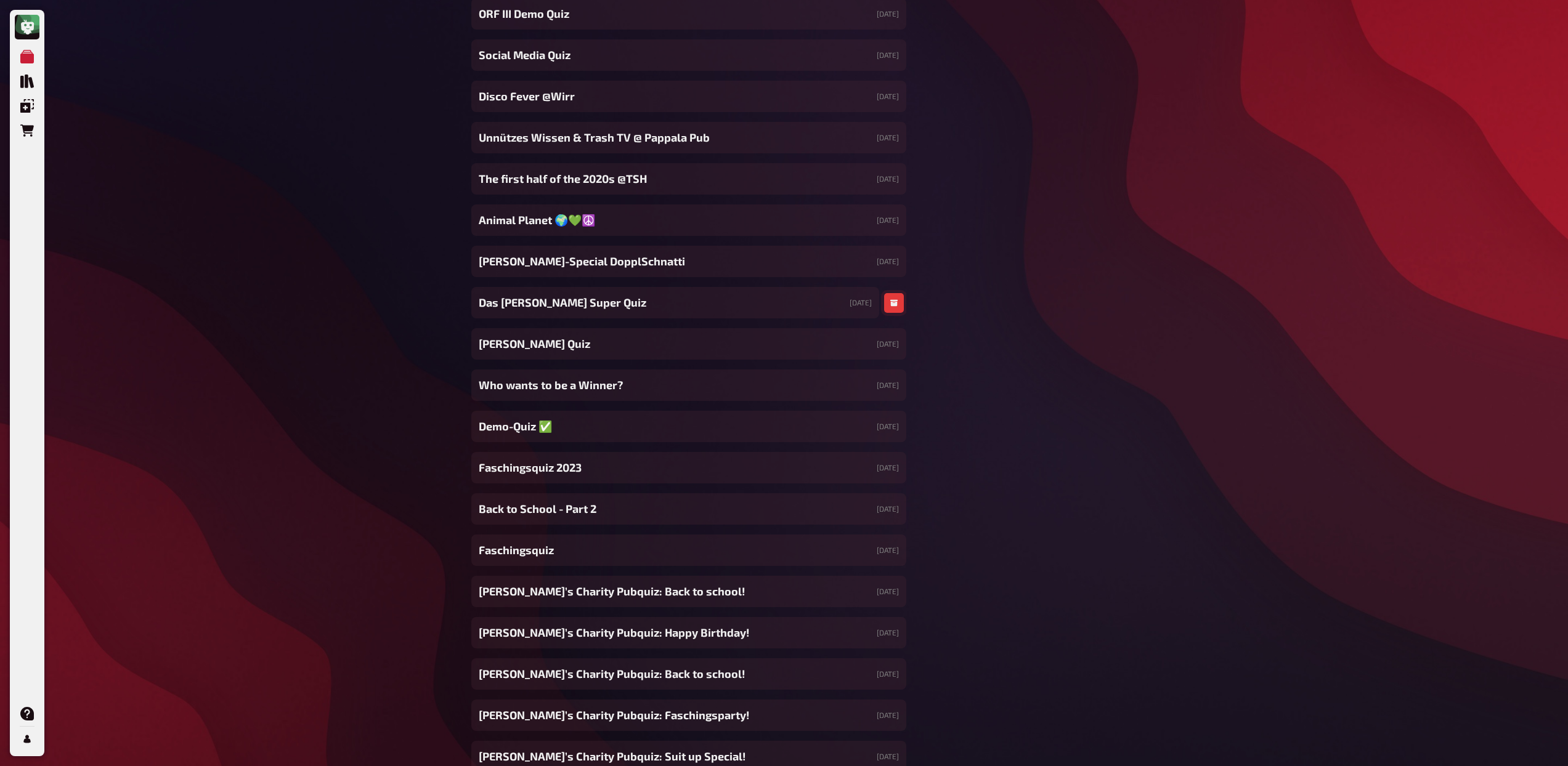
click at [885, 297] on button "button" at bounding box center [894, 303] width 20 height 20
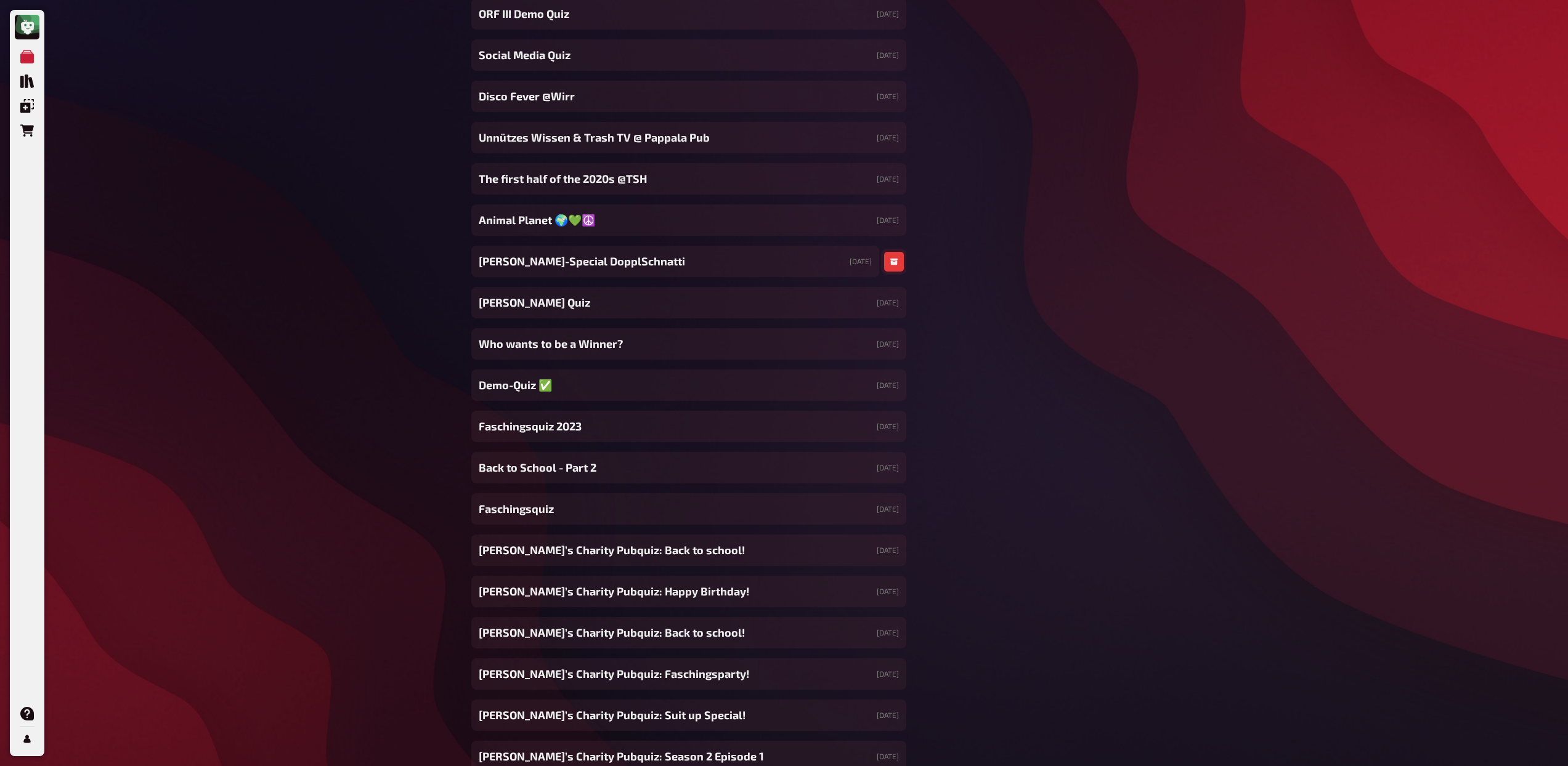
click at [891, 265] on icon "button" at bounding box center [893, 261] width 7 height 7
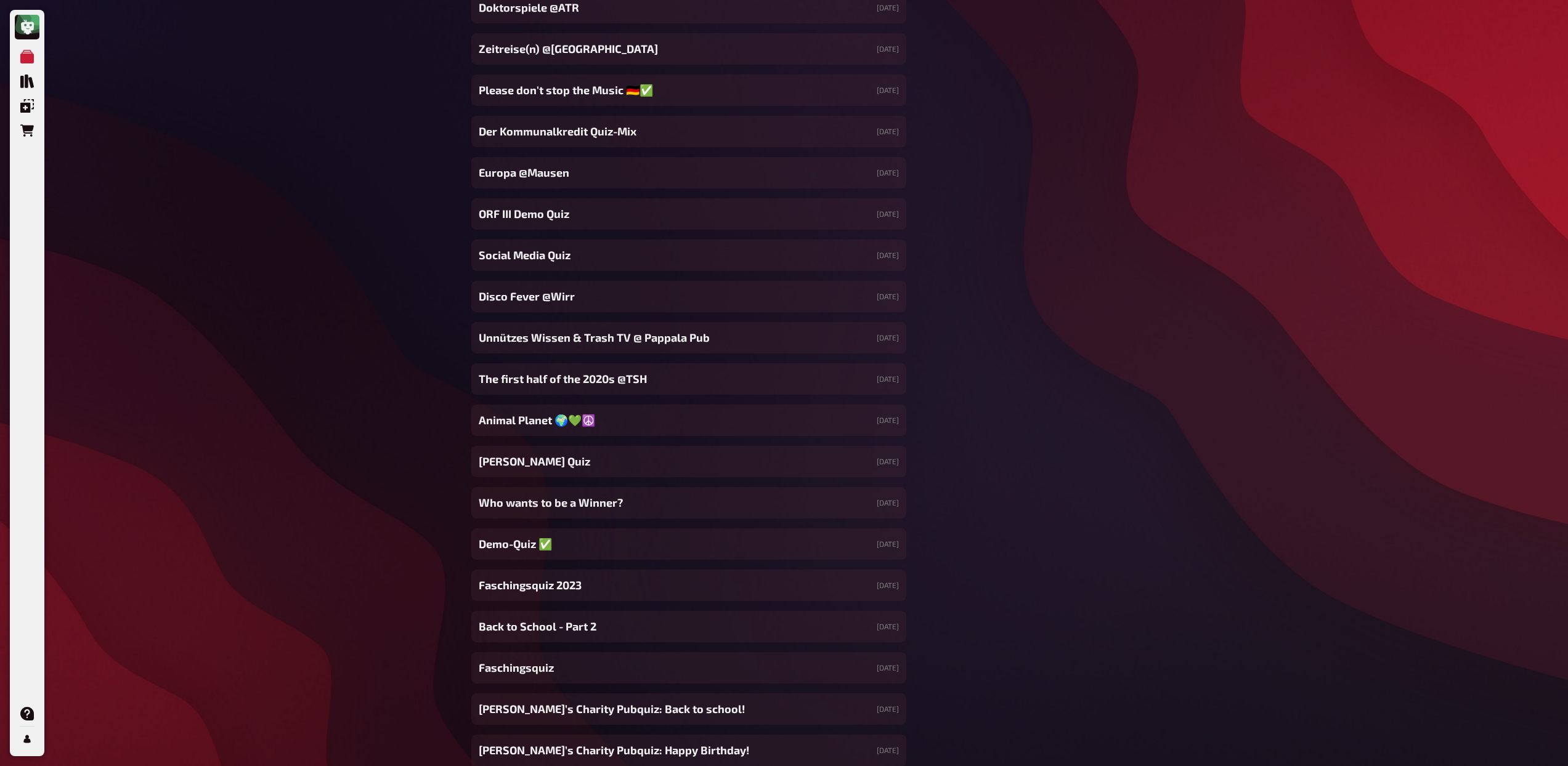
scroll to position [11010, 0]
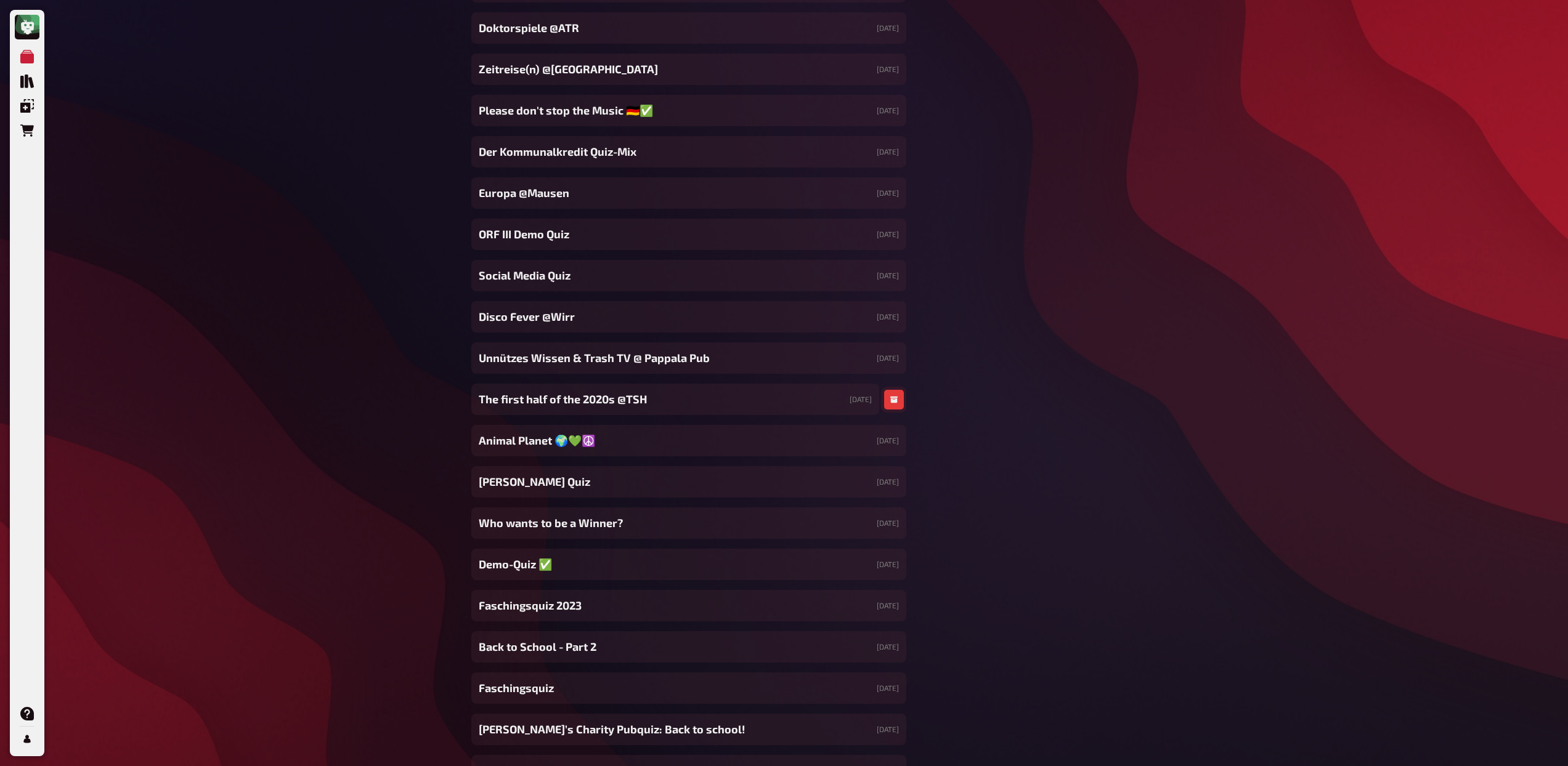
click at [890, 400] on icon "button" at bounding box center [893, 400] width 7 height 7
click at [891, 405] on button "button" at bounding box center [894, 400] width 20 height 20
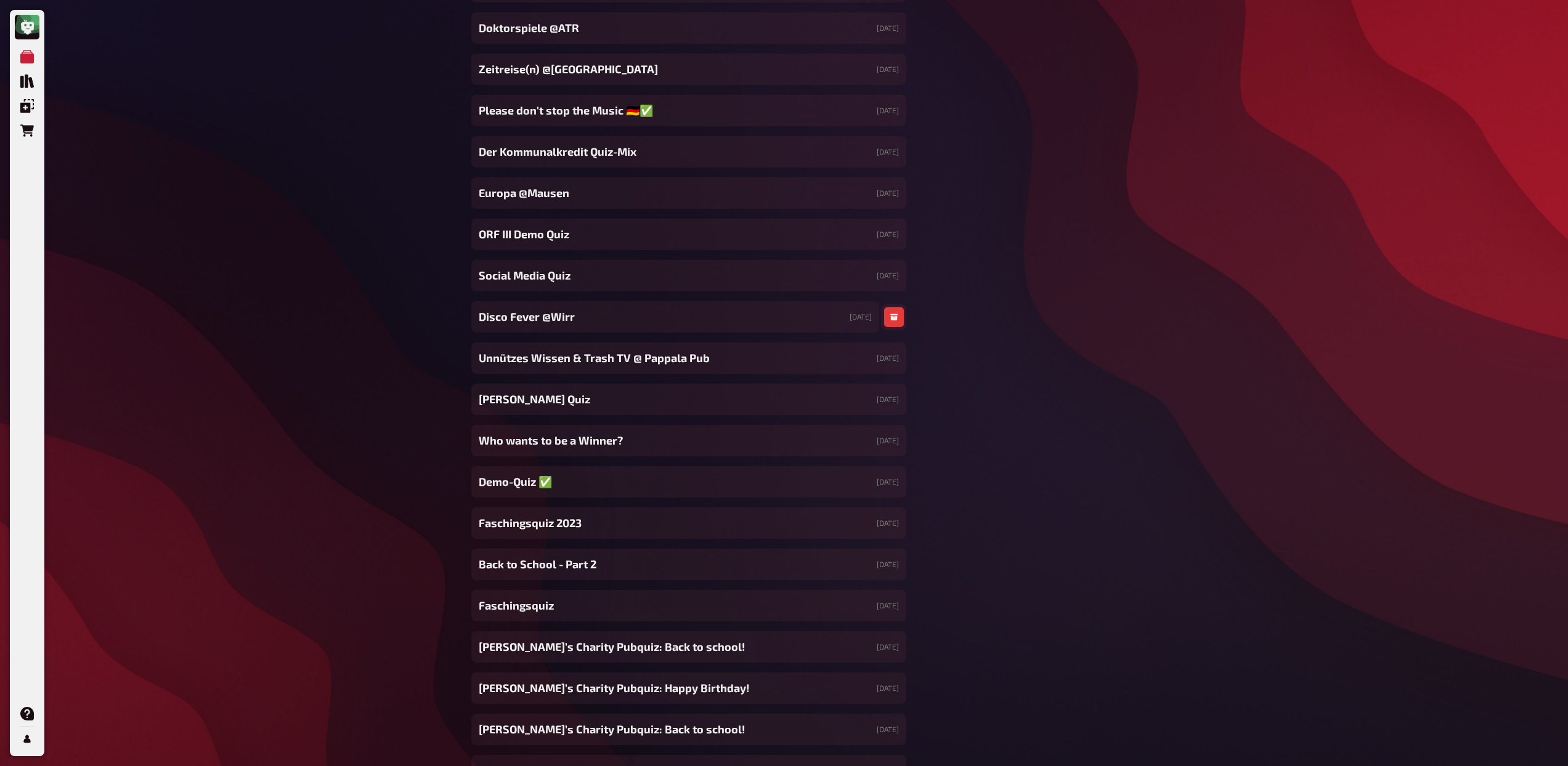
click at [895, 314] on icon "button" at bounding box center [893, 317] width 7 height 7
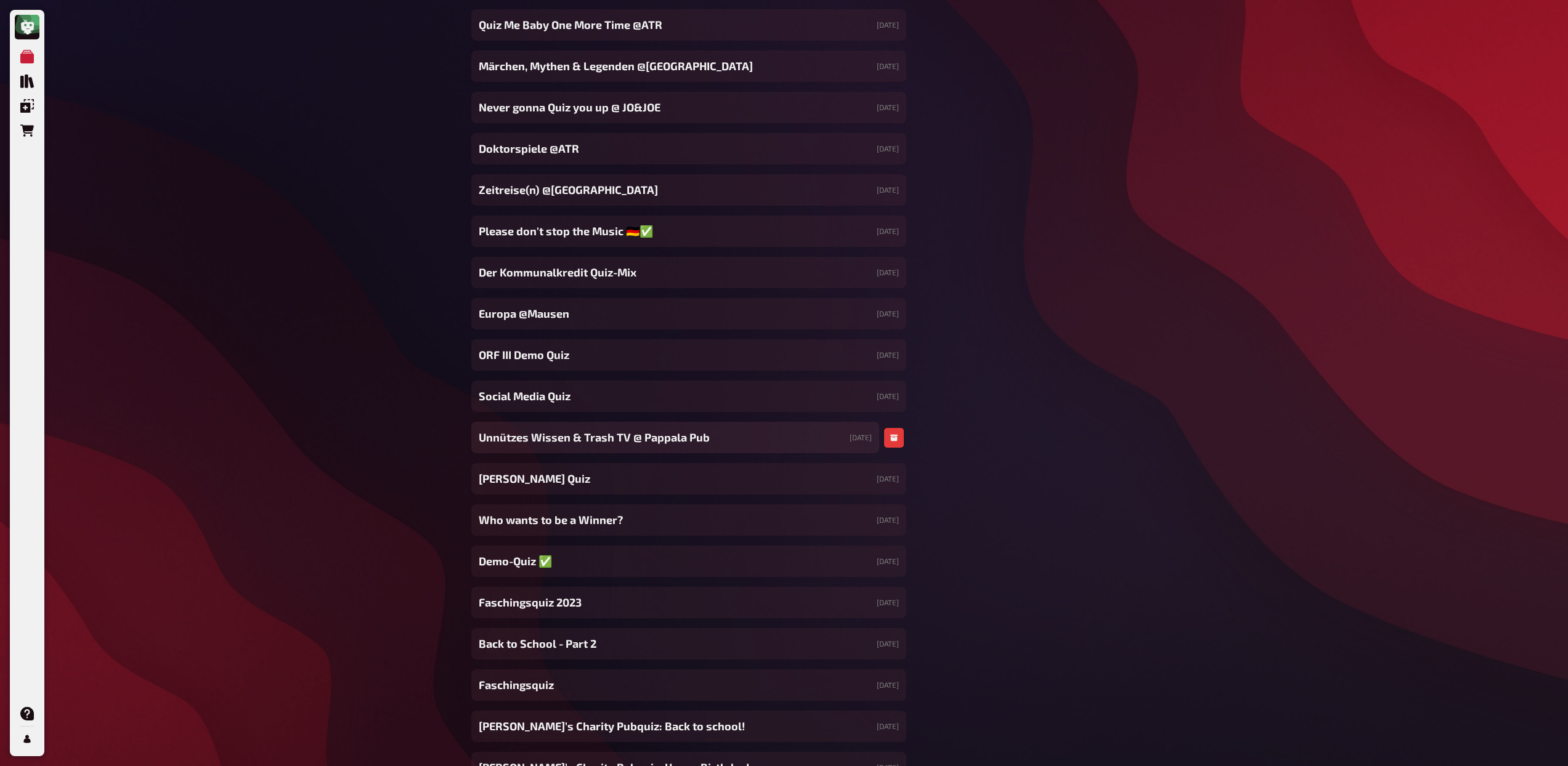
scroll to position [10886, 0]
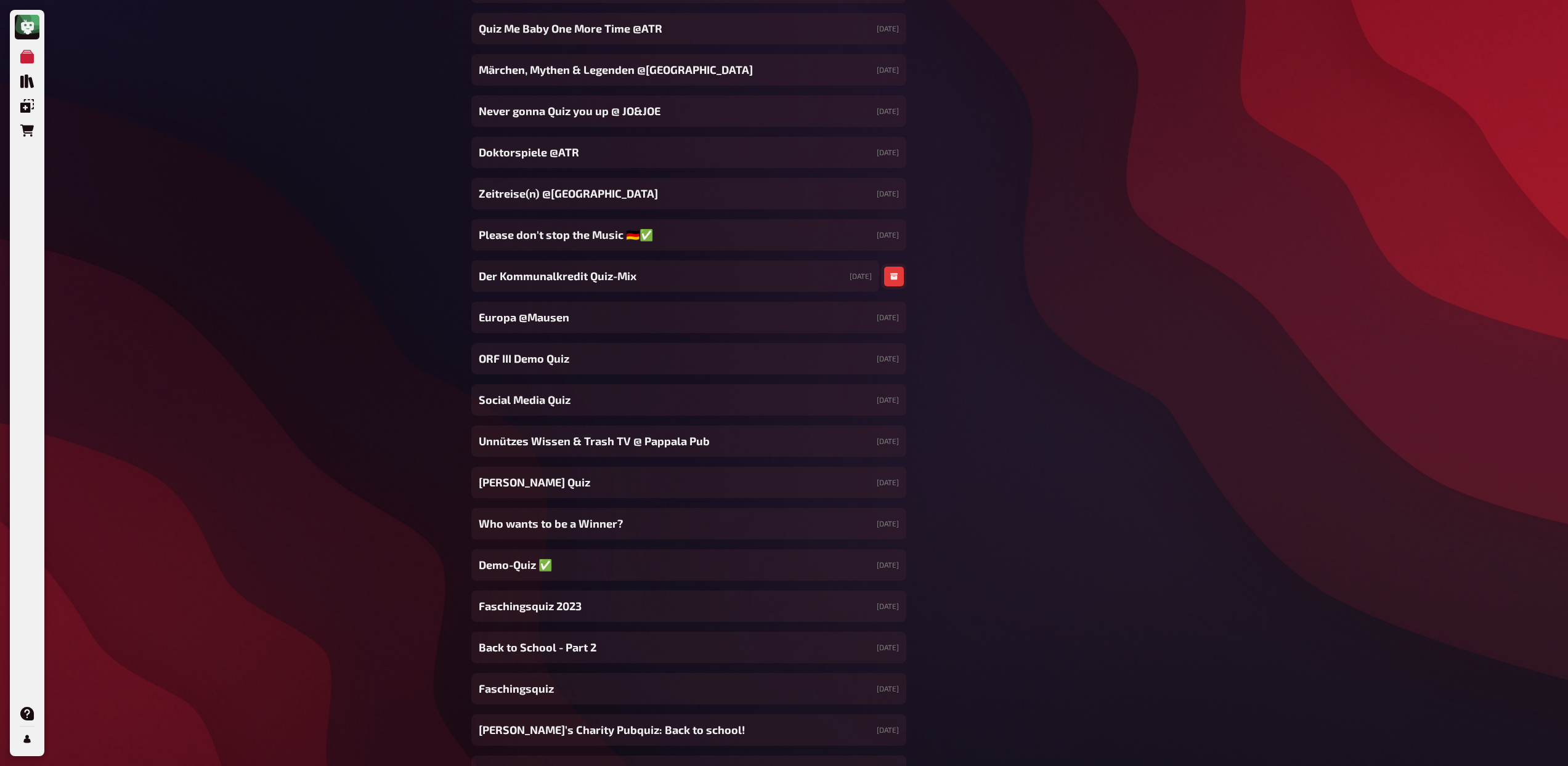
click at [900, 273] on button "button" at bounding box center [894, 277] width 20 height 20
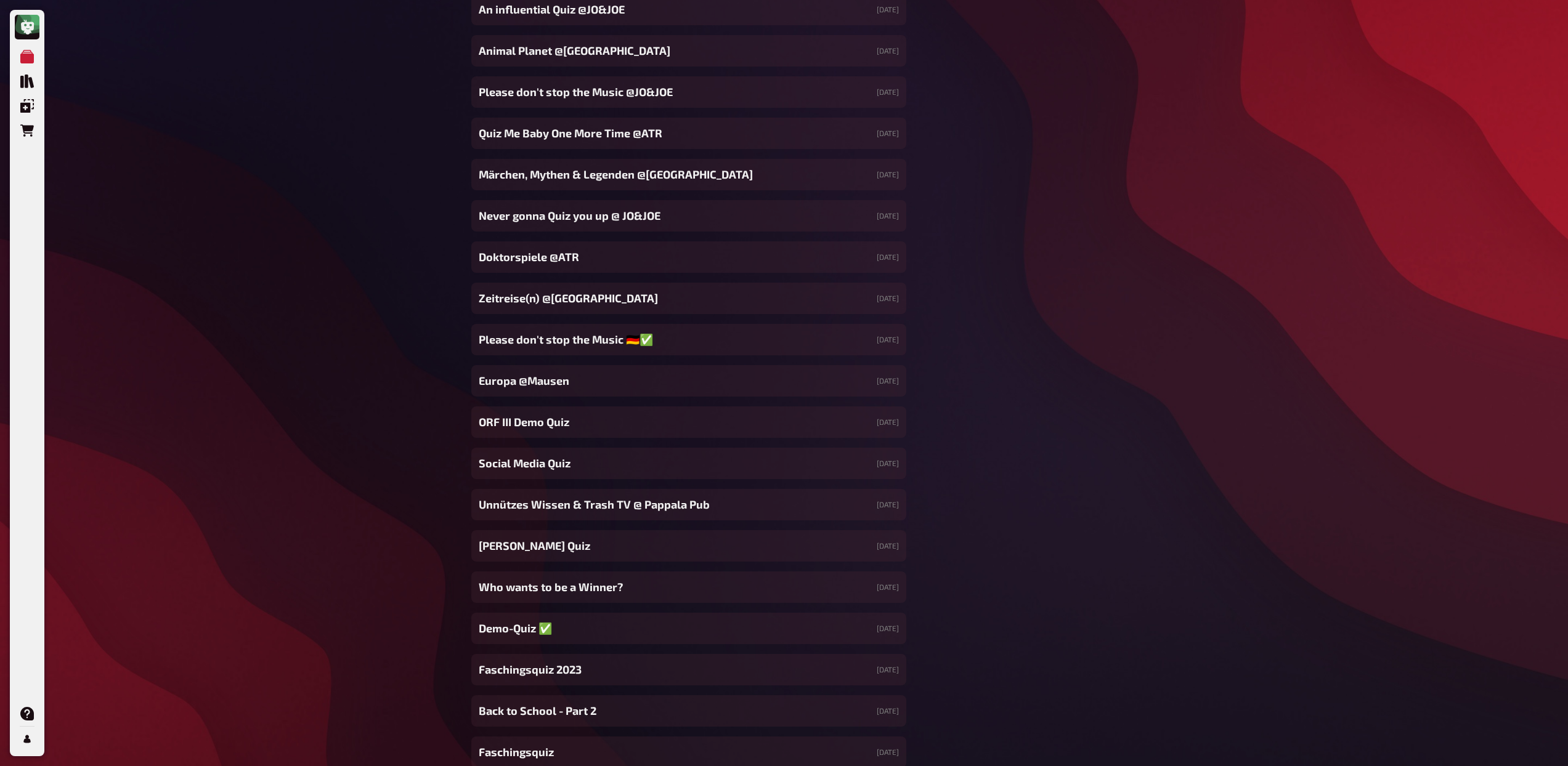
scroll to position [10779, 0]
click at [779, 336] on div "Please don't stop the Music 🇩🇪✅ [DATE]" at bounding box center [675, 341] width 408 height 31
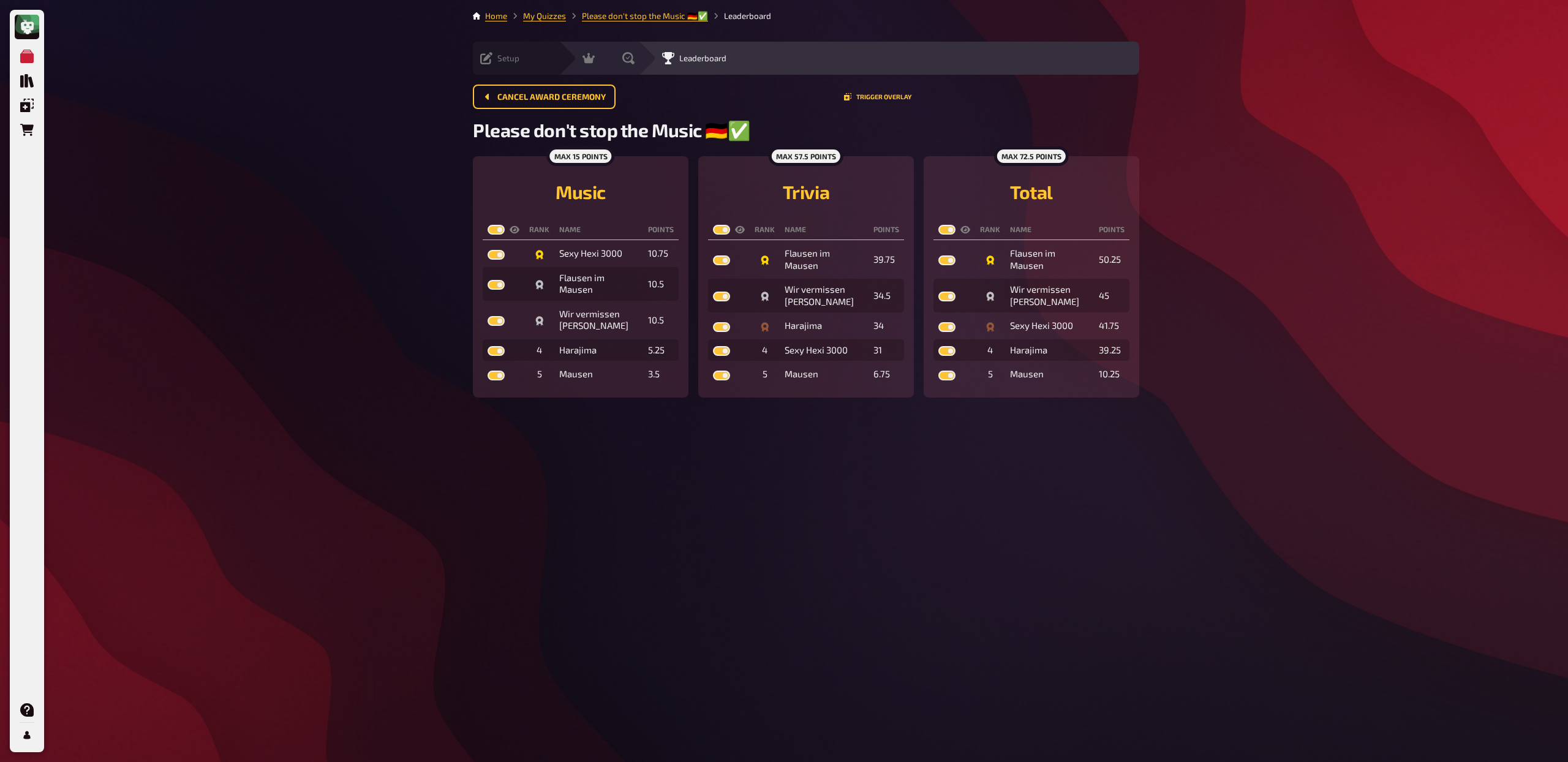
click at [506, 58] on span "Setup" at bounding box center [508, 58] width 22 height 10
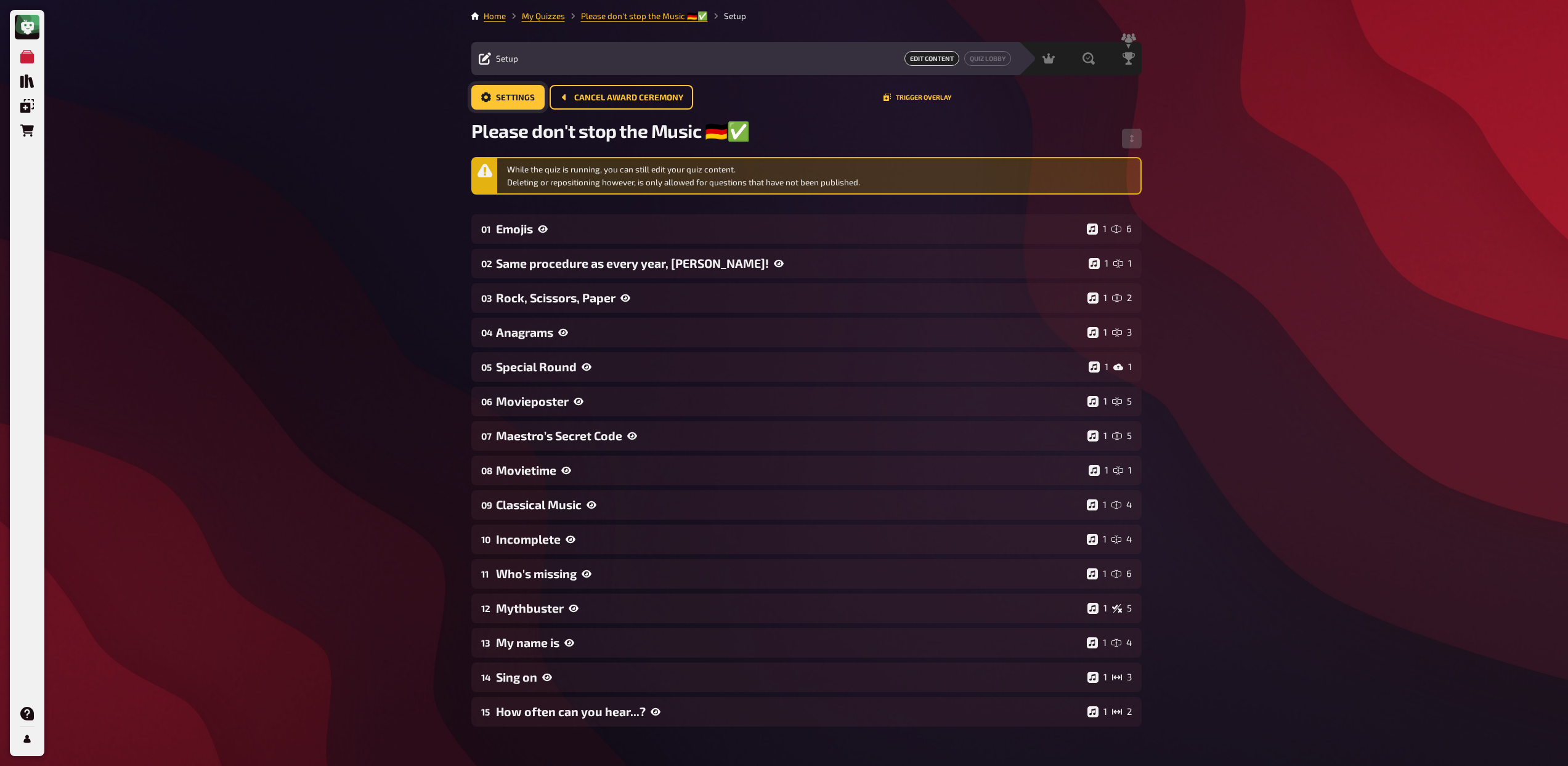
click at [513, 107] on button "Settings" at bounding box center [508, 98] width 74 height 25
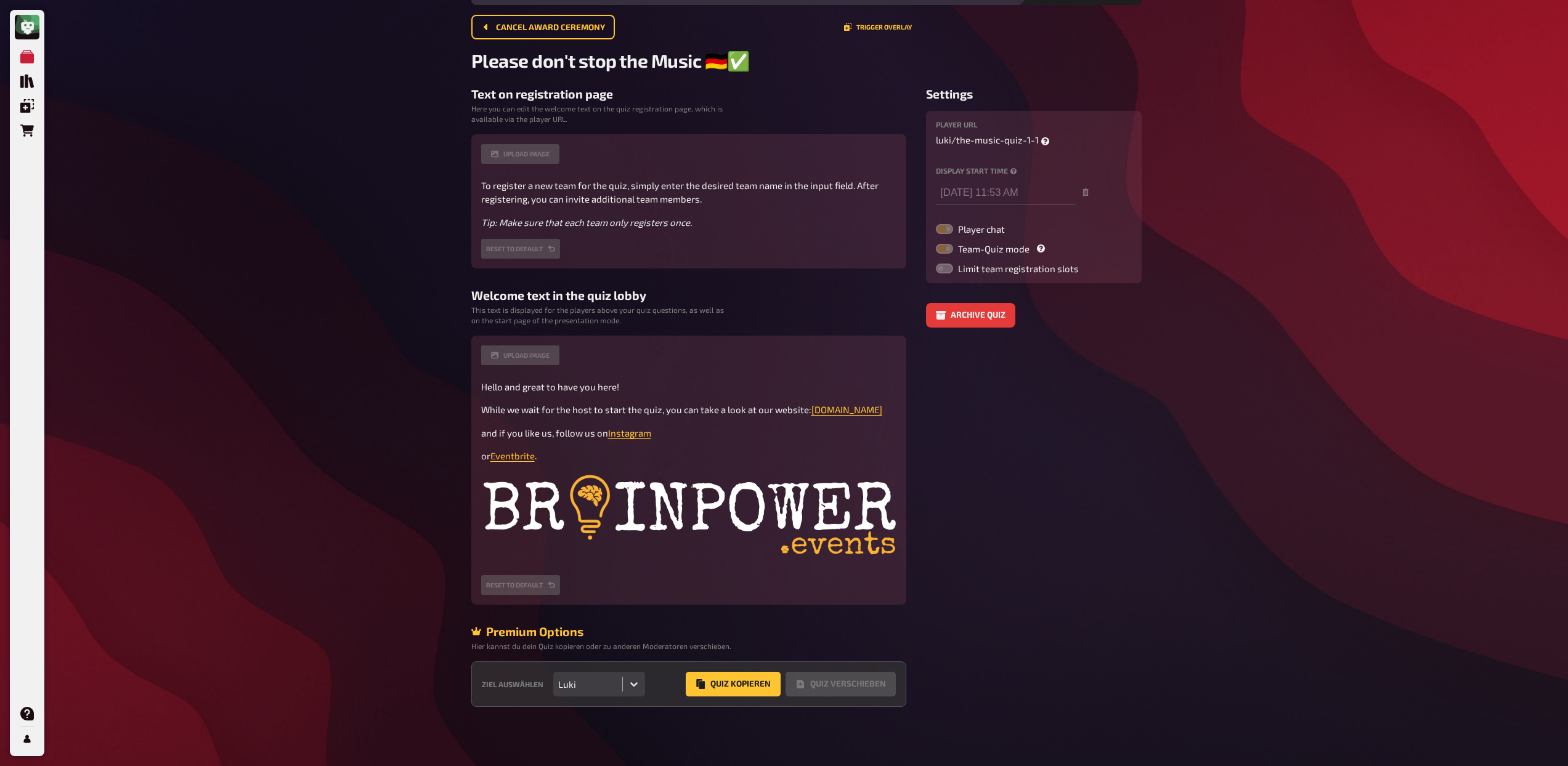
scroll to position [72, 0]
click at [736, 687] on button "Quiz Kopieren" at bounding box center [733, 684] width 95 height 25
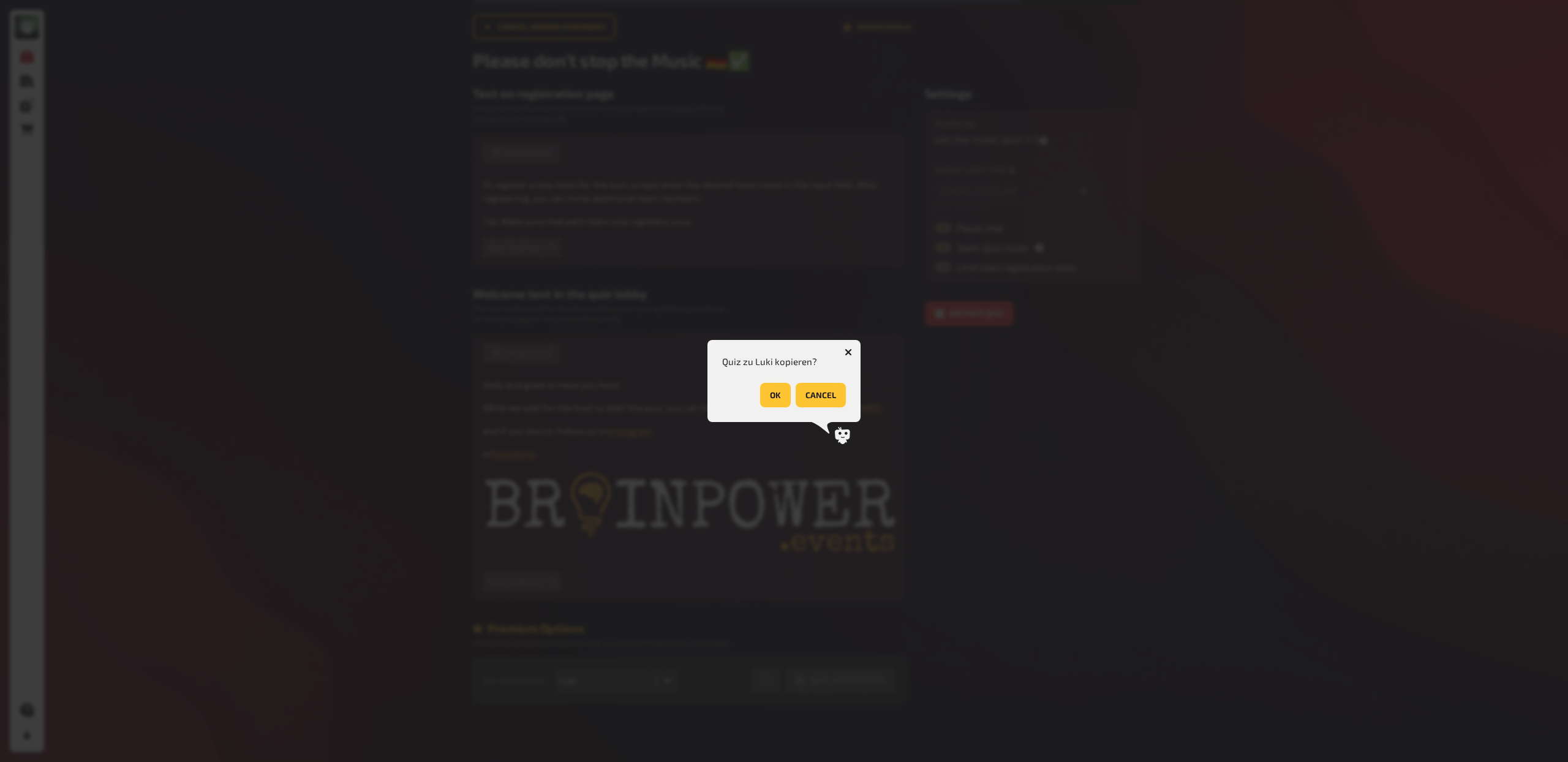
click at [768, 394] on button "OK" at bounding box center [775, 395] width 30 height 25
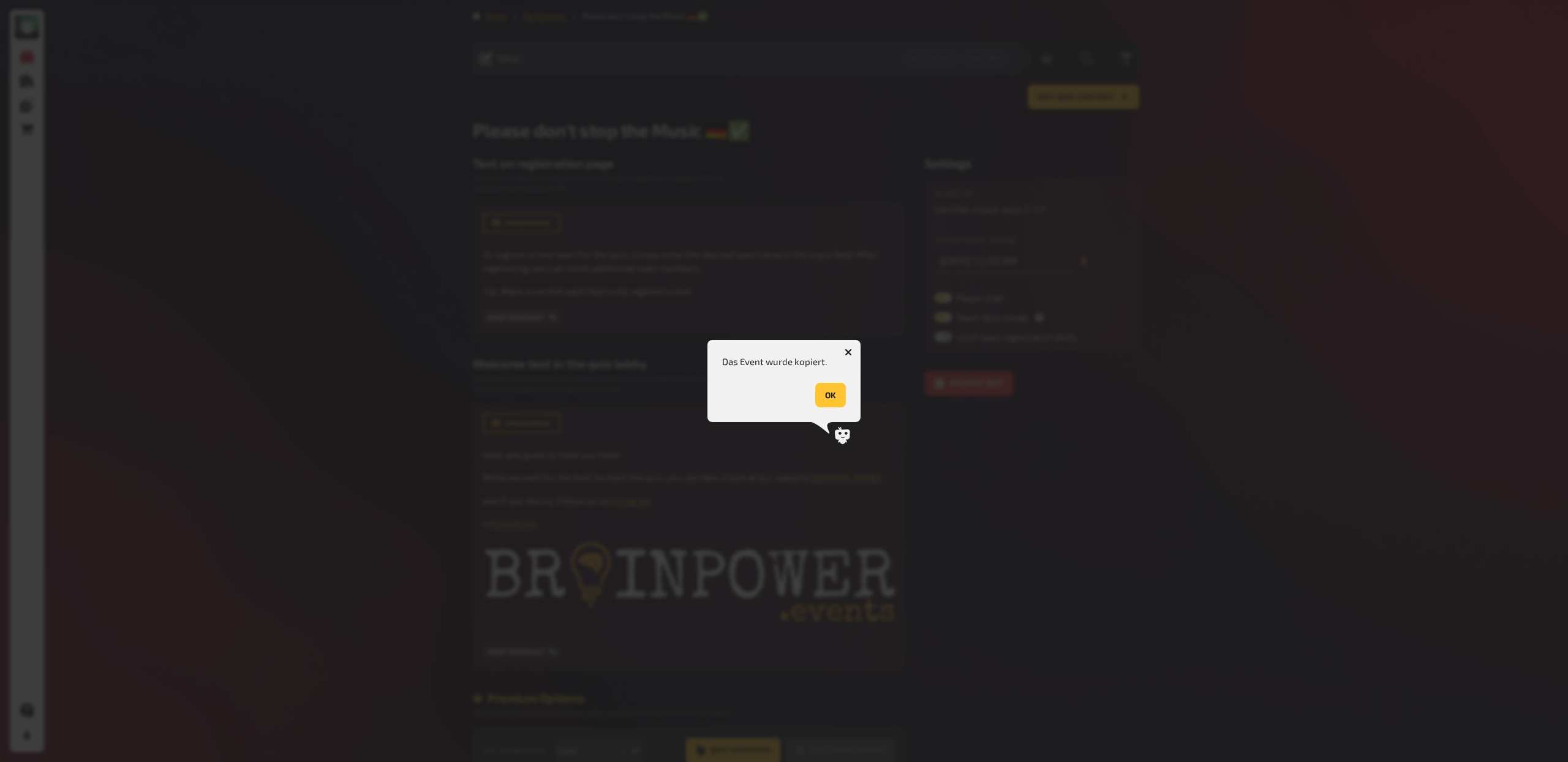
click at [829, 398] on button "OK" at bounding box center [830, 395] width 30 height 25
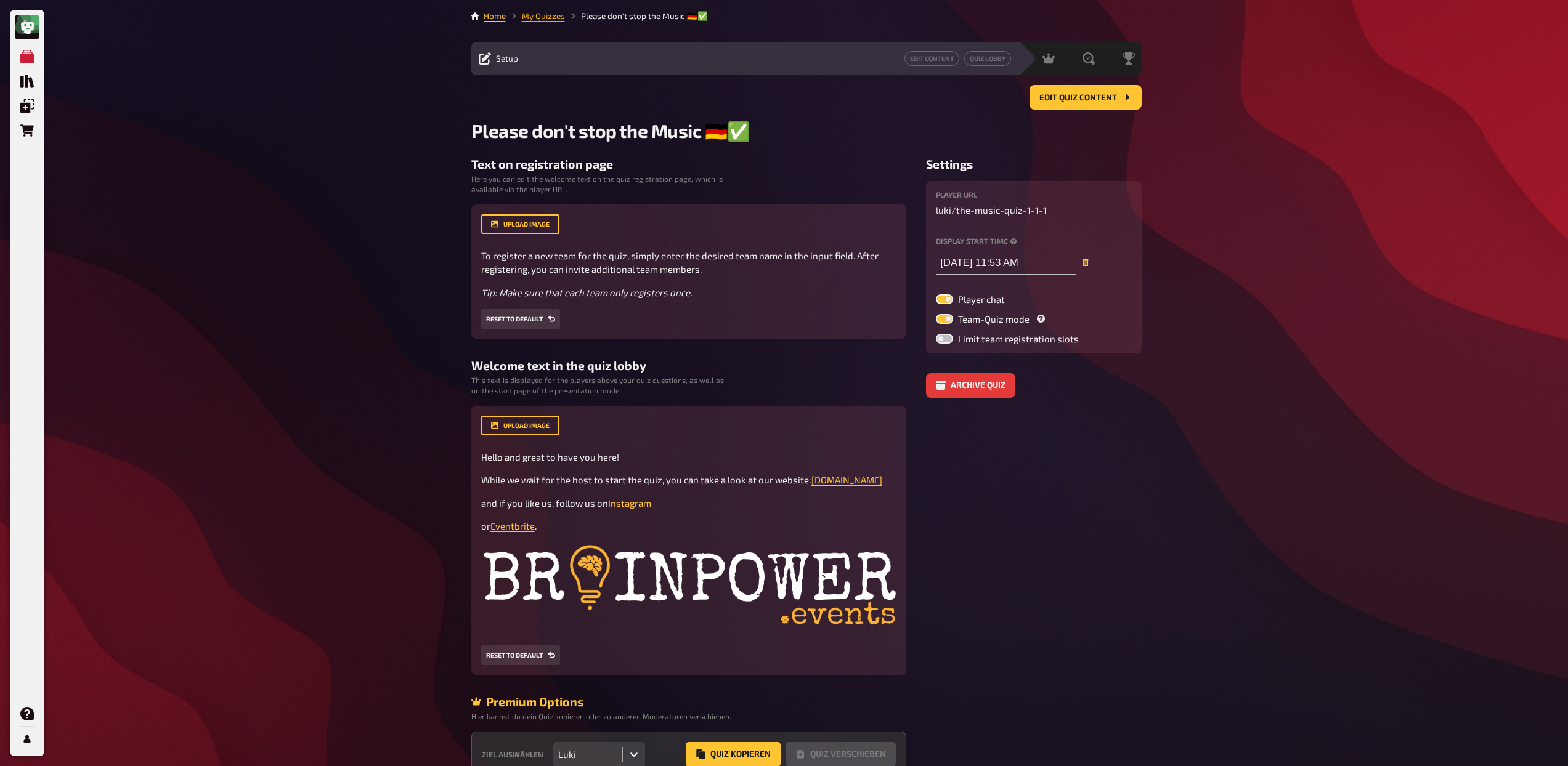
click at [542, 18] on link "My Quizzes" at bounding box center [543, 16] width 43 height 10
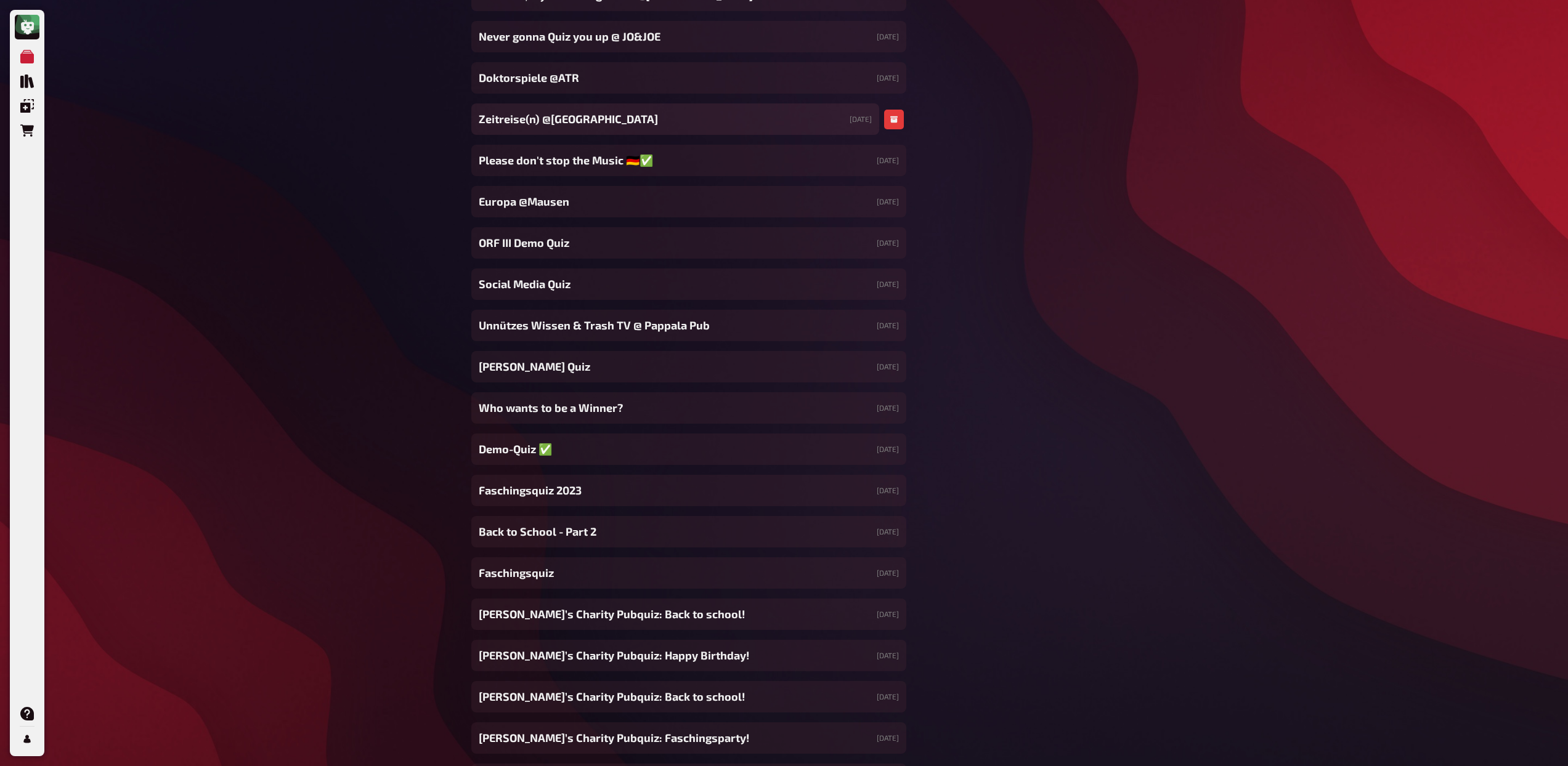
scroll to position [10917, 0]
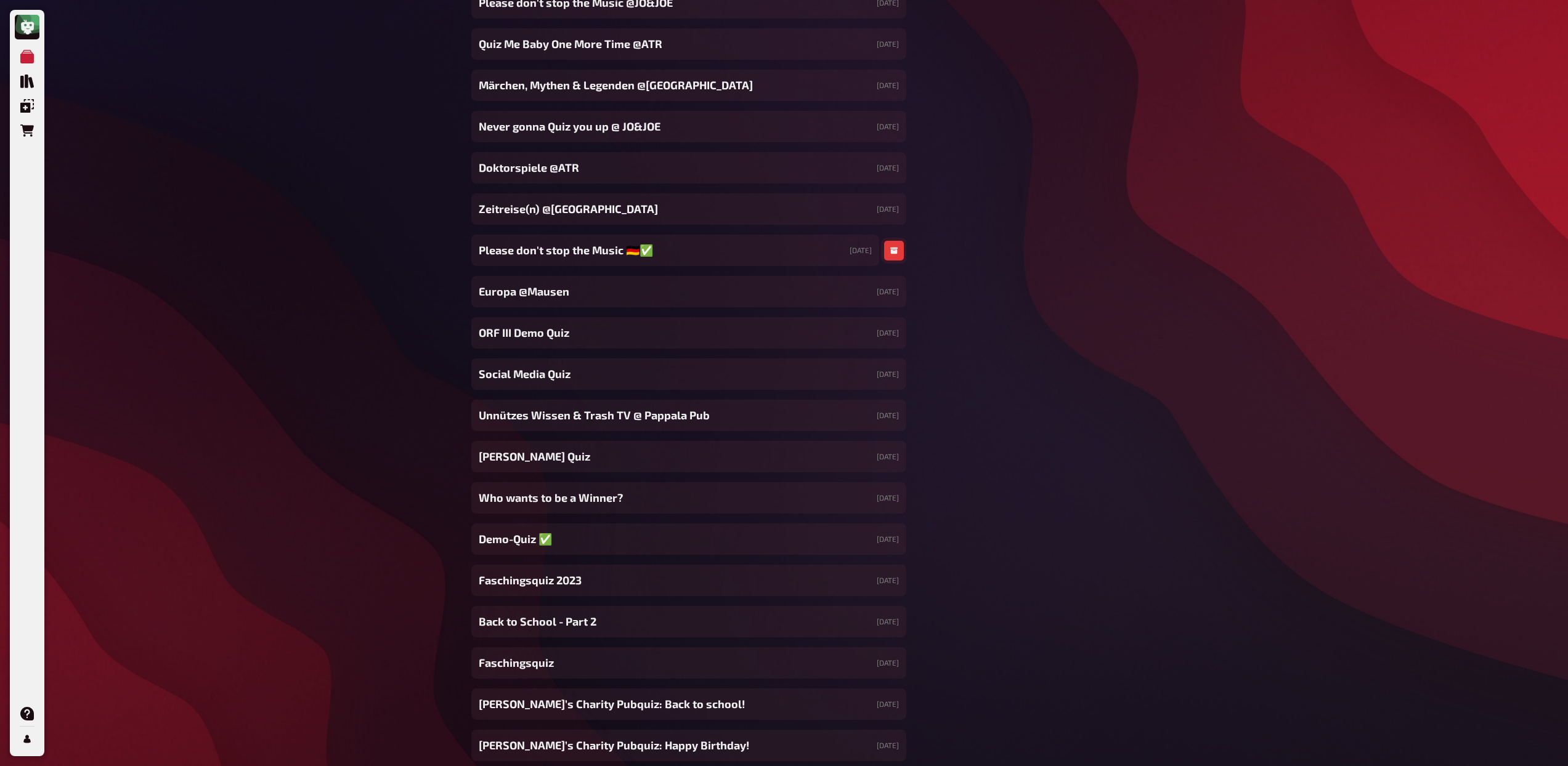
click at [891, 250] on icon "button" at bounding box center [893, 251] width 7 height 7
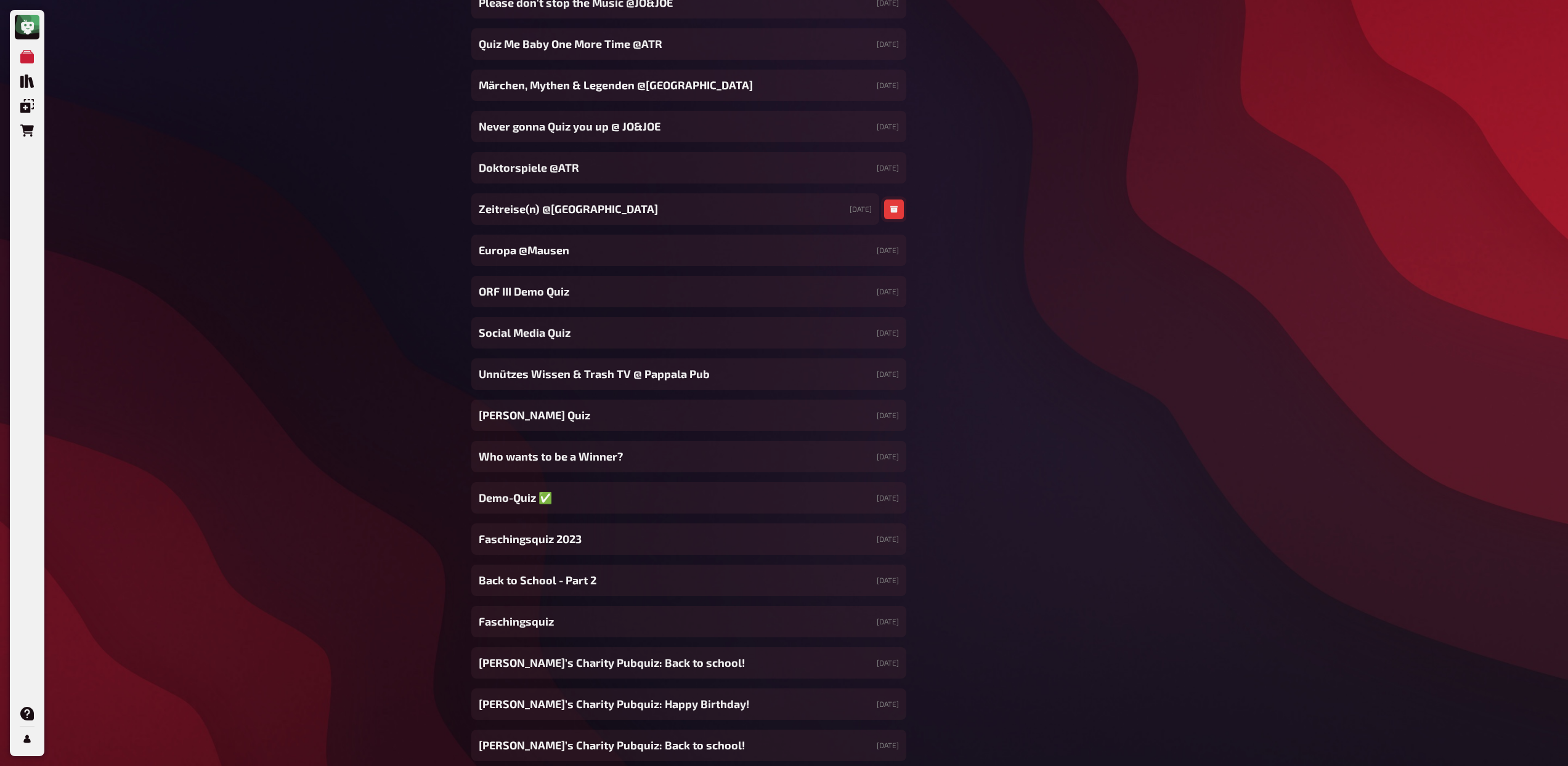
click at [891, 207] on icon "button" at bounding box center [893, 209] width 7 height 7
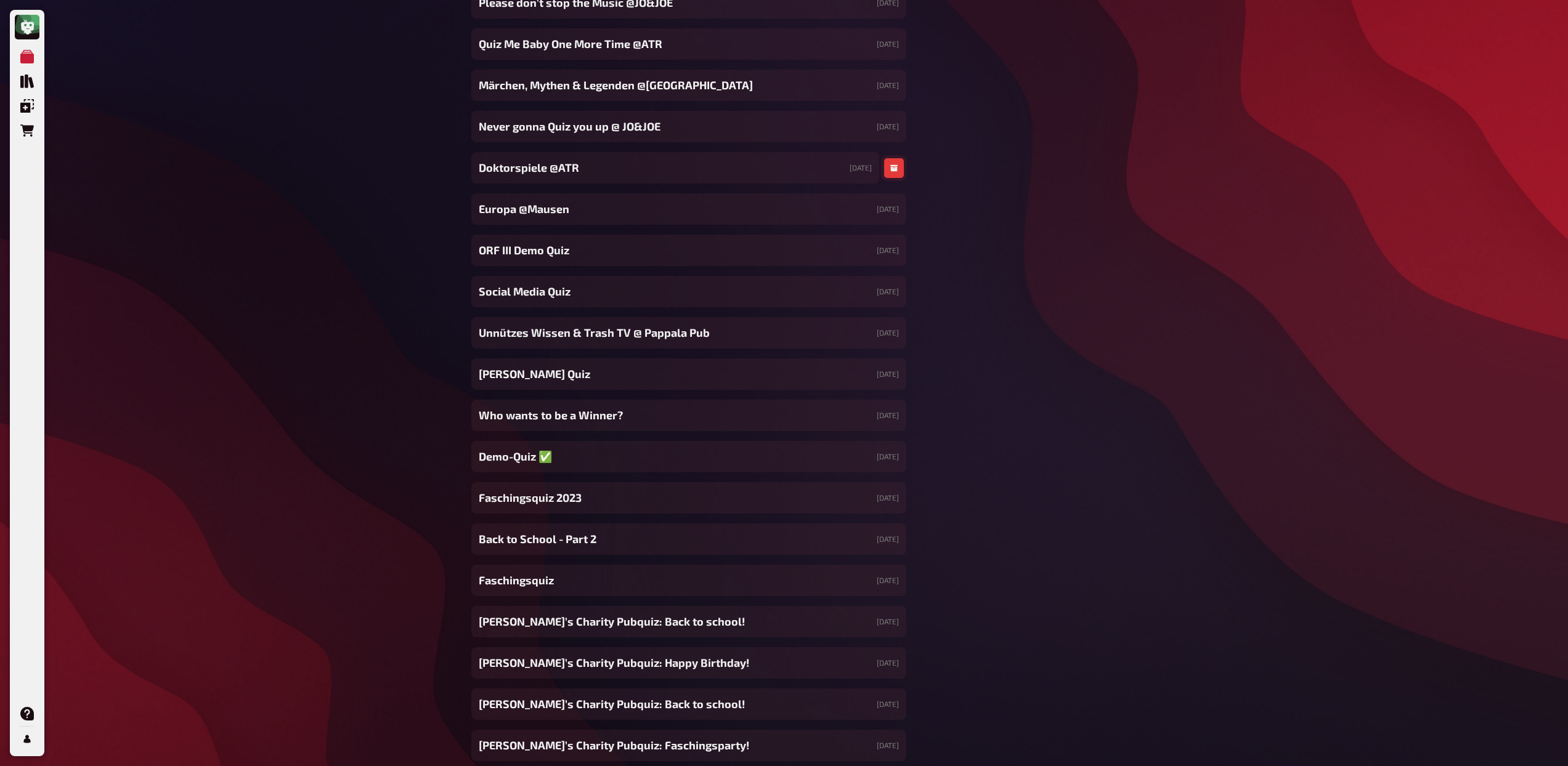
click at [897, 166] on icon "button" at bounding box center [893, 168] width 7 height 7
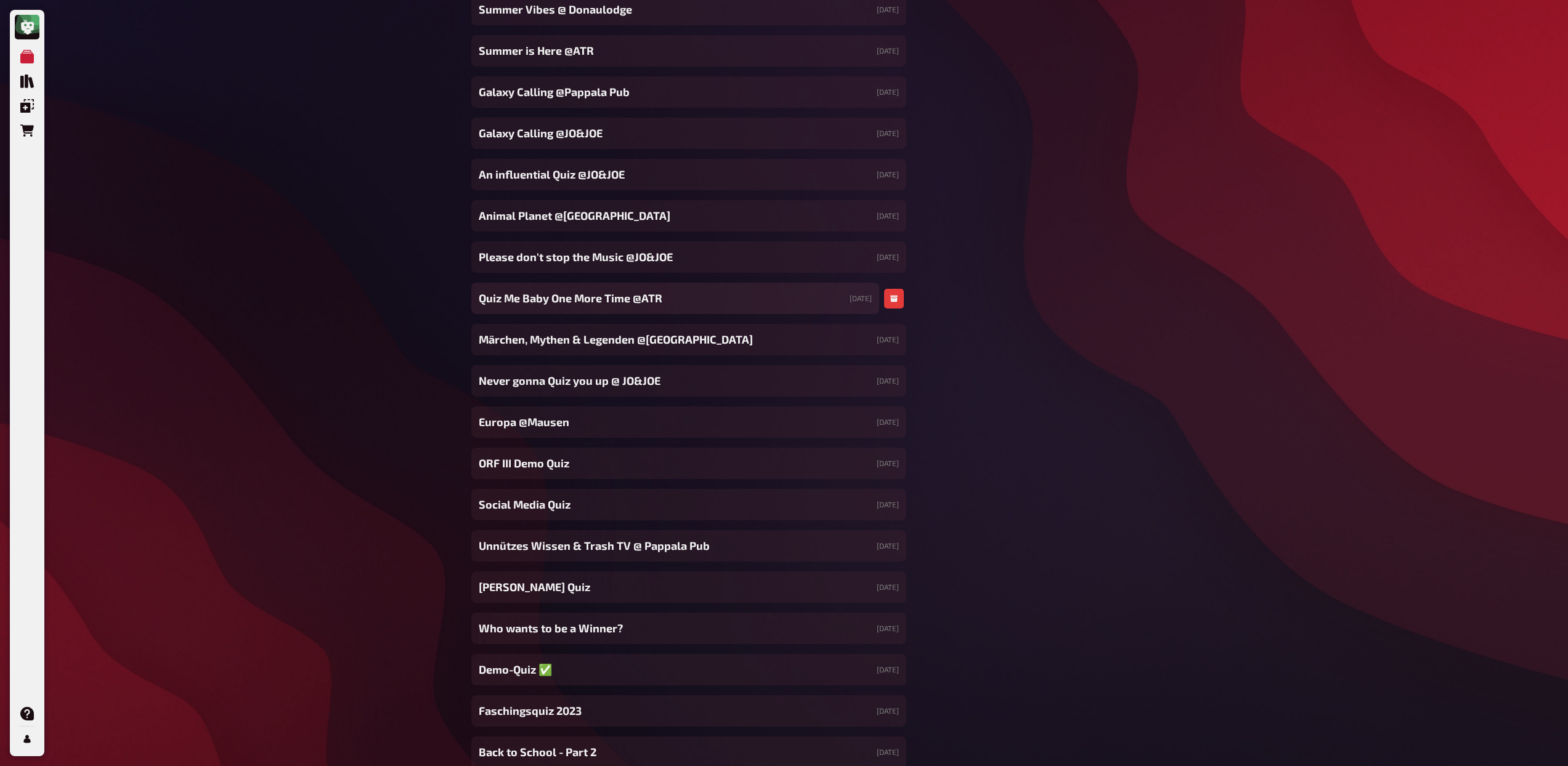
scroll to position [10606, 0]
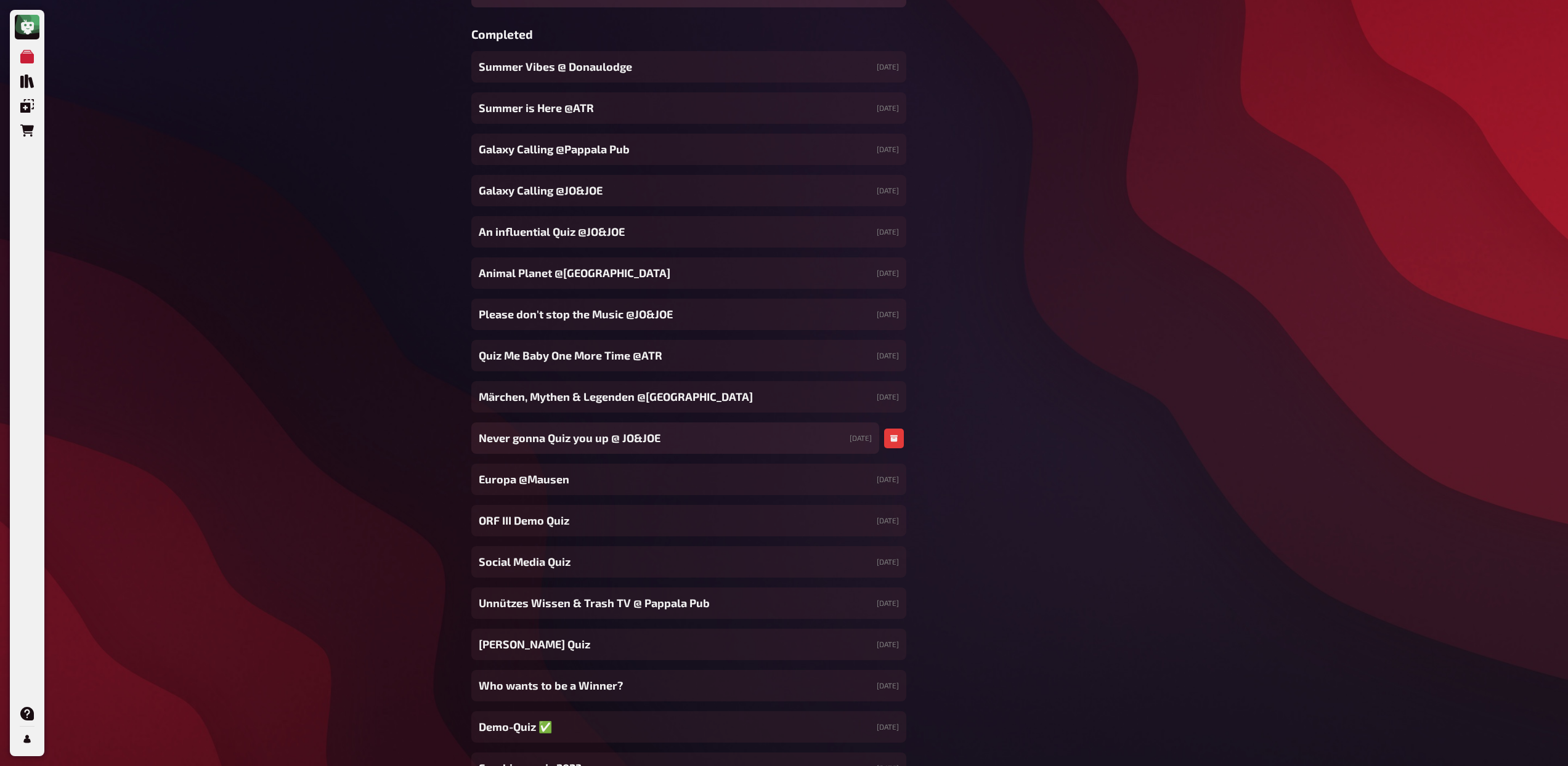
click at [636, 445] on span "Never gonna Quiz you up @ JO&JOE" at bounding box center [569, 438] width 182 height 17
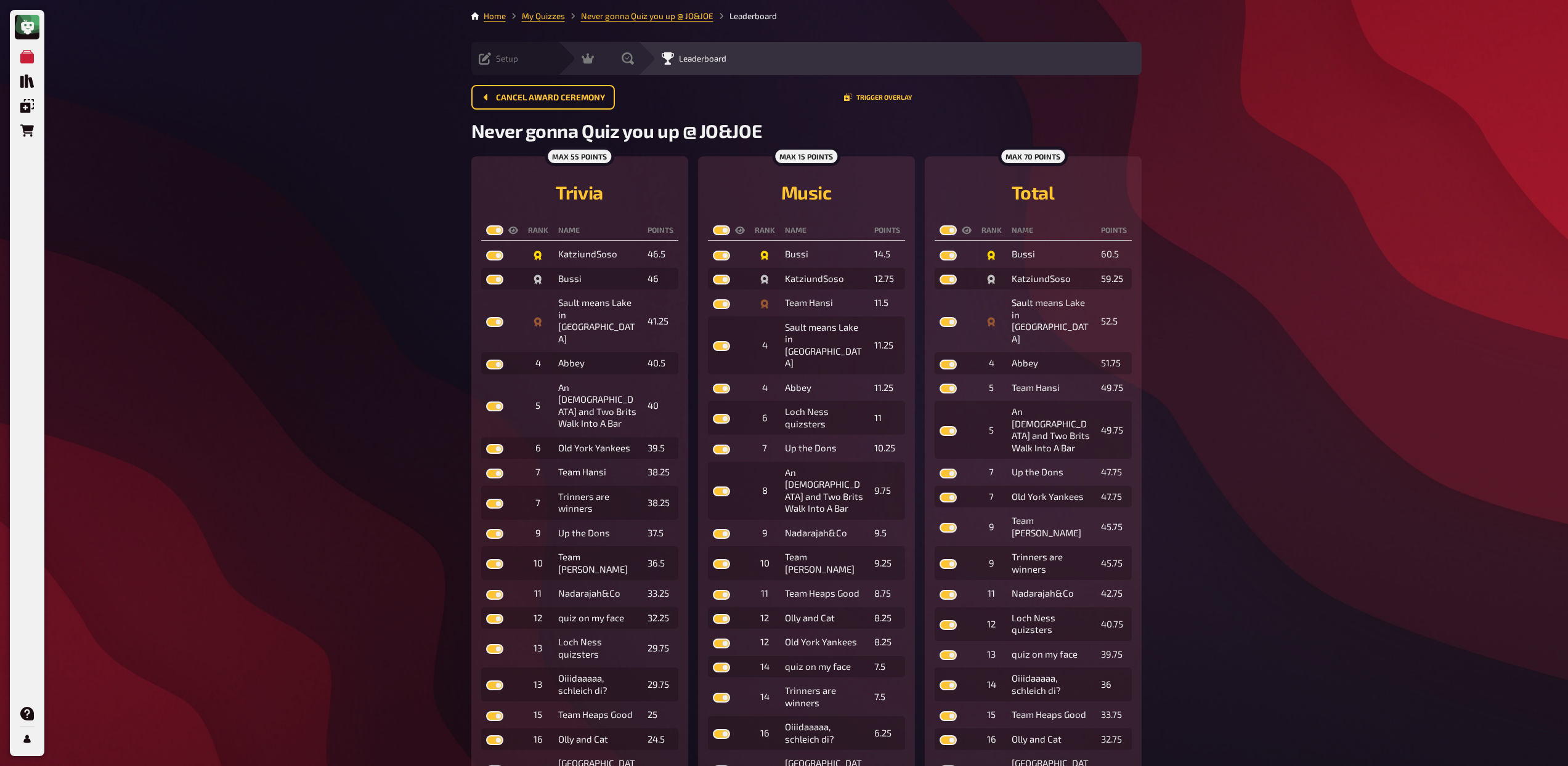
click at [494, 66] on div "Setup Edit Content Quiz Lobby" at bounding box center [514, 58] width 86 height 33
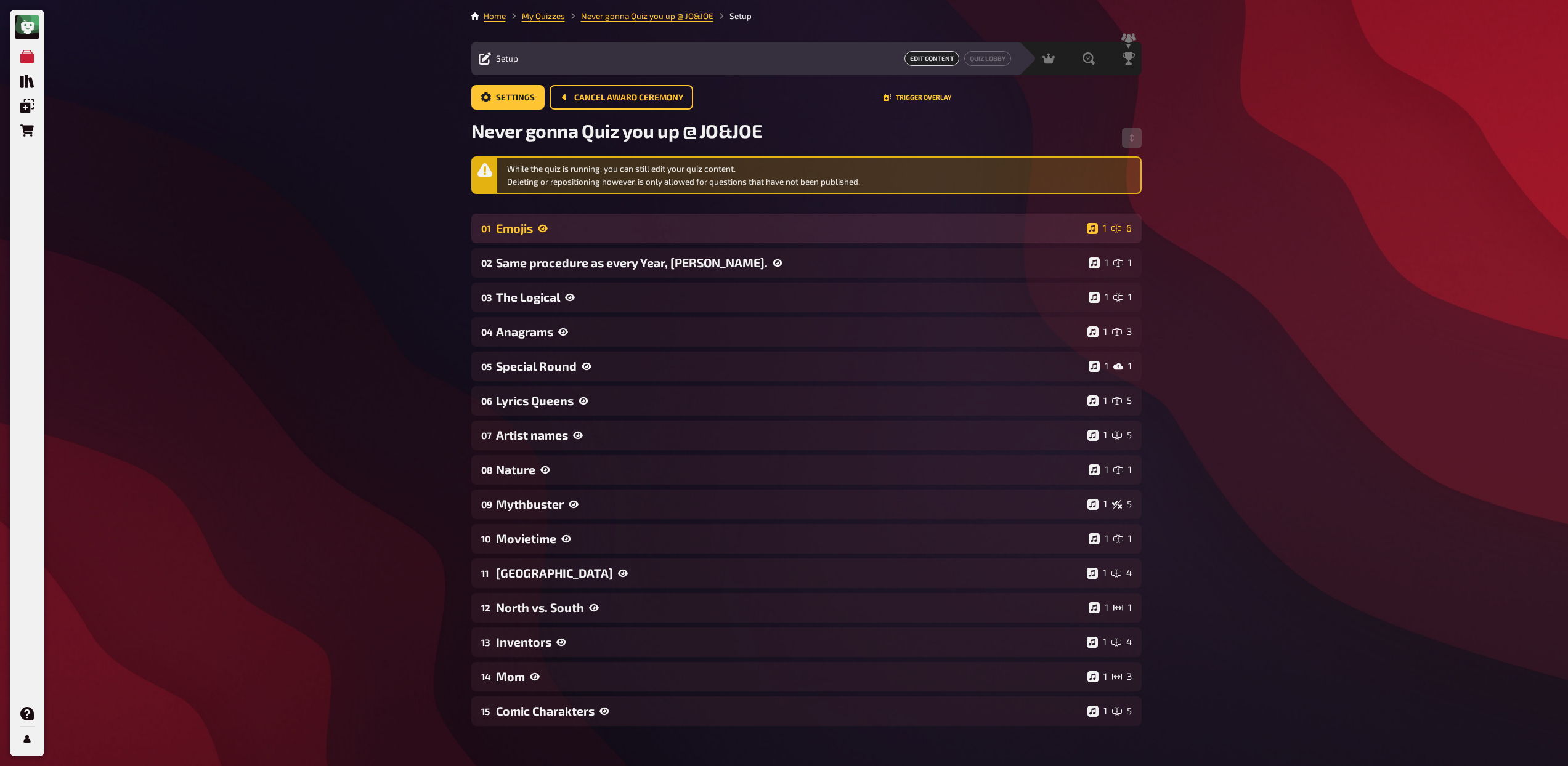
click at [565, 232] on div "Emojis" at bounding box center [789, 228] width 586 height 14
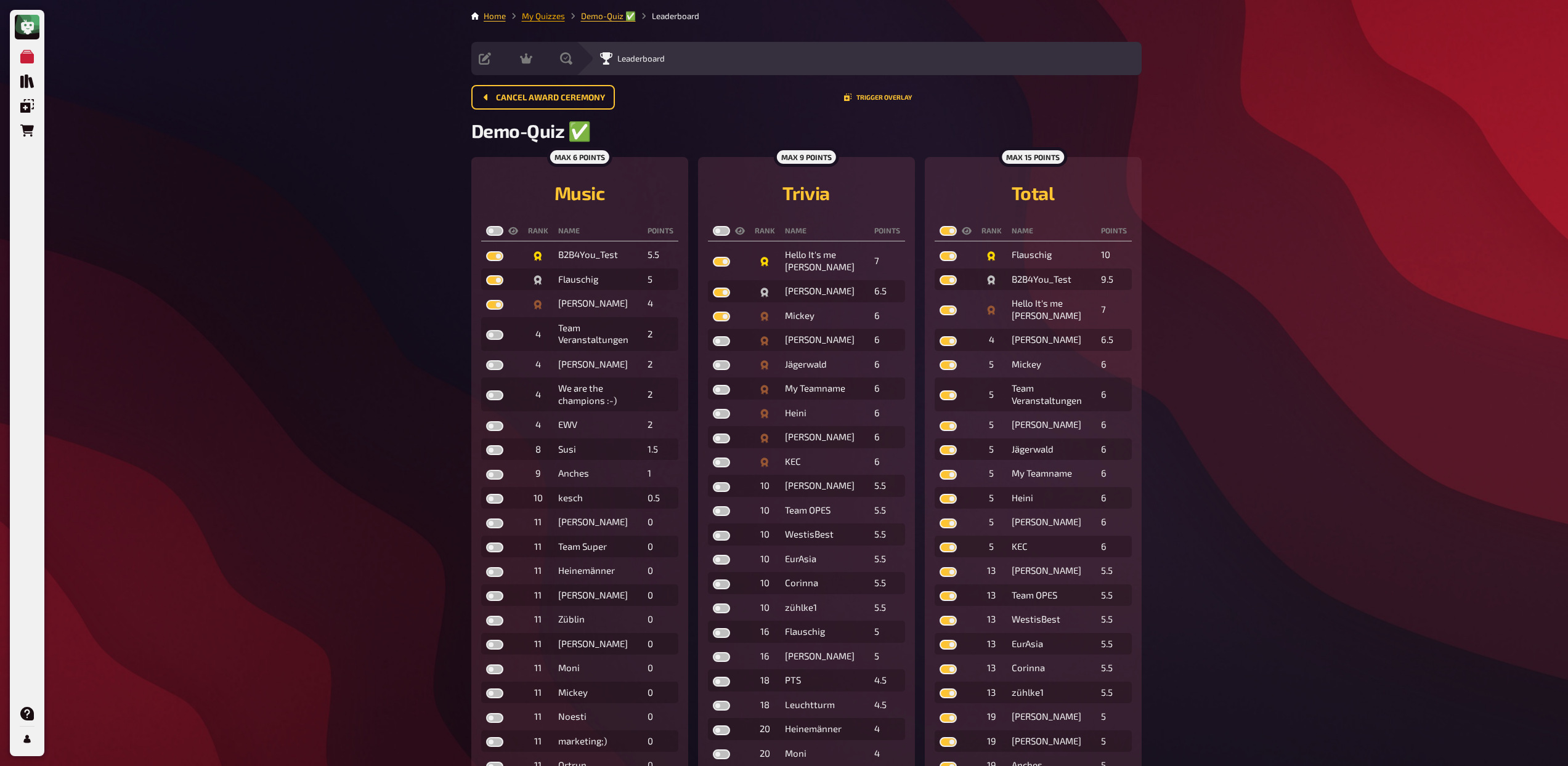
click at [558, 16] on link "My Quizzes" at bounding box center [543, 16] width 43 height 10
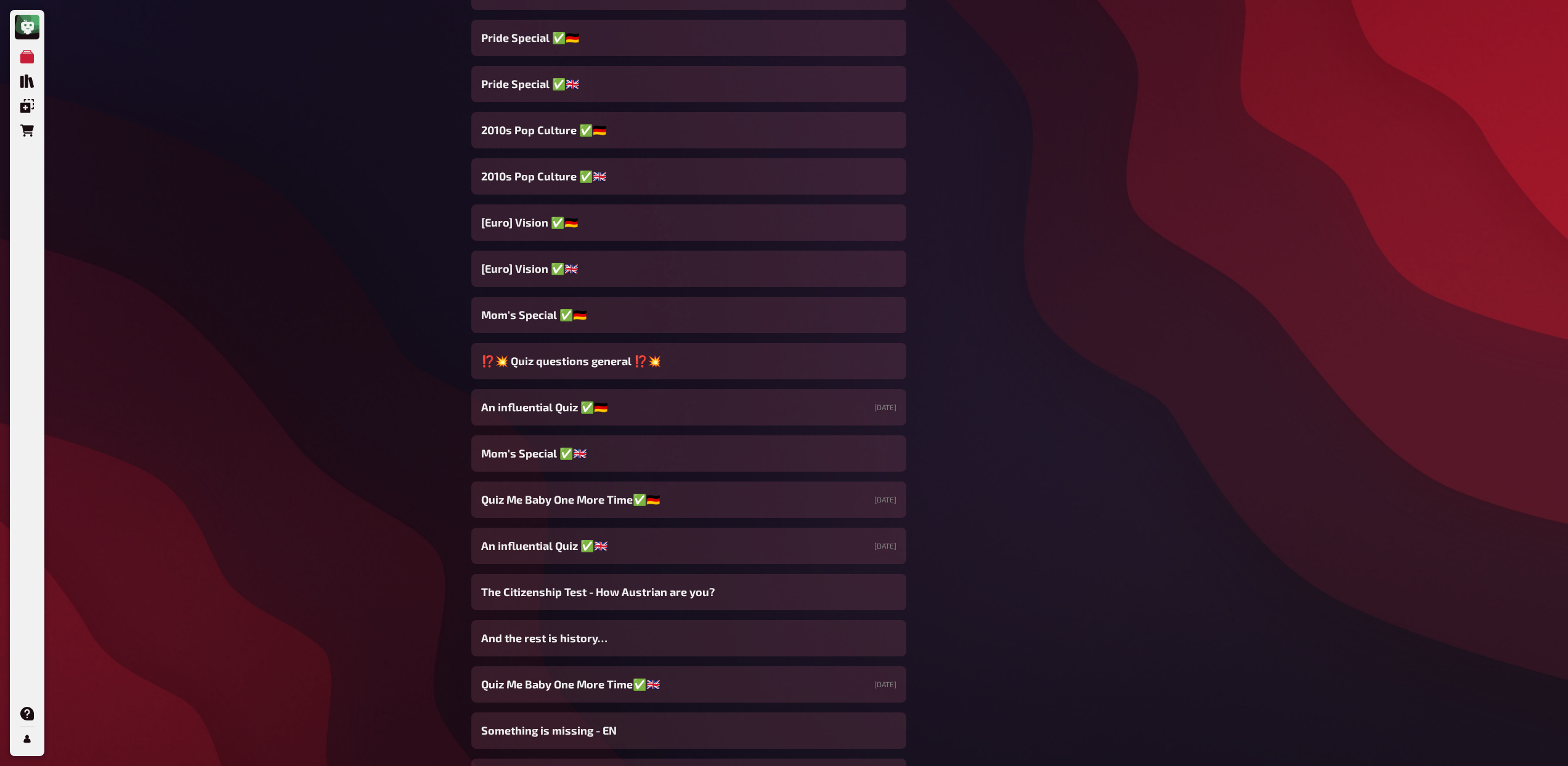
scroll to position [1140, 0]
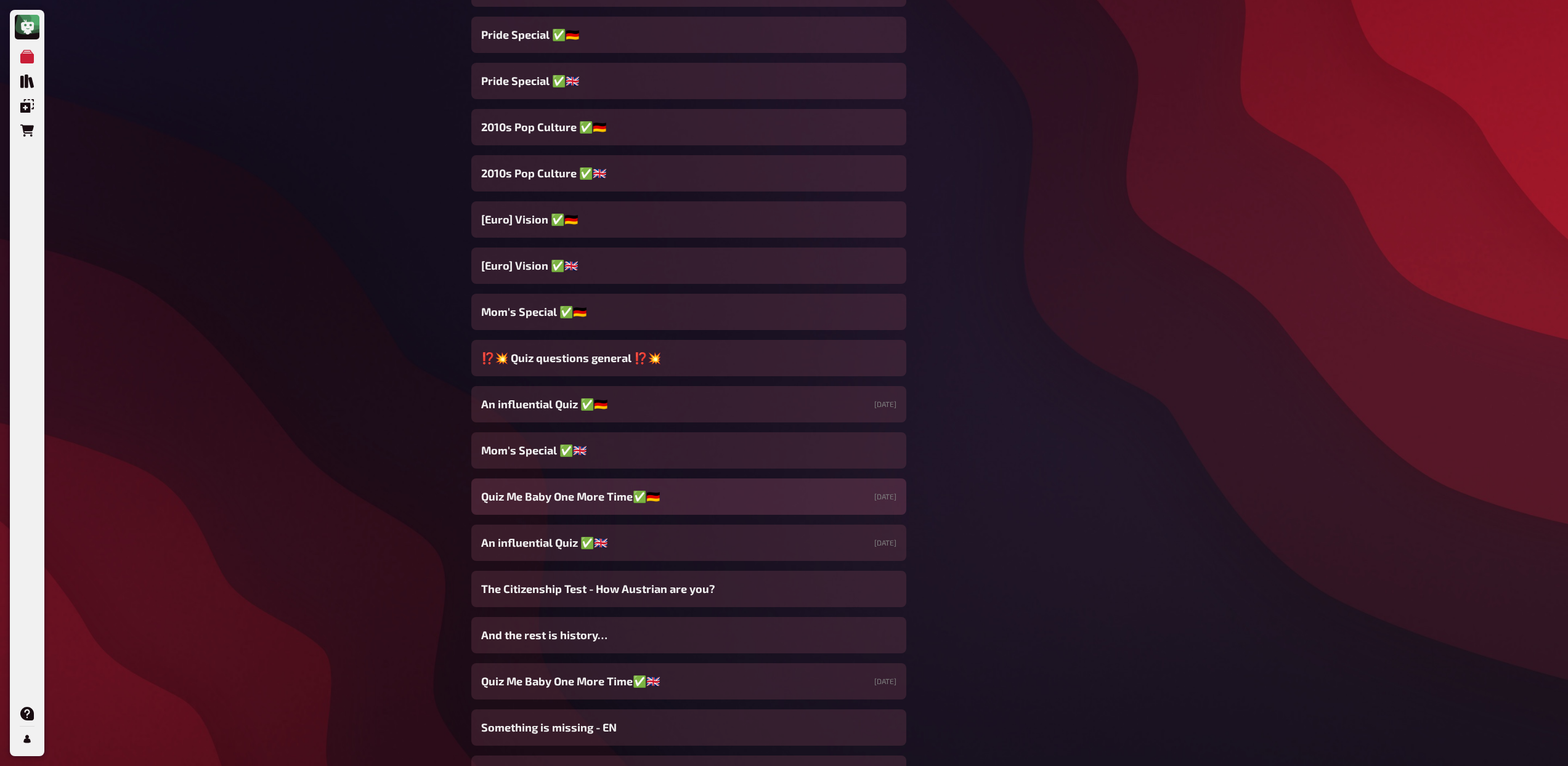
click at [598, 496] on span "Quiz Me Baby One More Time✅🇩🇪" at bounding box center [570, 497] width 178 height 17
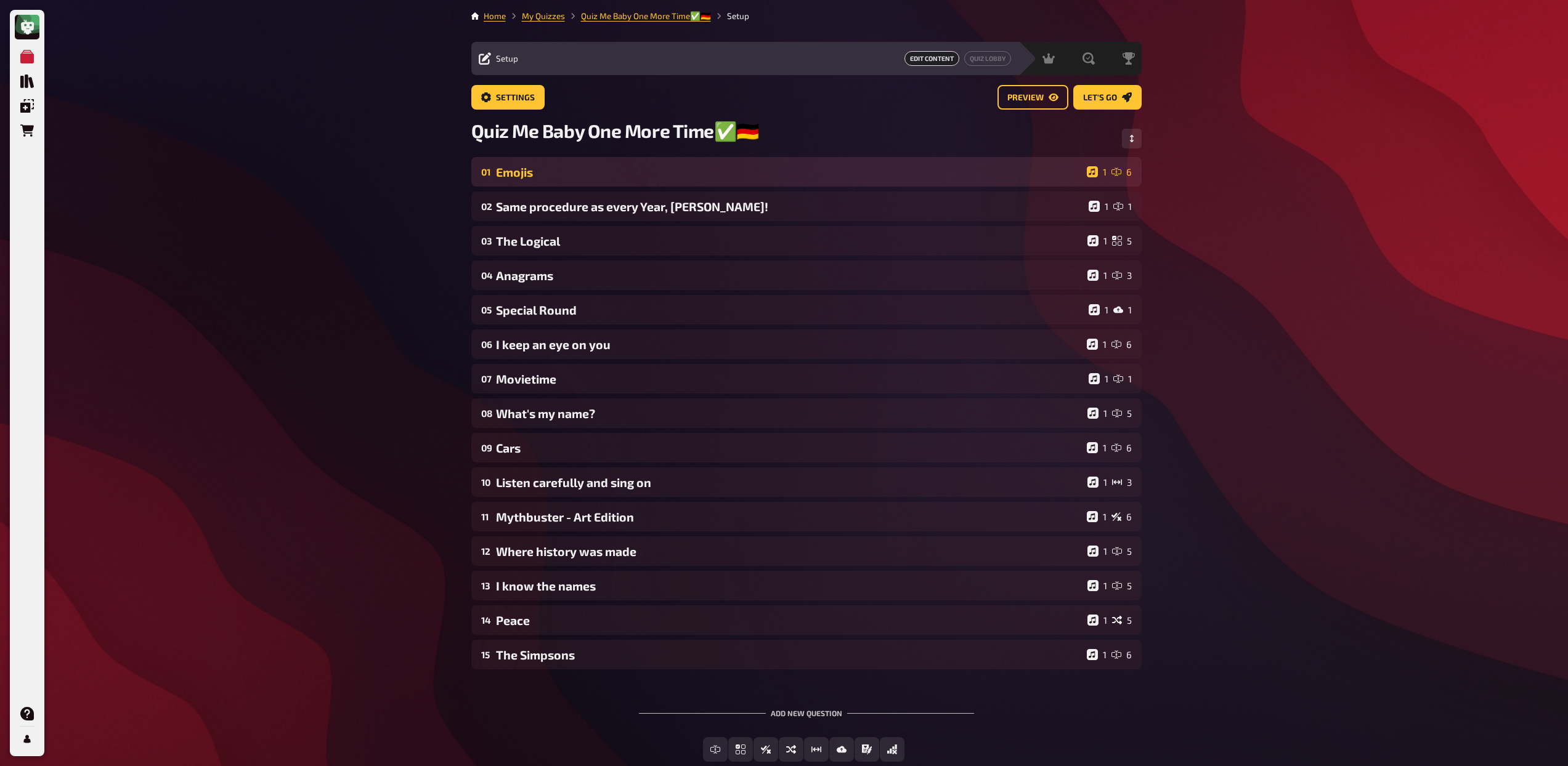
click at [565, 169] on div "Emojis" at bounding box center [789, 172] width 586 height 14
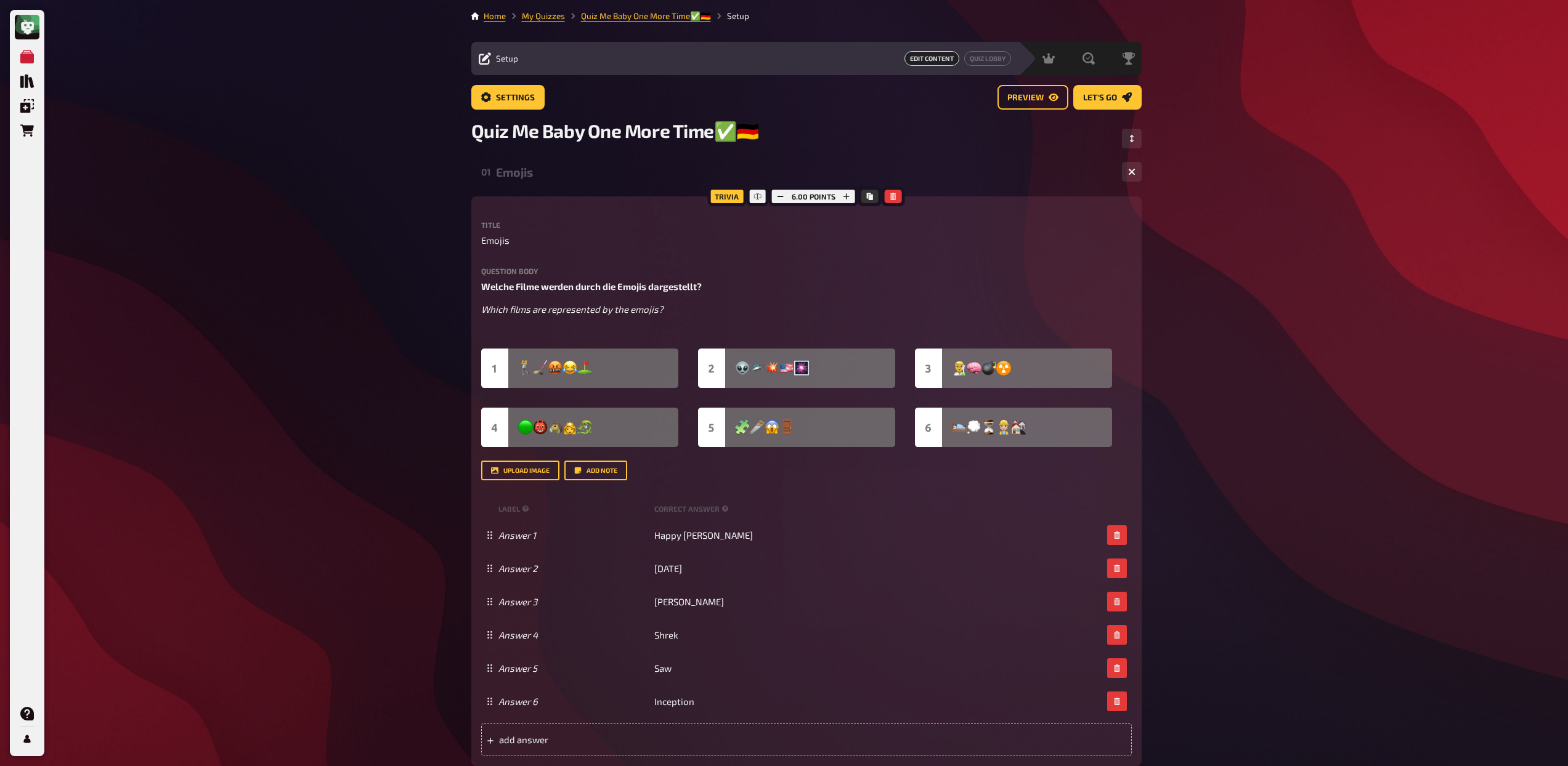
click at [520, 174] on div "Emojis" at bounding box center [804, 172] width 616 height 14
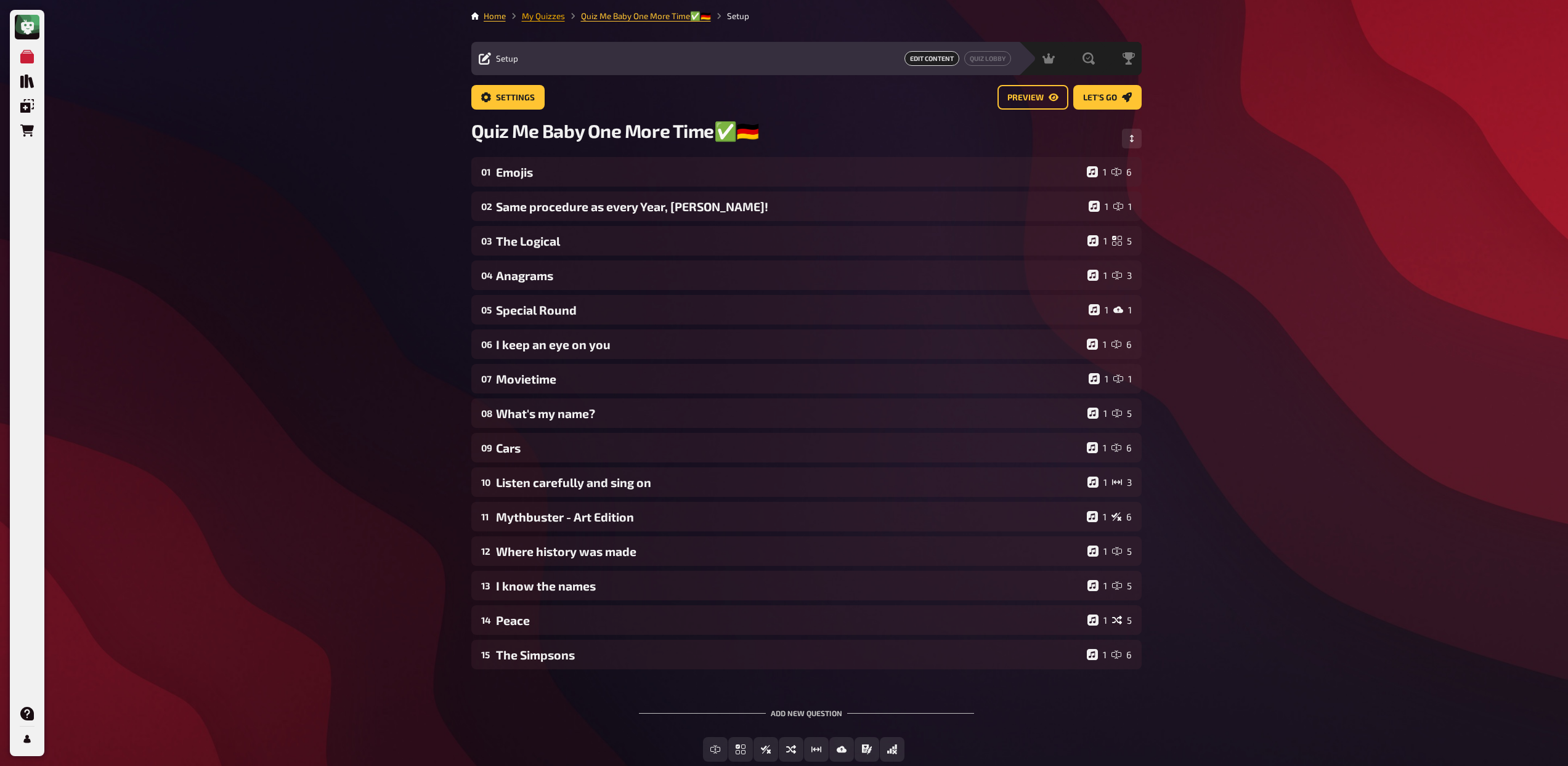
click at [544, 18] on link "My Quizzes" at bounding box center [543, 16] width 43 height 10
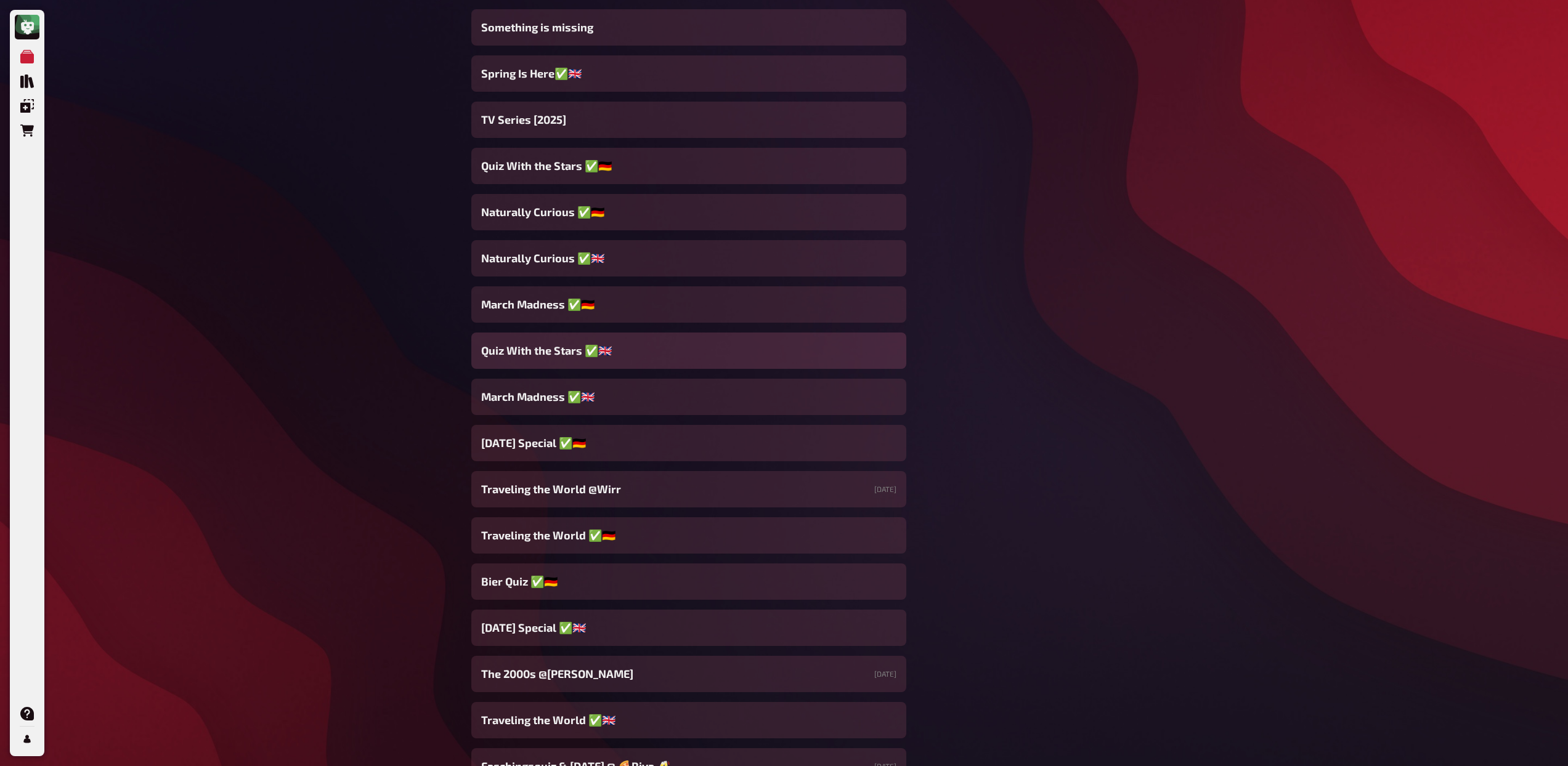
scroll to position [1826, 0]
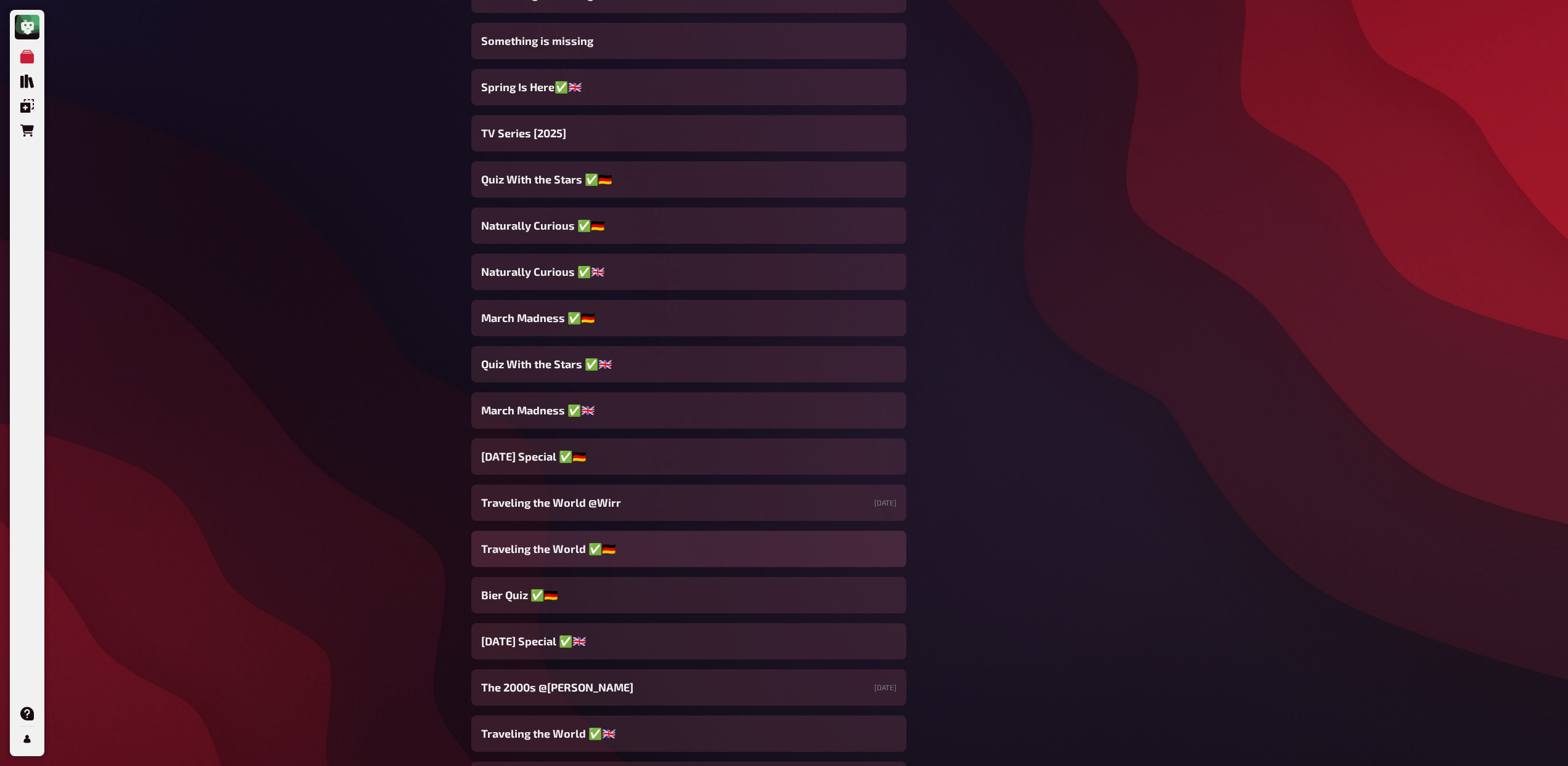
click at [554, 544] on span "Traveling the World ✅🇩🇪" at bounding box center [548, 549] width 134 height 17
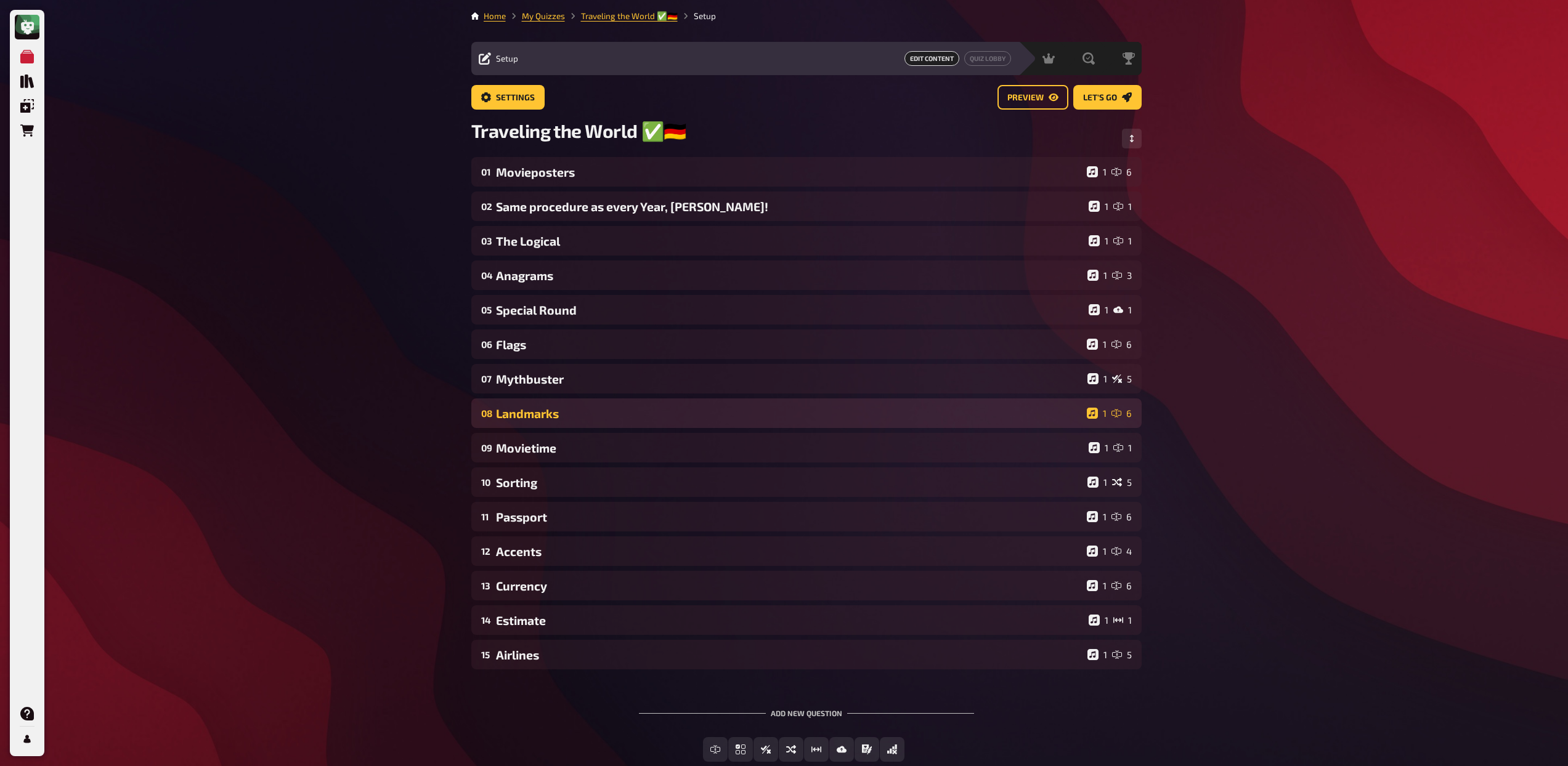
click at [574, 417] on div "Landmarks" at bounding box center [789, 413] width 586 height 14
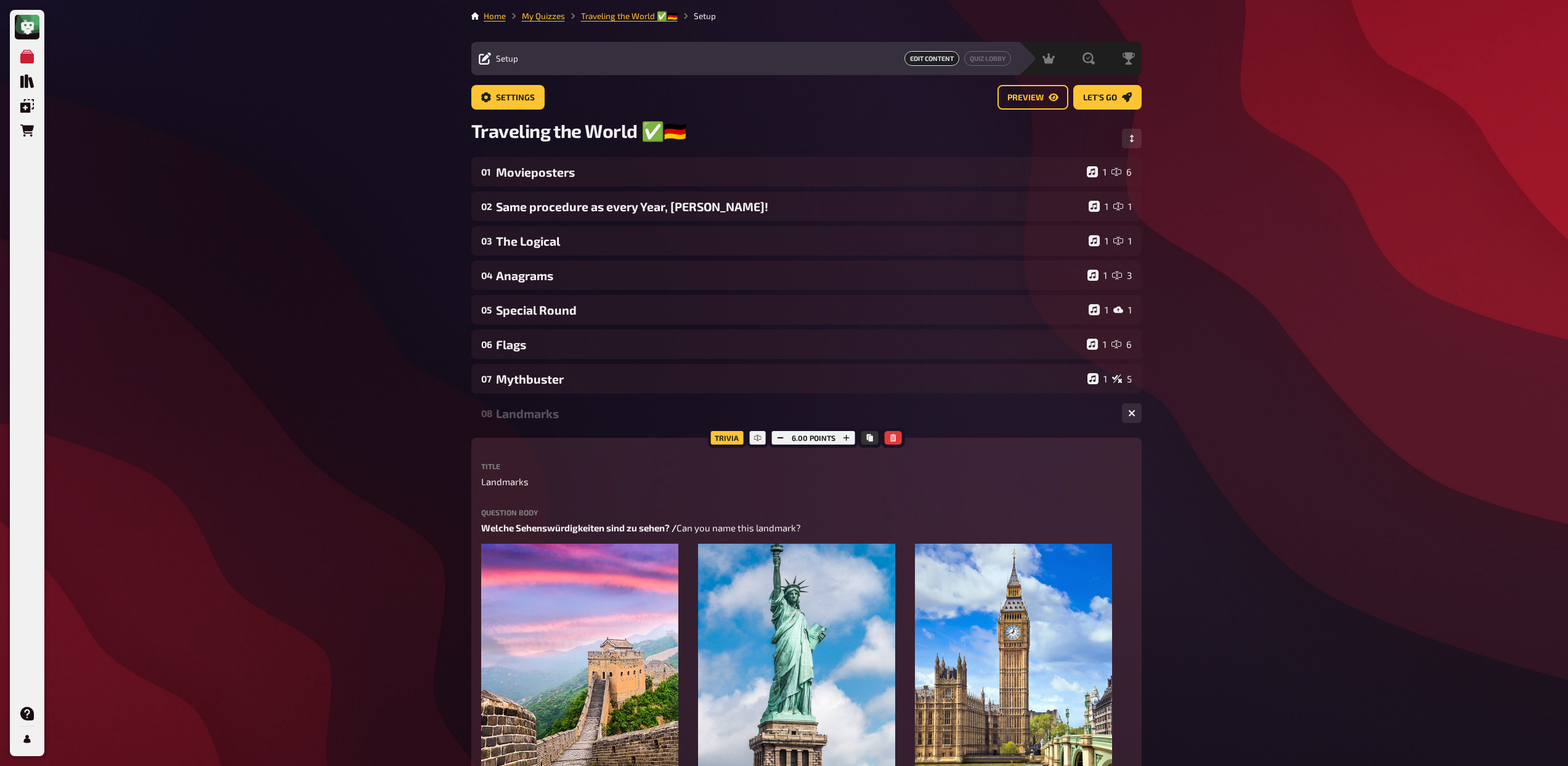
click at [574, 417] on div "Landmarks" at bounding box center [804, 413] width 616 height 14
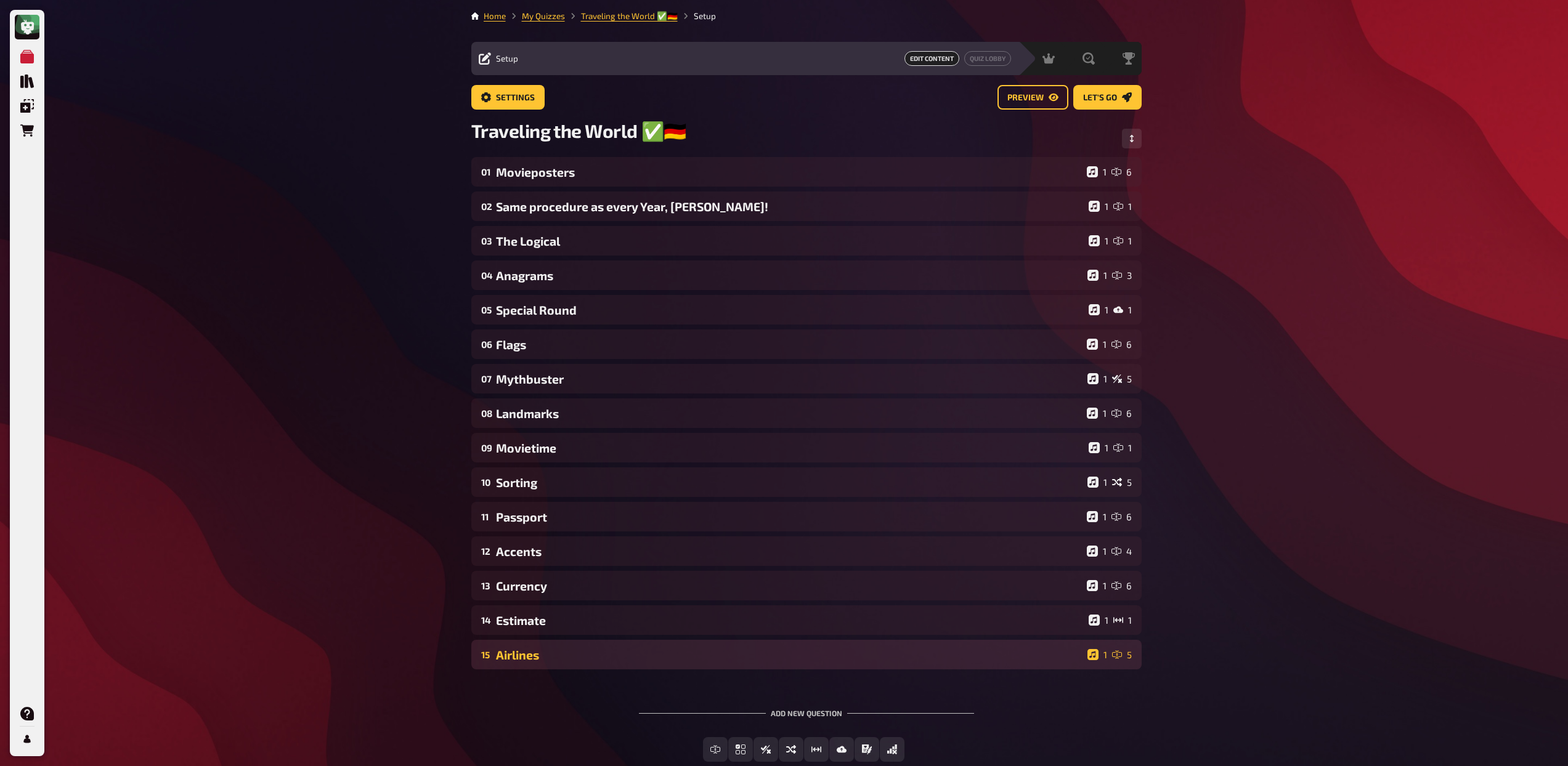
click at [585, 656] on div "Airlines" at bounding box center [789, 655] width 587 height 14
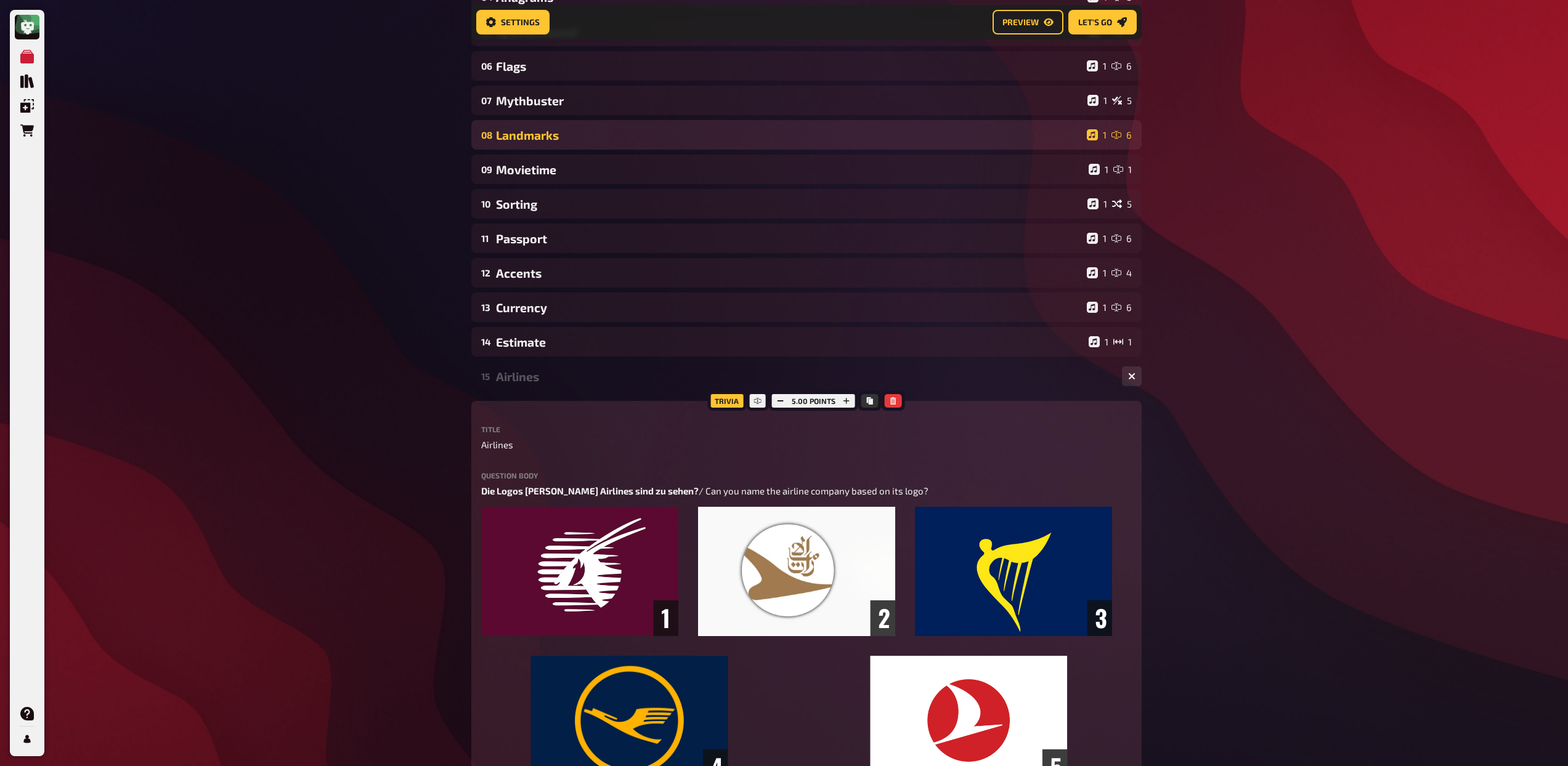
scroll to position [296, 0]
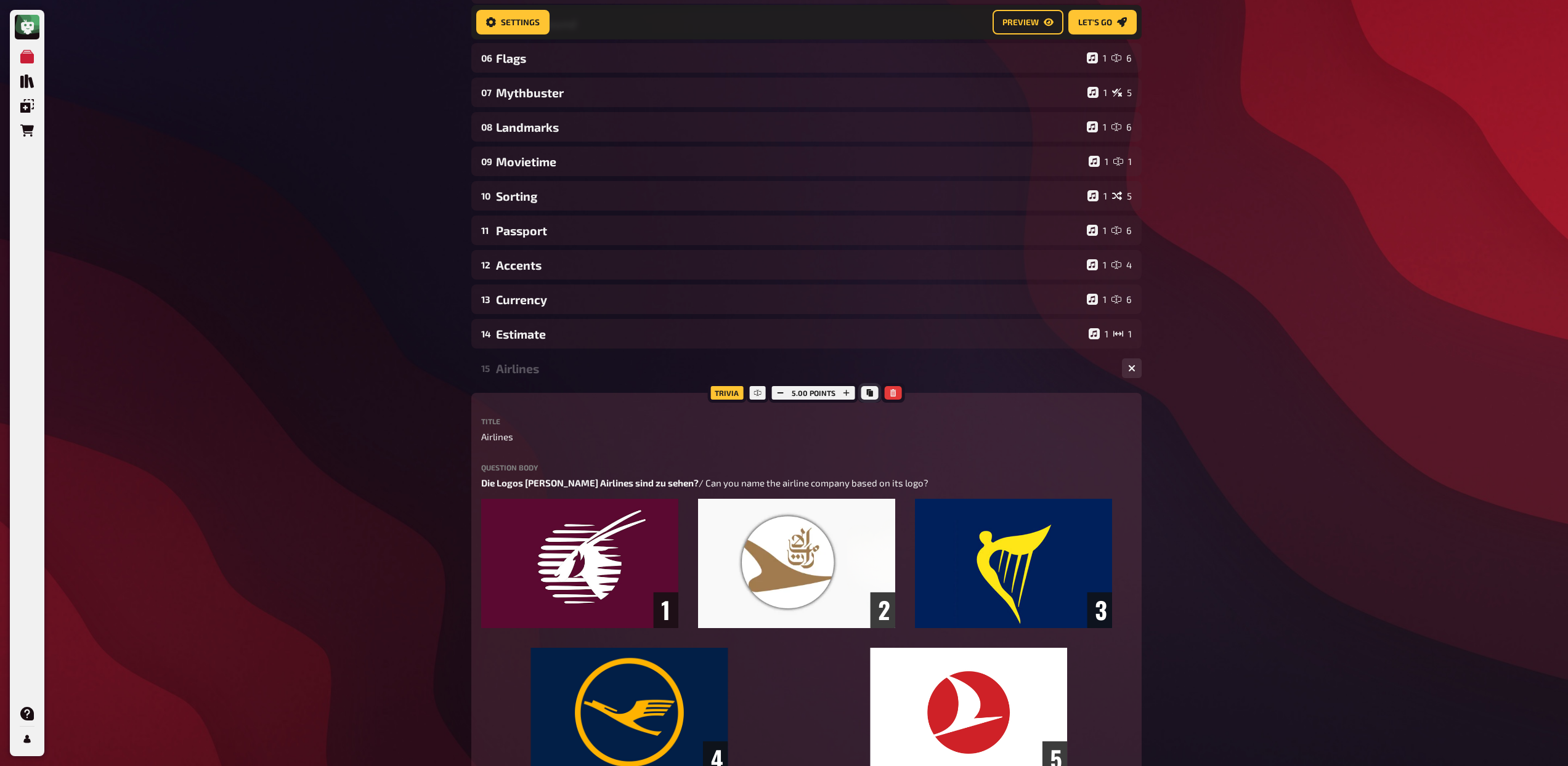
click at [867, 393] on icon "Copy" at bounding box center [869, 392] width 6 height 7
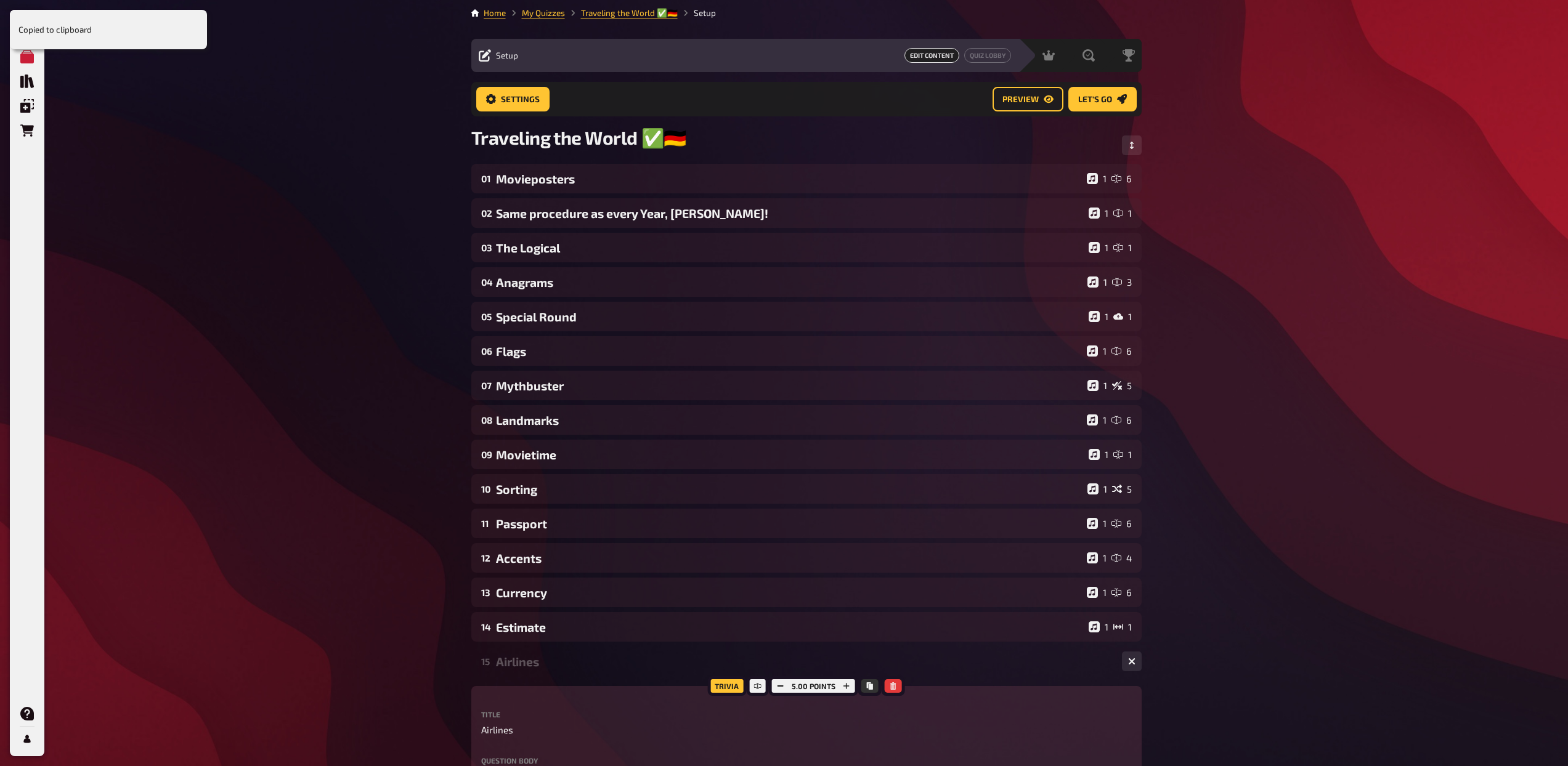
scroll to position [0, 0]
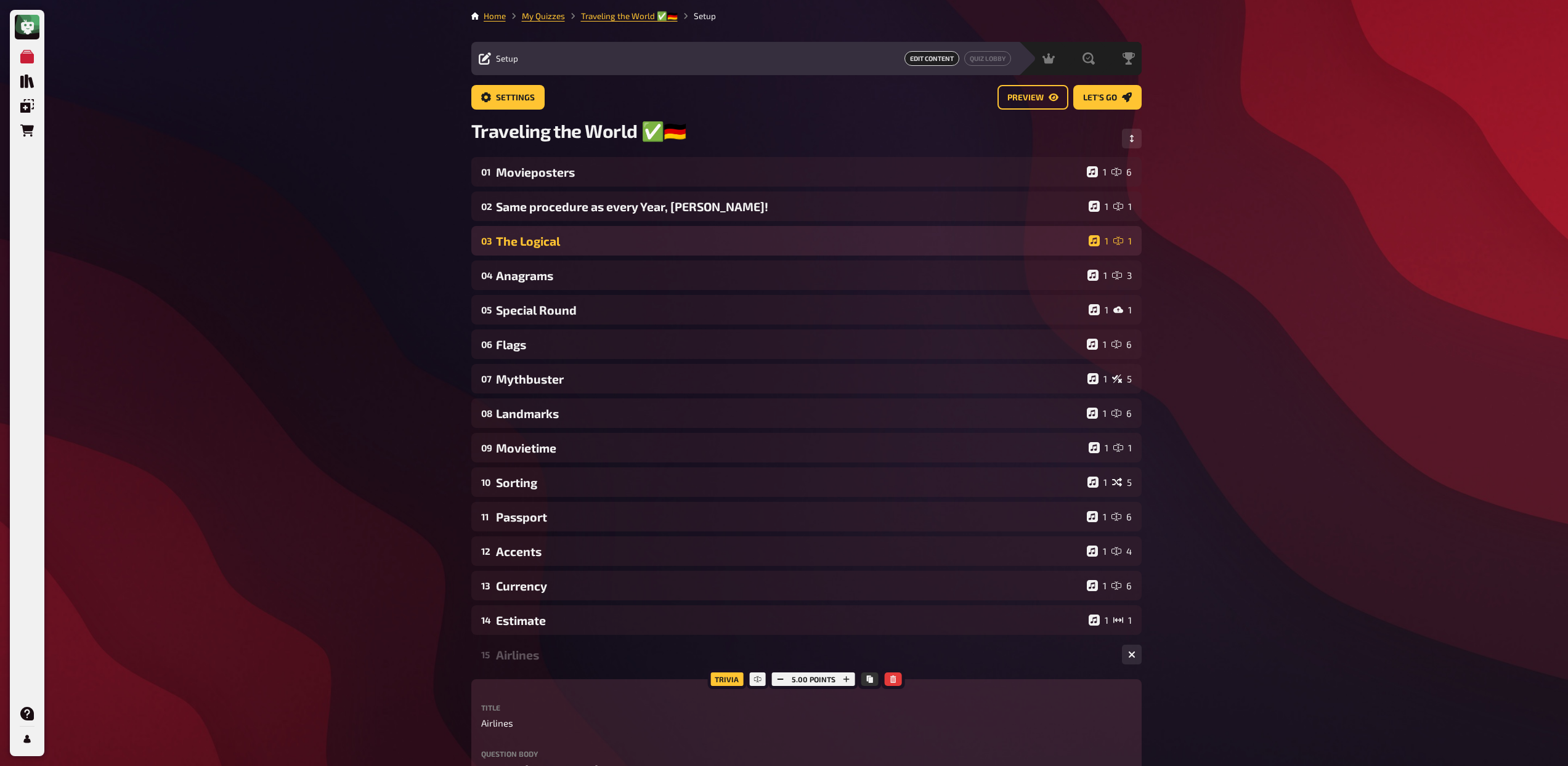
click at [637, 239] on div "The Logical" at bounding box center [790, 241] width 588 height 14
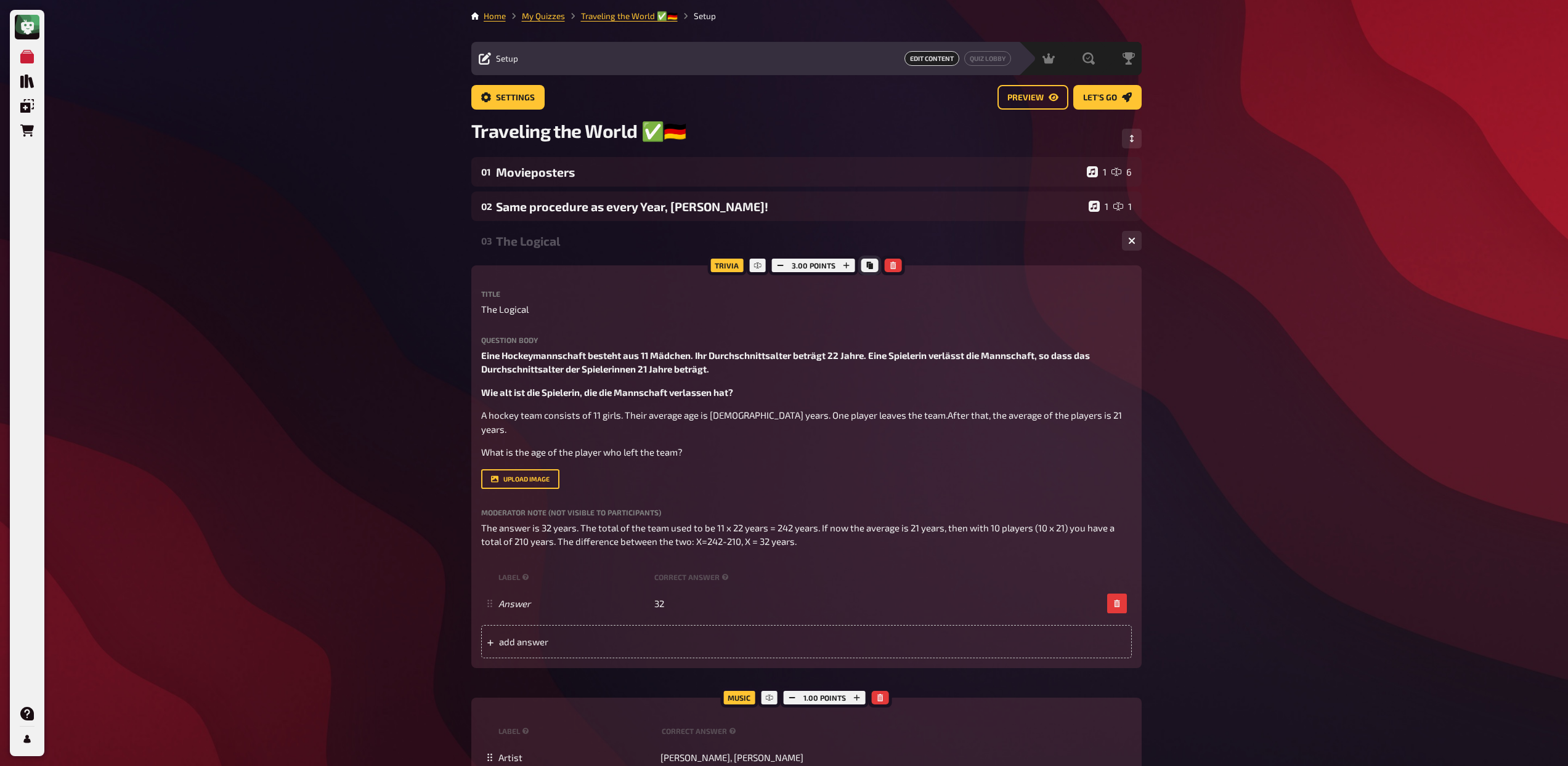
click at [869, 268] on icon "Copy" at bounding box center [869, 265] width 6 height 7
click at [557, 238] on div "The Logical" at bounding box center [804, 241] width 616 height 14
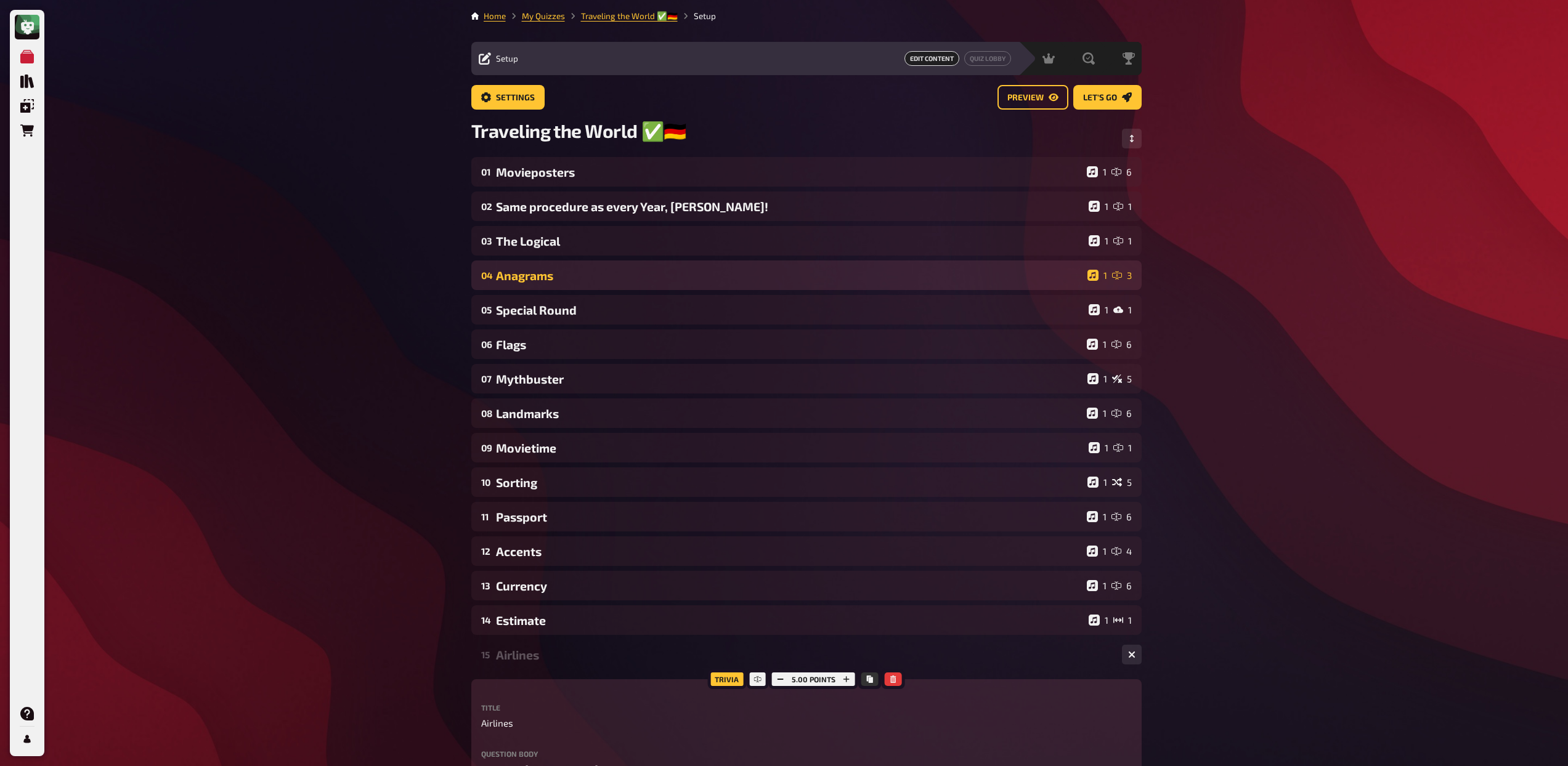
click at [563, 286] on div "04 Anagrams 1 3" at bounding box center [806, 275] width 670 height 29
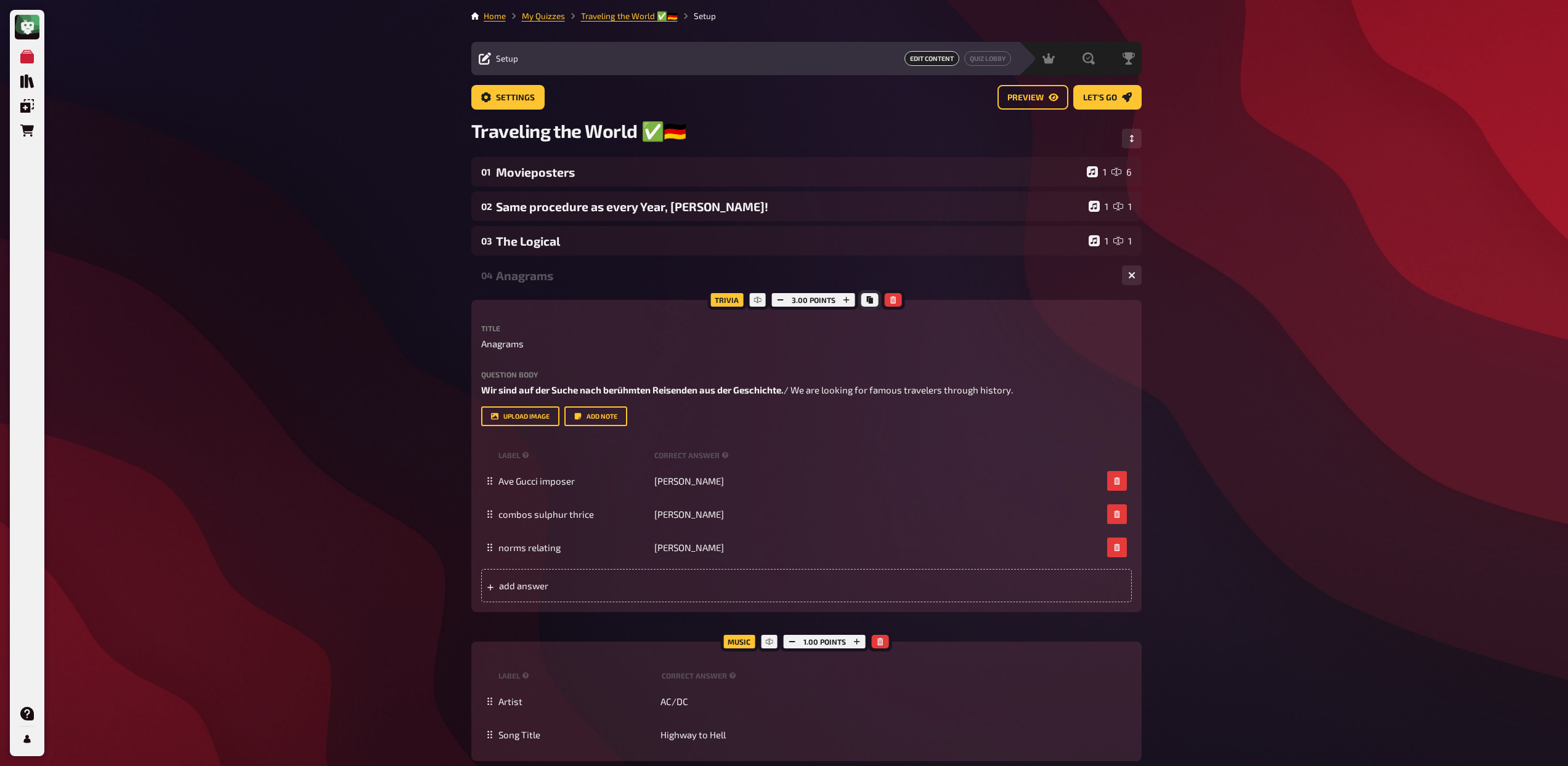
click at [868, 303] on icon "Copy" at bounding box center [869, 299] width 6 height 7
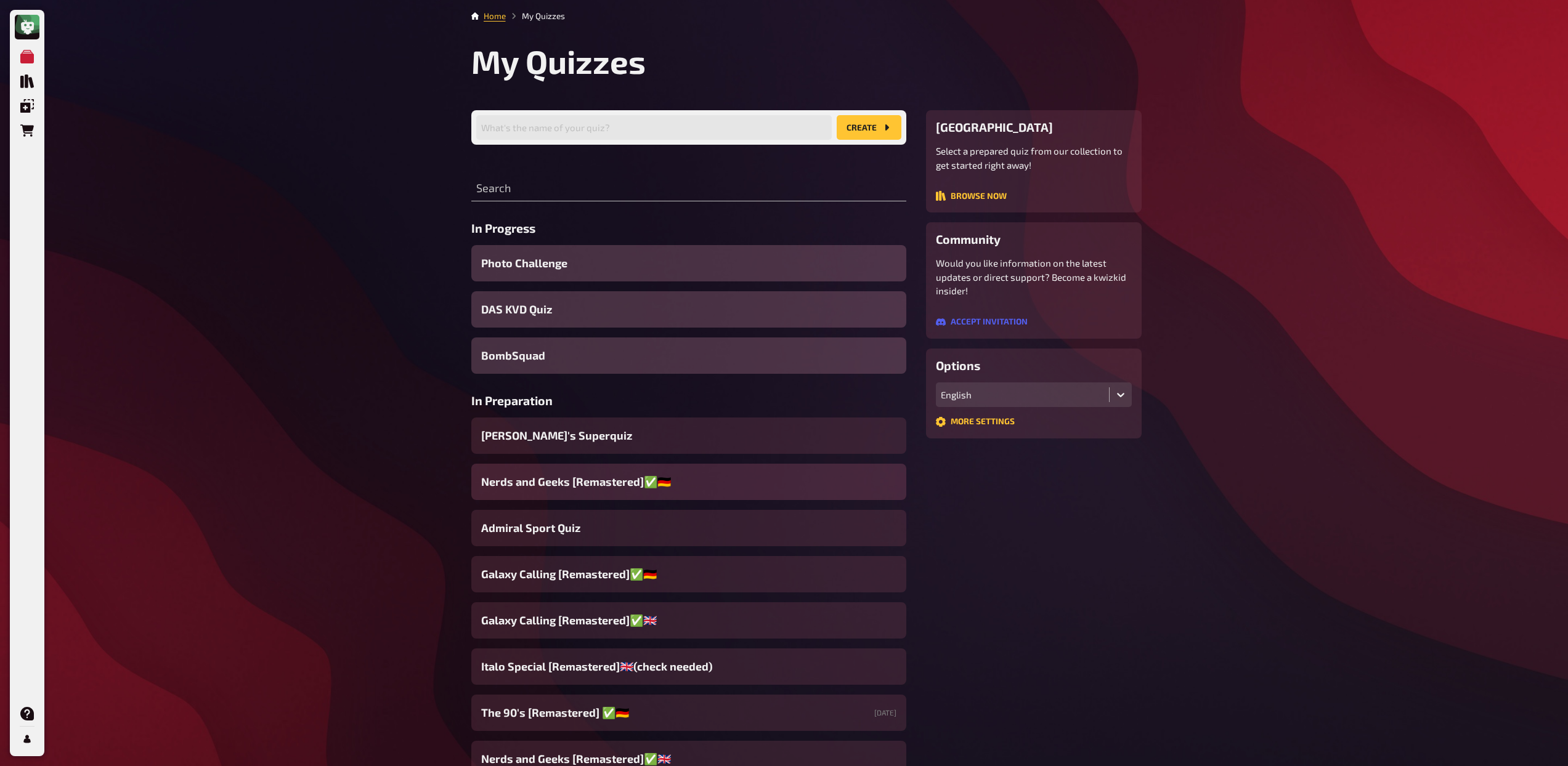
click at [585, 488] on span "Nerds and Geeks [Remastered]✅​🇩🇪" at bounding box center [576, 482] width 189 height 17
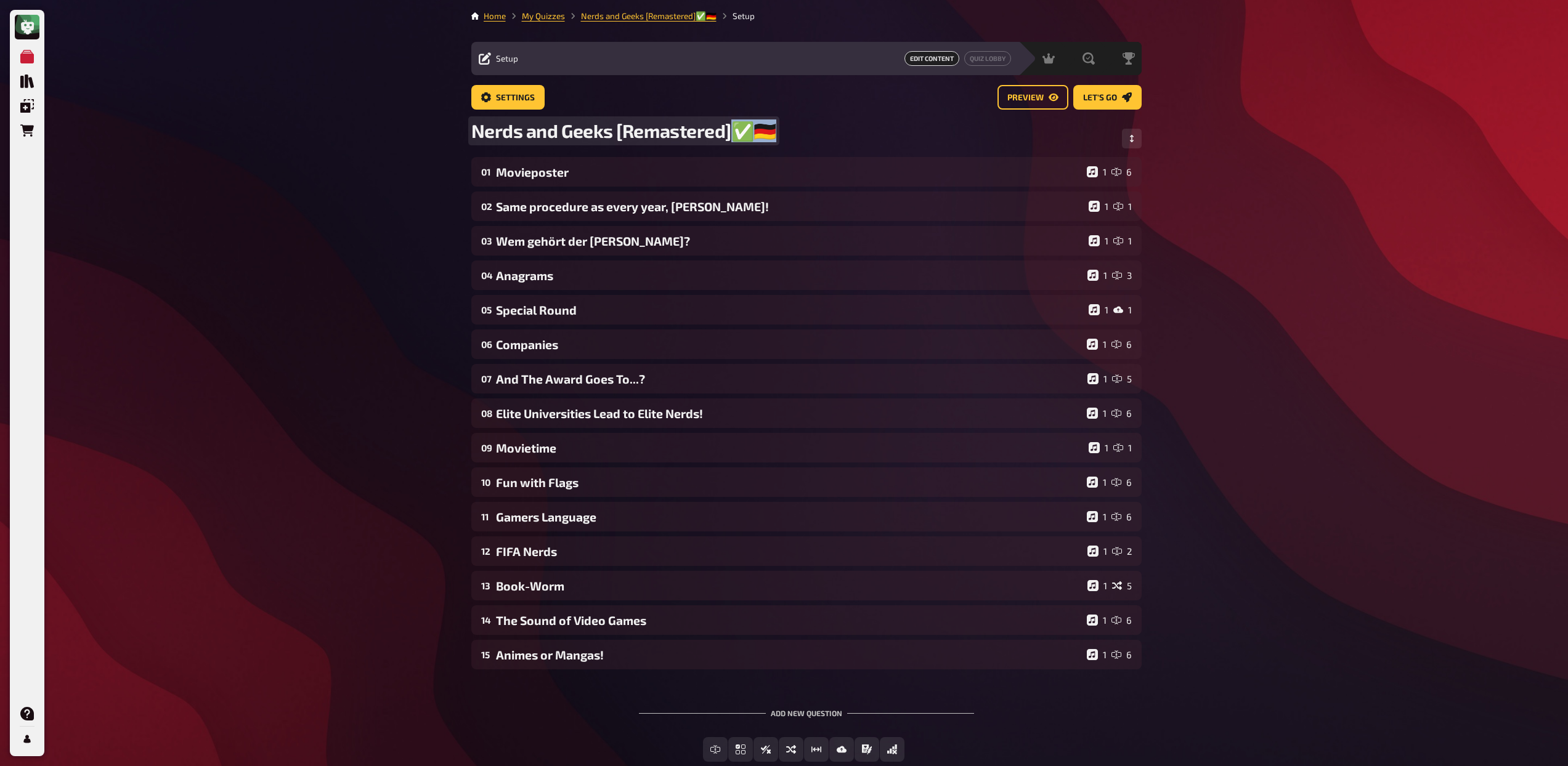
drag, startPoint x: 767, startPoint y: 133, endPoint x: 734, endPoint y: 133, distance: 33.0
click at [734, 133] on span "Nerds and Geeks [Remastered]✅​🇩🇪" at bounding box center [624, 131] width 305 height 23
copy span "✅​🇩🇪"
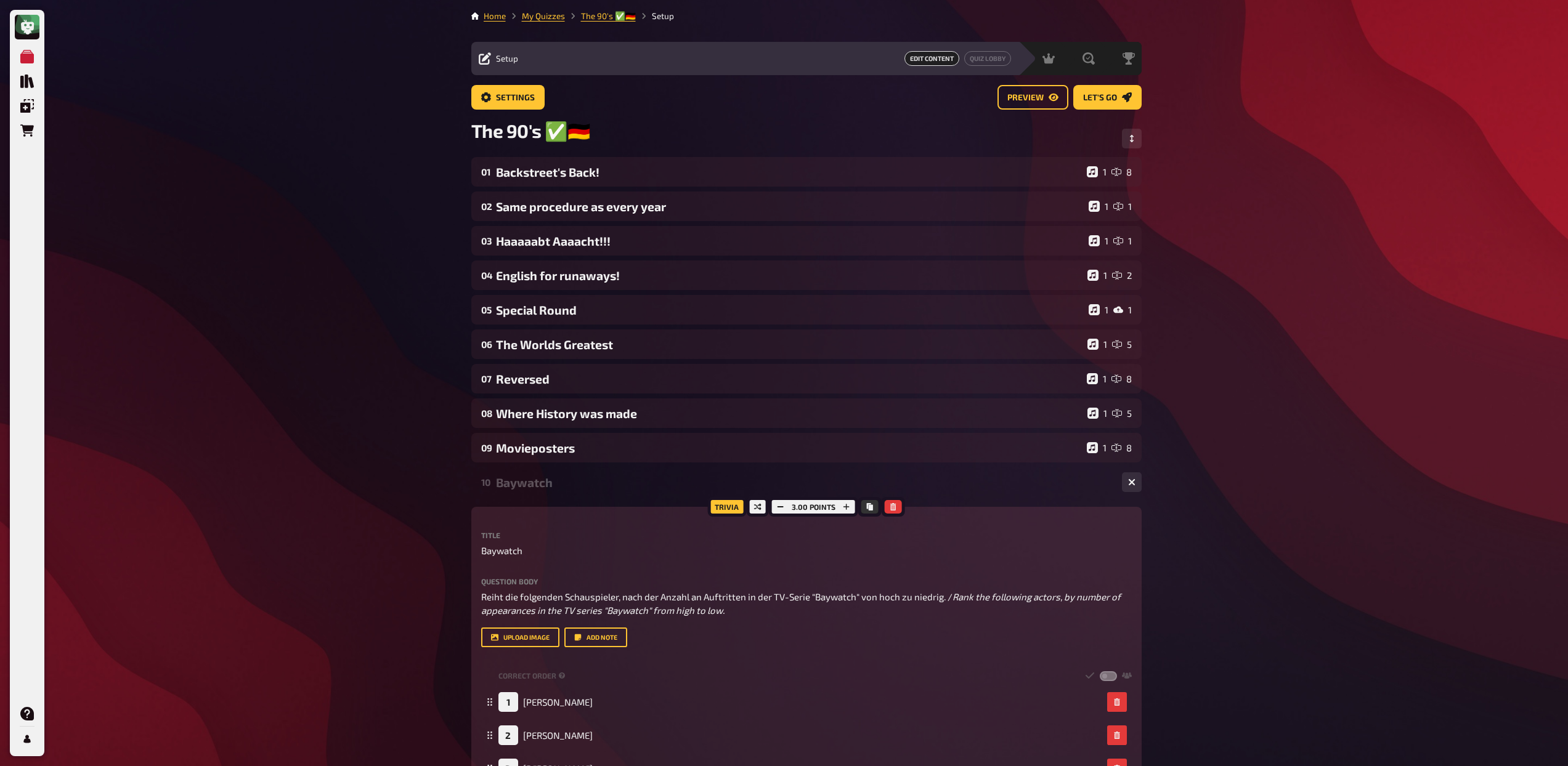
click at [604, 477] on div "Baywatch" at bounding box center [804, 482] width 616 height 14
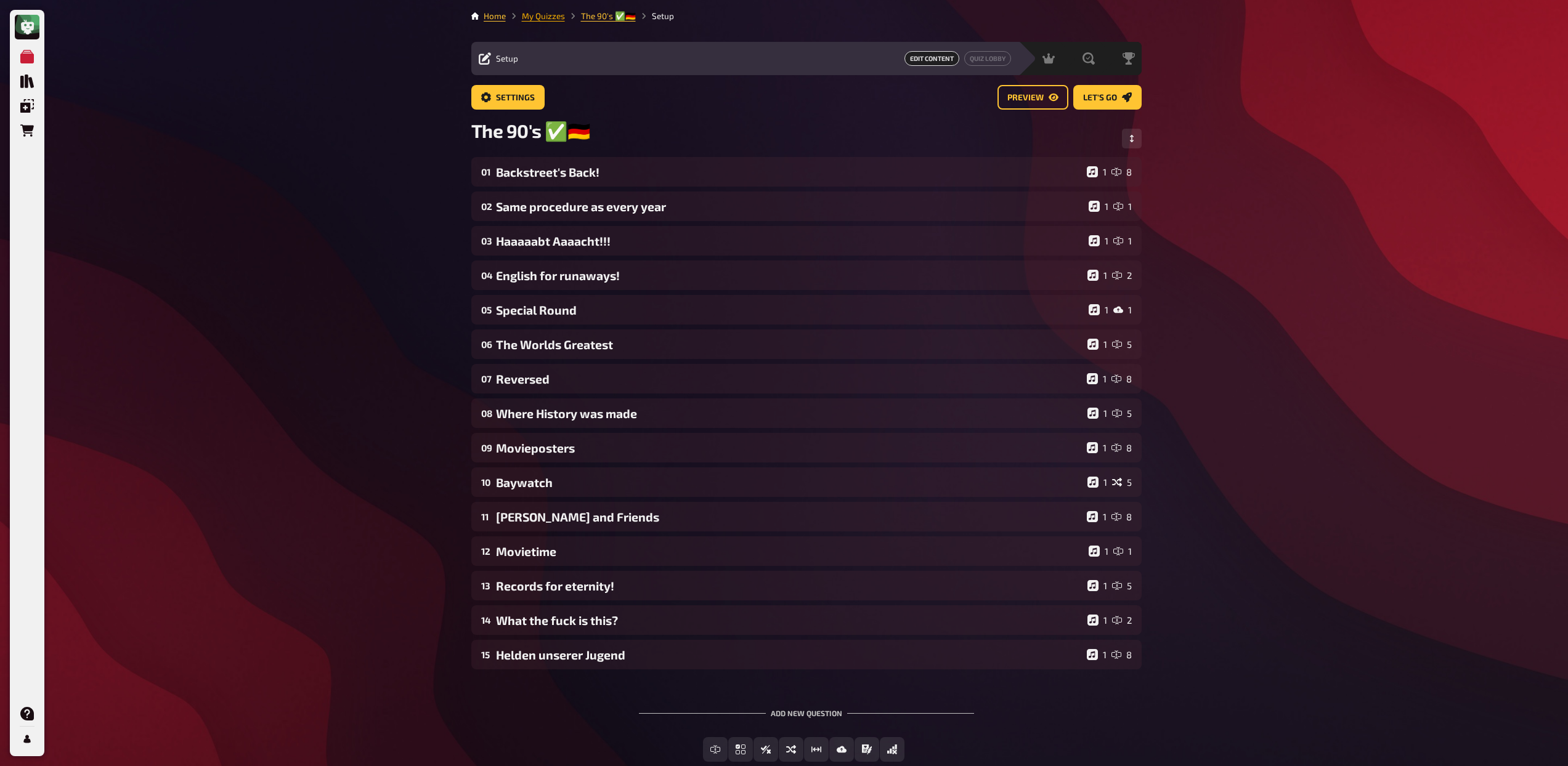
click at [555, 13] on link "My Quizzes" at bounding box center [543, 16] width 43 height 10
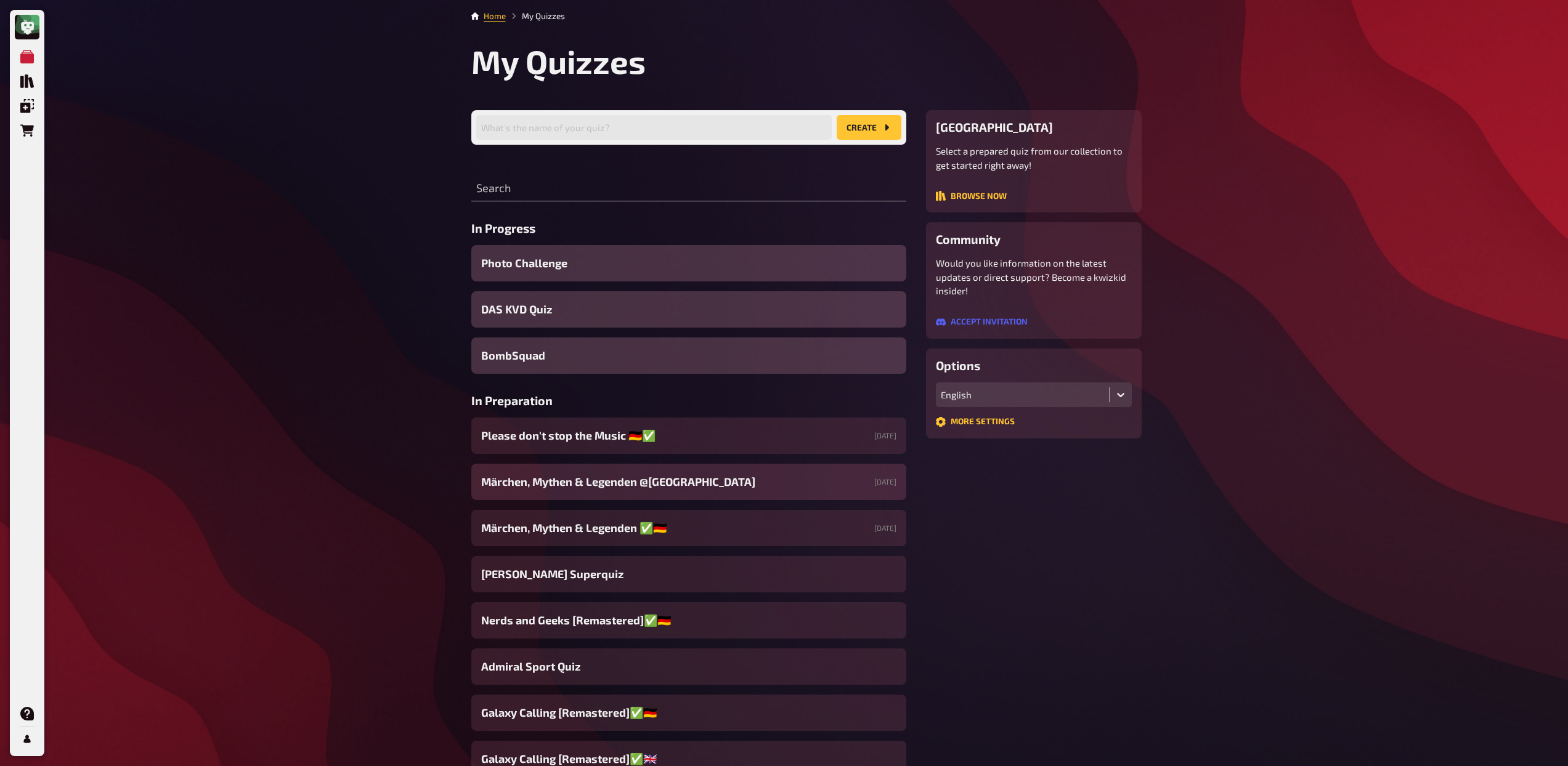
click at [590, 483] on span "Märchen, Mythen & Legenden @[GEOGRAPHIC_DATA]" at bounding box center [618, 482] width 274 height 17
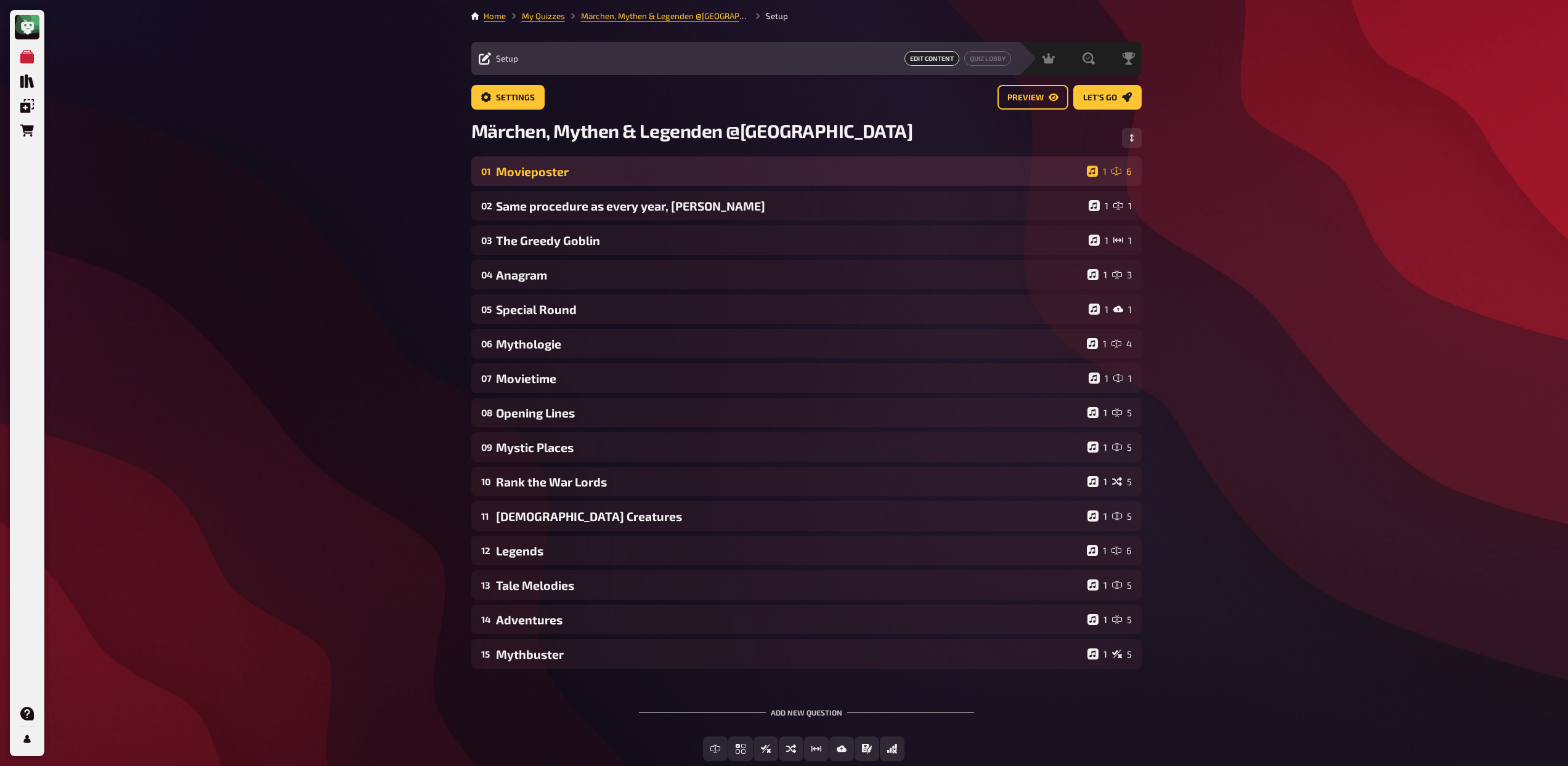
click at [622, 171] on div "Movieposter" at bounding box center [789, 172] width 586 height 14
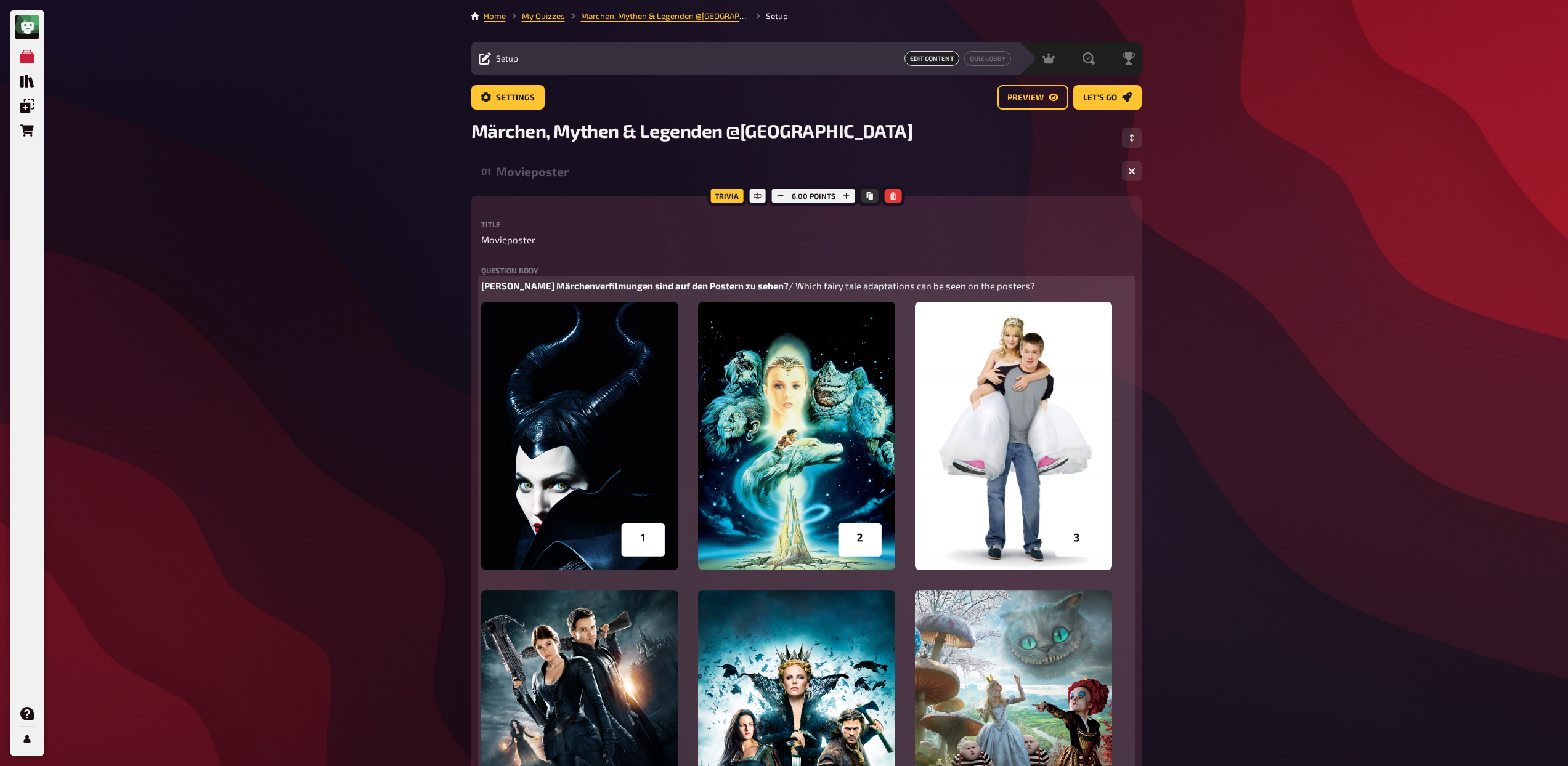
click at [751, 346] on img at bounding box center [796, 580] width 631 height 556
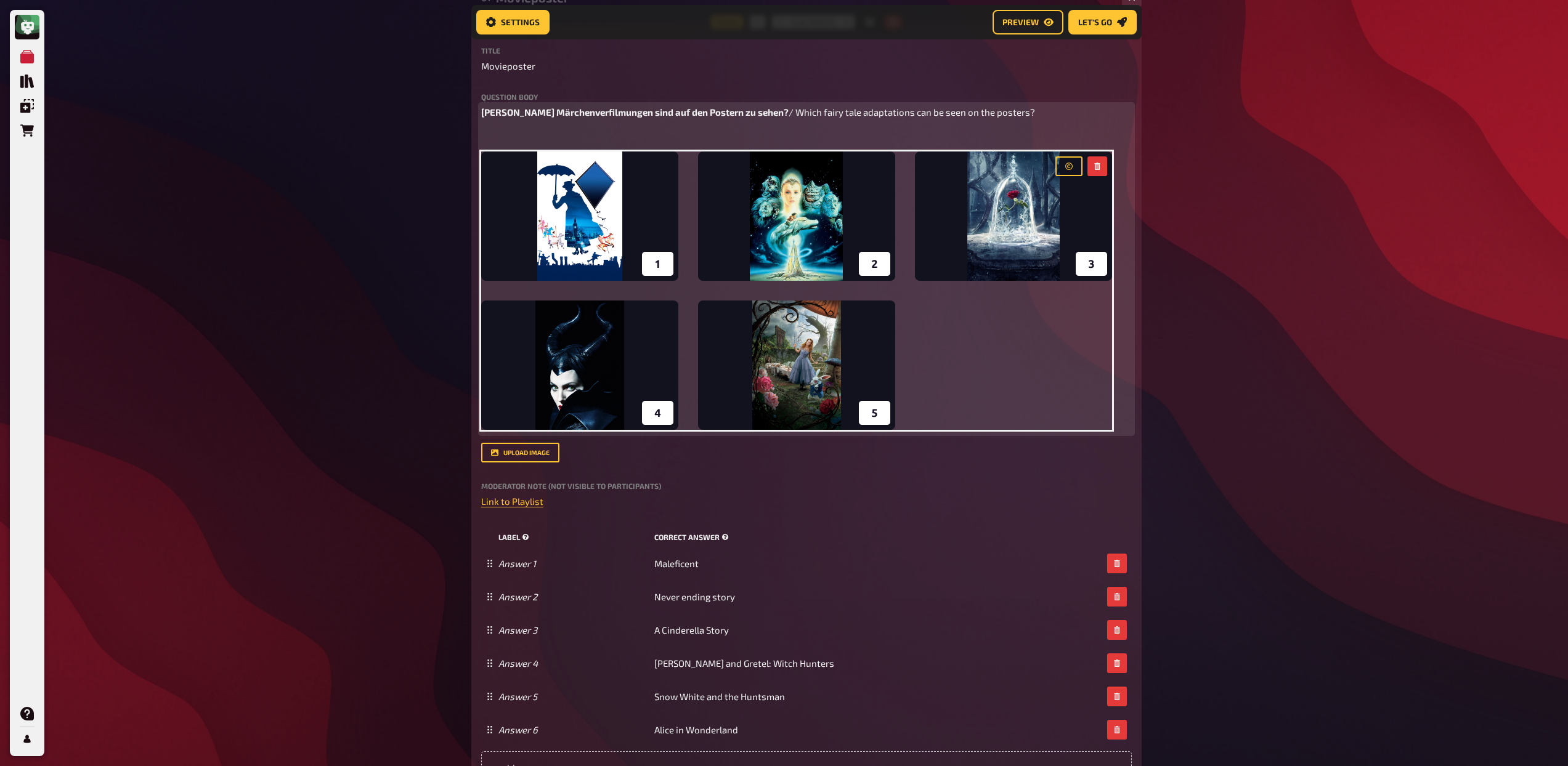
scroll to position [184, 0]
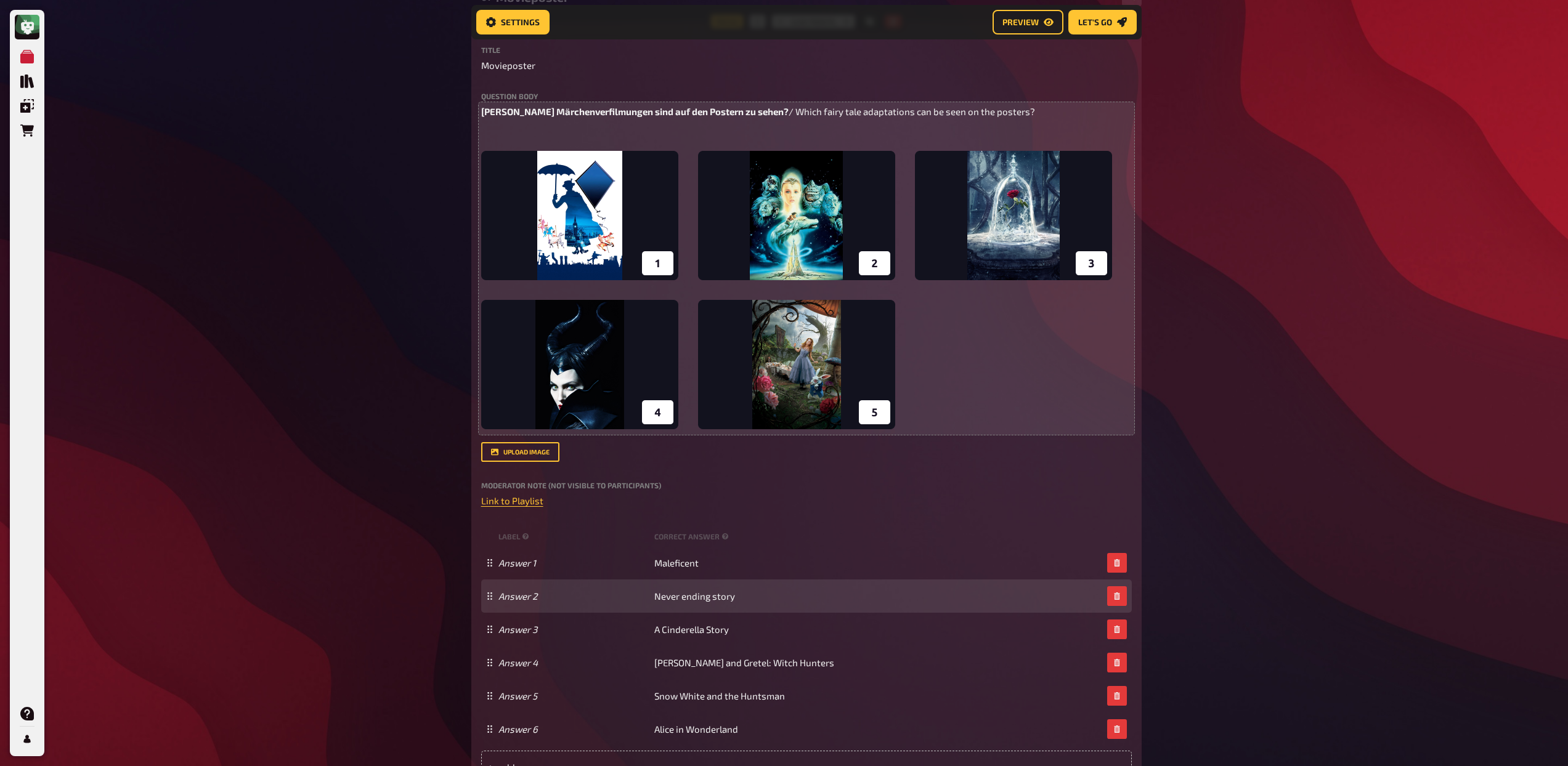
drag, startPoint x: 484, startPoint y: 561, endPoint x: 487, endPoint y: 608, distance: 47.1
click at [487, 608] on fieldset "Answer 1 Maleficent Answer 2 Never ending story Answer 3 A Cinderella Story Ans…" at bounding box center [806, 646] width 651 height 200
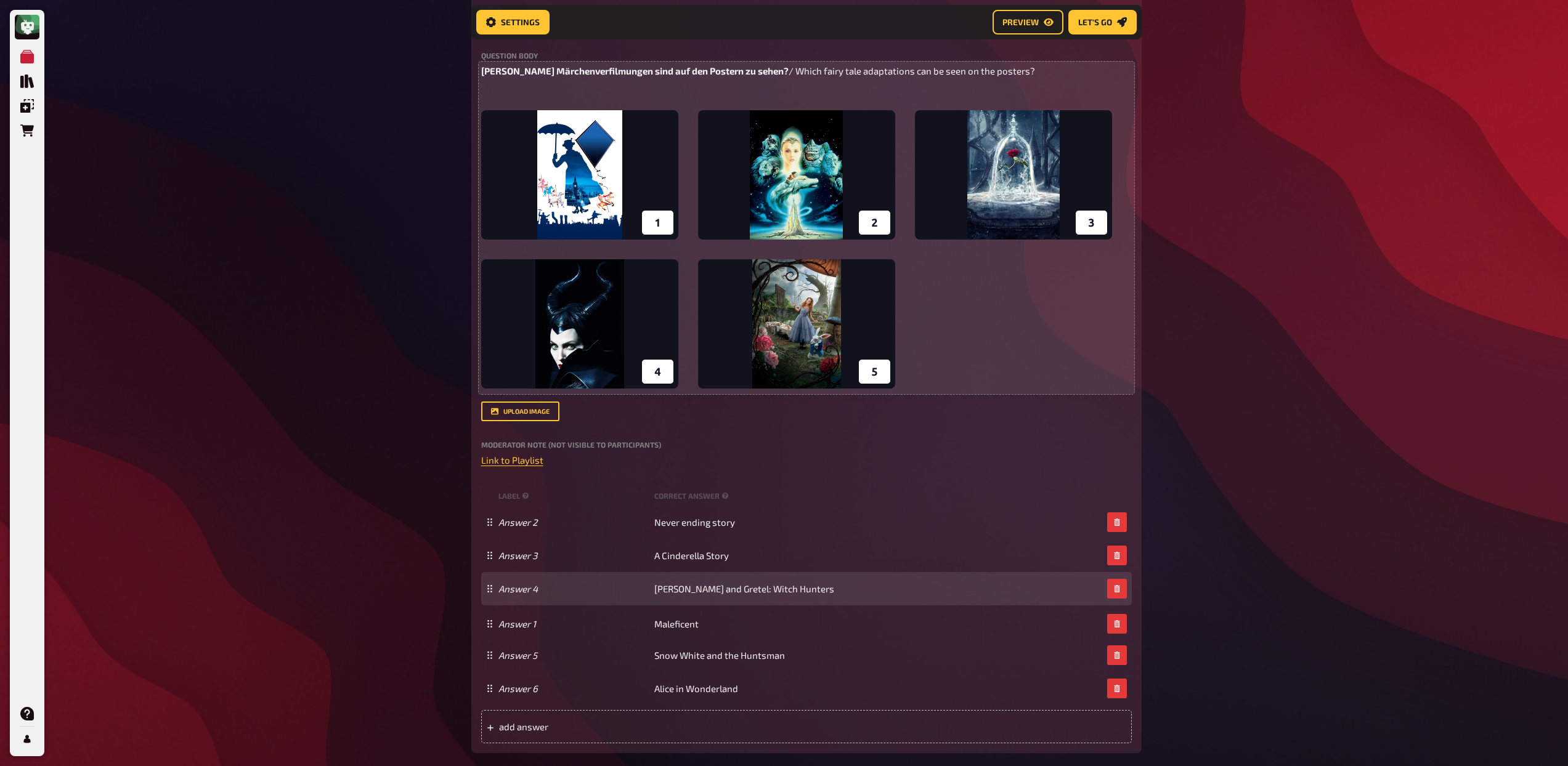
scroll to position [232, 0]
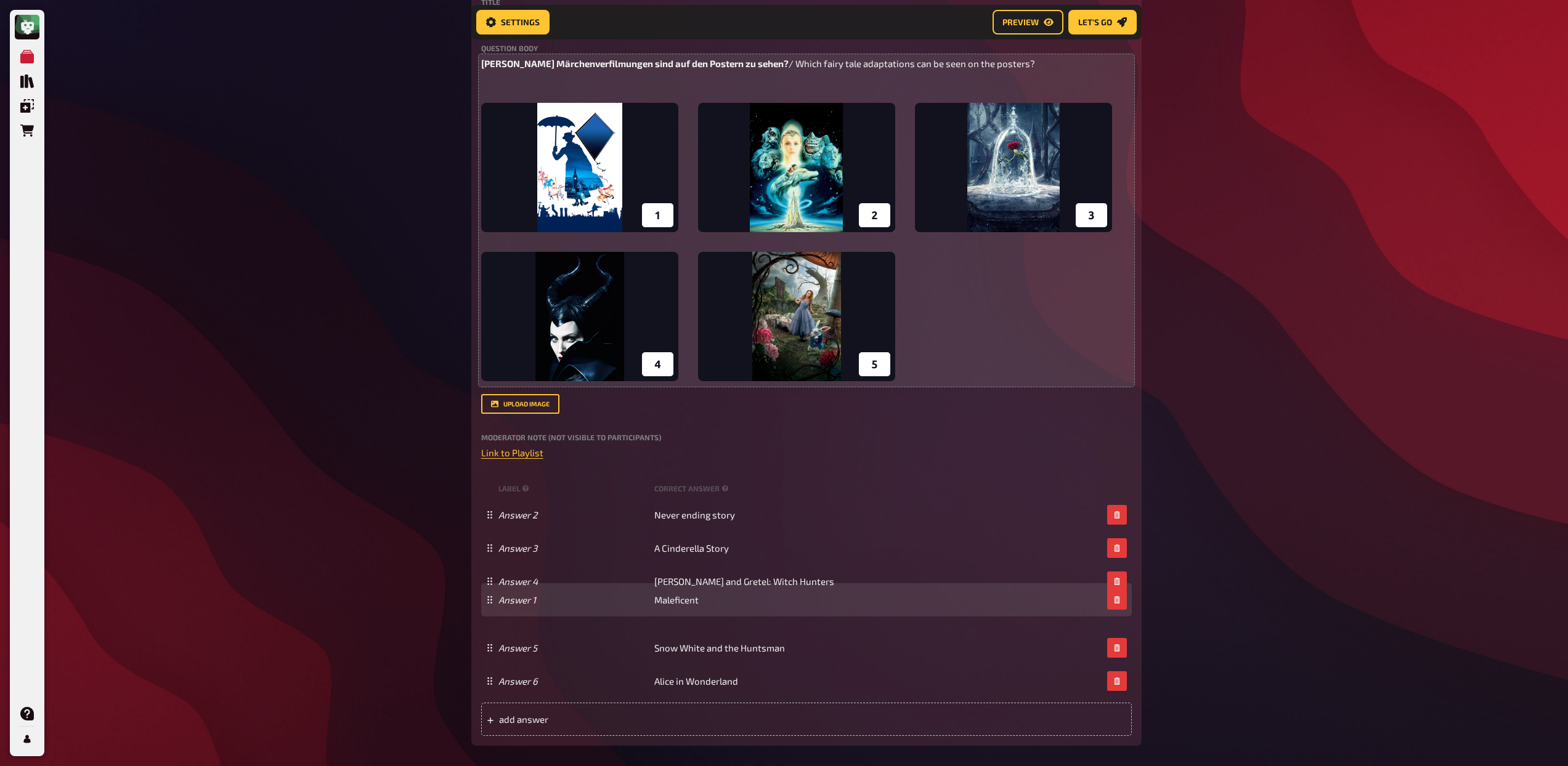
drag, startPoint x: 490, startPoint y: 561, endPoint x: 485, endPoint y: 598, distance: 37.3
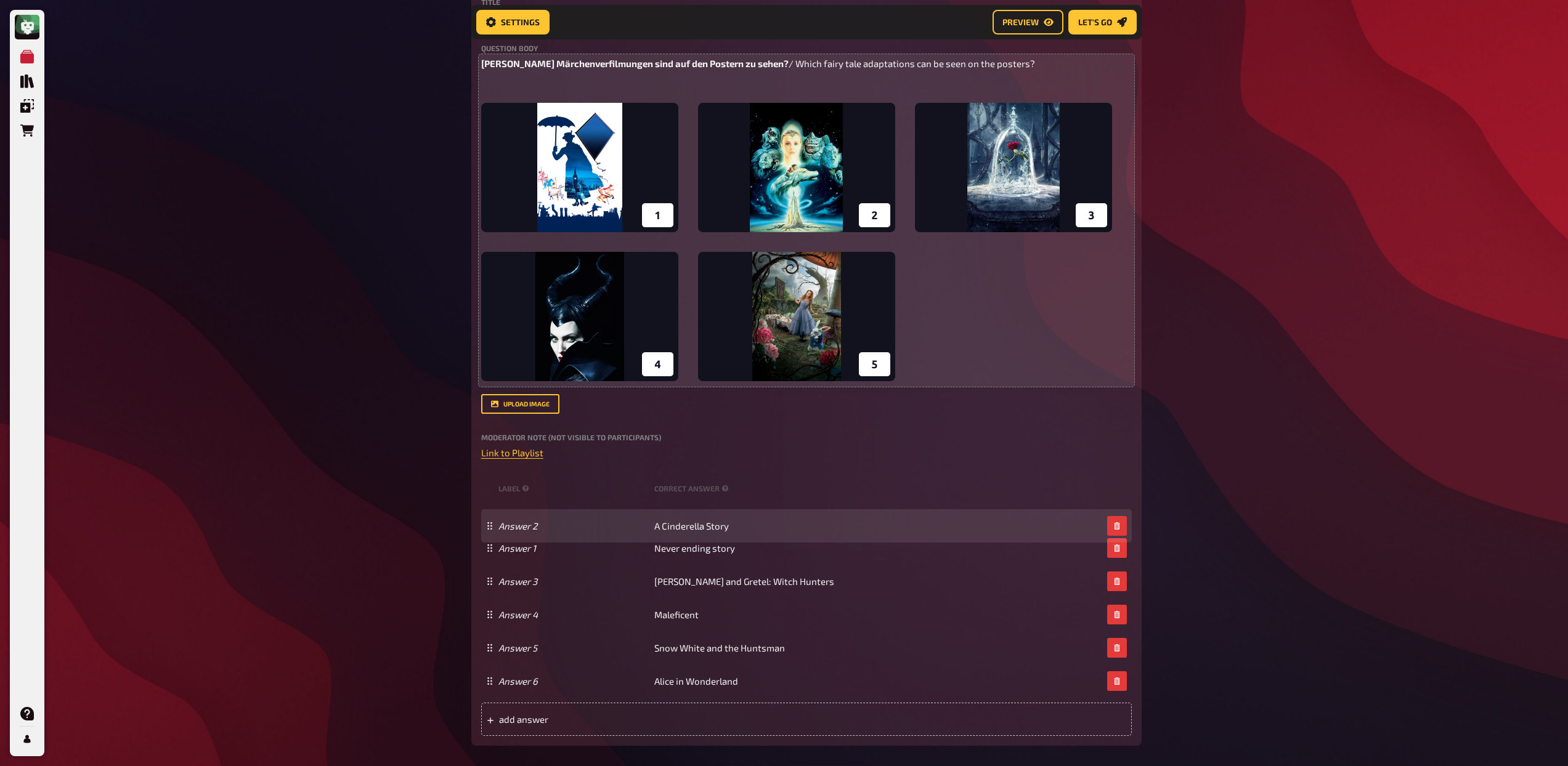
drag, startPoint x: 488, startPoint y: 549, endPoint x: 488, endPoint y: 527, distance: 22.0
click at [488, 527] on icon at bounding box center [489, 525] width 7 height 7
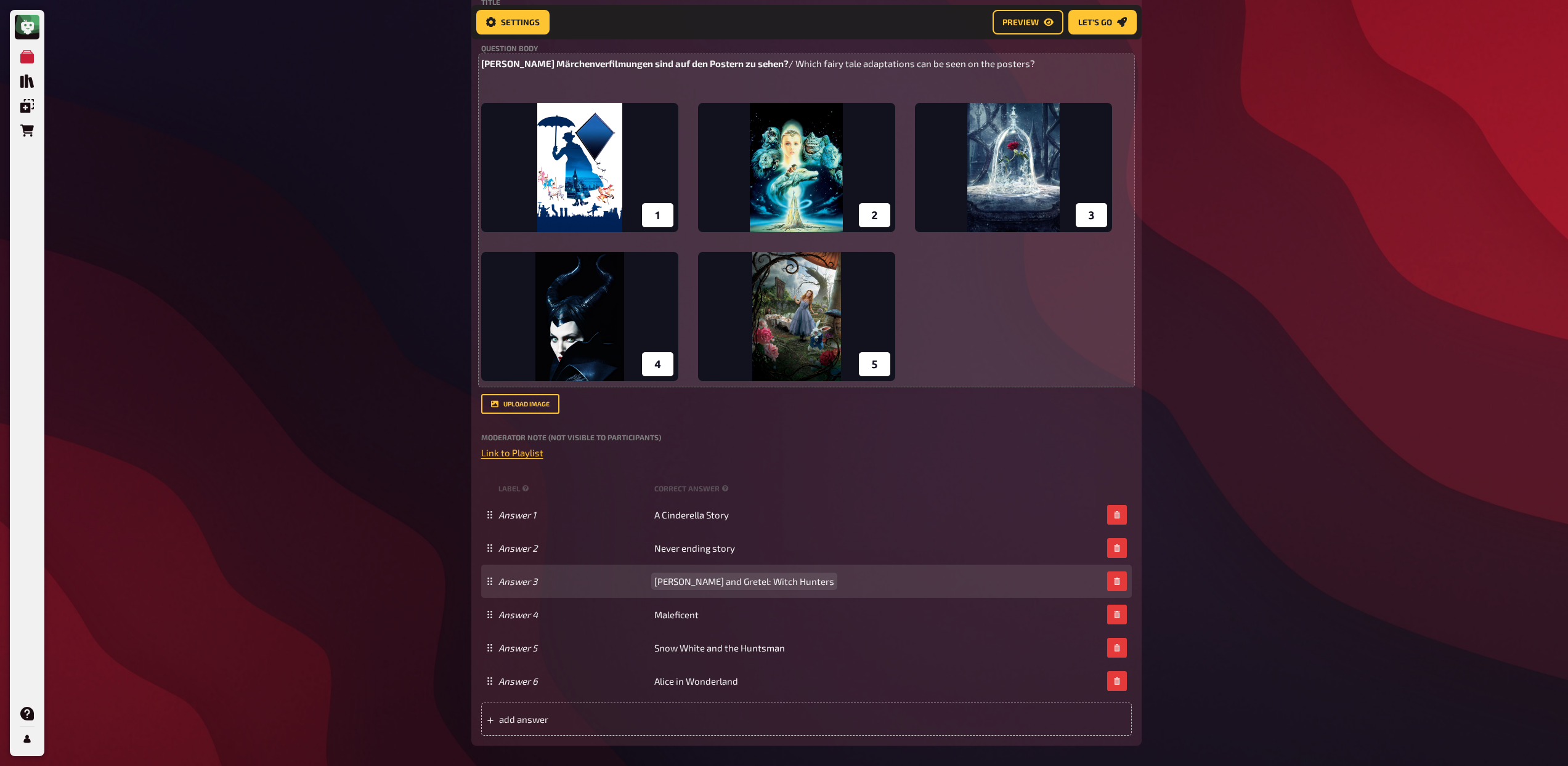
click at [670, 581] on span "[PERSON_NAME] and Gretel: Witch Hunters" at bounding box center [744, 581] width 180 height 11
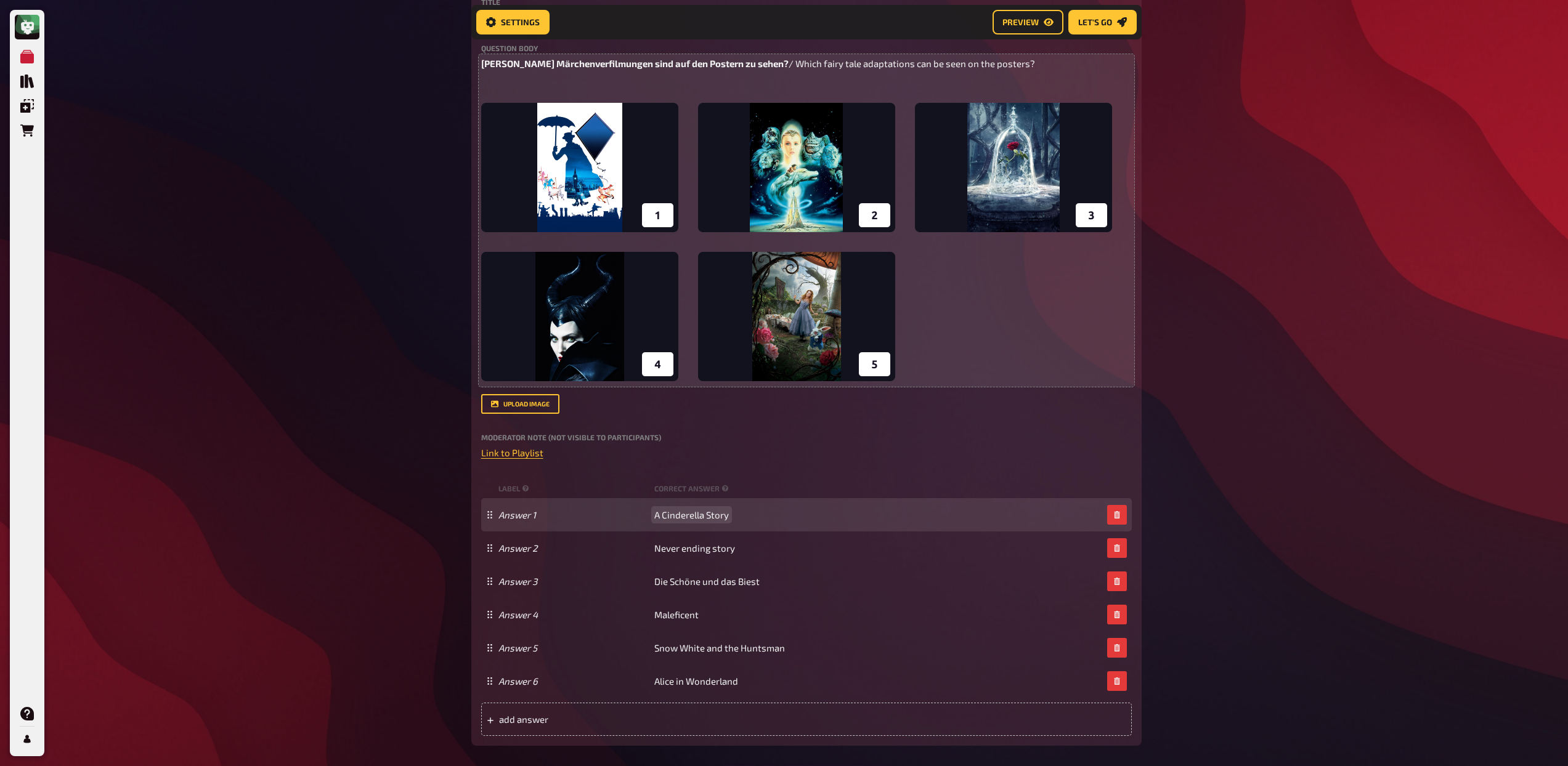
click at [673, 517] on span "A Cinderella Story" at bounding box center [692, 514] width 74 height 11
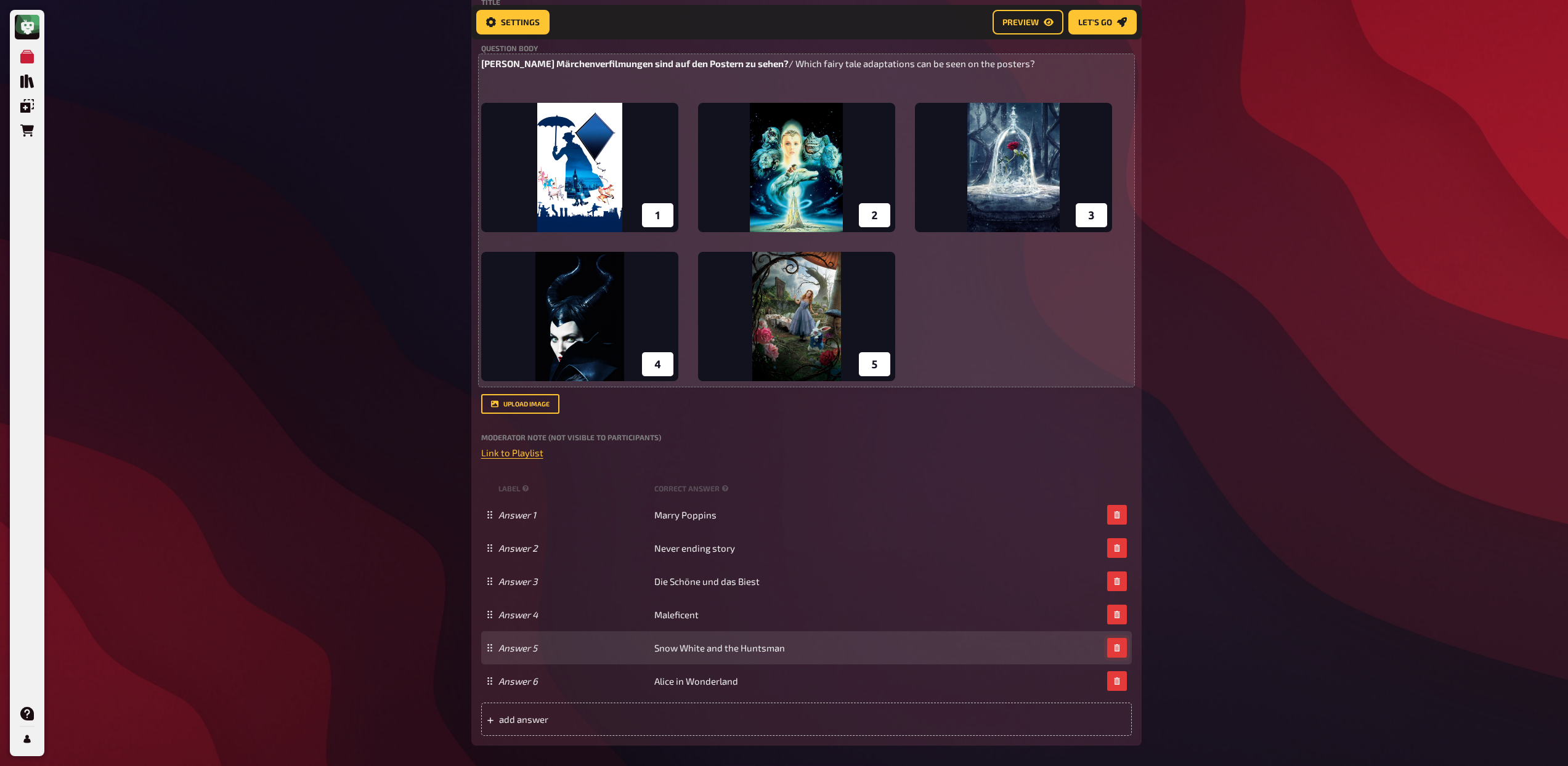
click at [1115, 651] on icon "button" at bounding box center [1116, 648] width 6 height 7
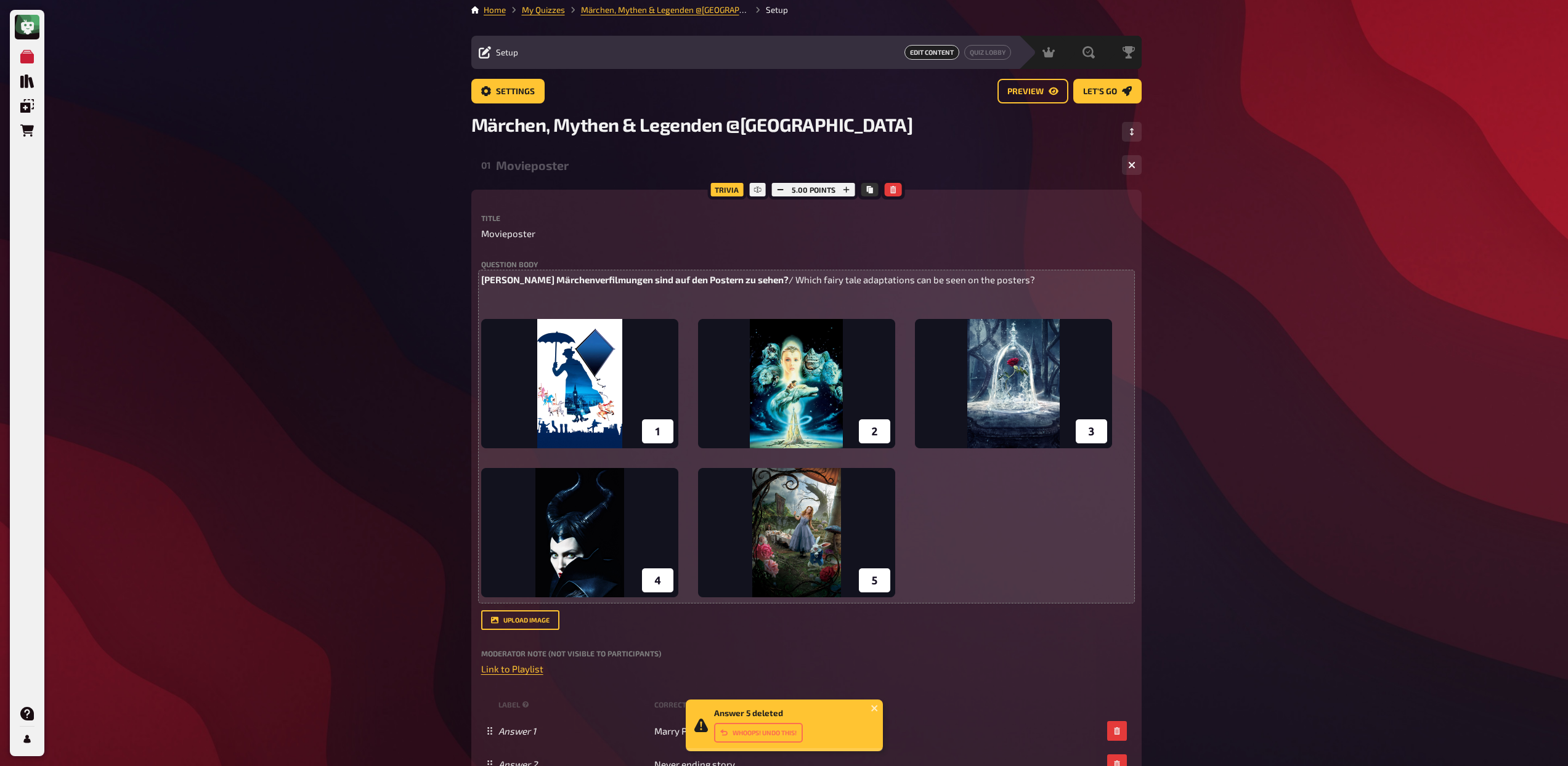
scroll to position [0, 0]
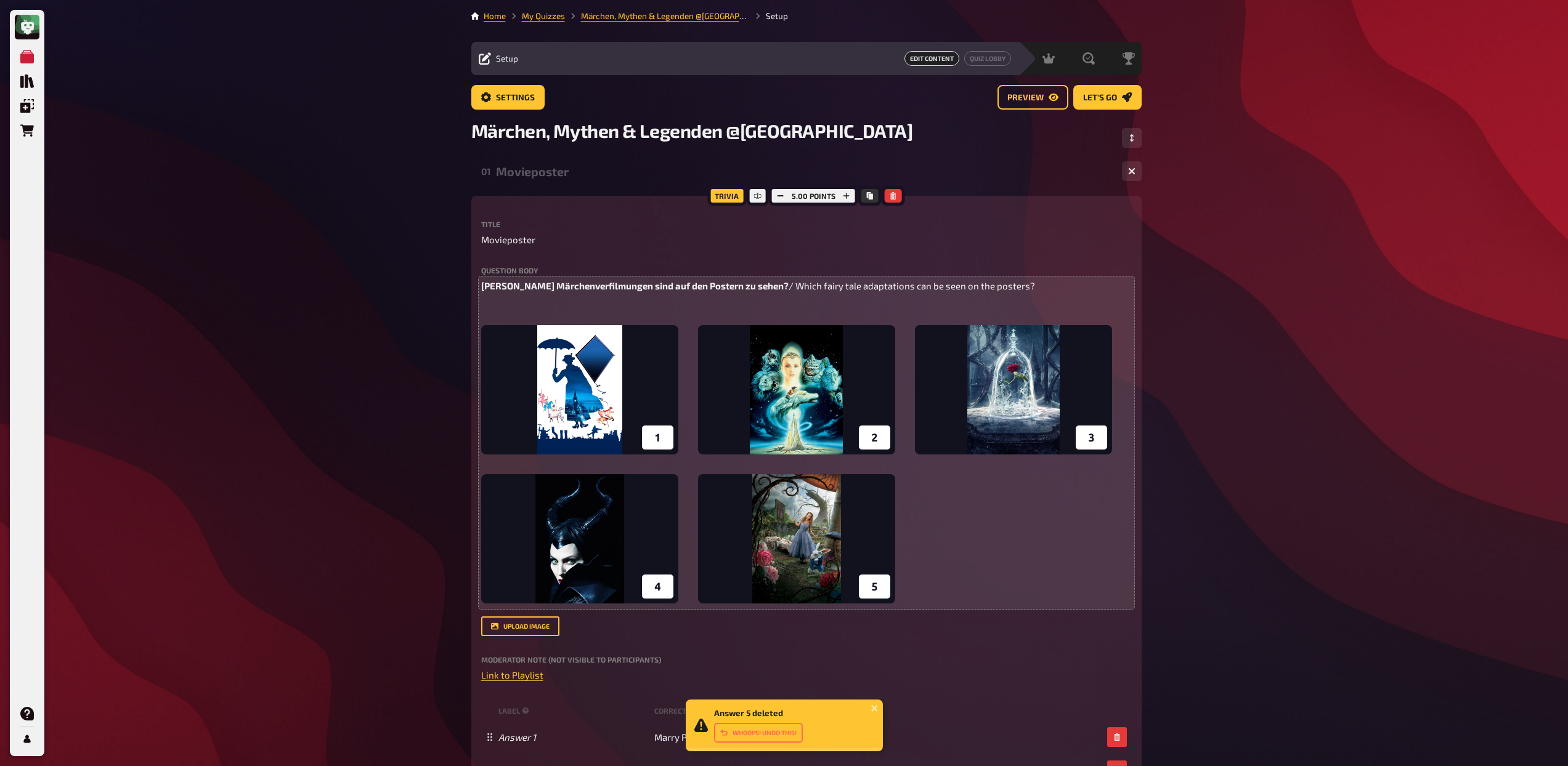
click at [561, 177] on div "Movieposter" at bounding box center [804, 172] width 616 height 14
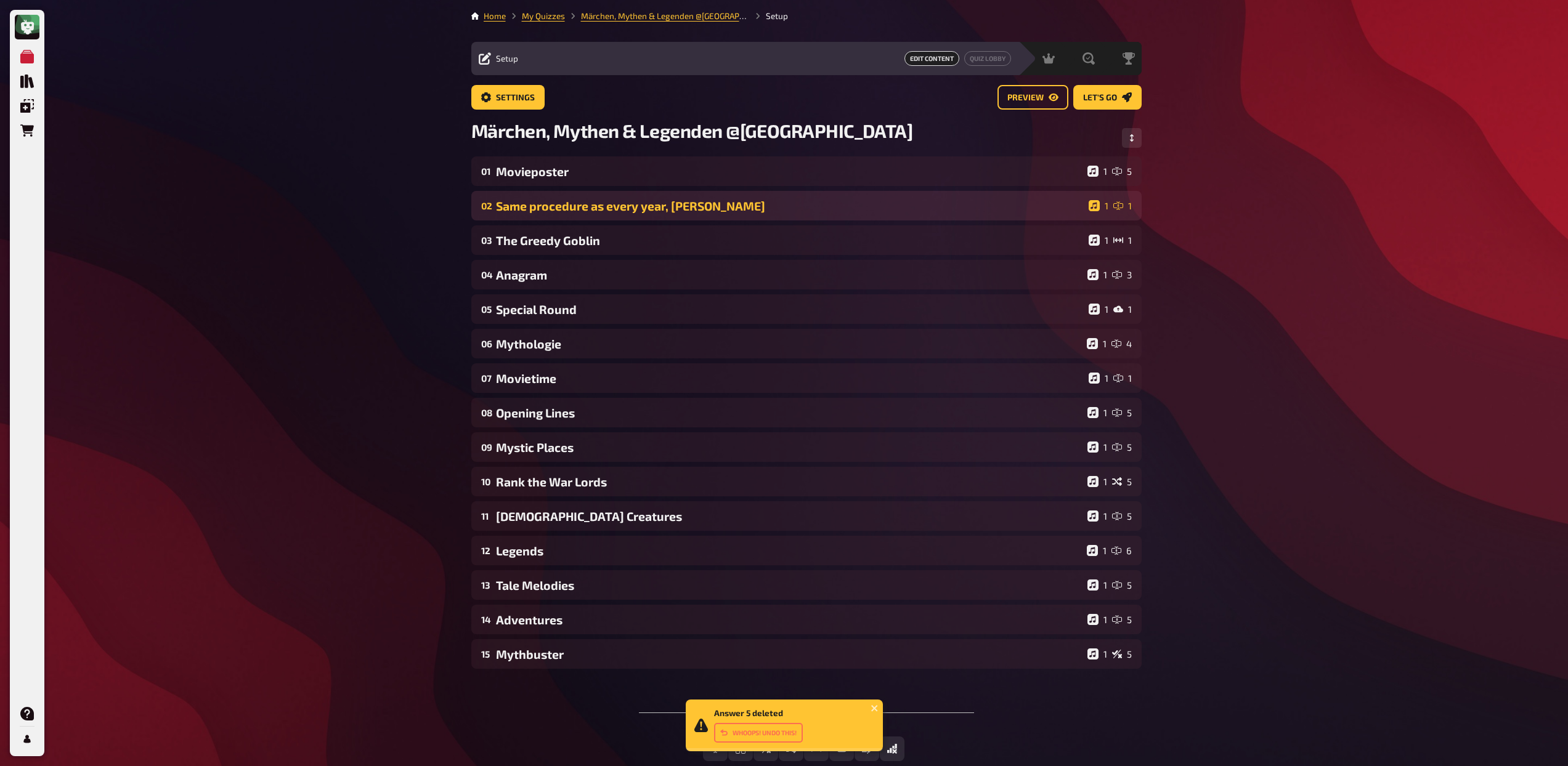
click at [559, 208] on div "Same procedure as every year, [PERSON_NAME]" at bounding box center [790, 206] width 588 height 14
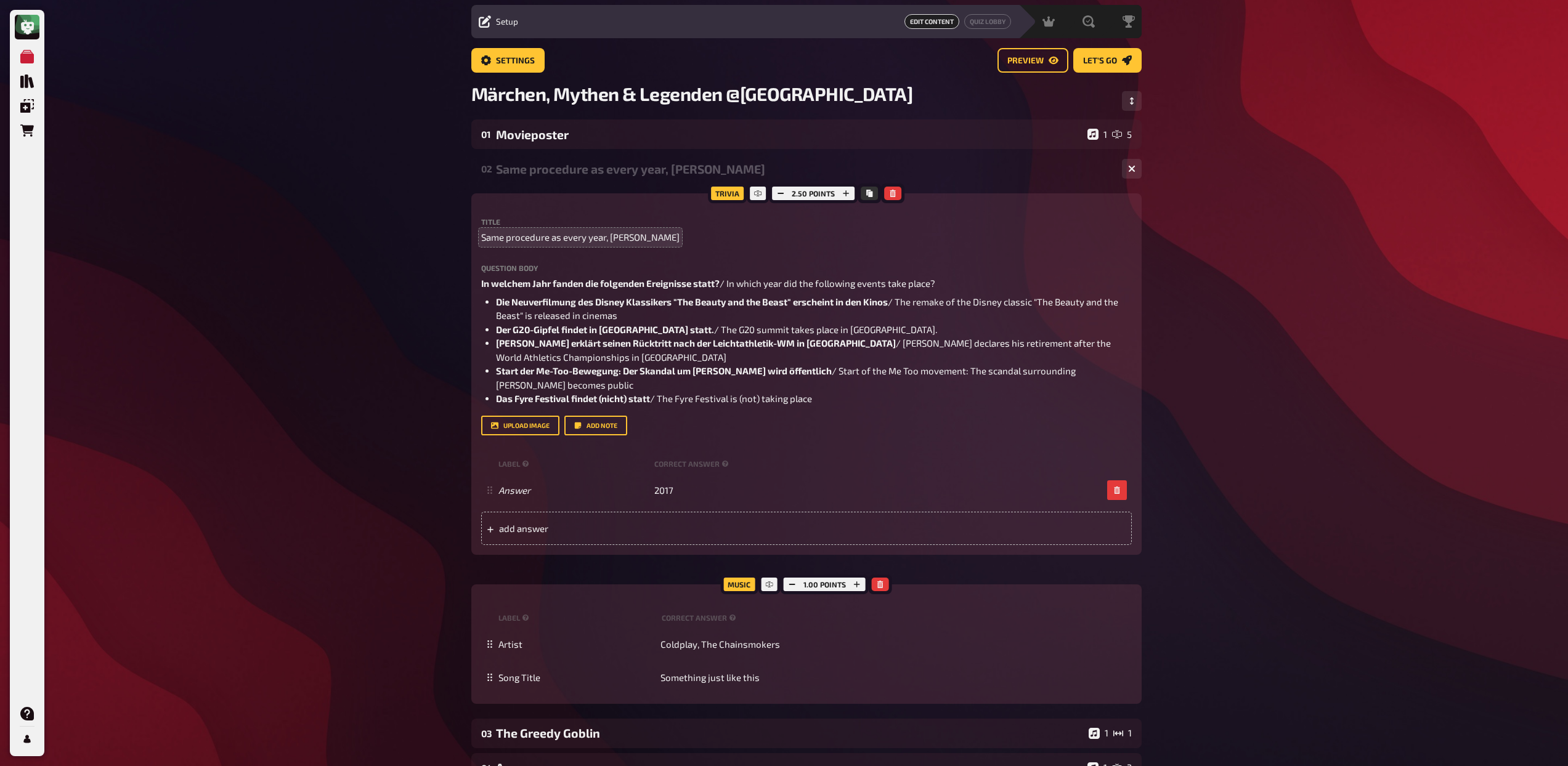
scroll to position [62, 0]
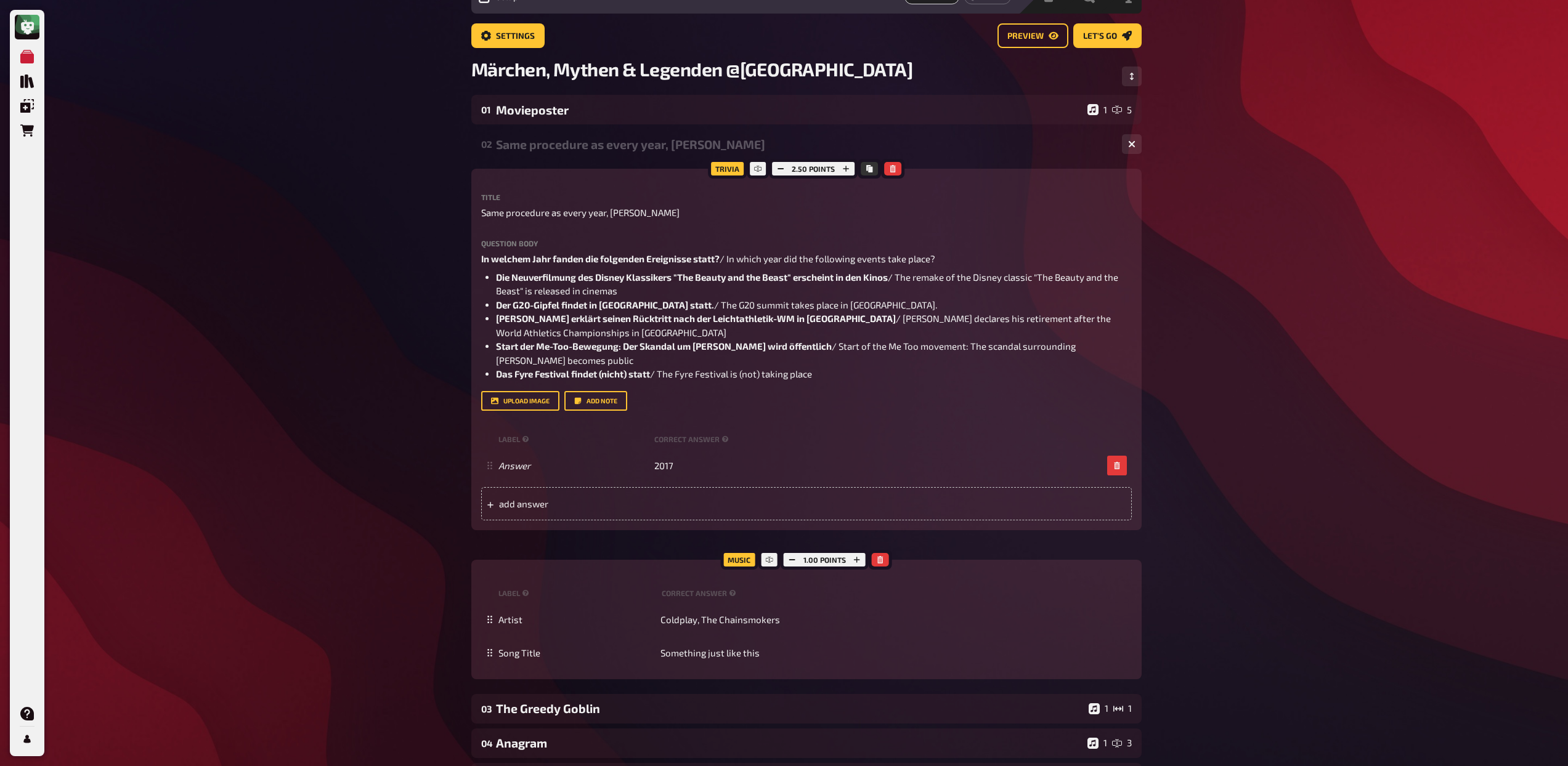
click at [552, 154] on div "02 Same procedure as every year, James 1 1" at bounding box center [806, 144] width 670 height 29
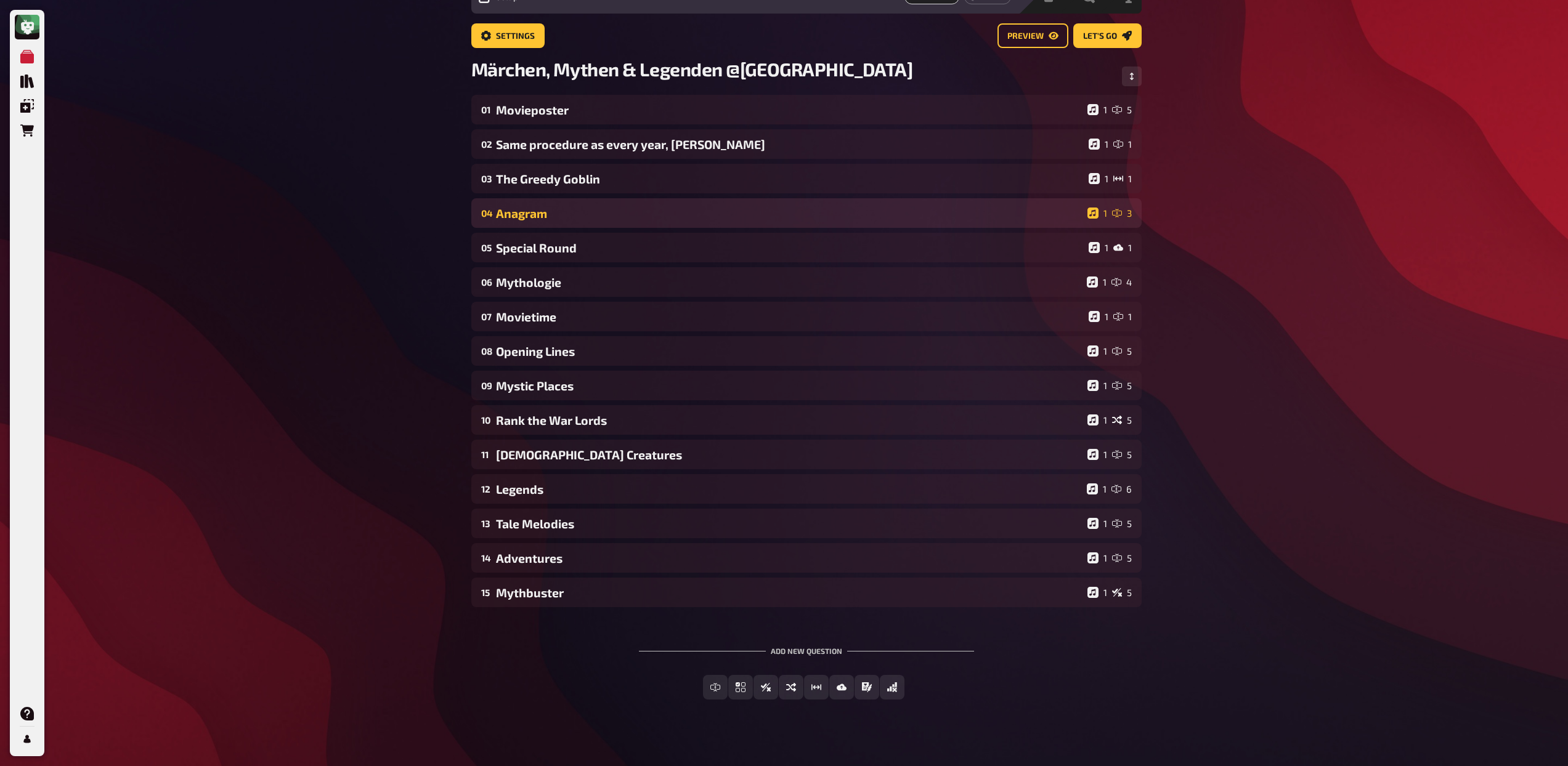
click at [553, 211] on div "Anagram" at bounding box center [789, 213] width 587 height 14
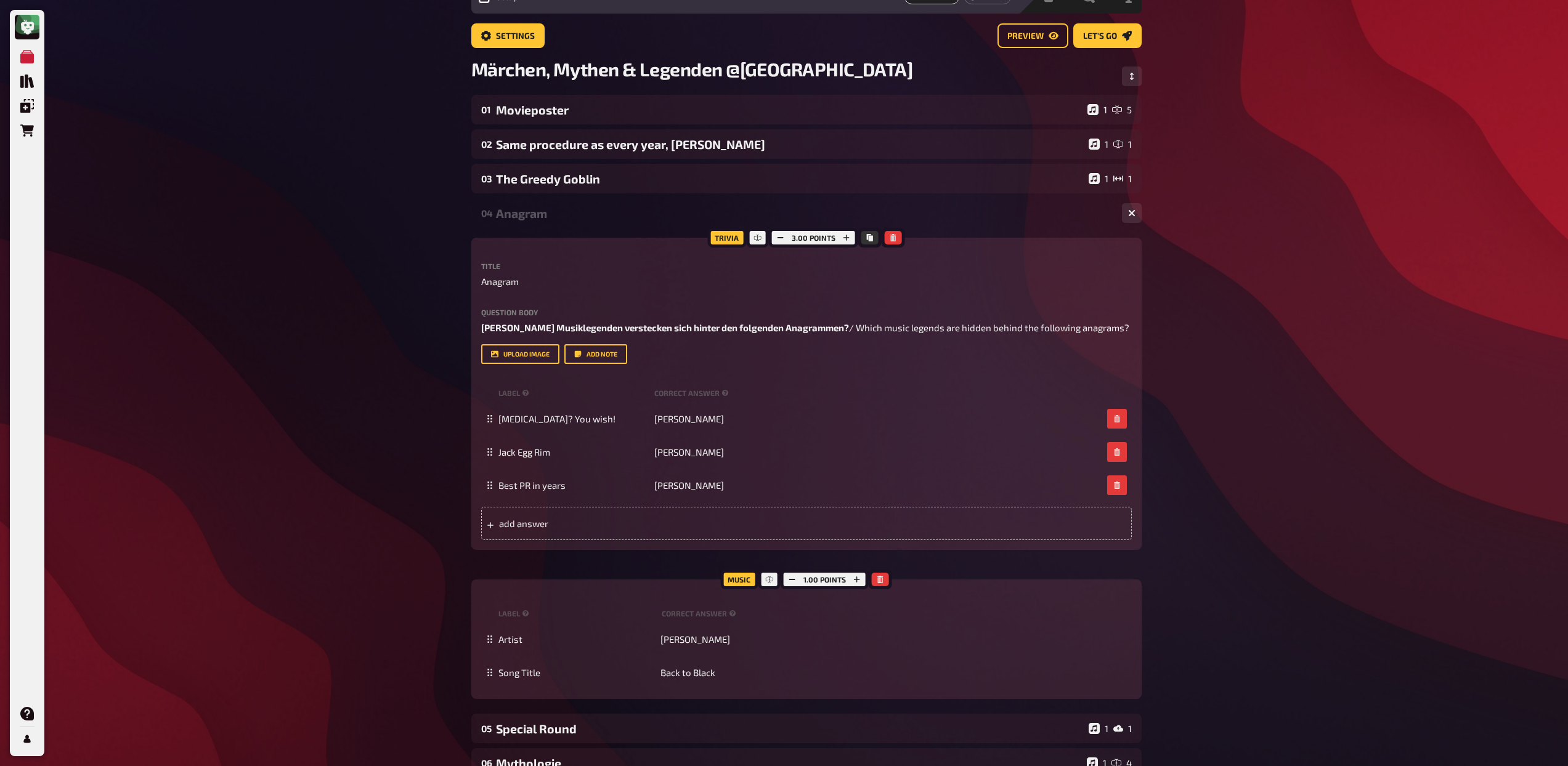
click at [553, 211] on div "Anagram" at bounding box center [804, 213] width 616 height 14
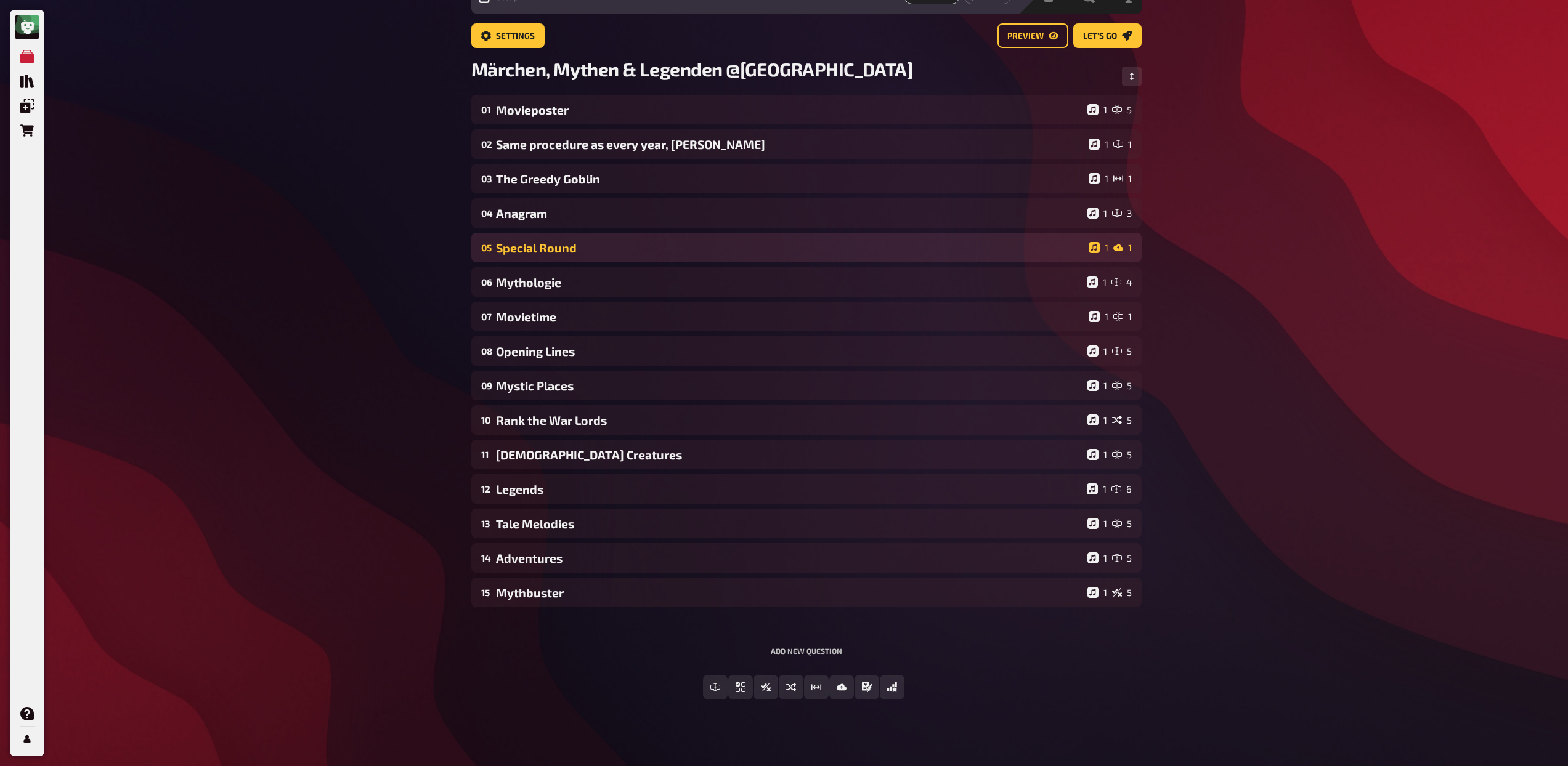
click at [553, 247] on div "Special Round" at bounding box center [790, 248] width 588 height 14
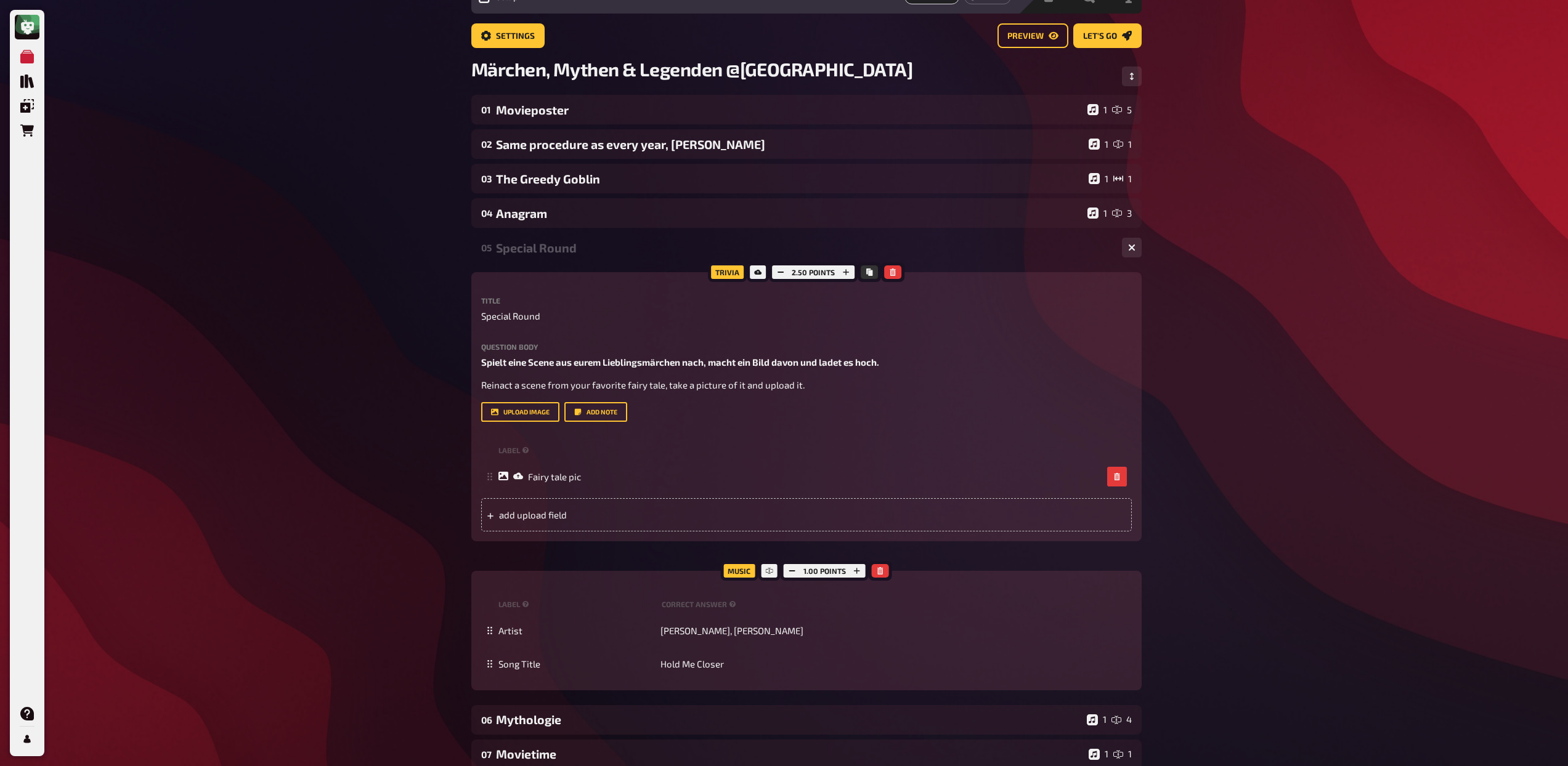
click at [553, 247] on div "Special Round" at bounding box center [804, 248] width 616 height 14
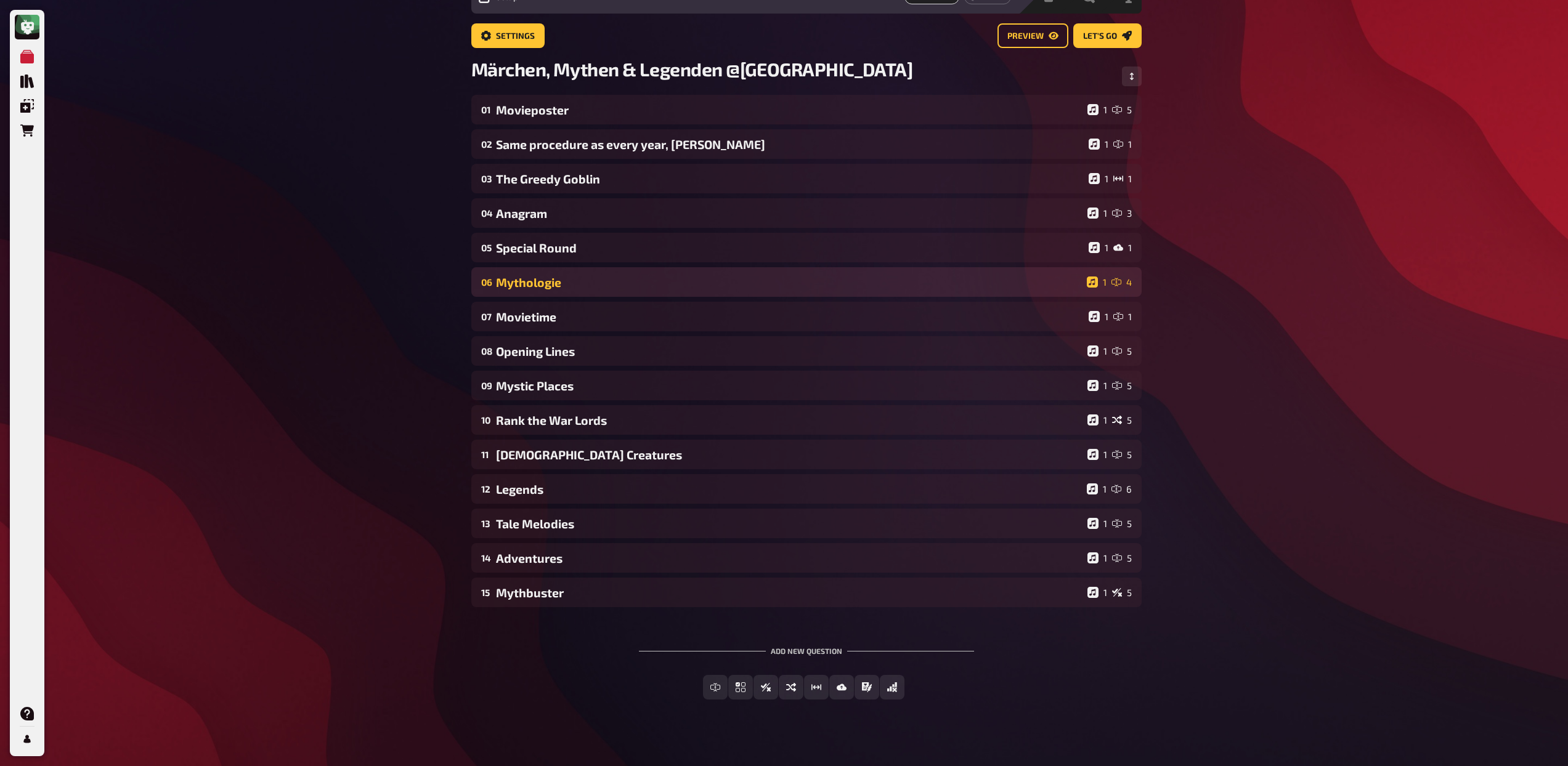
click at [561, 275] on div "Mythologie" at bounding box center [789, 282] width 586 height 14
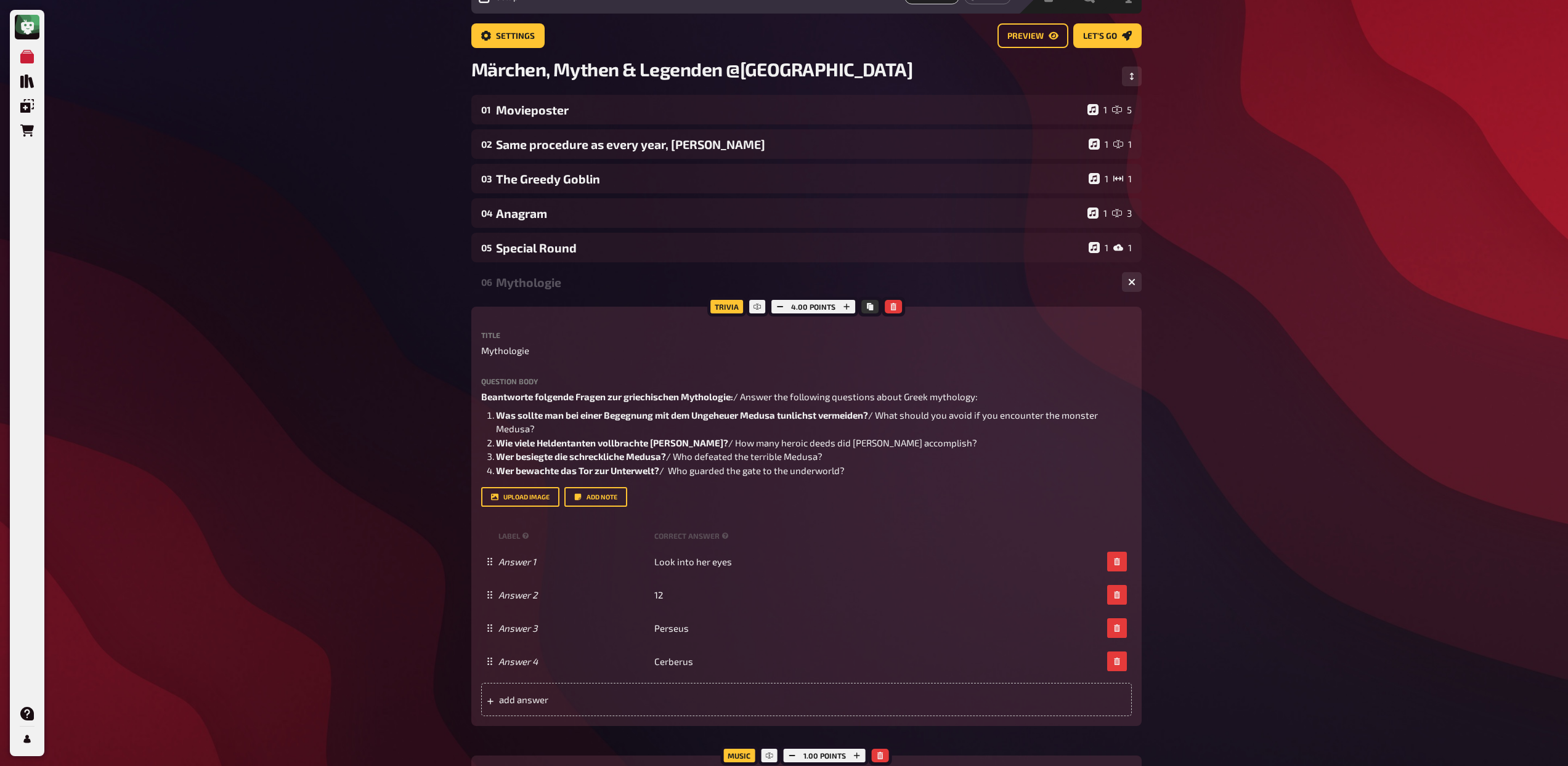
click at [559, 277] on div "Mythologie" at bounding box center [804, 282] width 616 height 14
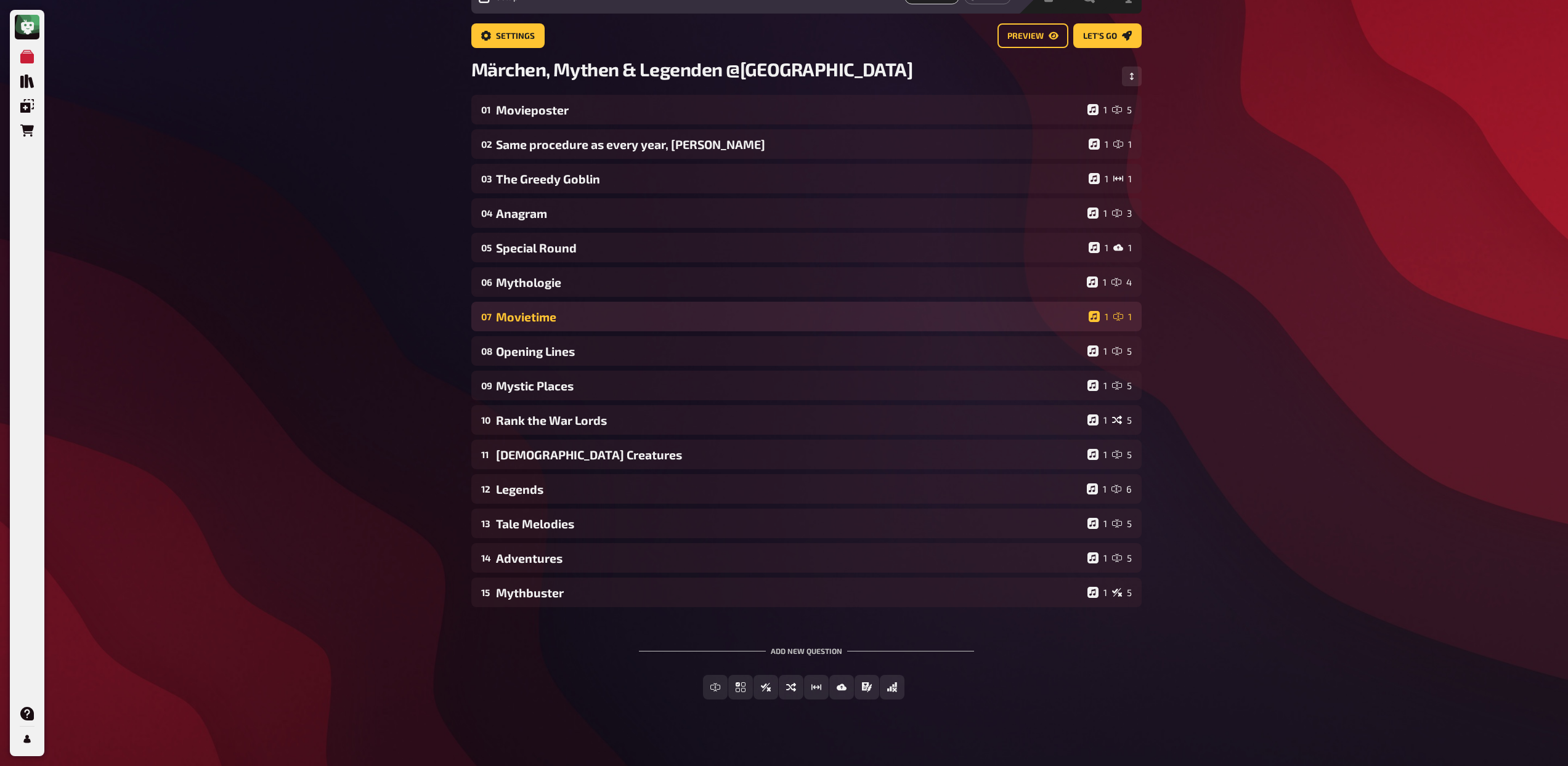
click at [559, 321] on div "Movietime" at bounding box center [790, 317] width 588 height 14
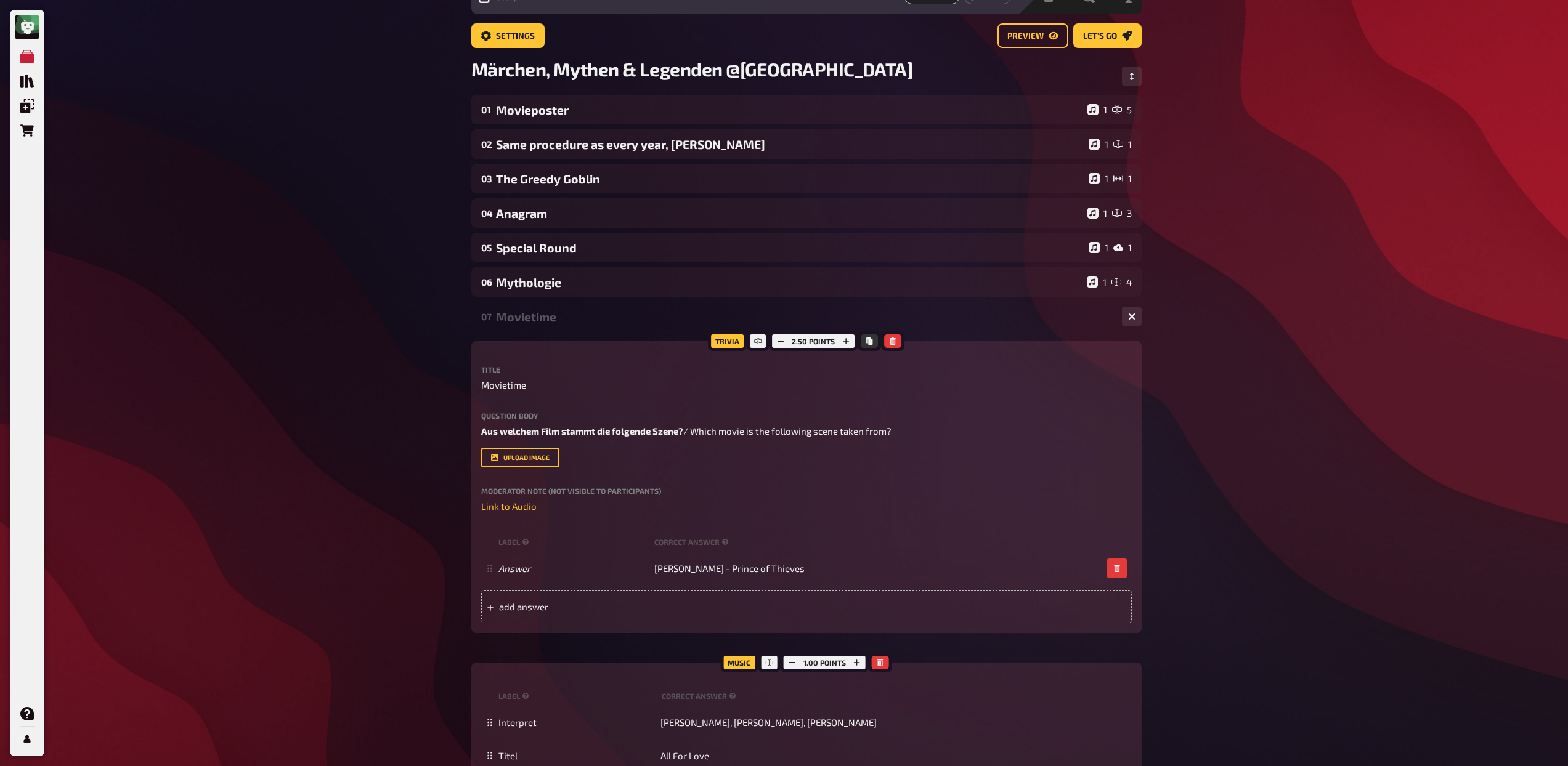
click at [559, 321] on div "Movietime" at bounding box center [804, 317] width 616 height 14
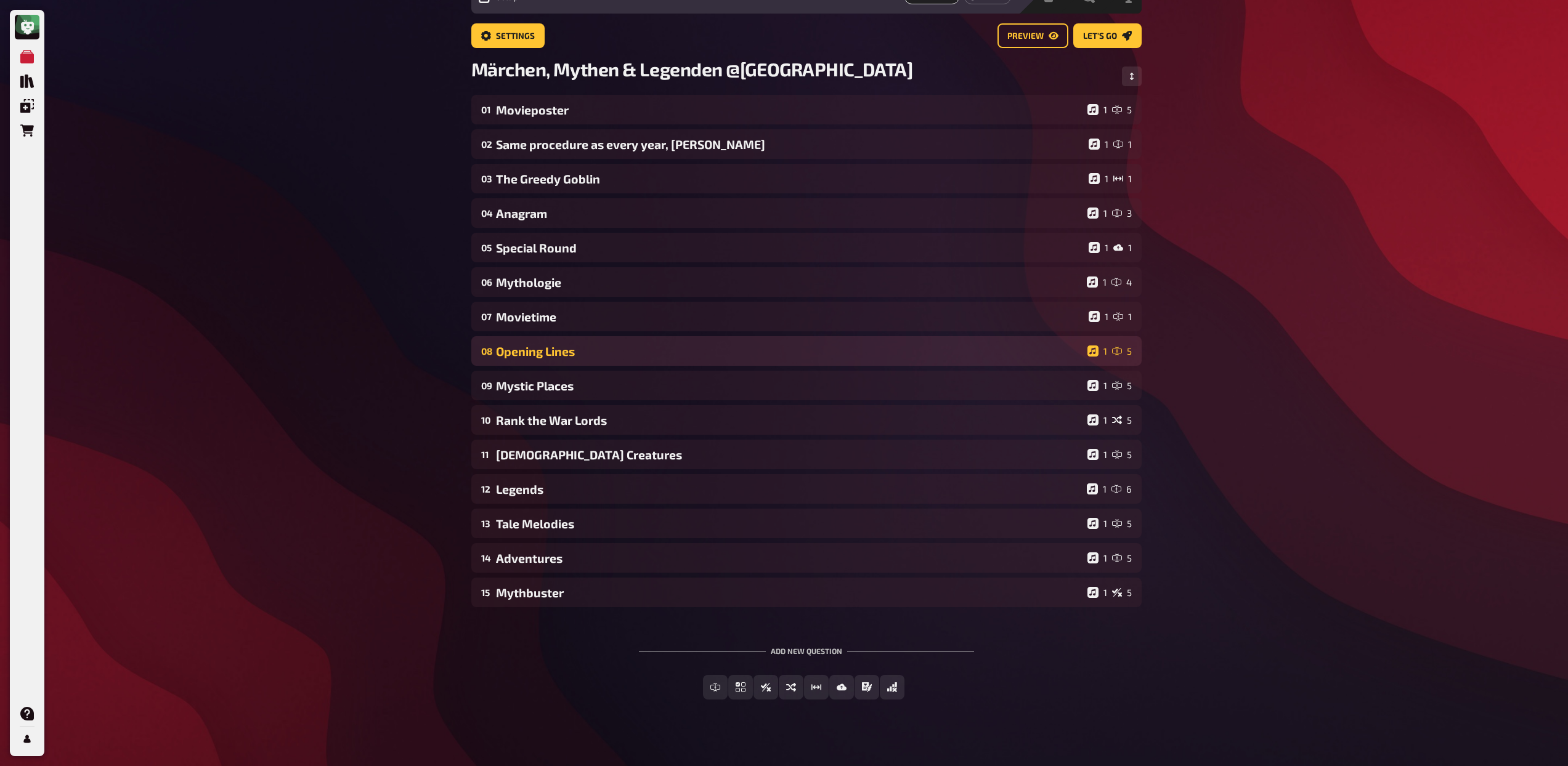
click at [563, 347] on div "Opening Lines" at bounding box center [789, 351] width 587 height 14
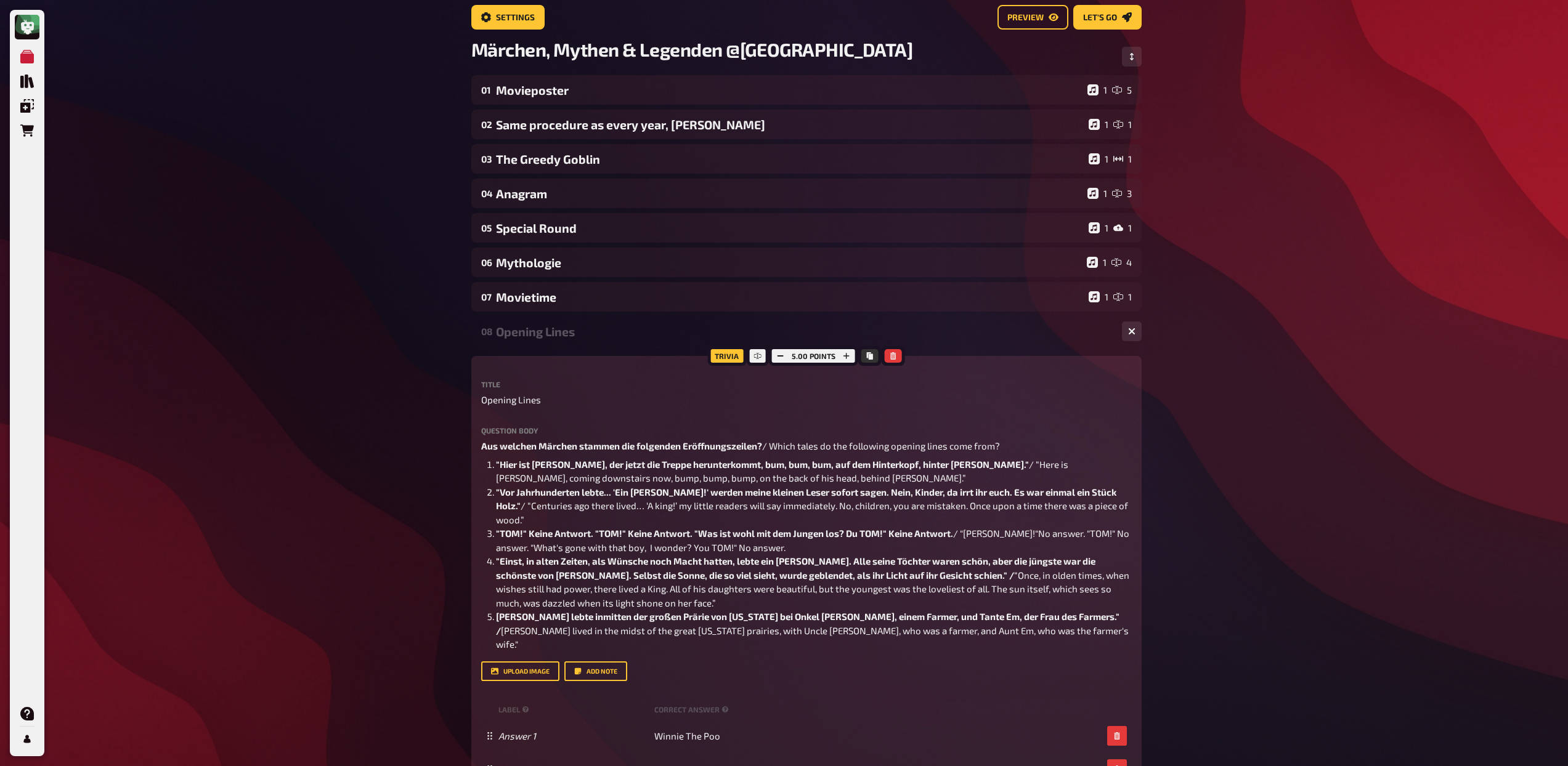
scroll to position [92, 0]
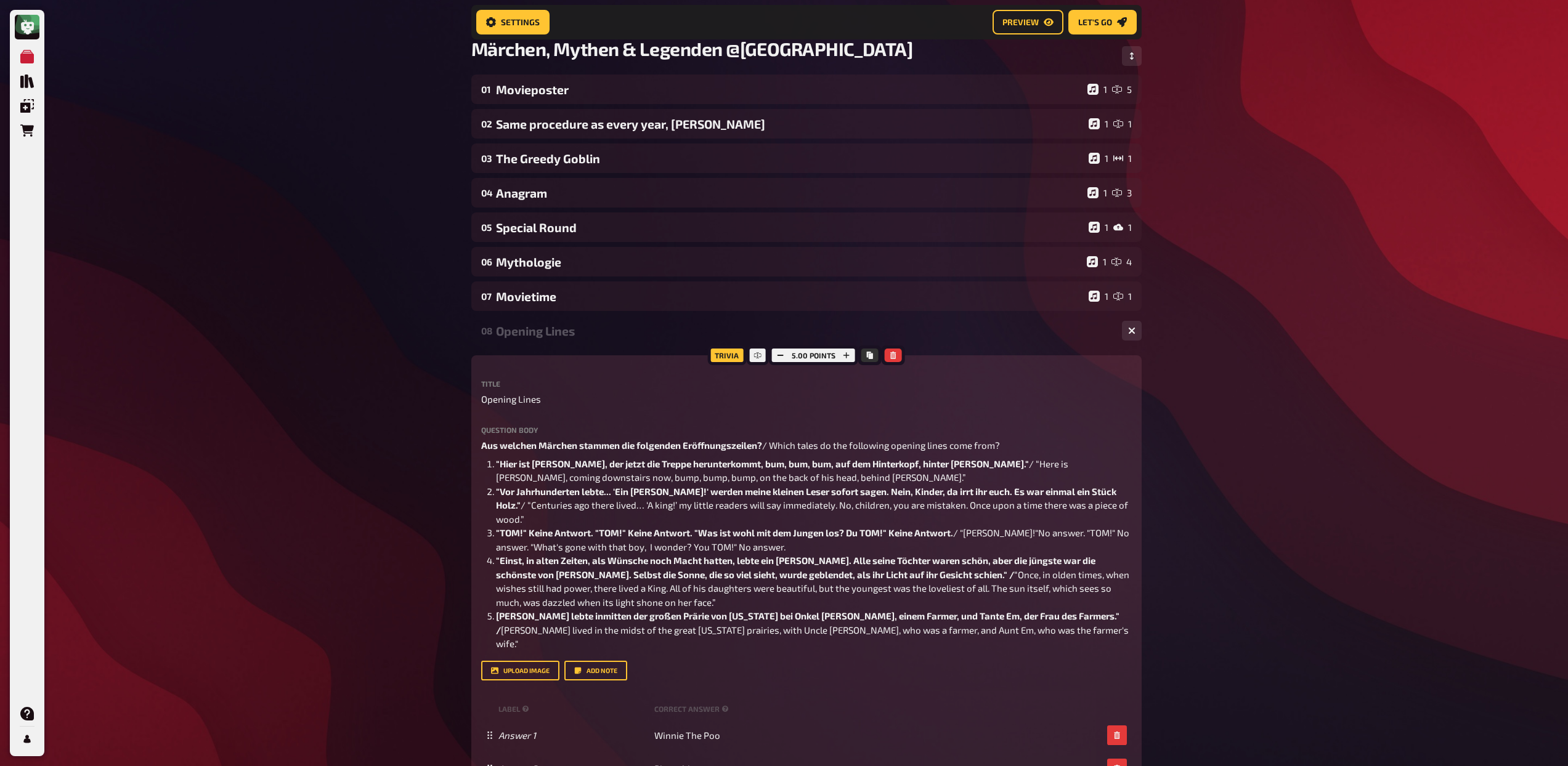
click at [559, 325] on div "Opening Lines" at bounding box center [804, 331] width 616 height 14
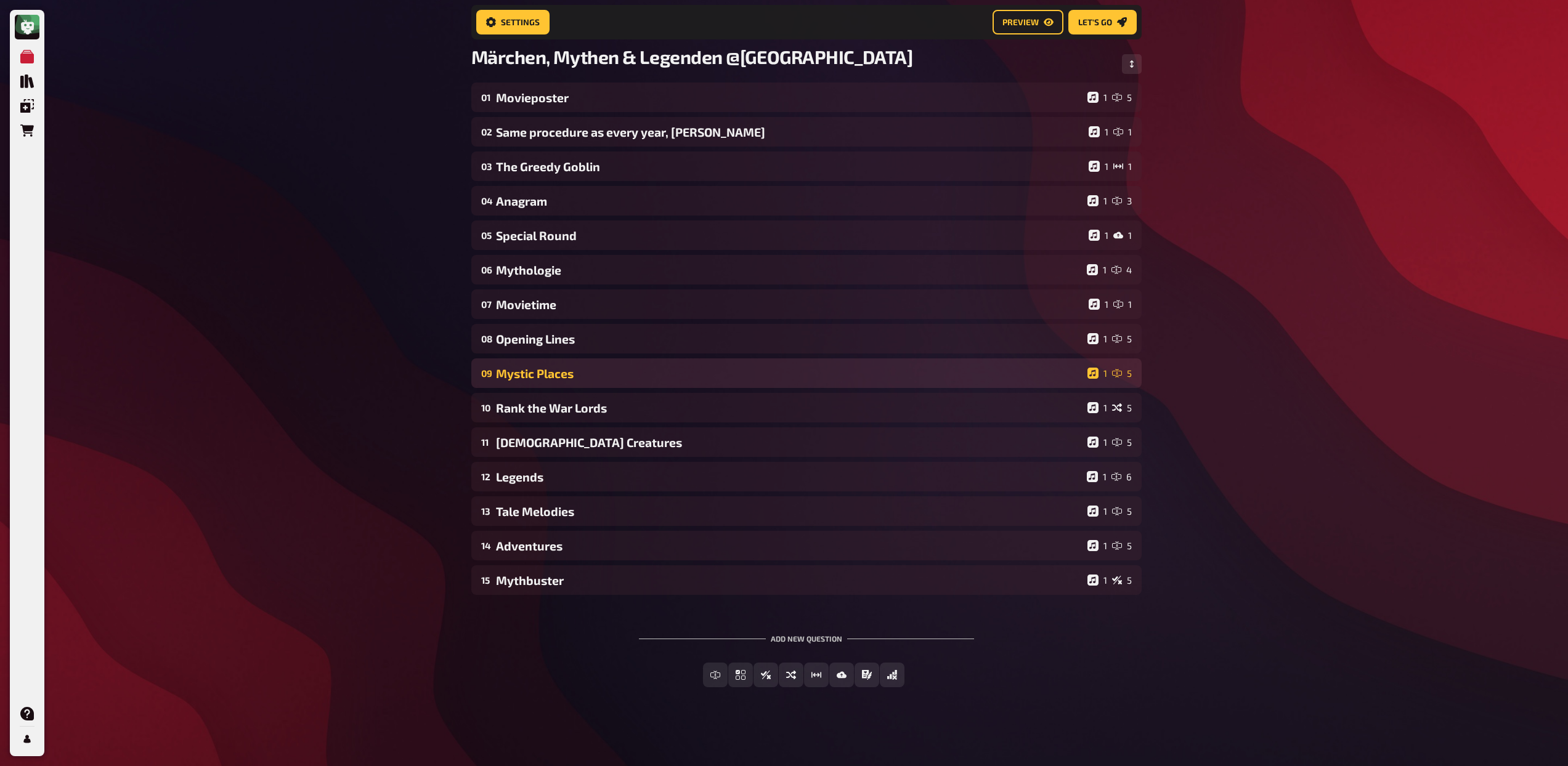
click at [572, 376] on div "Mystic Places" at bounding box center [789, 374] width 587 height 14
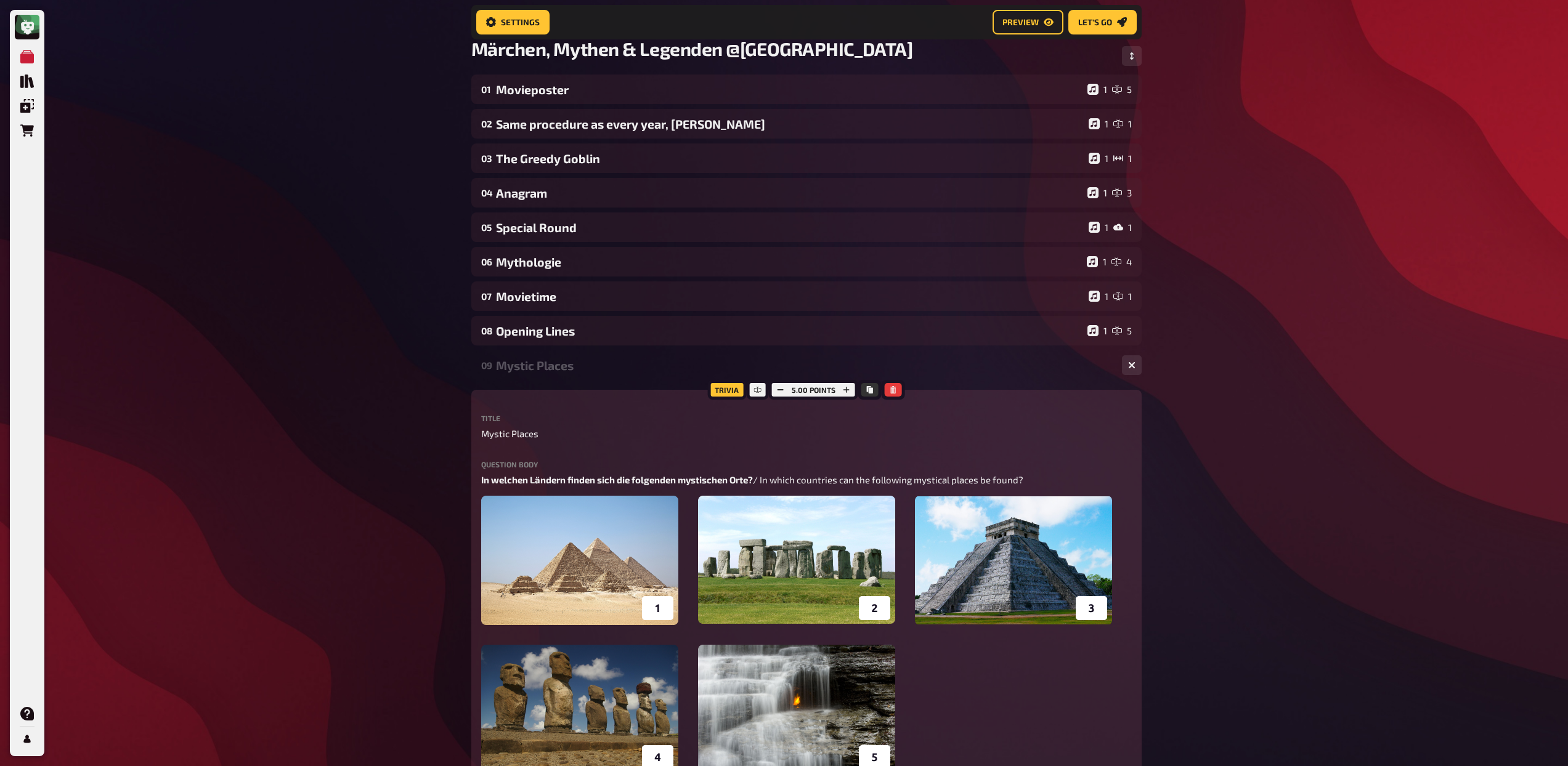
click at [570, 366] on div "Mystic Places" at bounding box center [804, 366] width 616 height 14
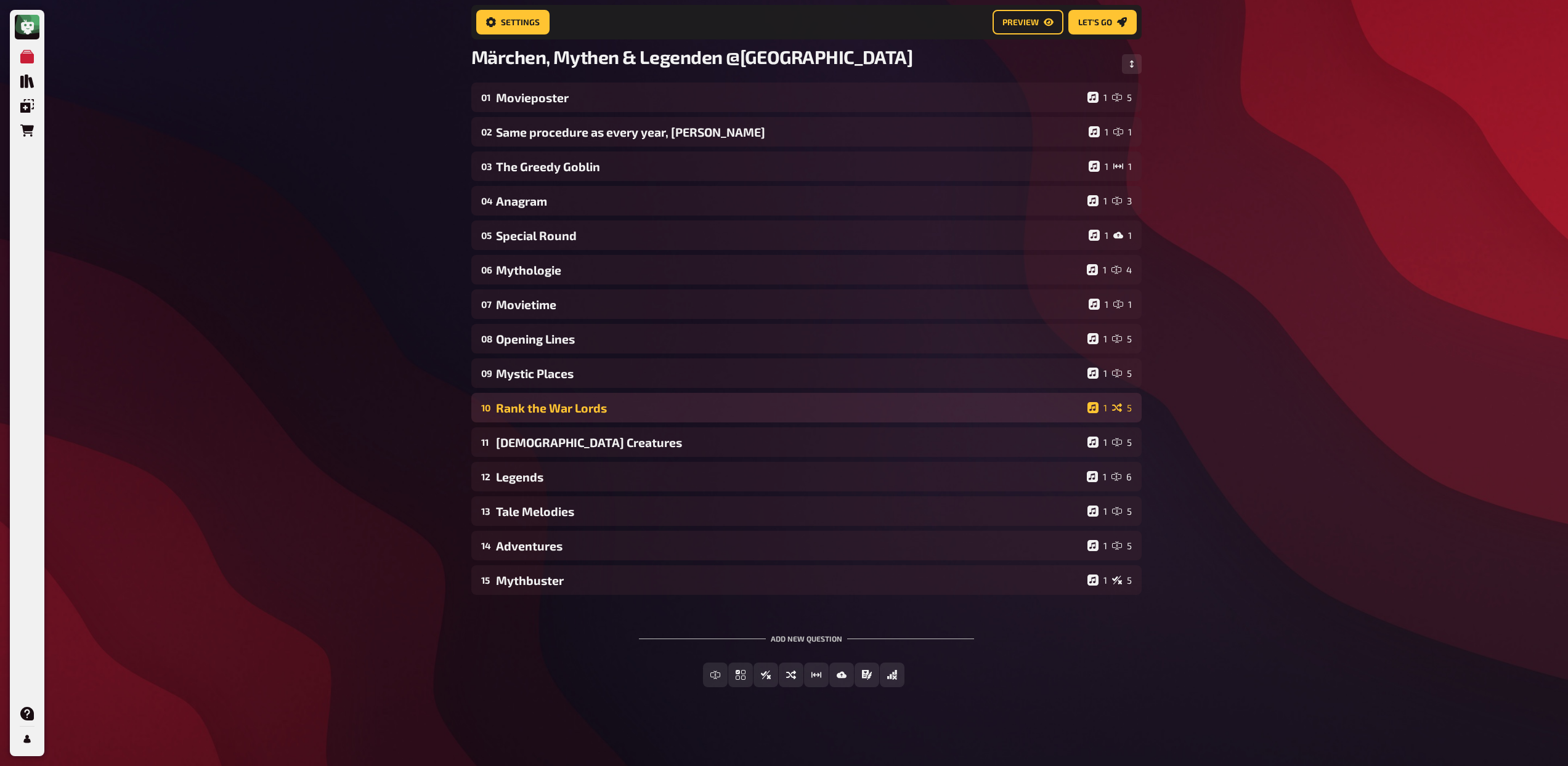
click at [577, 408] on div "Rank the War Lords" at bounding box center [789, 408] width 587 height 14
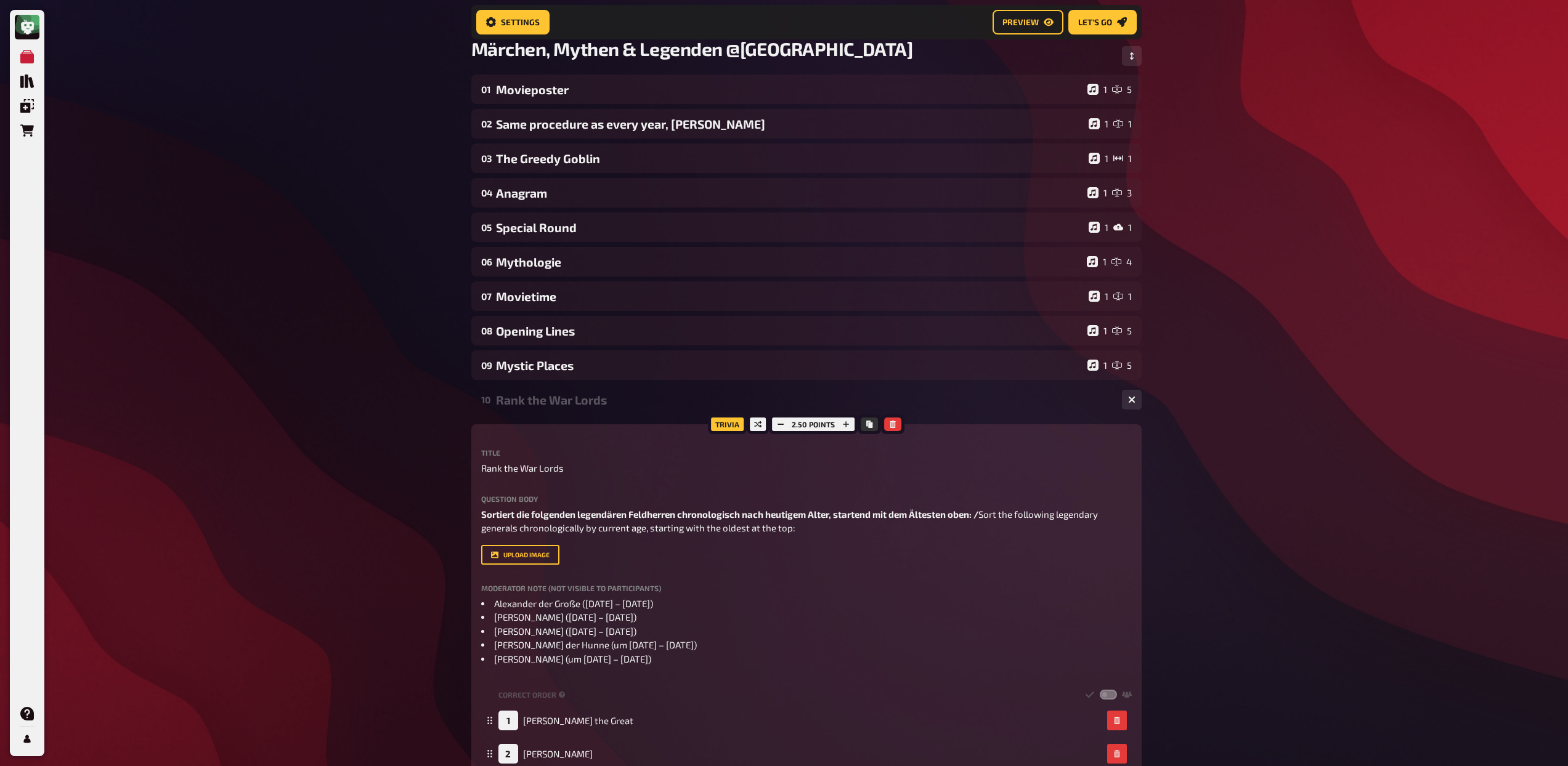
click at [577, 408] on div "10 Rank the War Lords 1 5" at bounding box center [806, 399] width 670 height 29
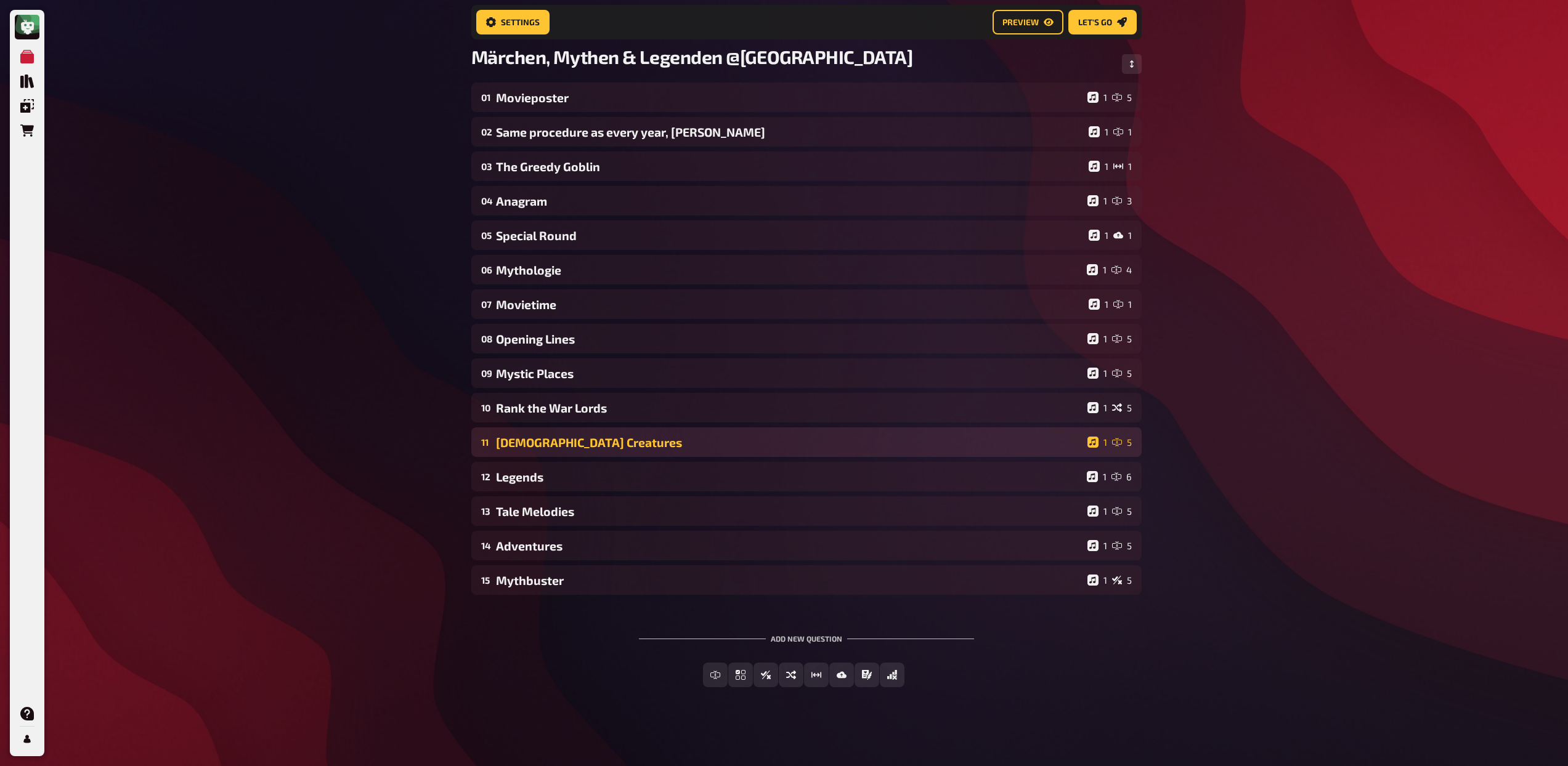
click at [586, 443] on div "[DEMOGRAPHIC_DATA] Creatures" at bounding box center [789, 443] width 587 height 14
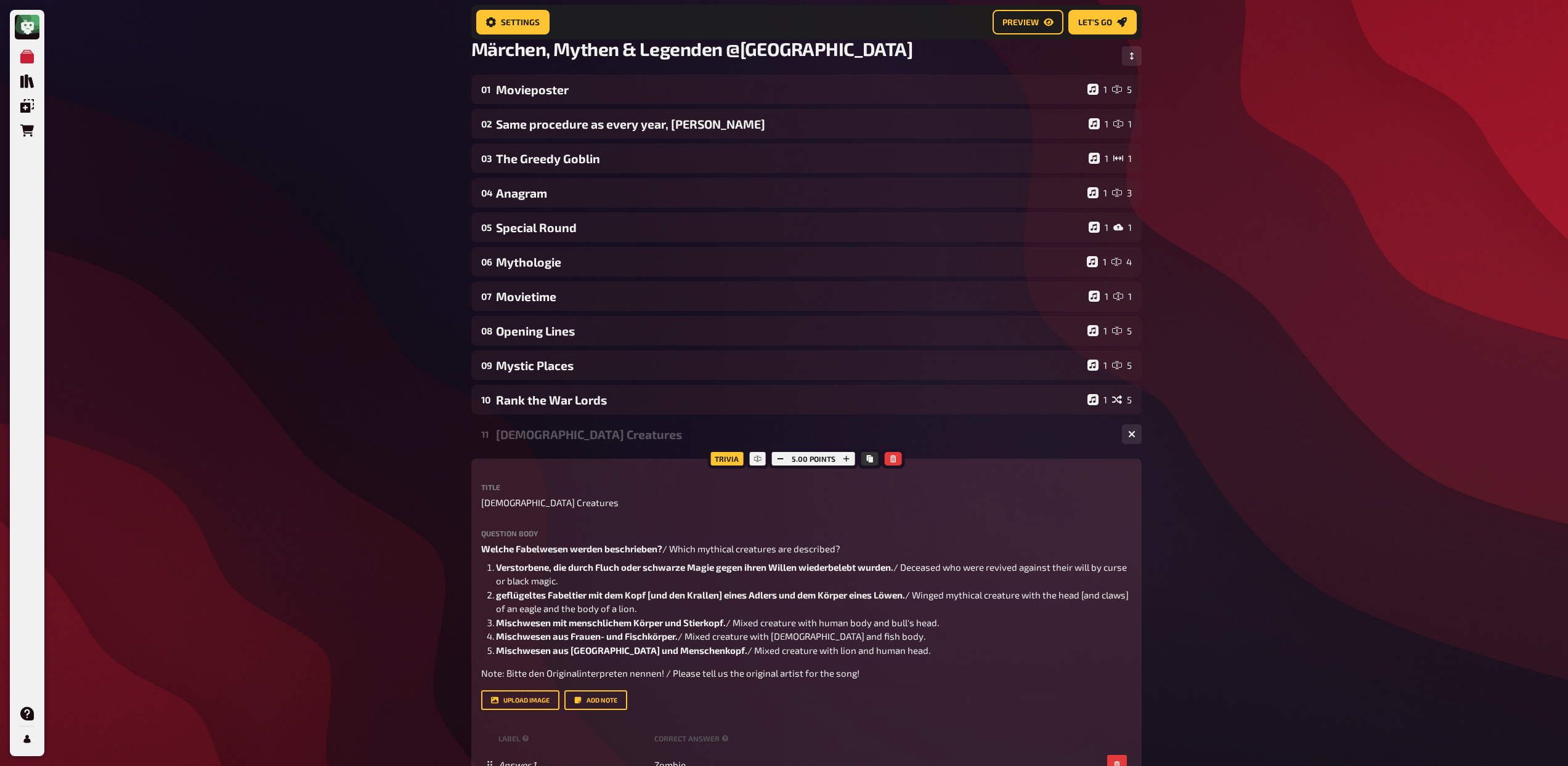
click at [587, 441] on div "11 Mystic Creatures 1 5" at bounding box center [806, 433] width 670 height 29
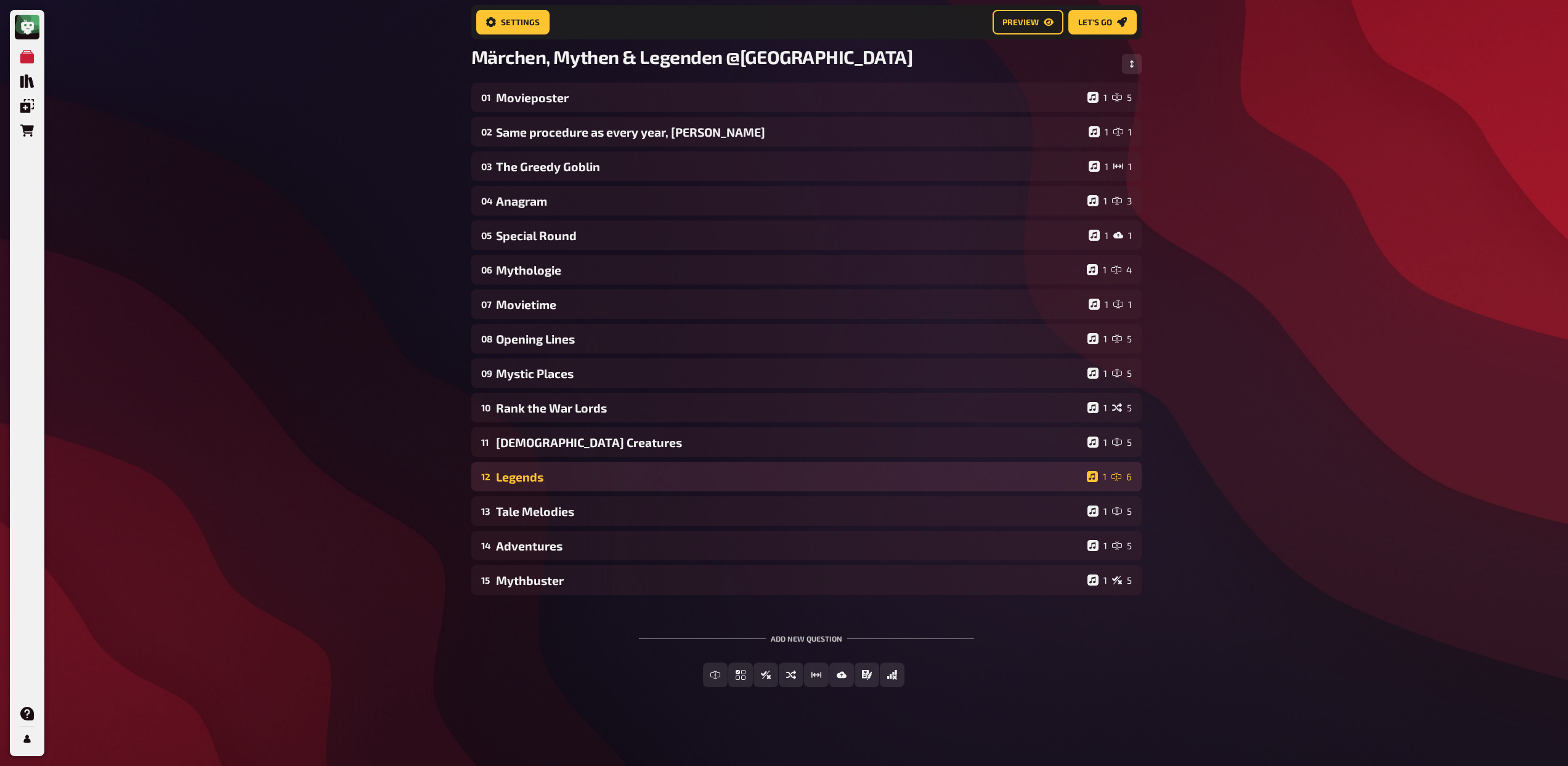
click at [588, 471] on div "Legends" at bounding box center [789, 477] width 586 height 14
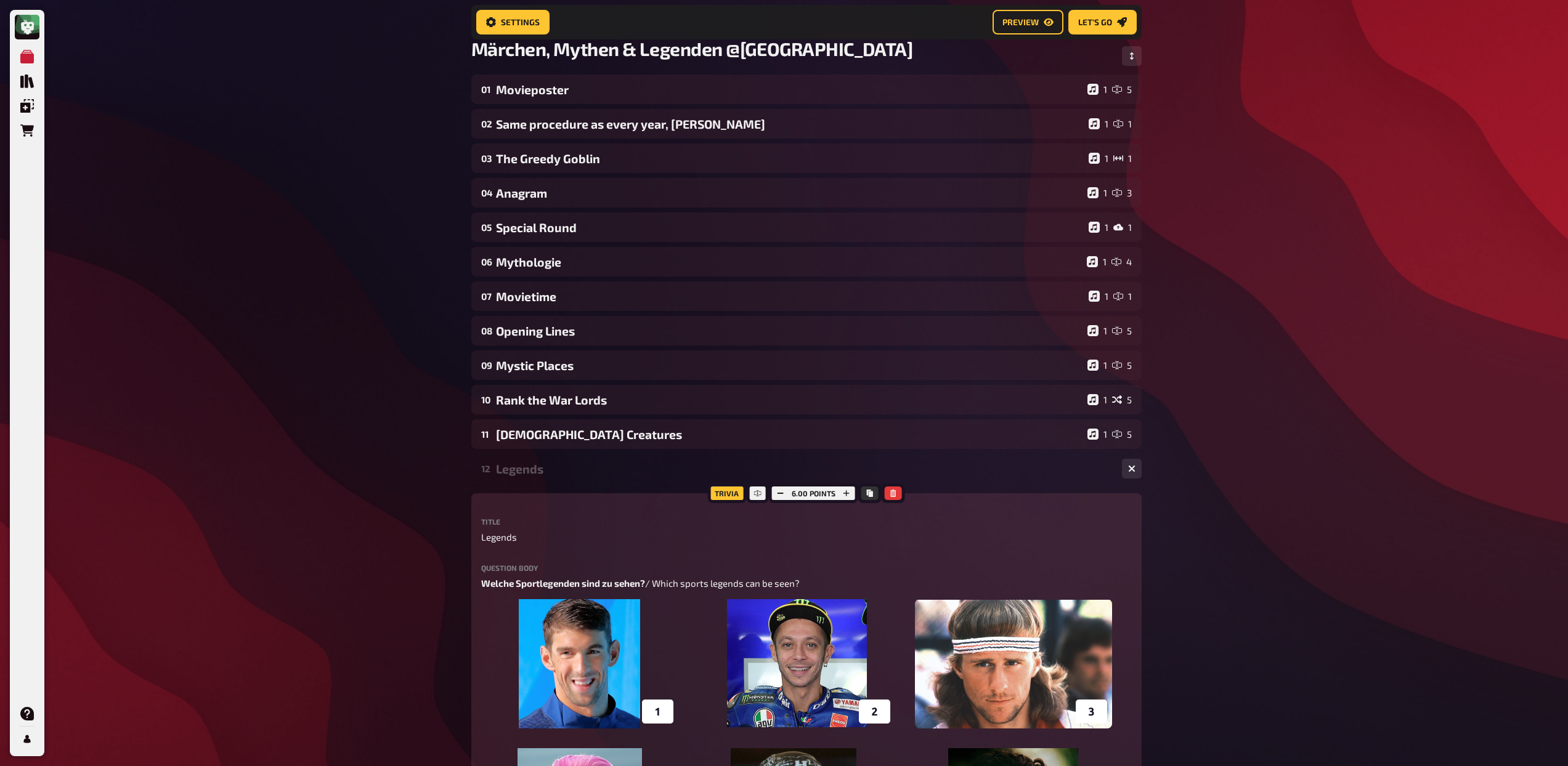
click at [586, 469] on div "Legends" at bounding box center [804, 469] width 616 height 14
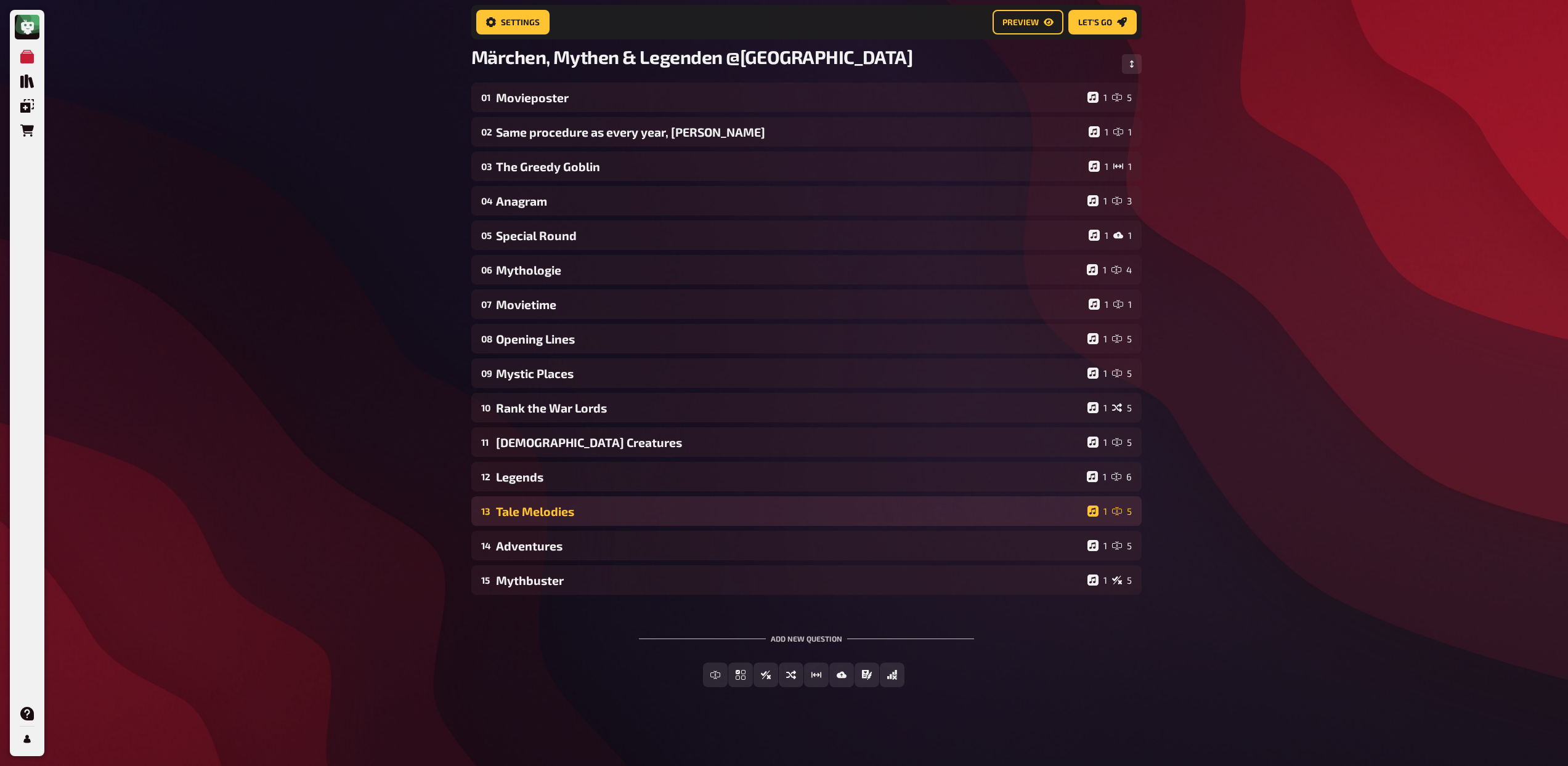
click at [579, 514] on div "Tale Melodies" at bounding box center [789, 512] width 587 height 14
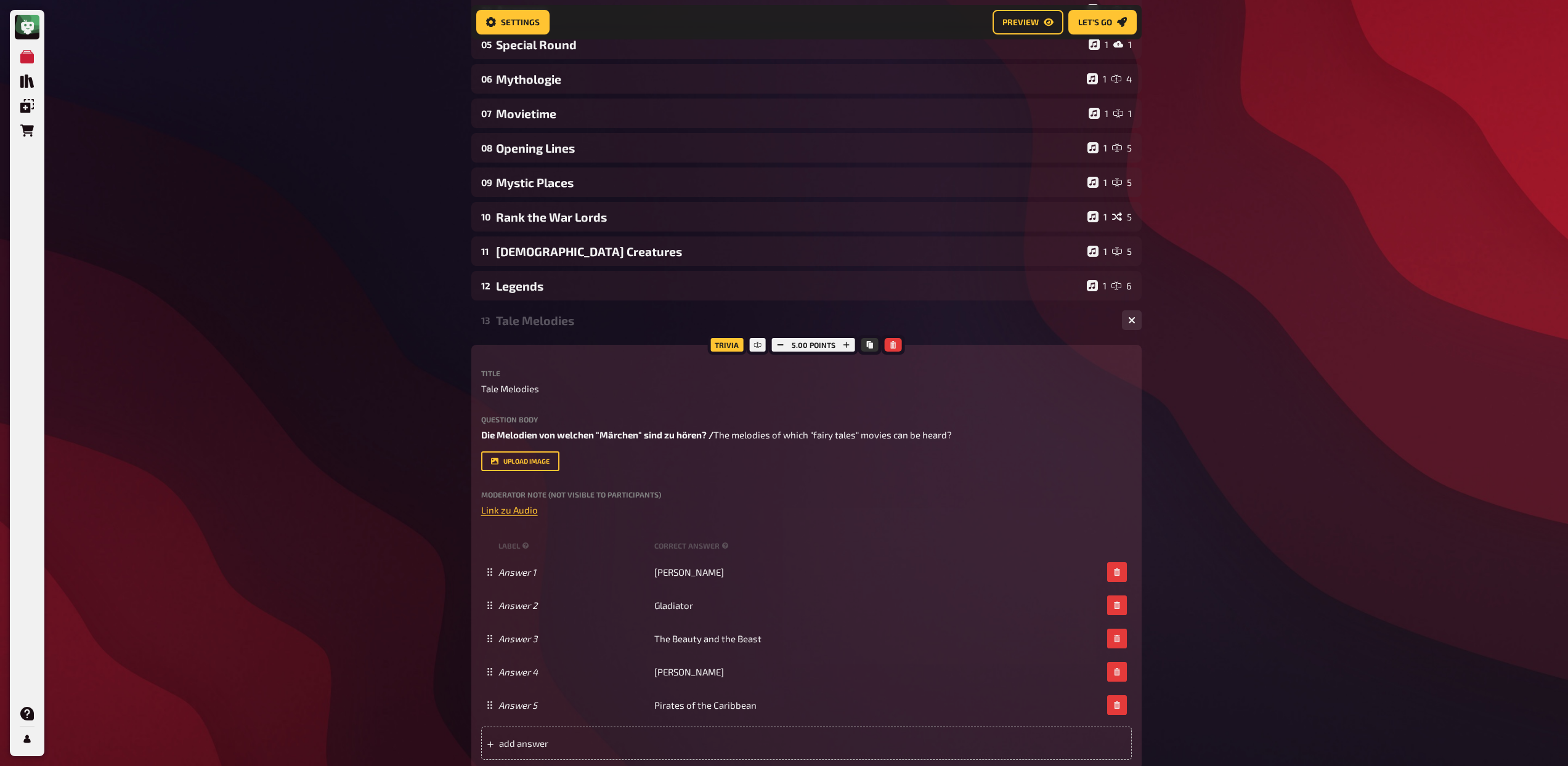
scroll to position [275, 0]
click at [574, 325] on div "Tale Melodies" at bounding box center [804, 320] width 616 height 14
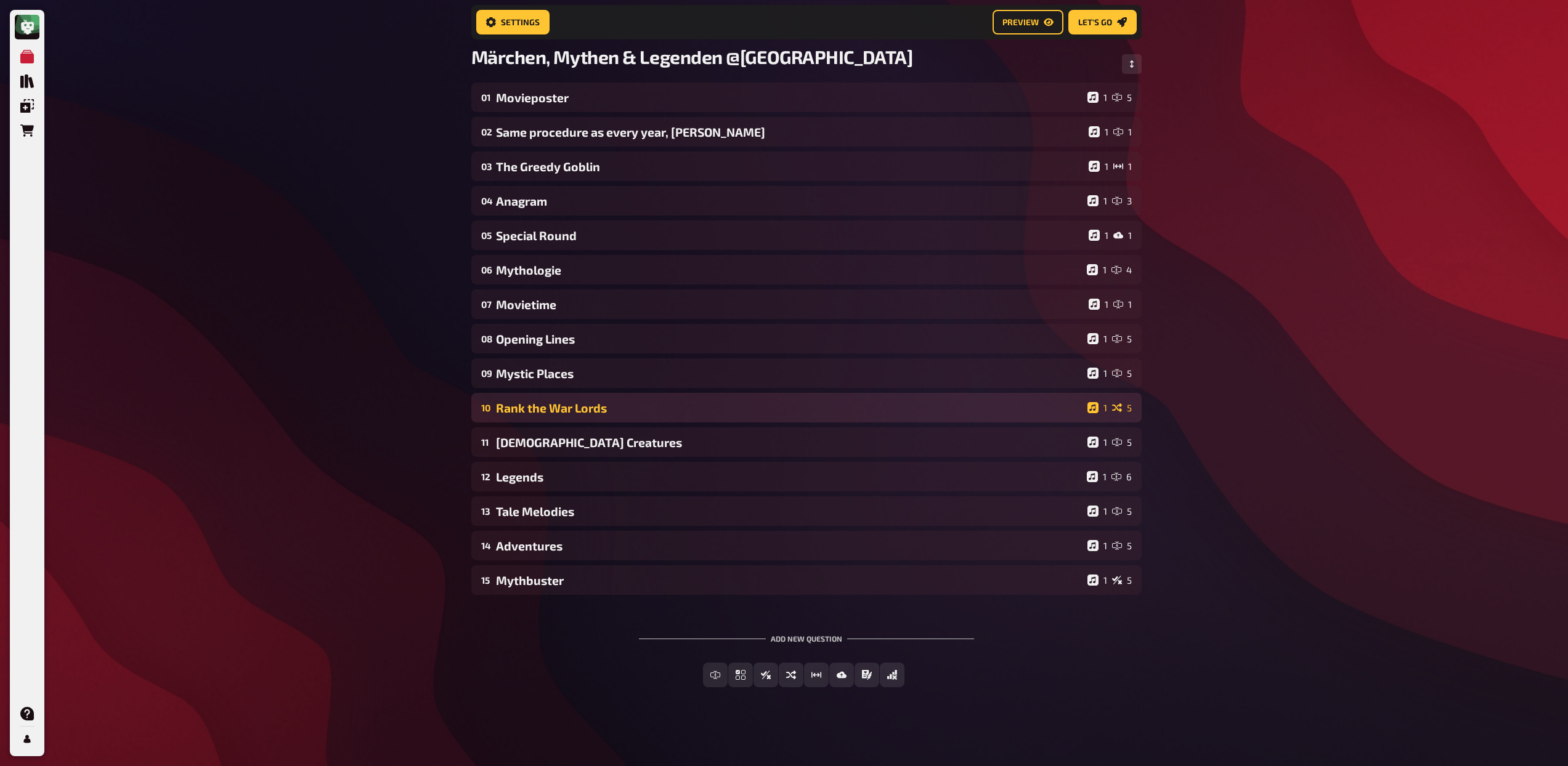
scroll to position [84, 0]
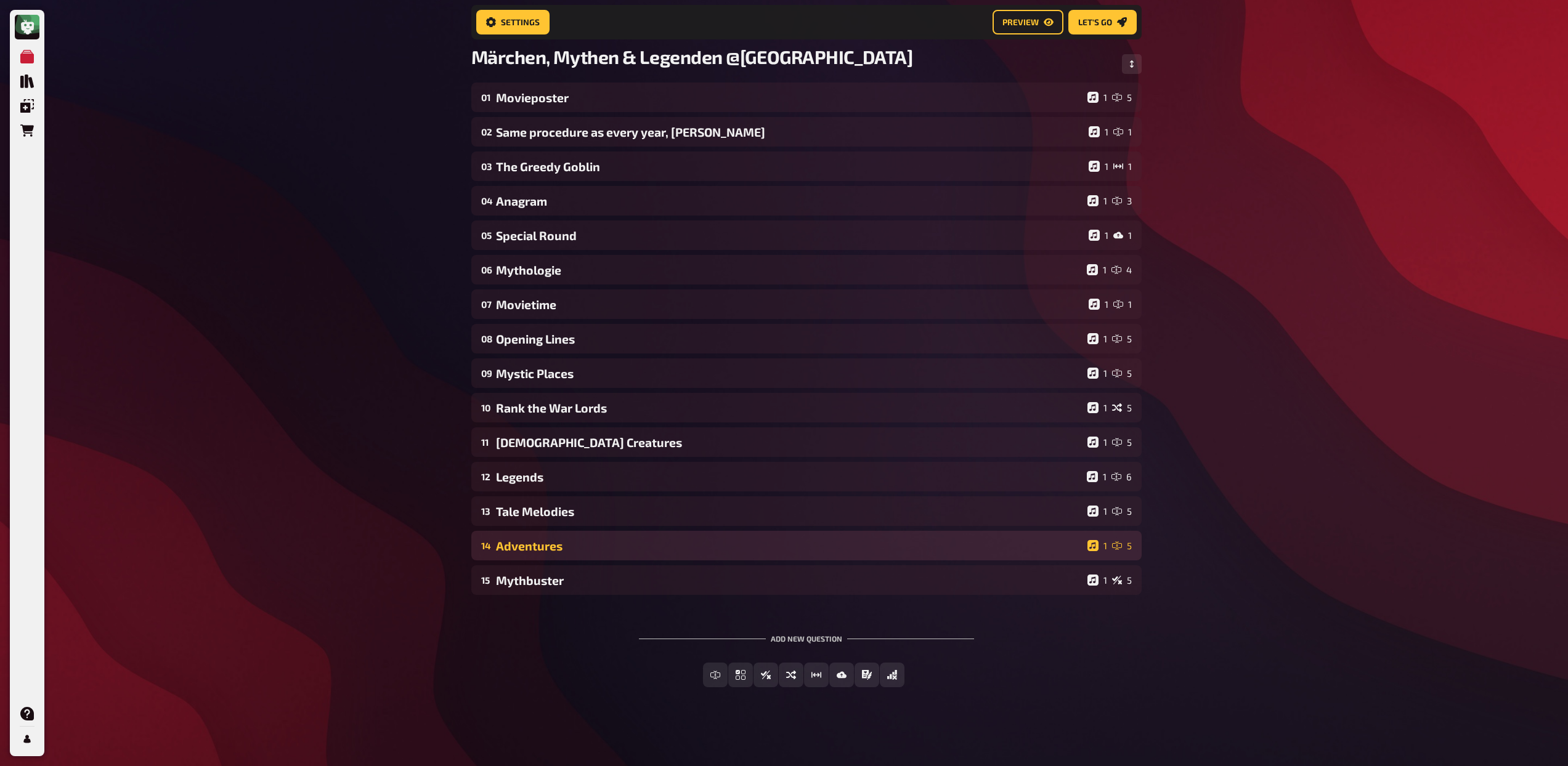
click at [582, 547] on div "Adventures" at bounding box center [789, 546] width 587 height 14
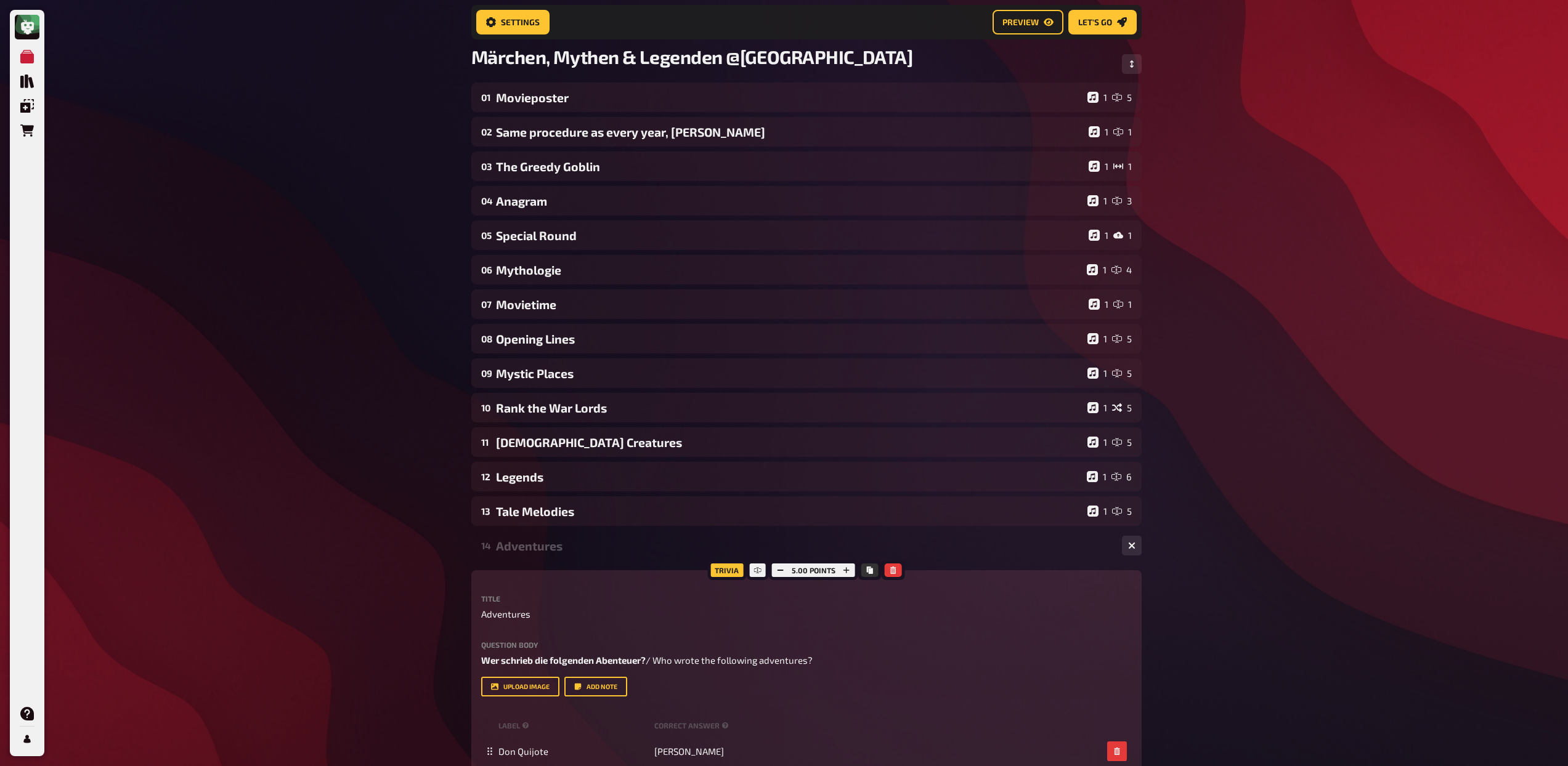
scroll to position [275, 0]
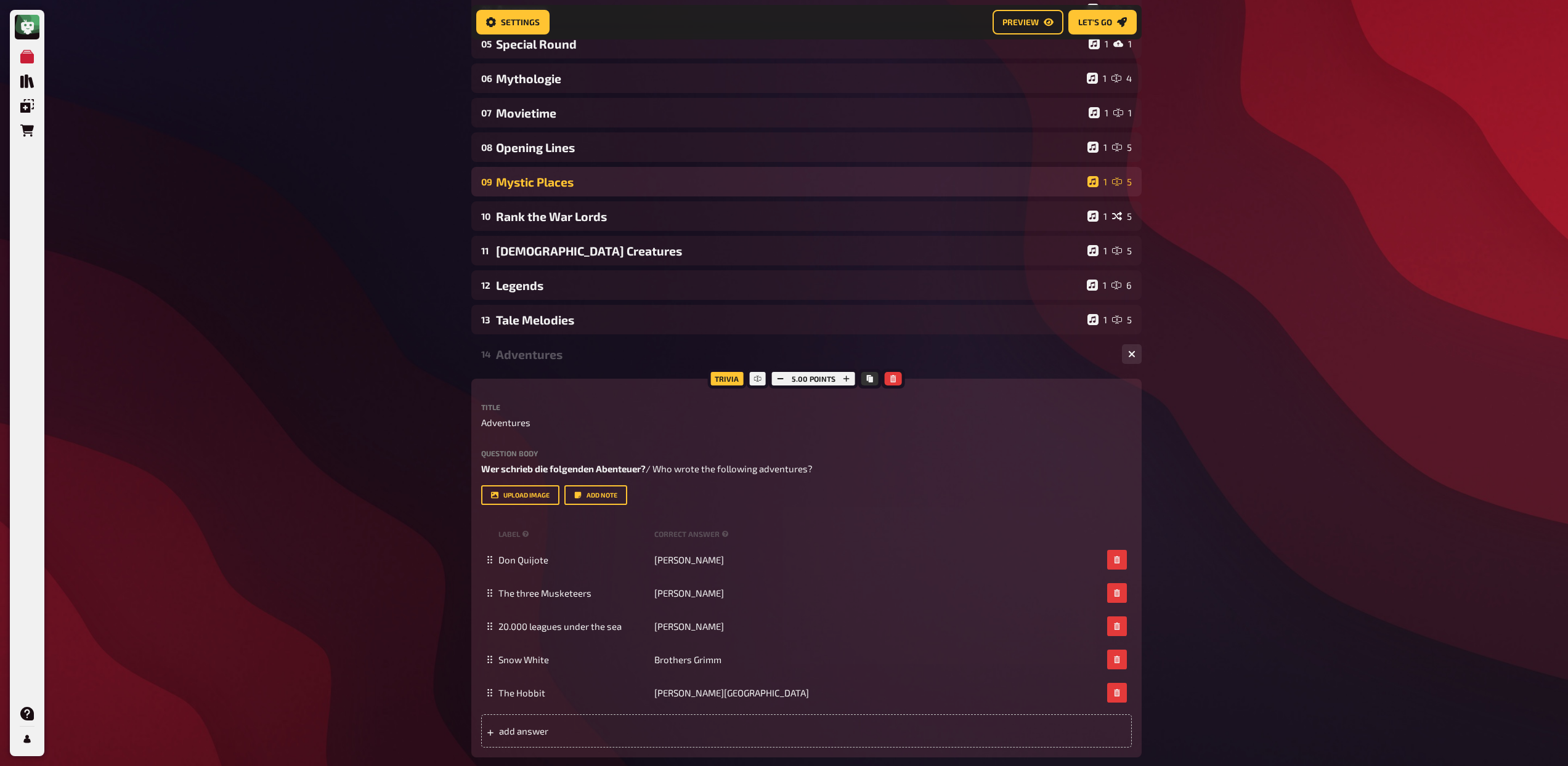
drag, startPoint x: 563, startPoint y: 359, endPoint x: 563, endPoint y: 368, distance: 9.0
click at [563, 359] on div "Adventures" at bounding box center [804, 355] width 616 height 14
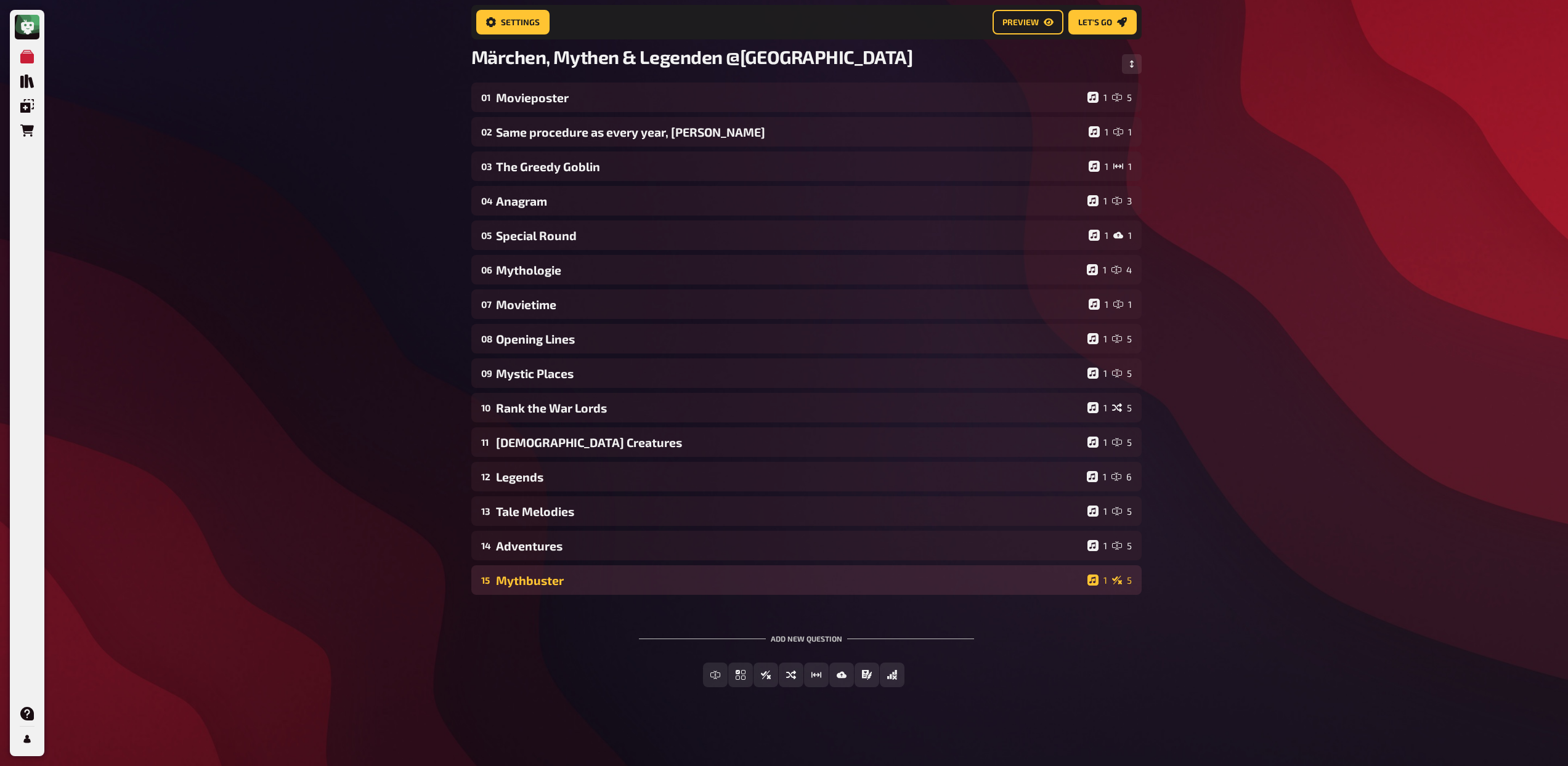
click at [595, 575] on div "Mythbuster" at bounding box center [789, 581] width 587 height 14
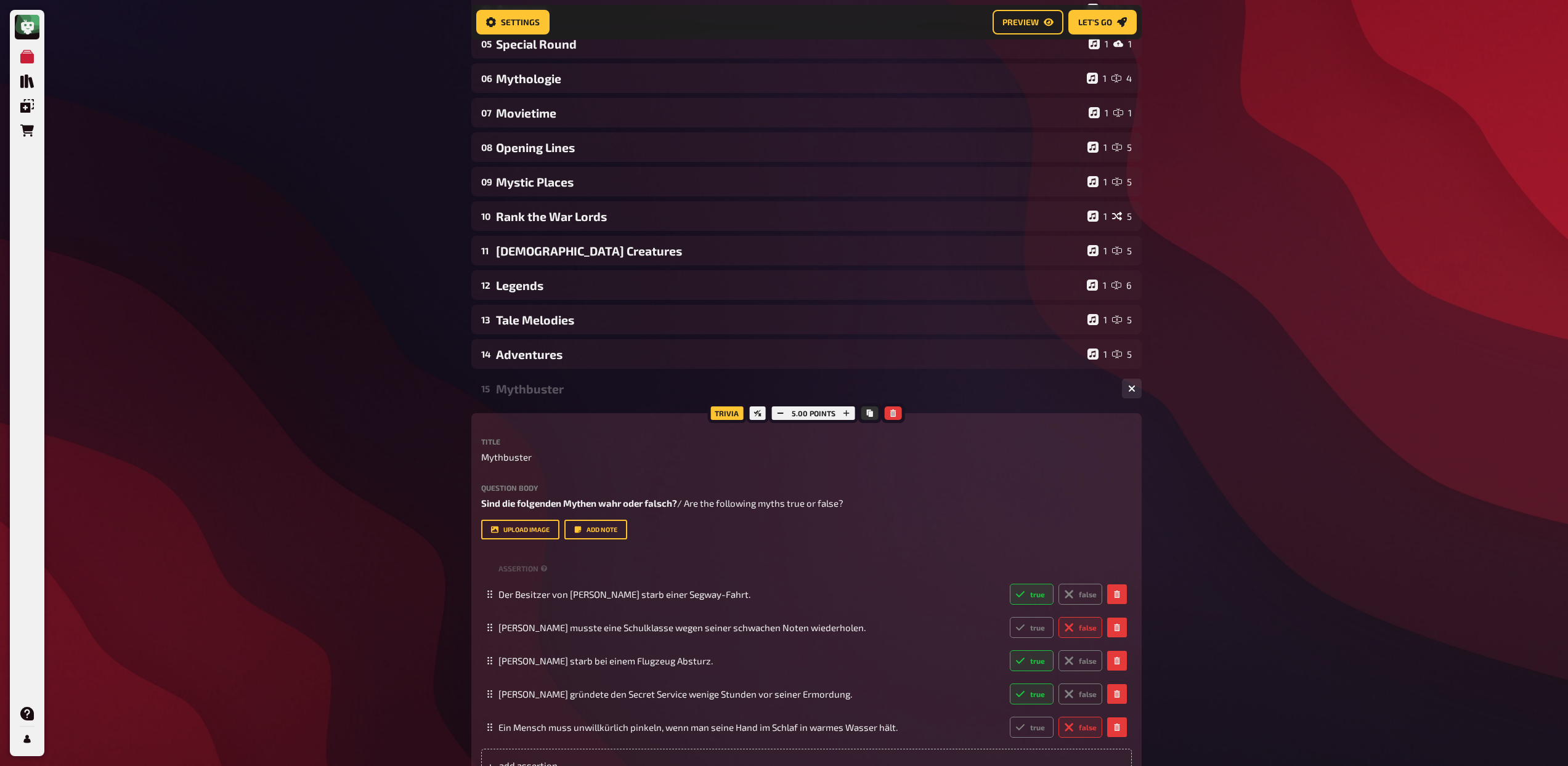
click at [575, 394] on div "Mythbuster" at bounding box center [804, 389] width 616 height 14
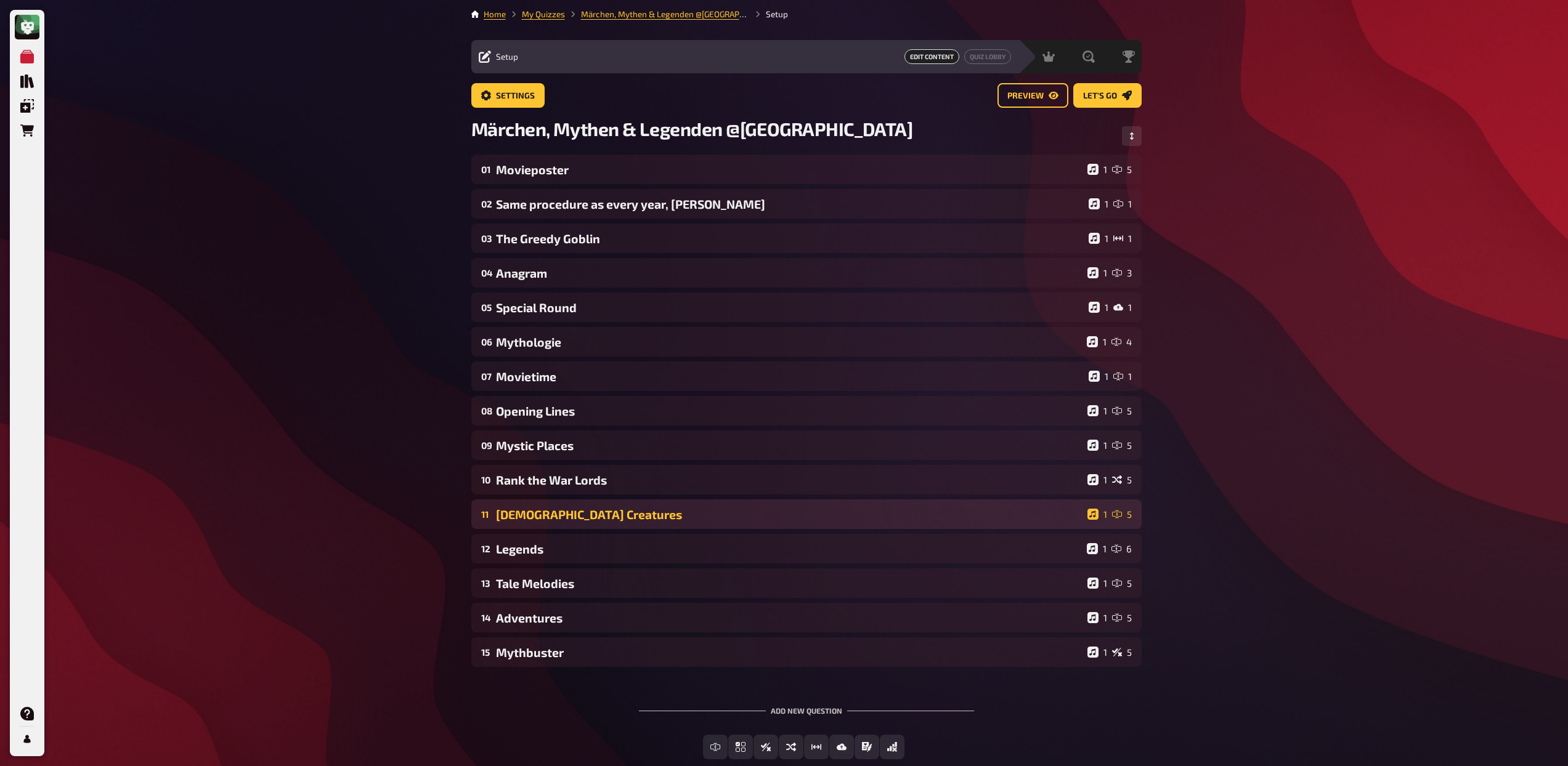
scroll to position [0, 0]
